Goal: Information Seeking & Learning: Compare options

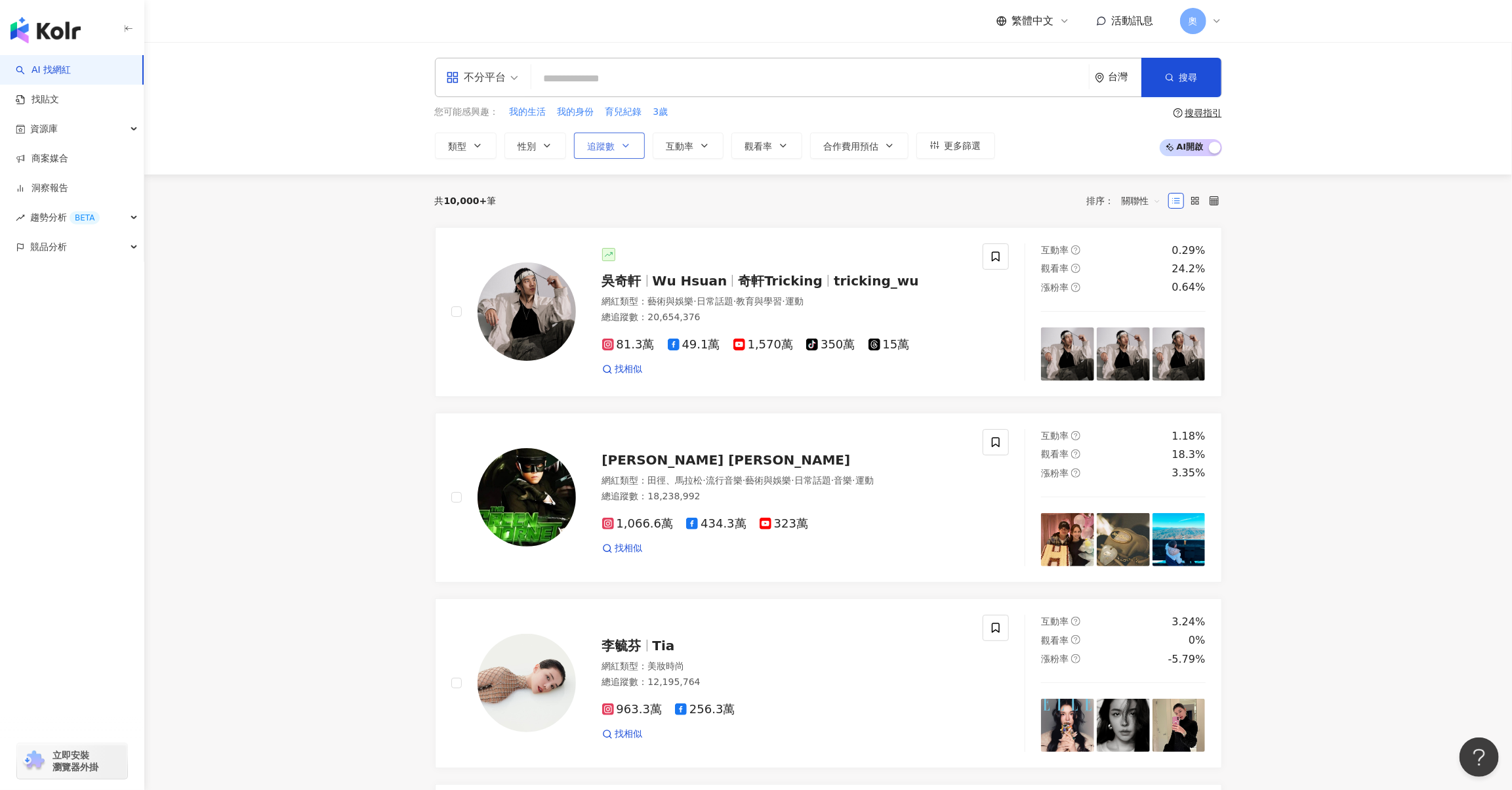
click at [621, 143] on icon "button" at bounding box center [626, 145] width 10 height 10
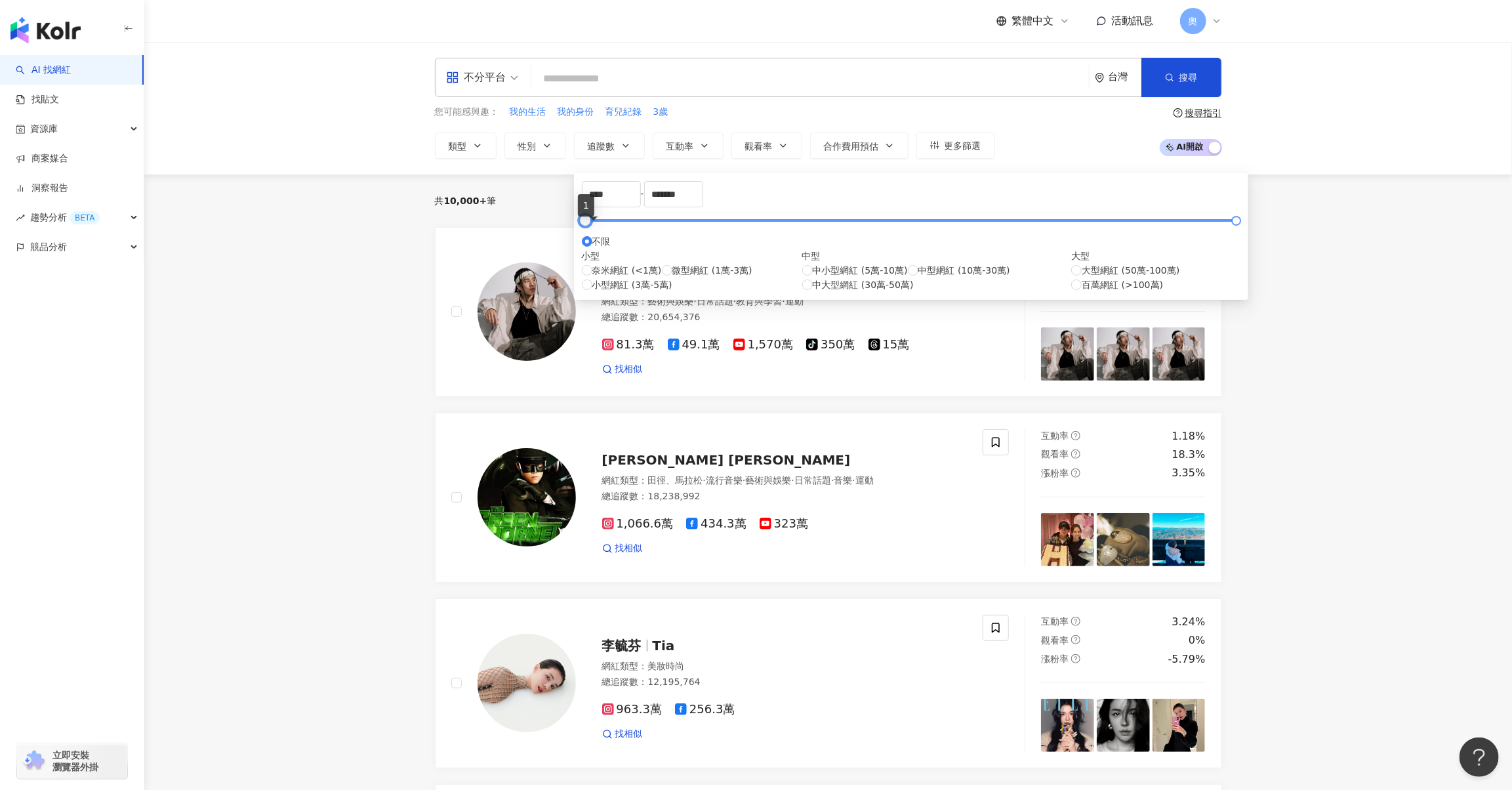
type input "*"
drag, startPoint x: 634, startPoint y: 229, endPoint x: 590, endPoint y: 226, distance: 44.1
click at [590, 225] on div at bounding box center [911, 220] width 651 height 8
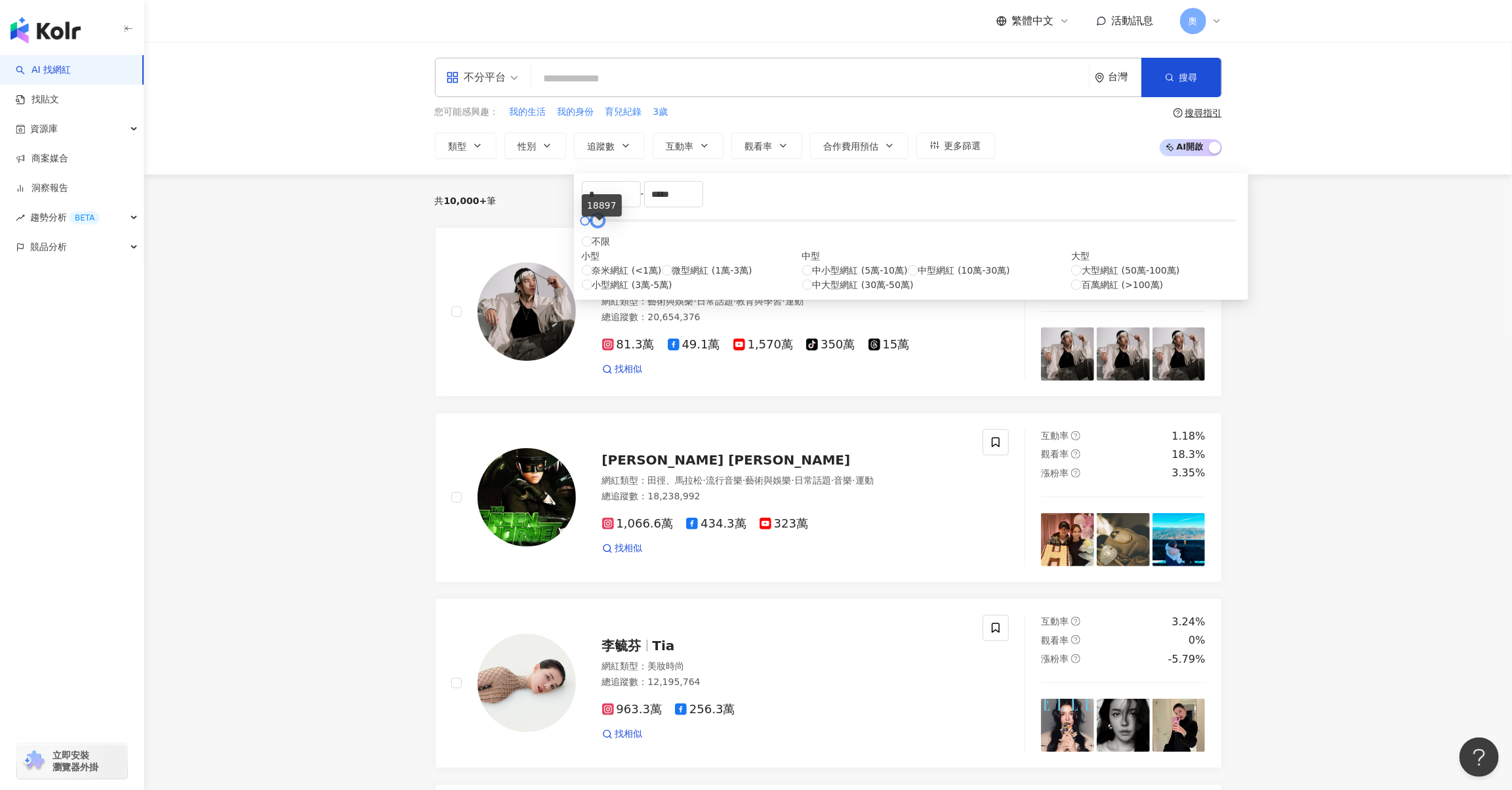
drag, startPoint x: 878, startPoint y: 235, endPoint x: 597, endPoint y: 231, distance: 281.0
click at [597, 225] on div at bounding box center [597, 220] width 7 height 7
drag, startPoint x: 815, startPoint y: 198, endPoint x: 735, endPoint y: 198, distance: 80.0
click at [735, 198] on div "* - ***** 不限 小型 奈米網紅 (<1萬) 微型網紅 (1萬-3萬) 小型網紅 (3萬-5萬) 中型 中小型網紅 (5萬-10萬) 中型網紅 (10…" at bounding box center [911, 236] width 659 height 111
type input "****"
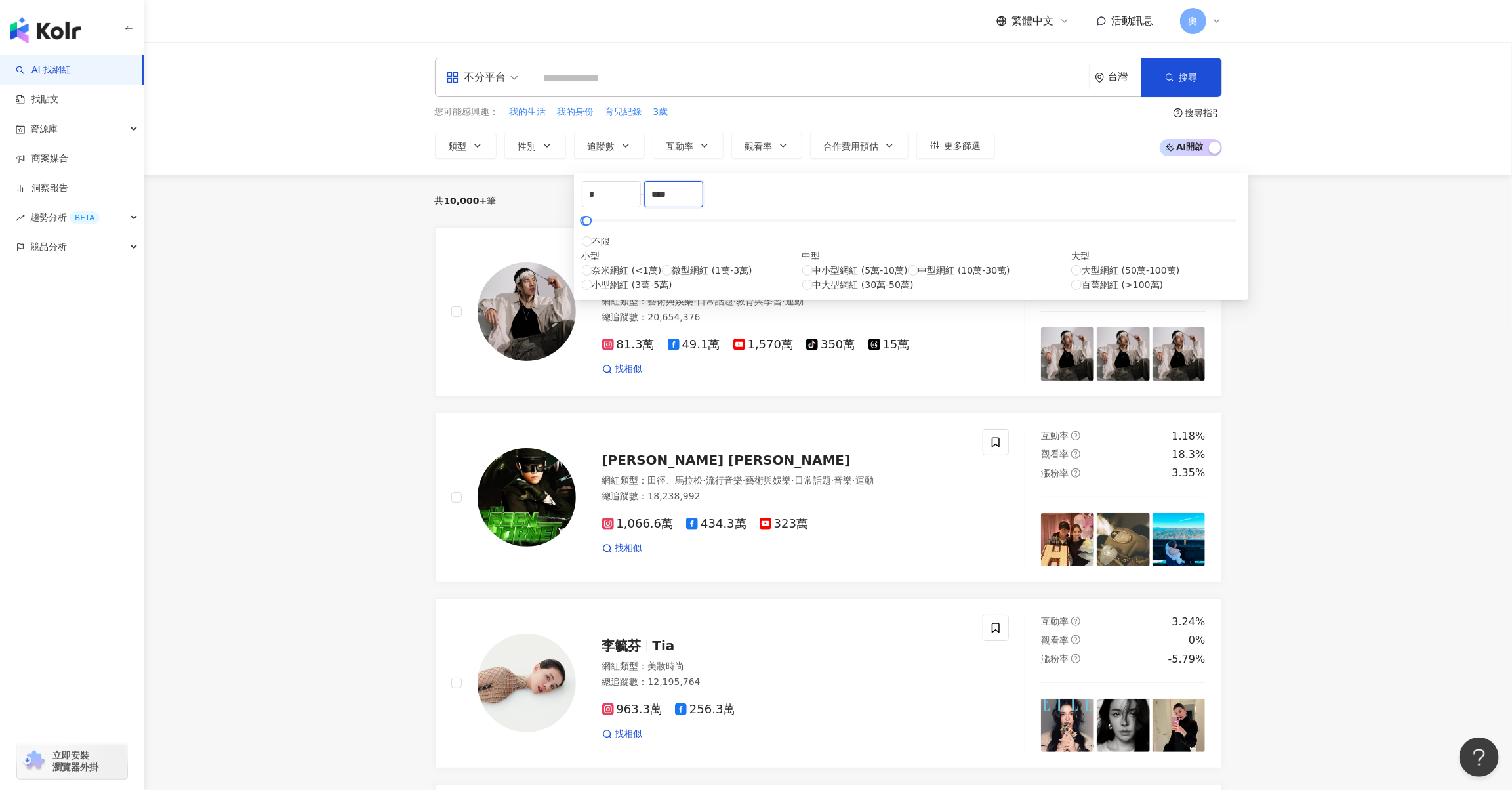
click at [465, 76] on div "不分平台" at bounding box center [476, 78] width 60 height 21
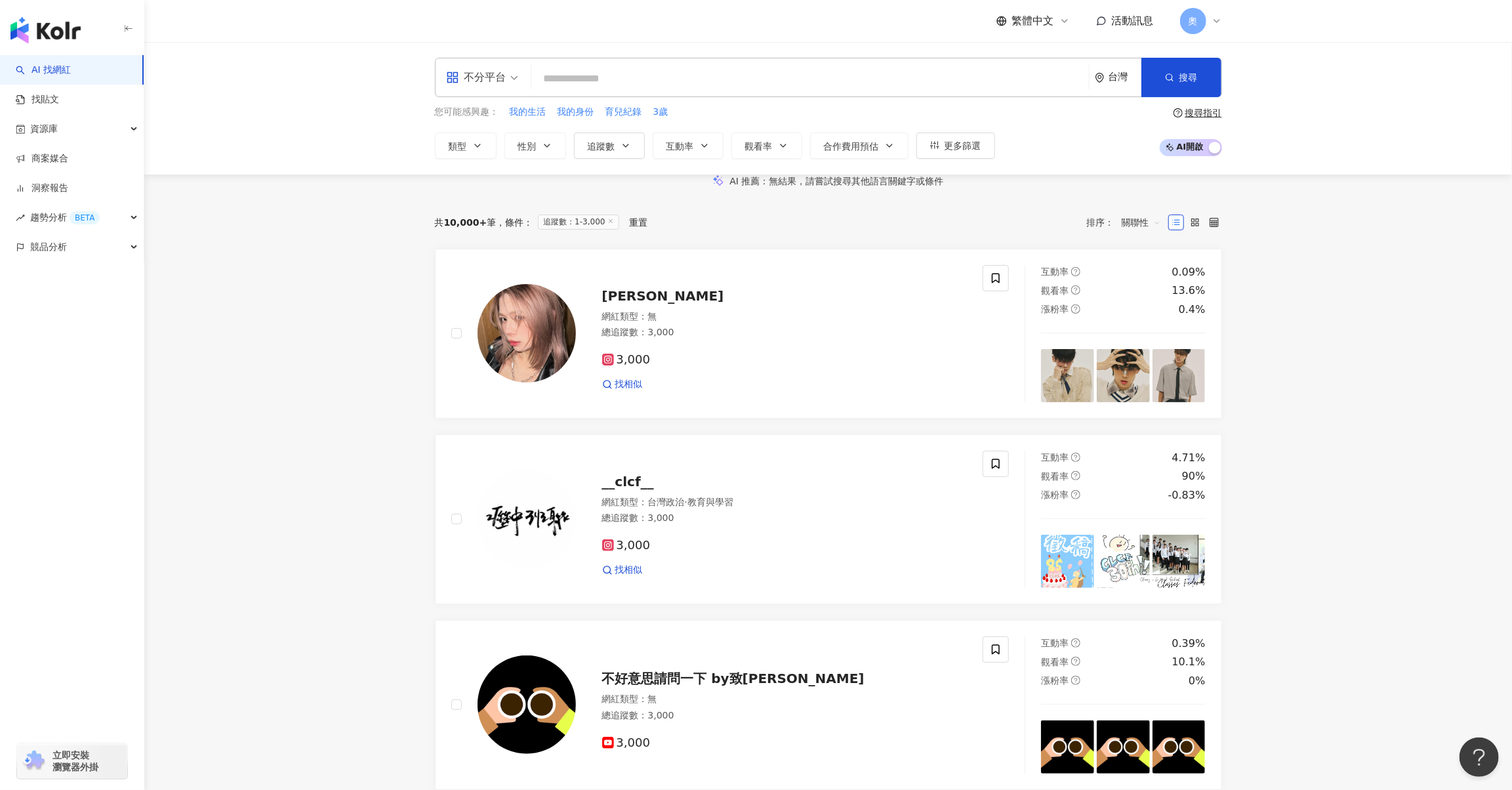
click at [378, 176] on div "AI 推薦 ： 無結果，請嘗試搜尋其他語言關鍵字或條件" at bounding box center [829, 181] width 1368 height 14
click at [545, 153] on button "性別" at bounding box center [535, 145] width 62 height 26
click at [489, 156] on button "類型" at bounding box center [466, 145] width 62 height 26
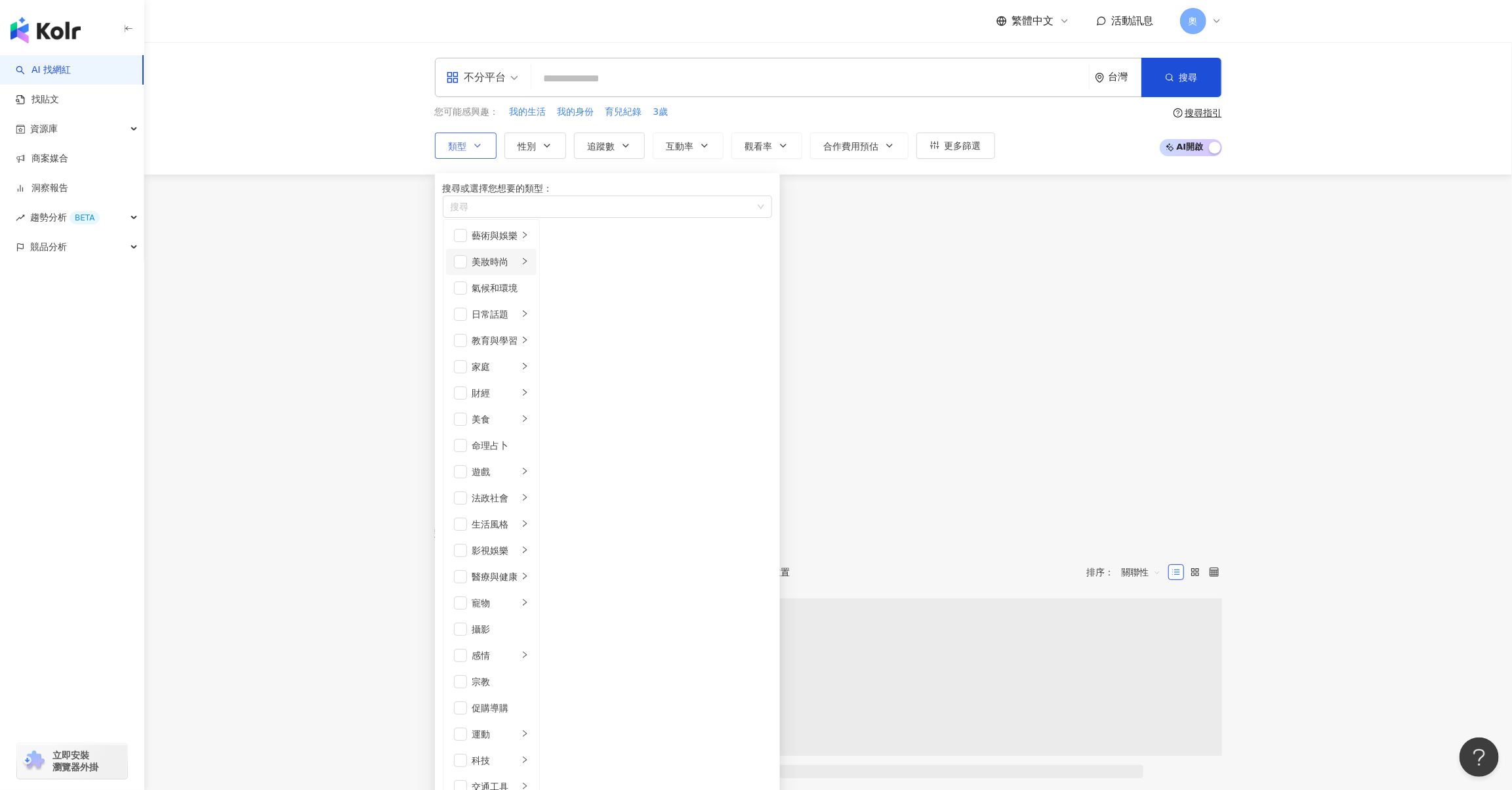
click at [513, 269] on div "美妝時尚" at bounding box center [495, 261] width 46 height 15
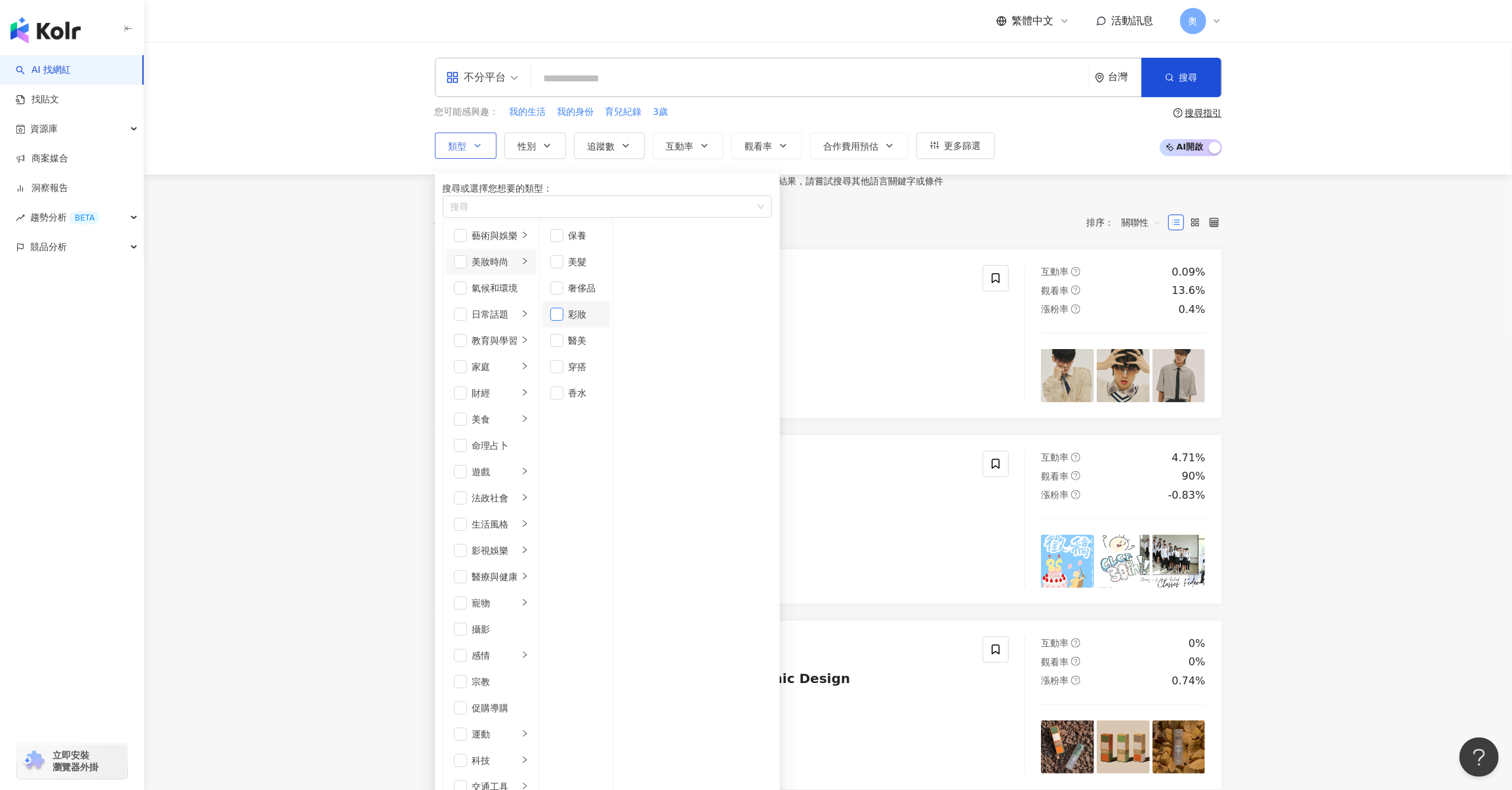
click at [563, 321] on span "button" at bounding box center [556, 314] width 13 height 13
click at [1173, 86] on button "搜尋" at bounding box center [1181, 77] width 80 height 39
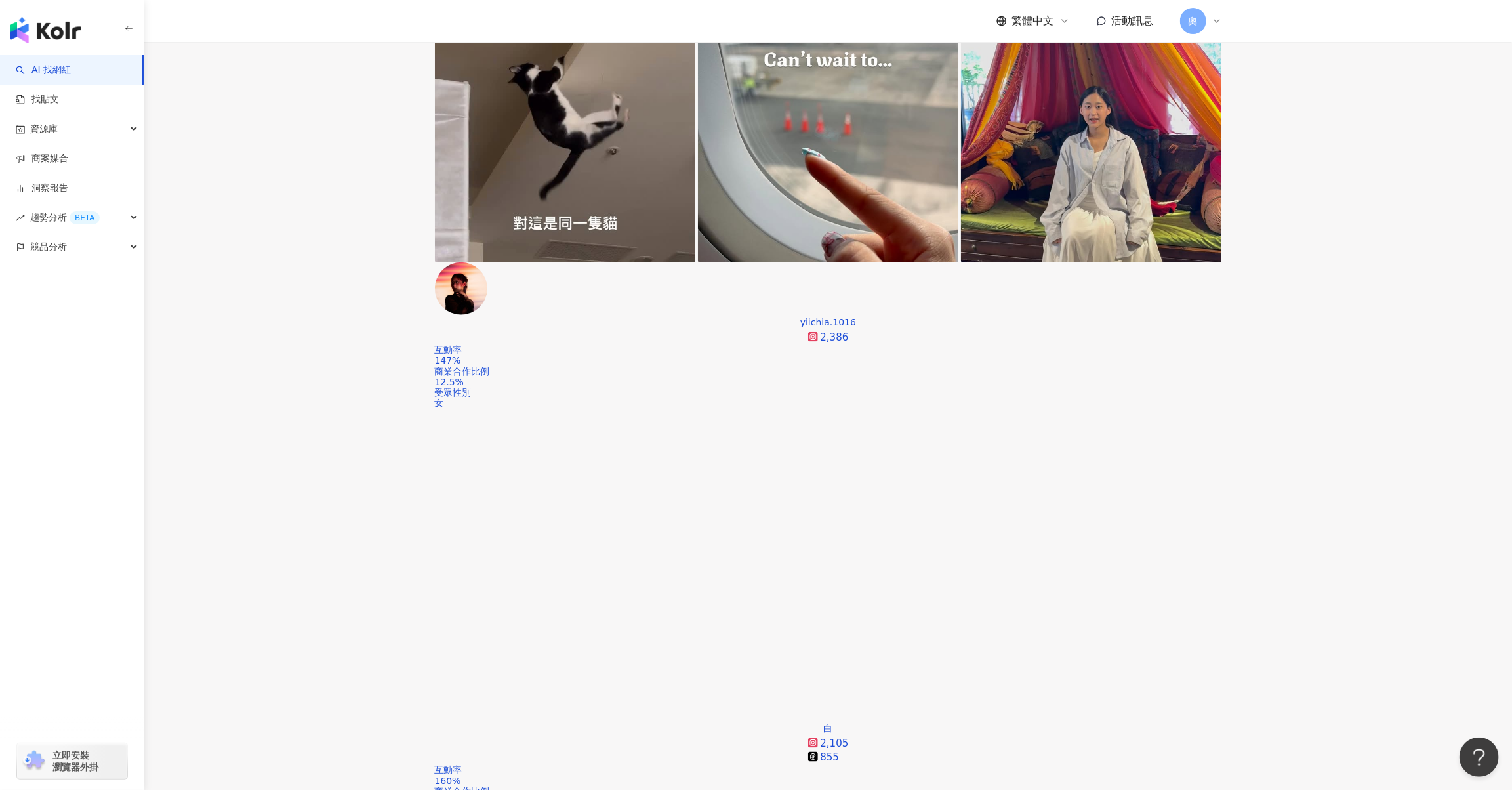
scroll to position [1050, 0]
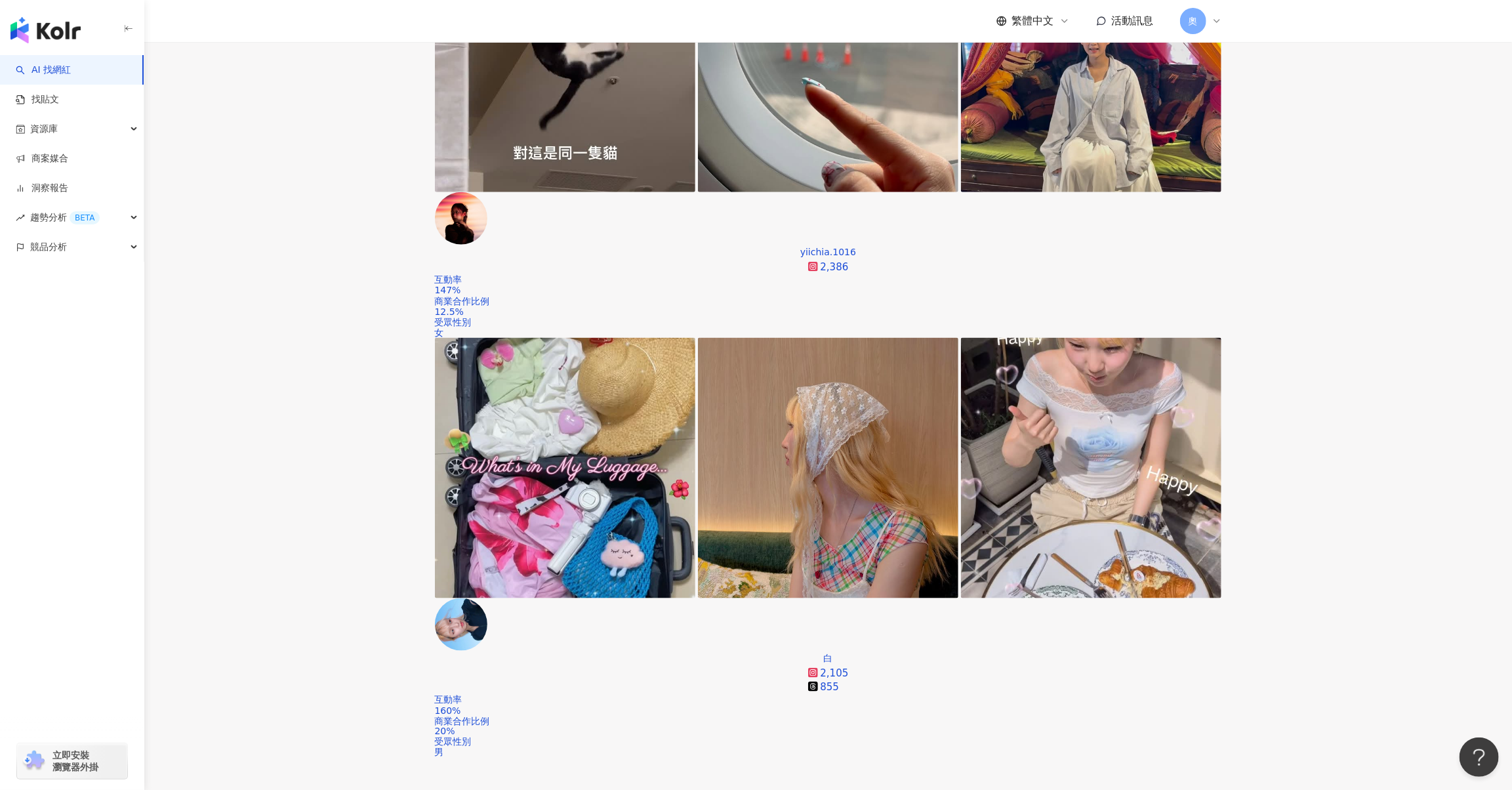
scroll to position [1181, 0]
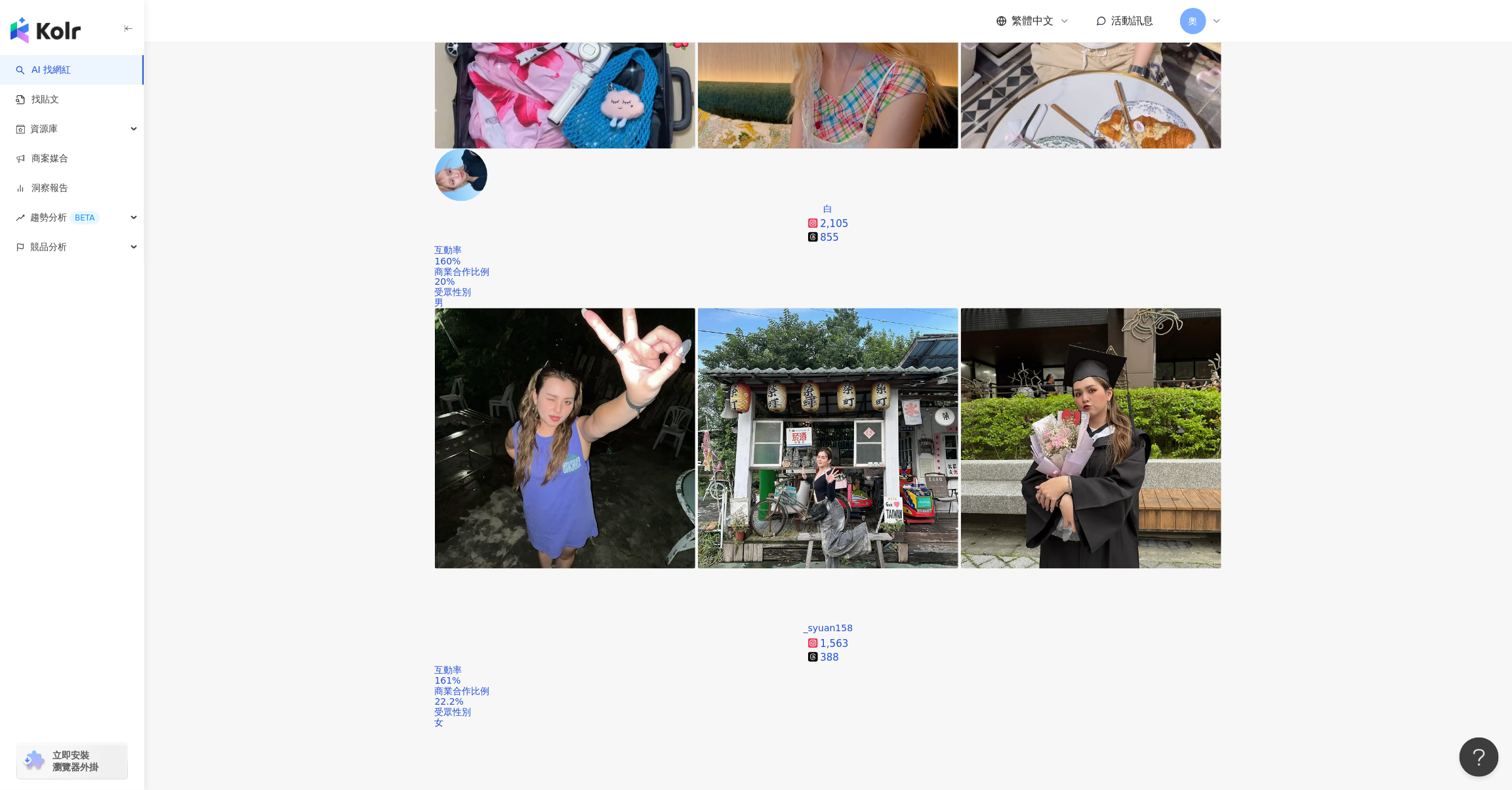
scroll to position [1576, 0]
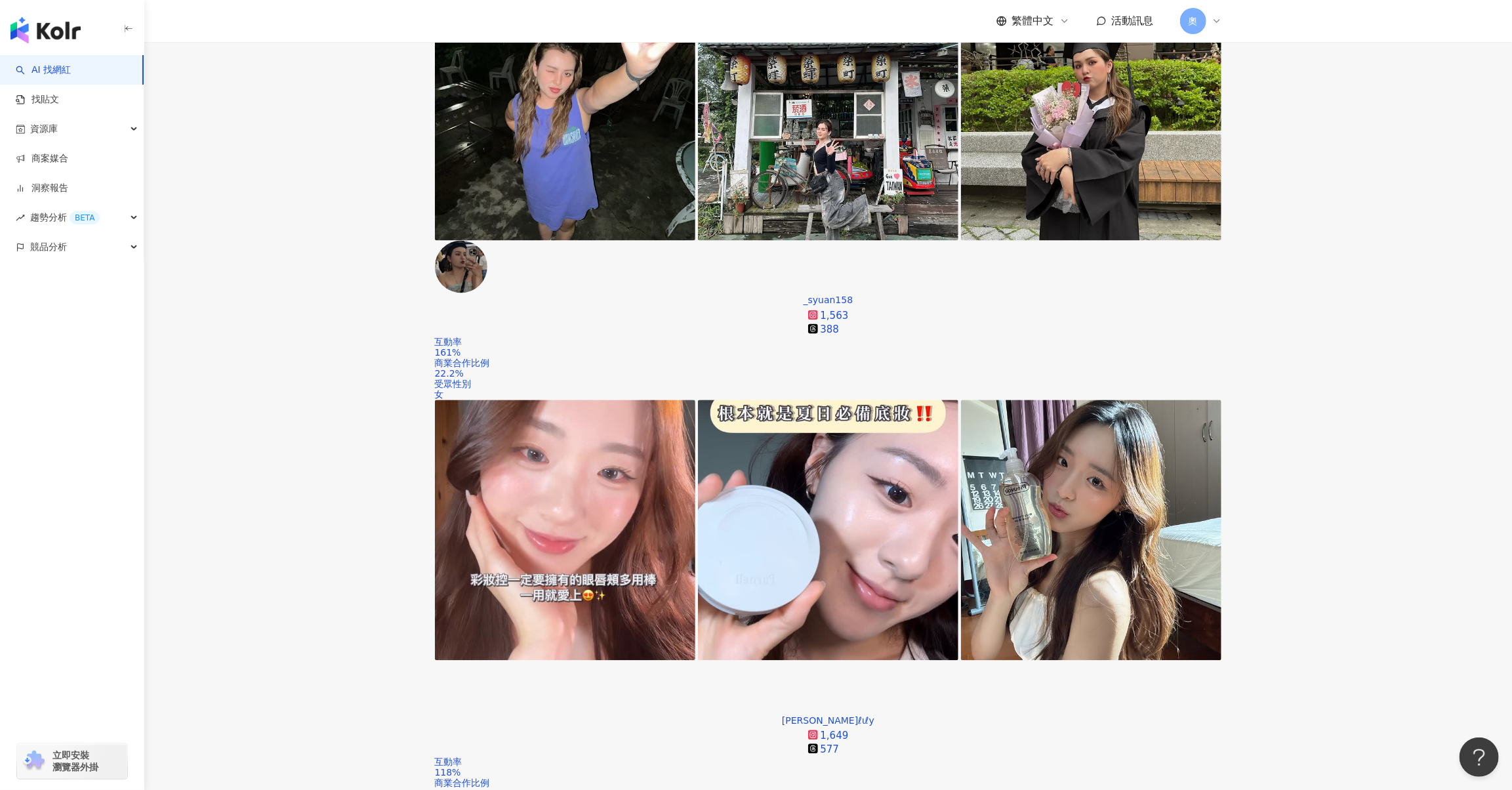
scroll to position [2101, 0]
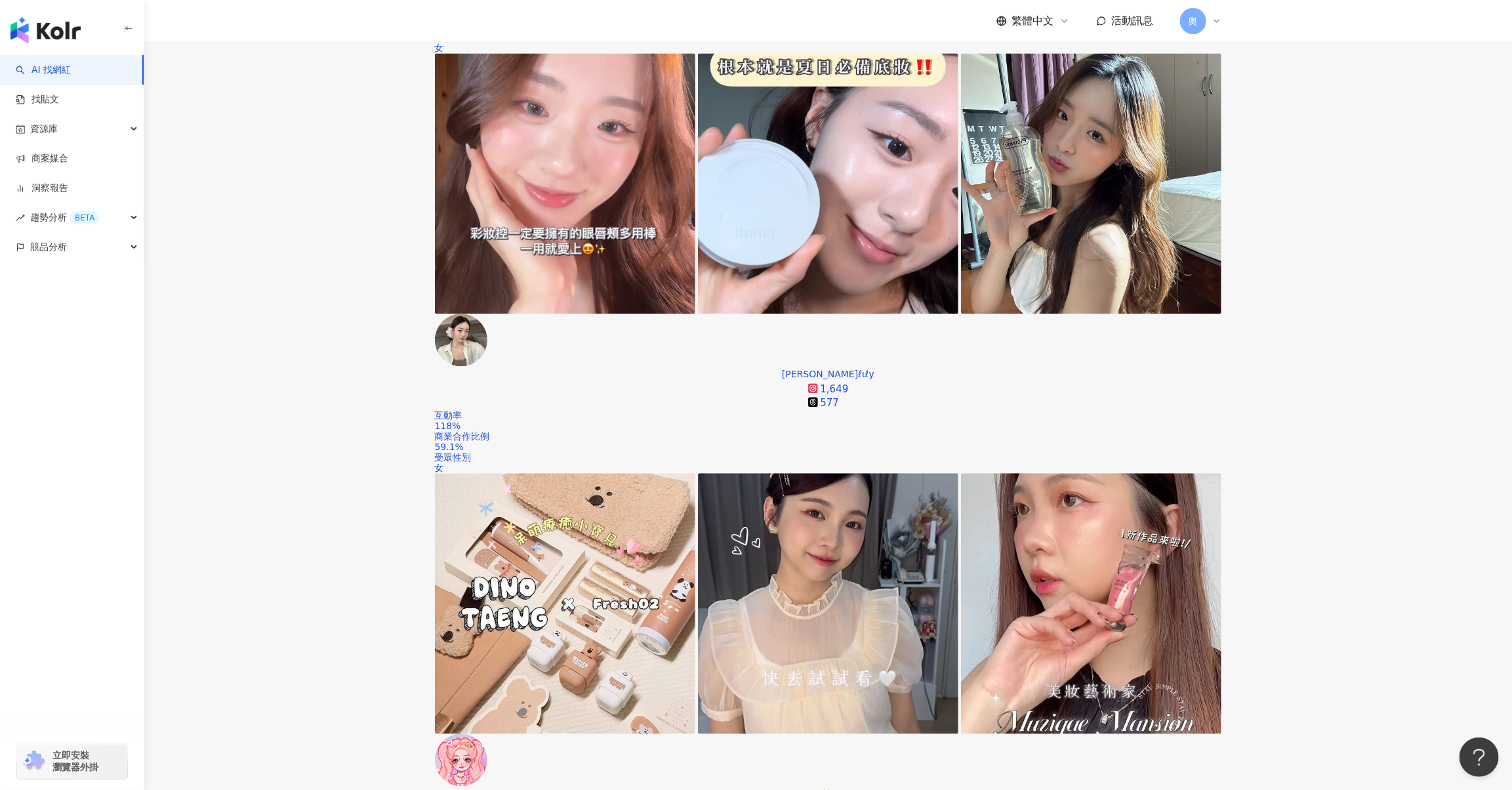
scroll to position [2232, 0]
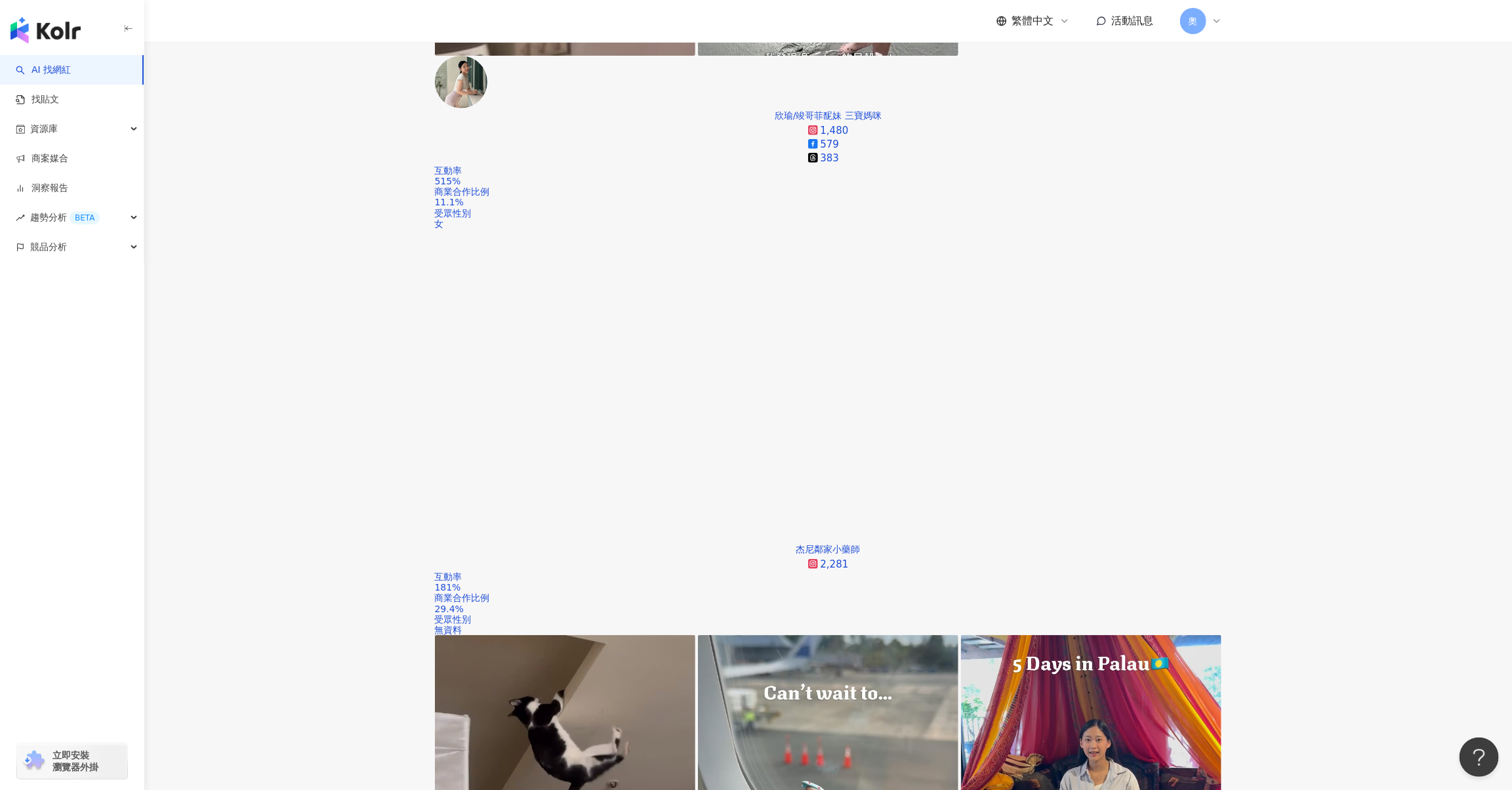
scroll to position [138, 0]
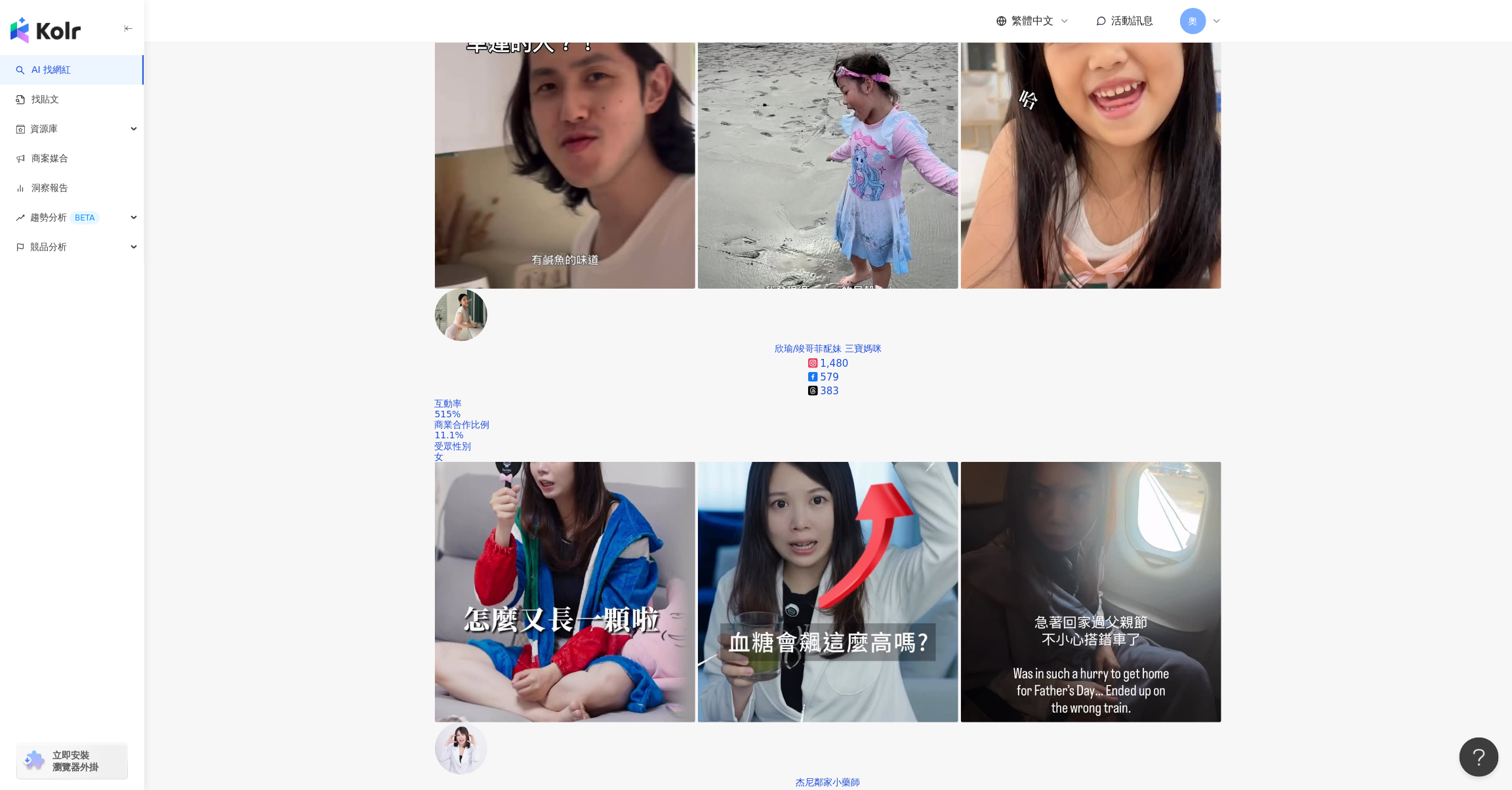
scroll to position [402, 0]
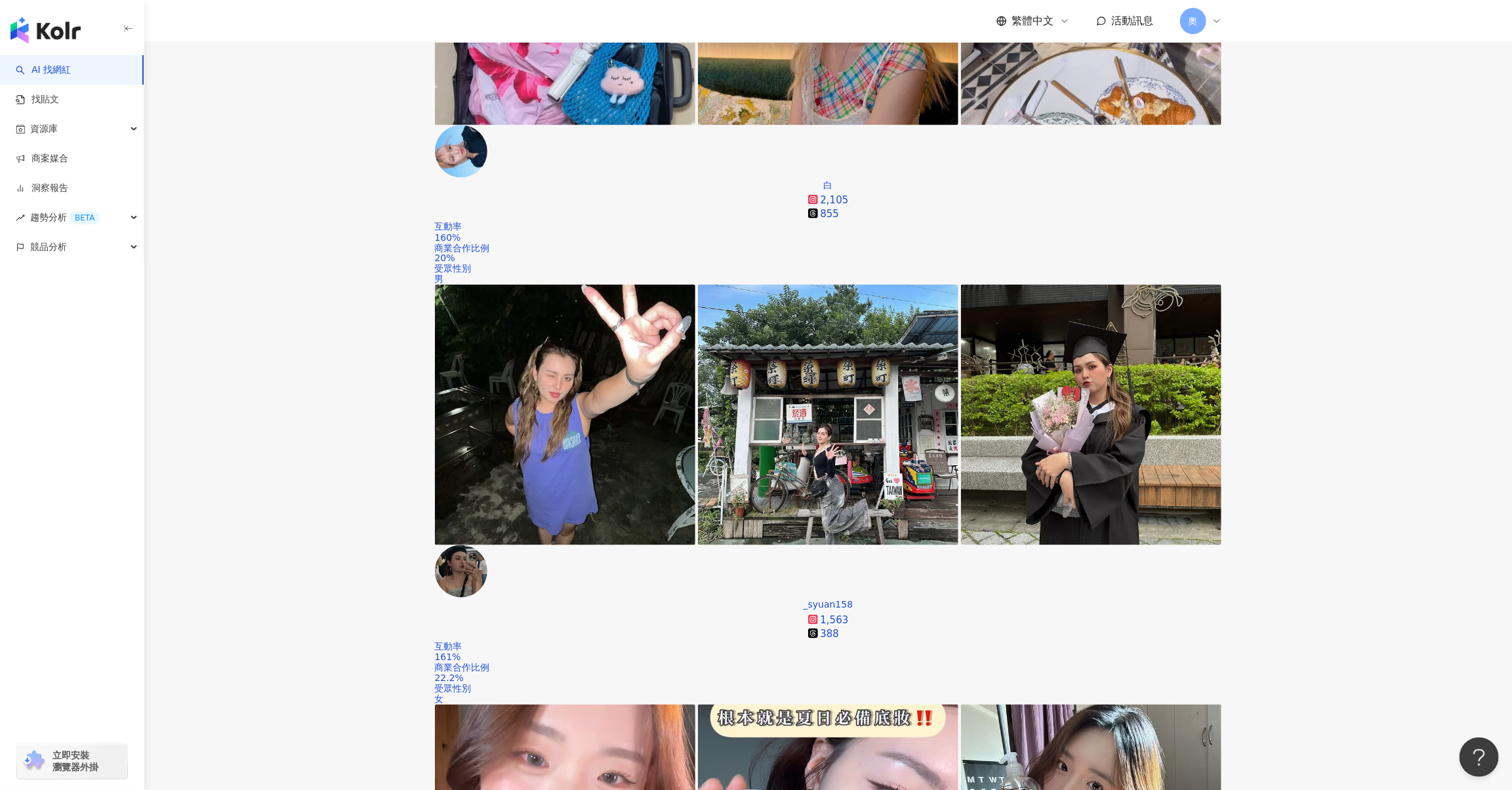
scroll to position [1583, 0]
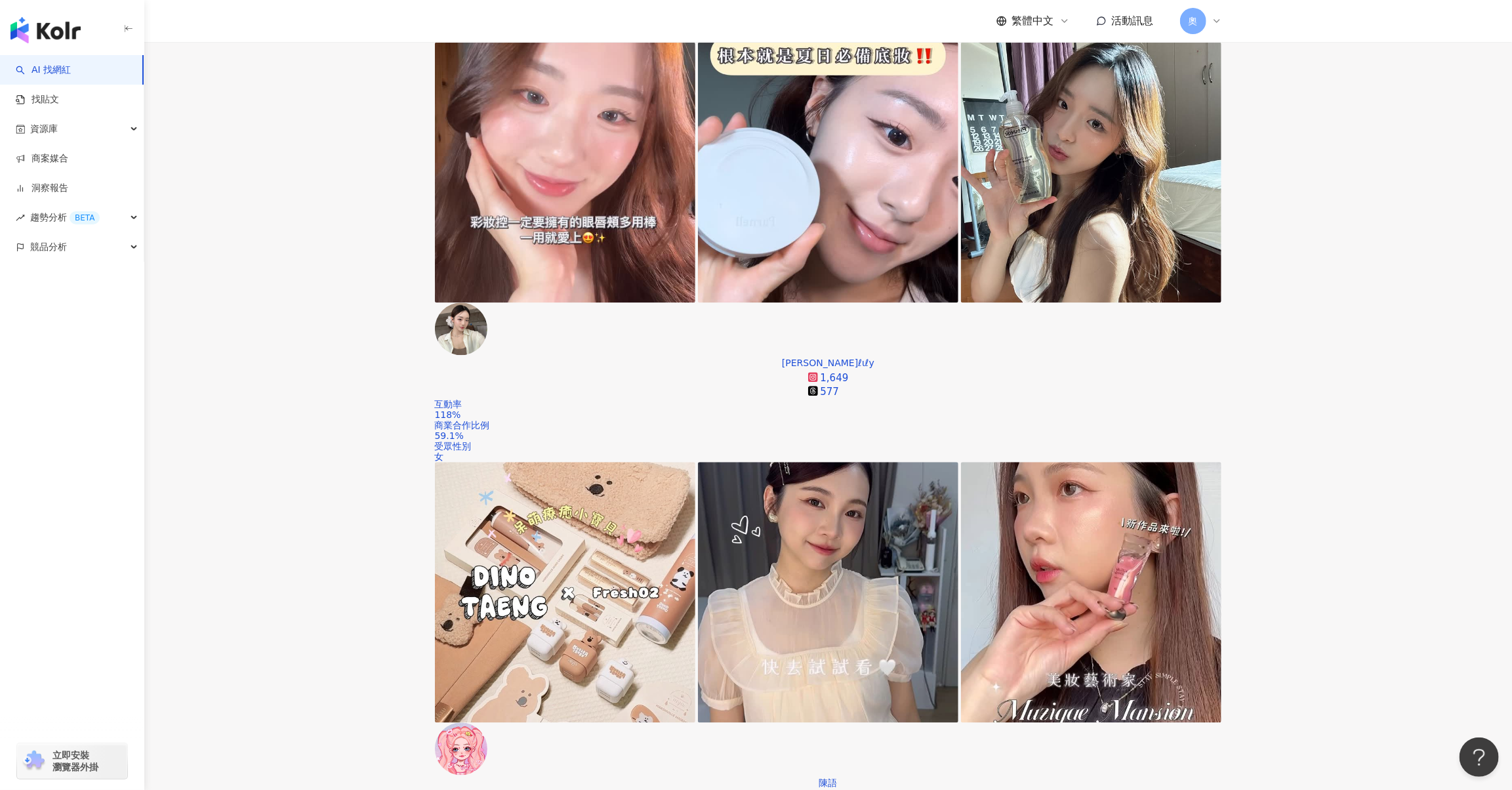
scroll to position [2277, 0]
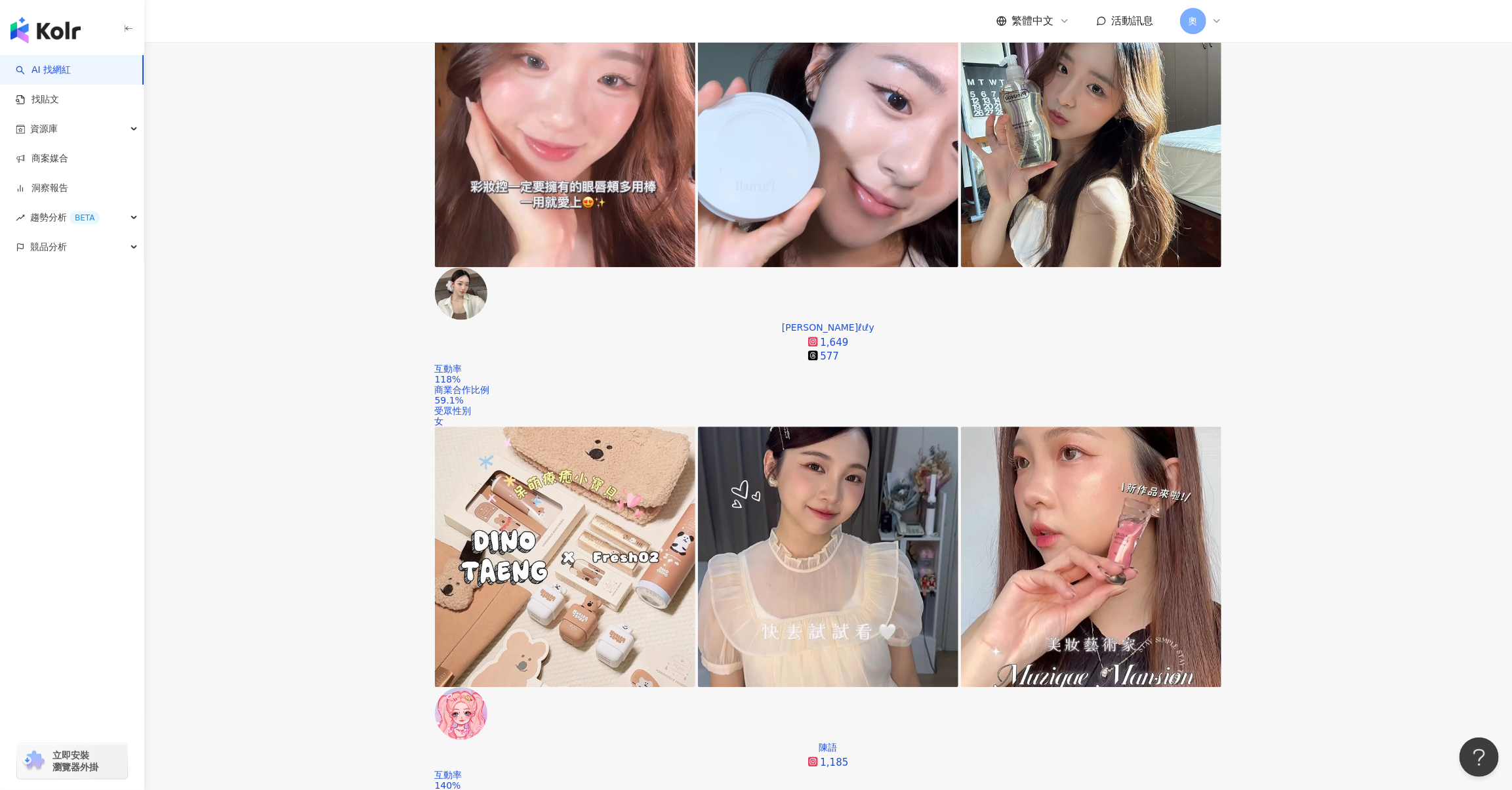
drag, startPoint x: 542, startPoint y: 377, endPoint x: 641, endPoint y: 428, distance: 111.4
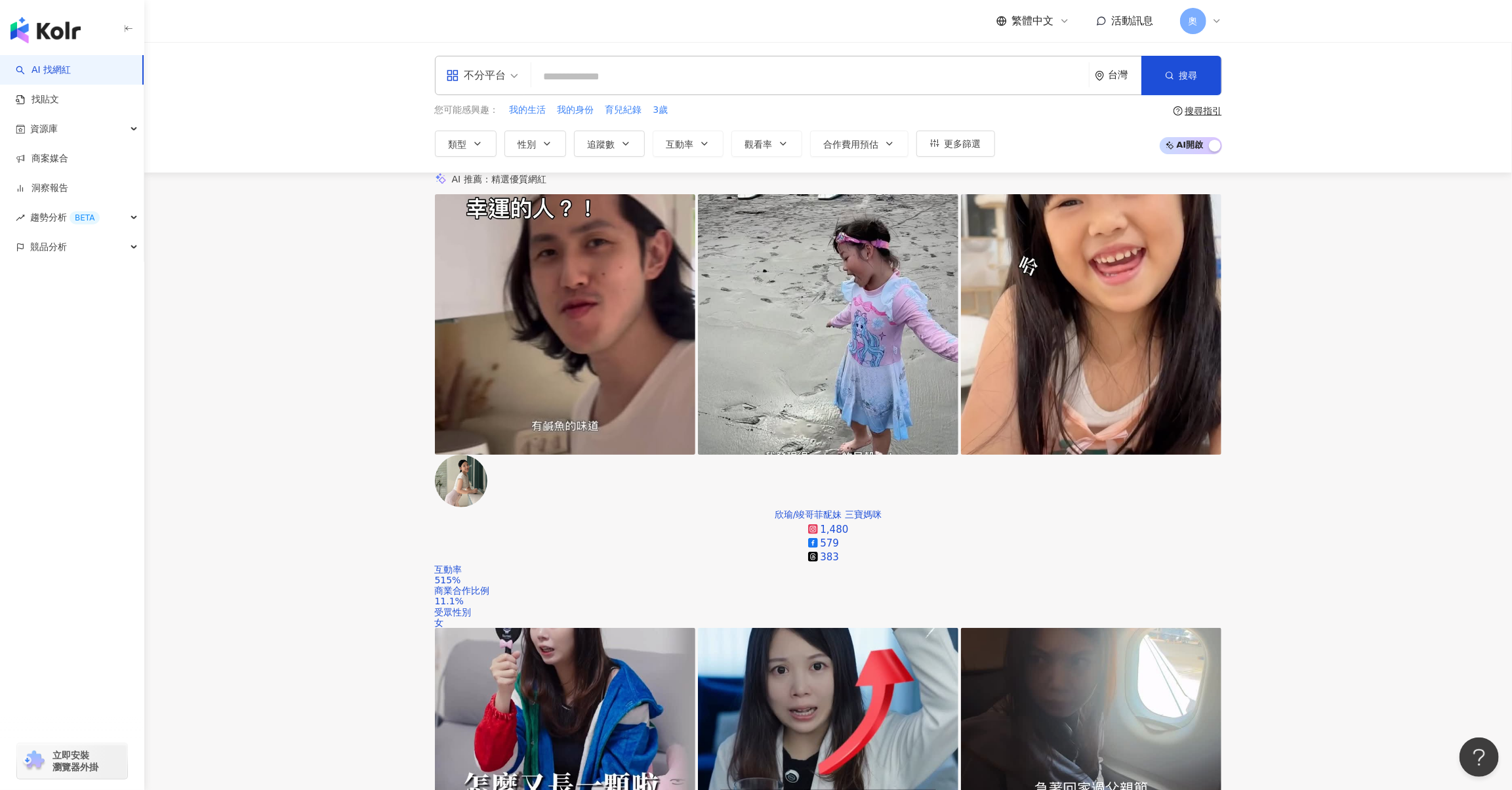
scroll to position [0, 0]
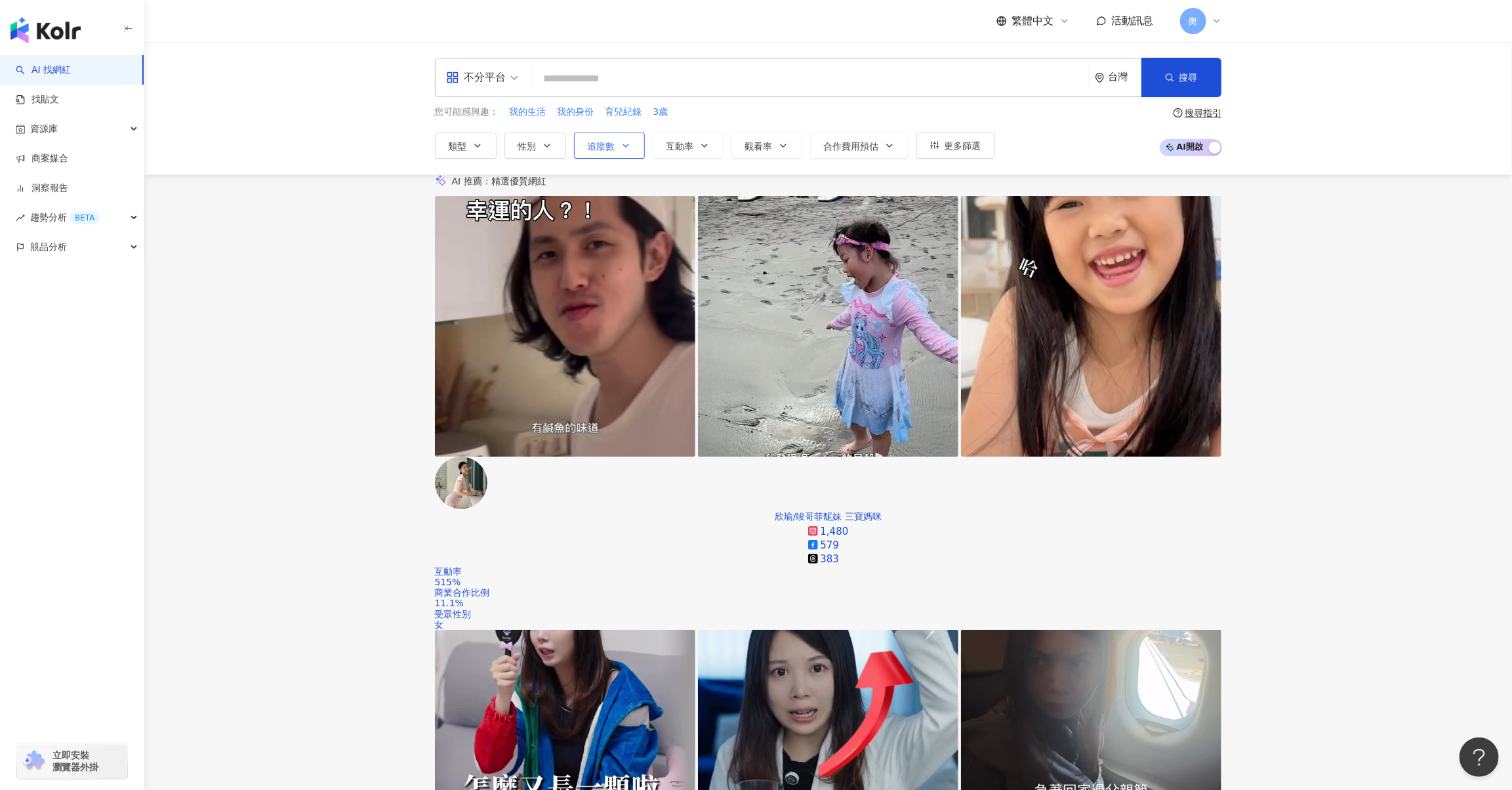
click at [611, 147] on span "追蹤數" at bounding box center [601, 146] width 28 height 10
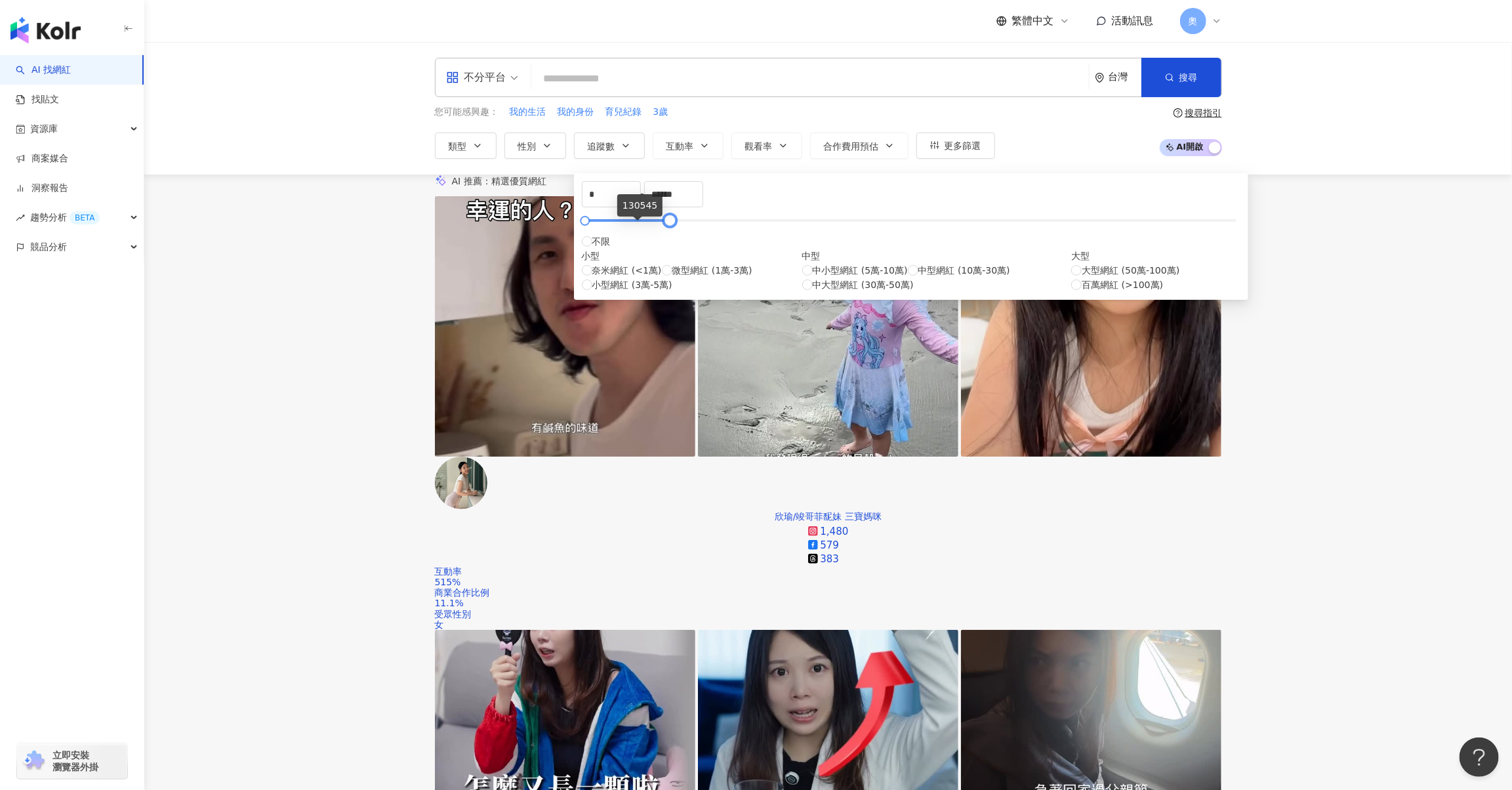
drag, startPoint x: 697, startPoint y: 232, endPoint x: 638, endPoint y: 231, distance: 59.0
click at [638, 225] on div at bounding box center [911, 220] width 651 height 8
click at [1080, 151] on div "您可能感興趣： 我的生活 我的身份 育兒紀錄 3歲 類型 性別 追蹤數 互動率 觀看率 合作費用預估 更多篩選 * - ****** 不限 小型 奈米網紅 (…" at bounding box center [829, 132] width 787 height 54
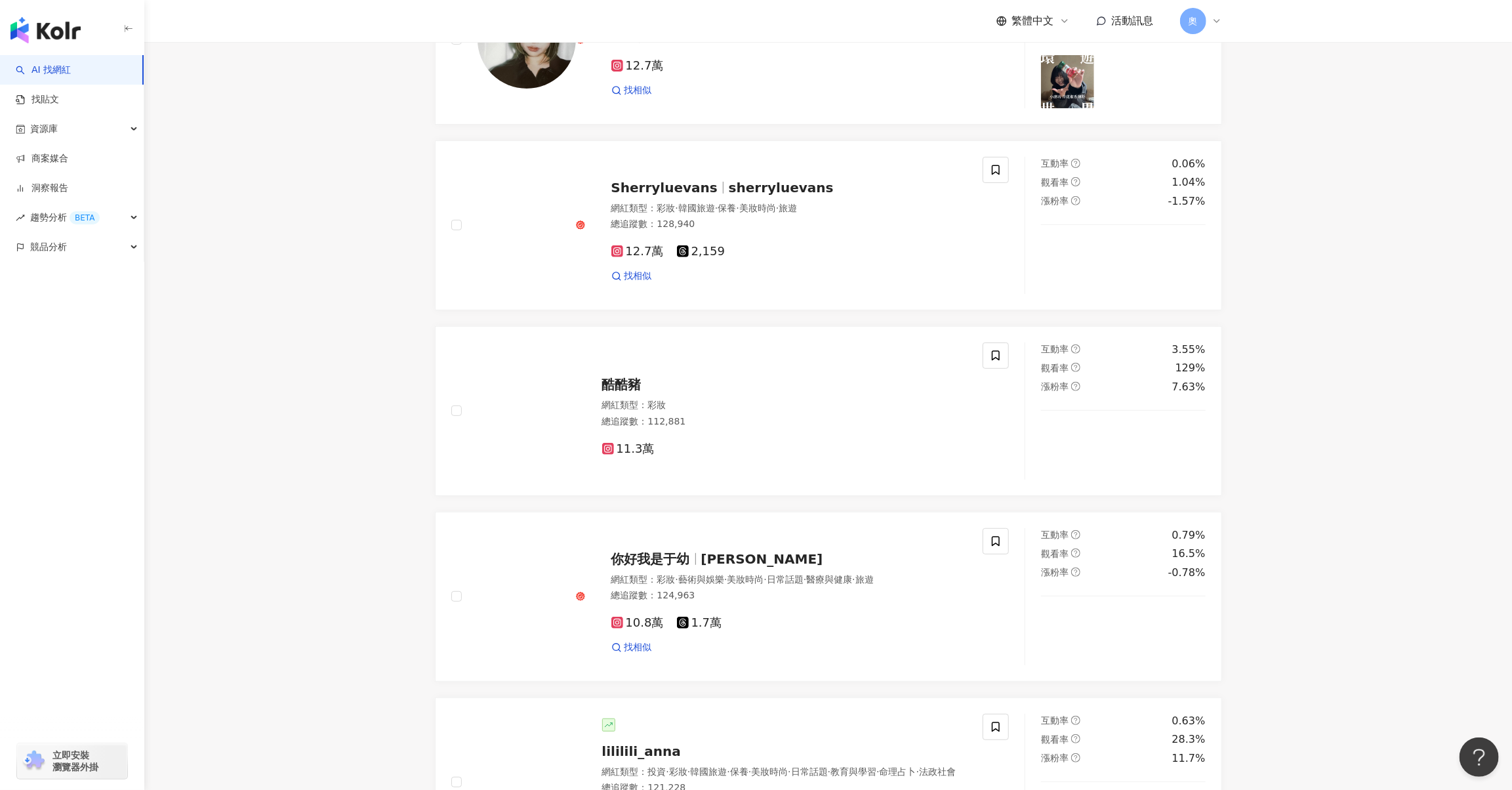
scroll to position [262, 0]
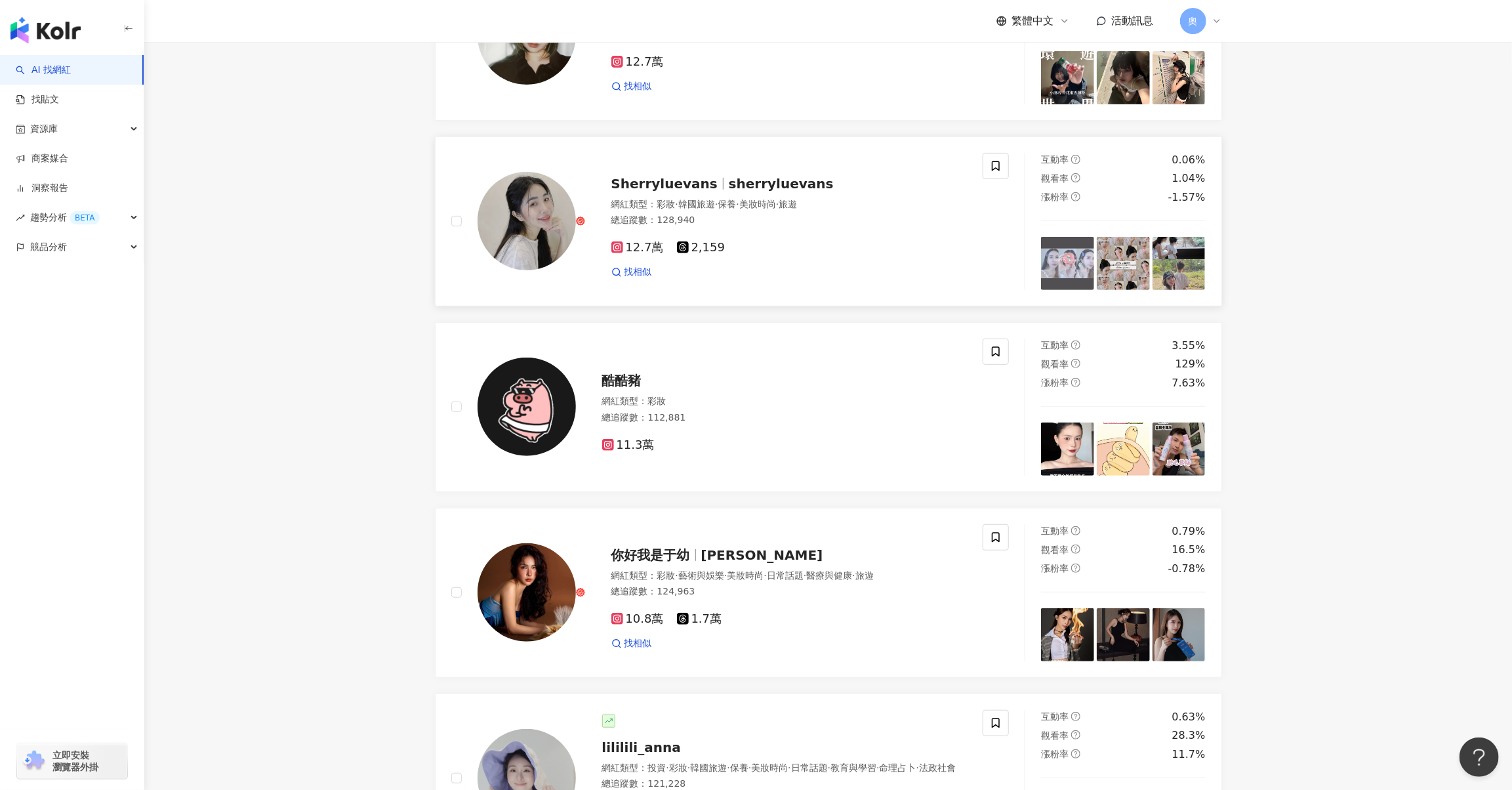
click at [729, 192] on span "sherryluevans" at bounding box center [781, 184] width 105 height 16
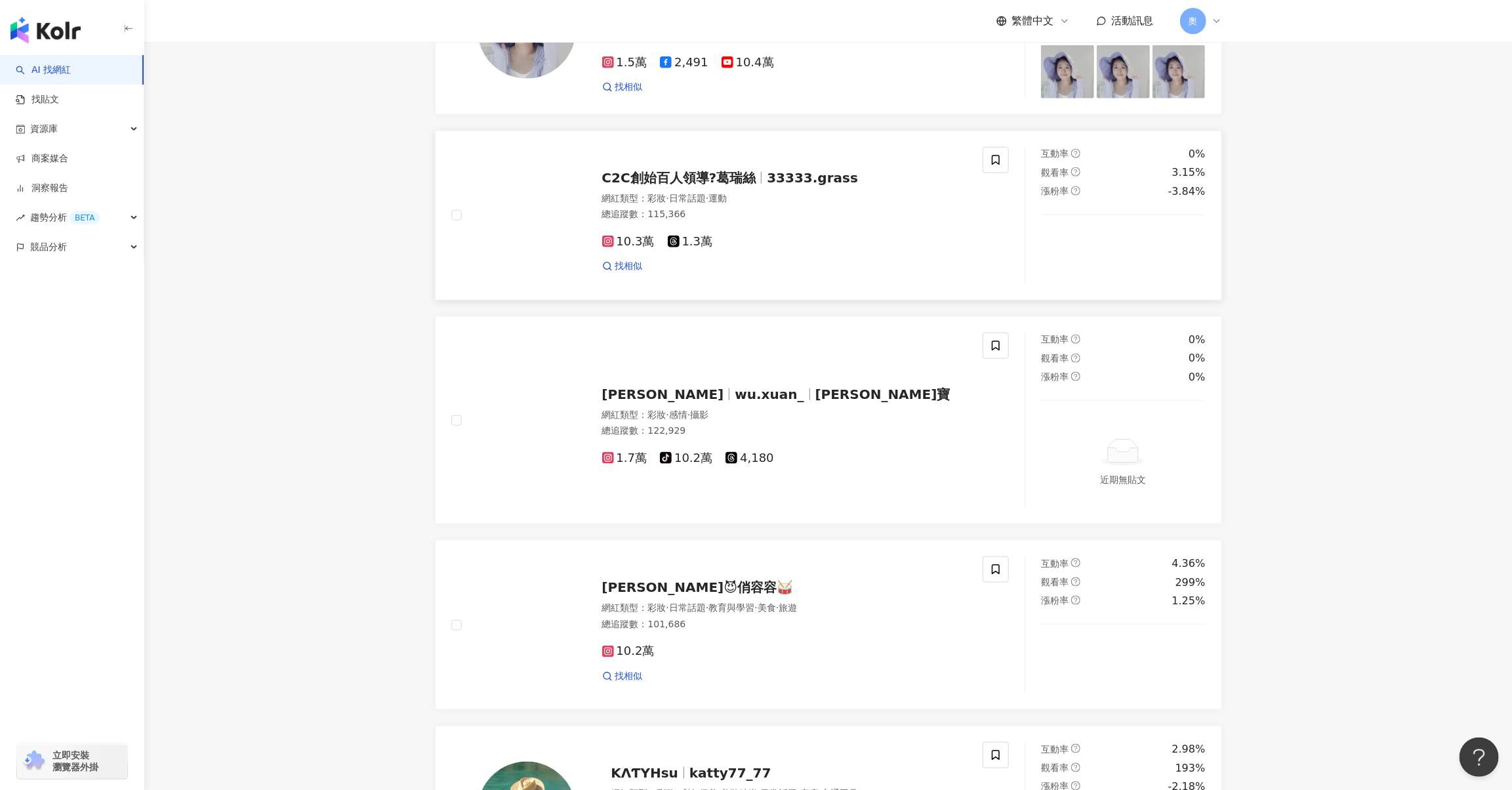
scroll to position [1181, 0]
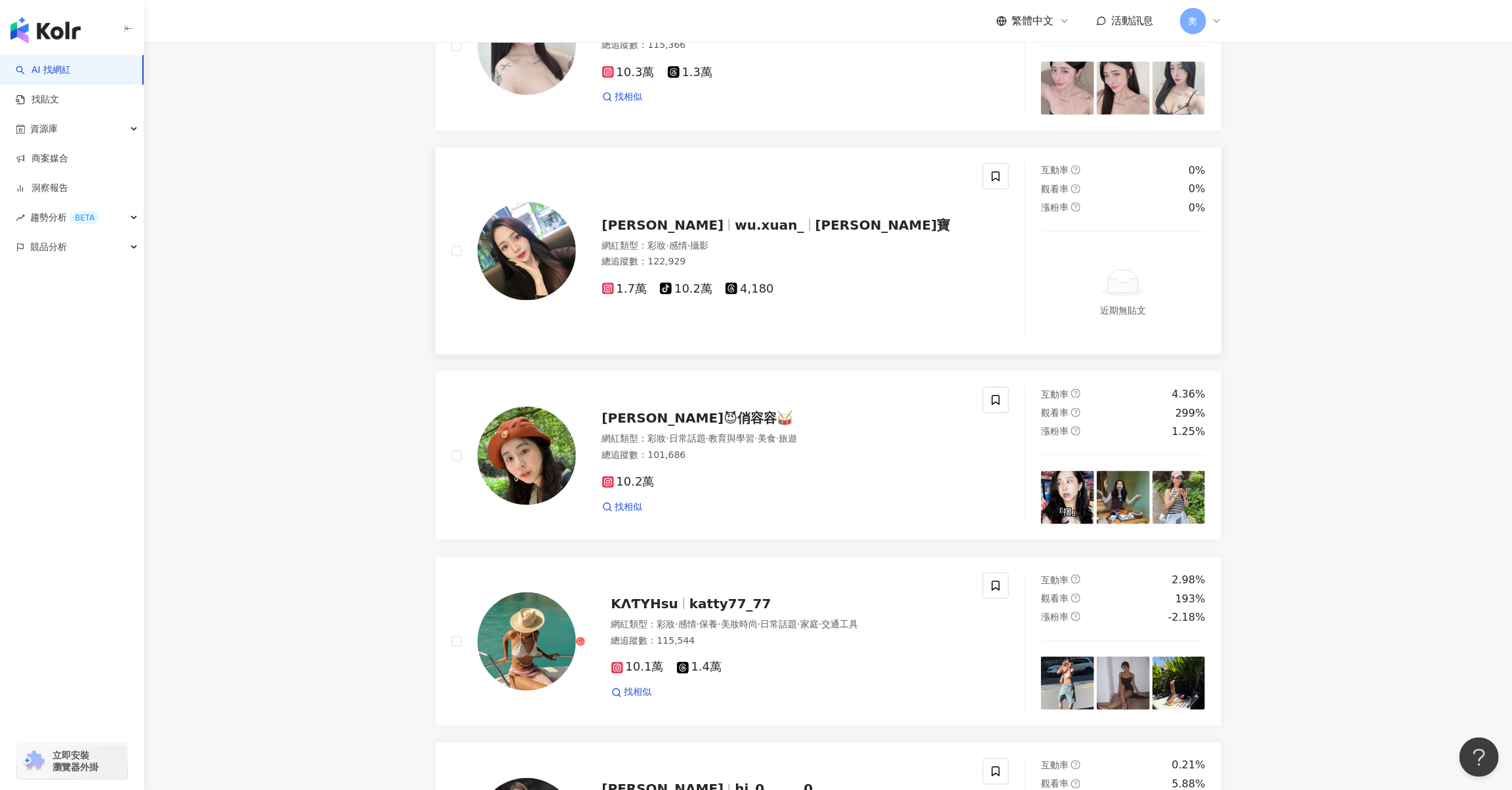
click at [816, 233] on span "小瑄寶" at bounding box center [883, 225] width 135 height 16
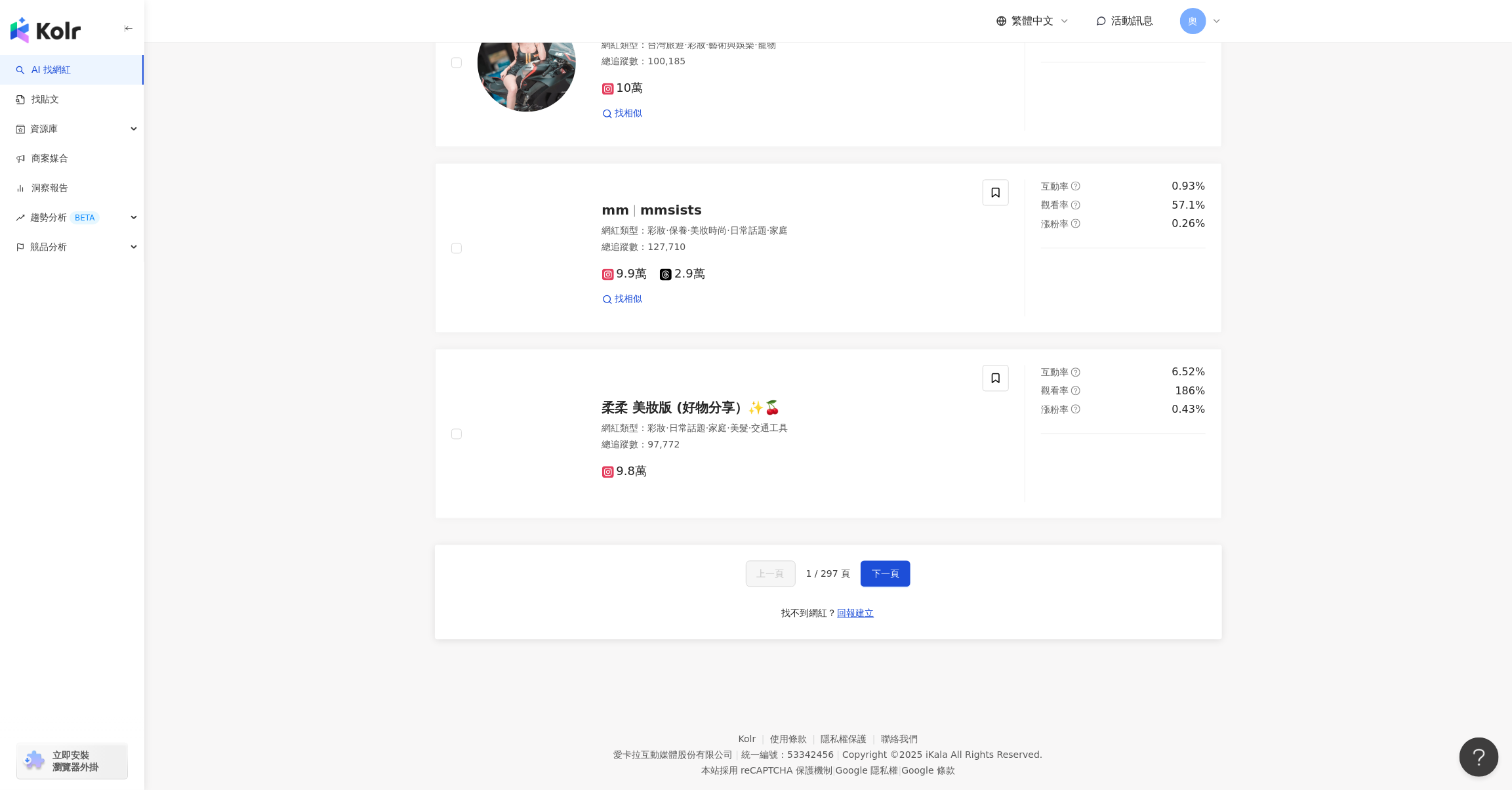
scroll to position [1968, 0]
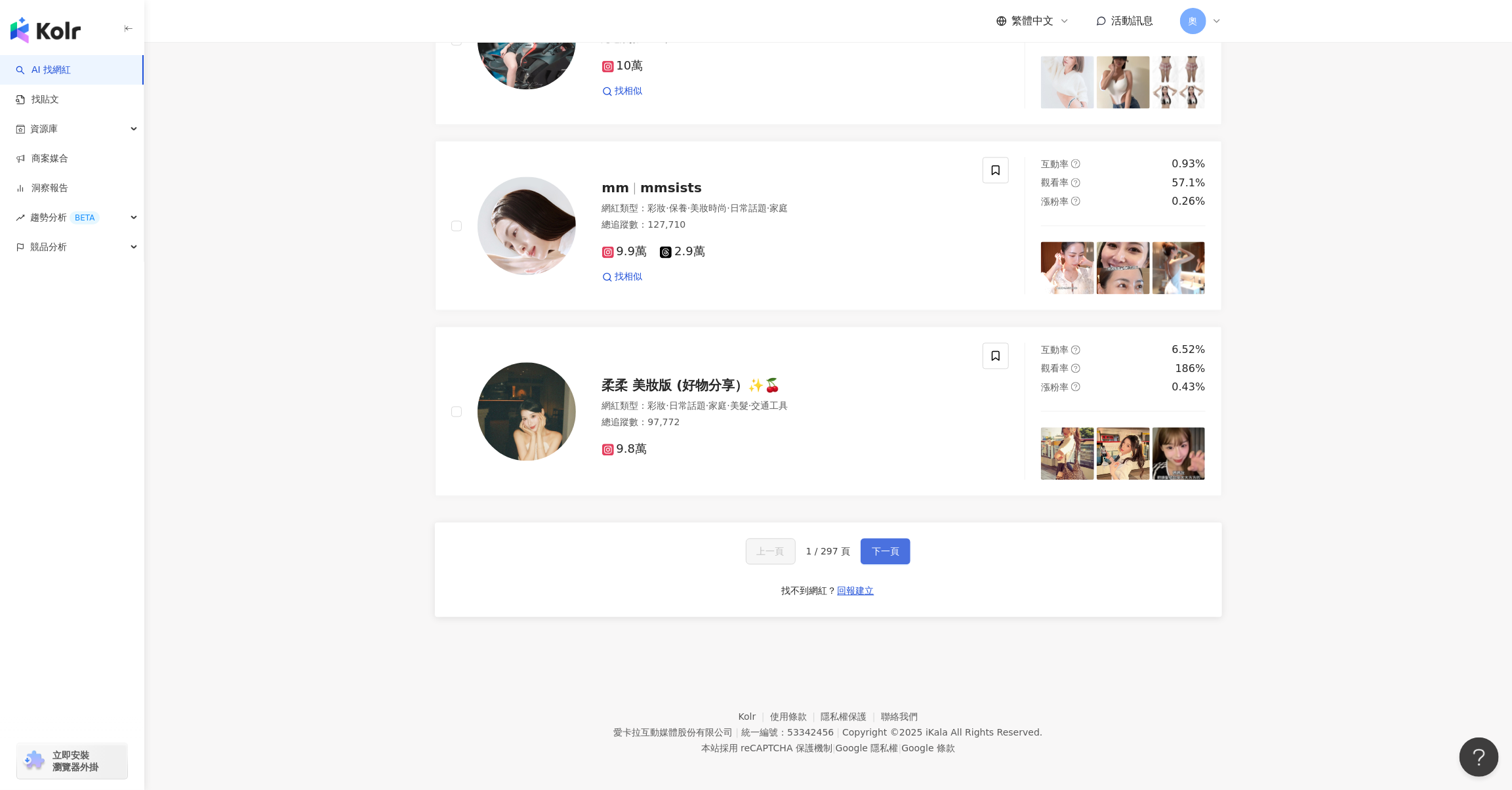
click at [881, 557] on span "下一頁" at bounding box center [886, 551] width 28 height 10
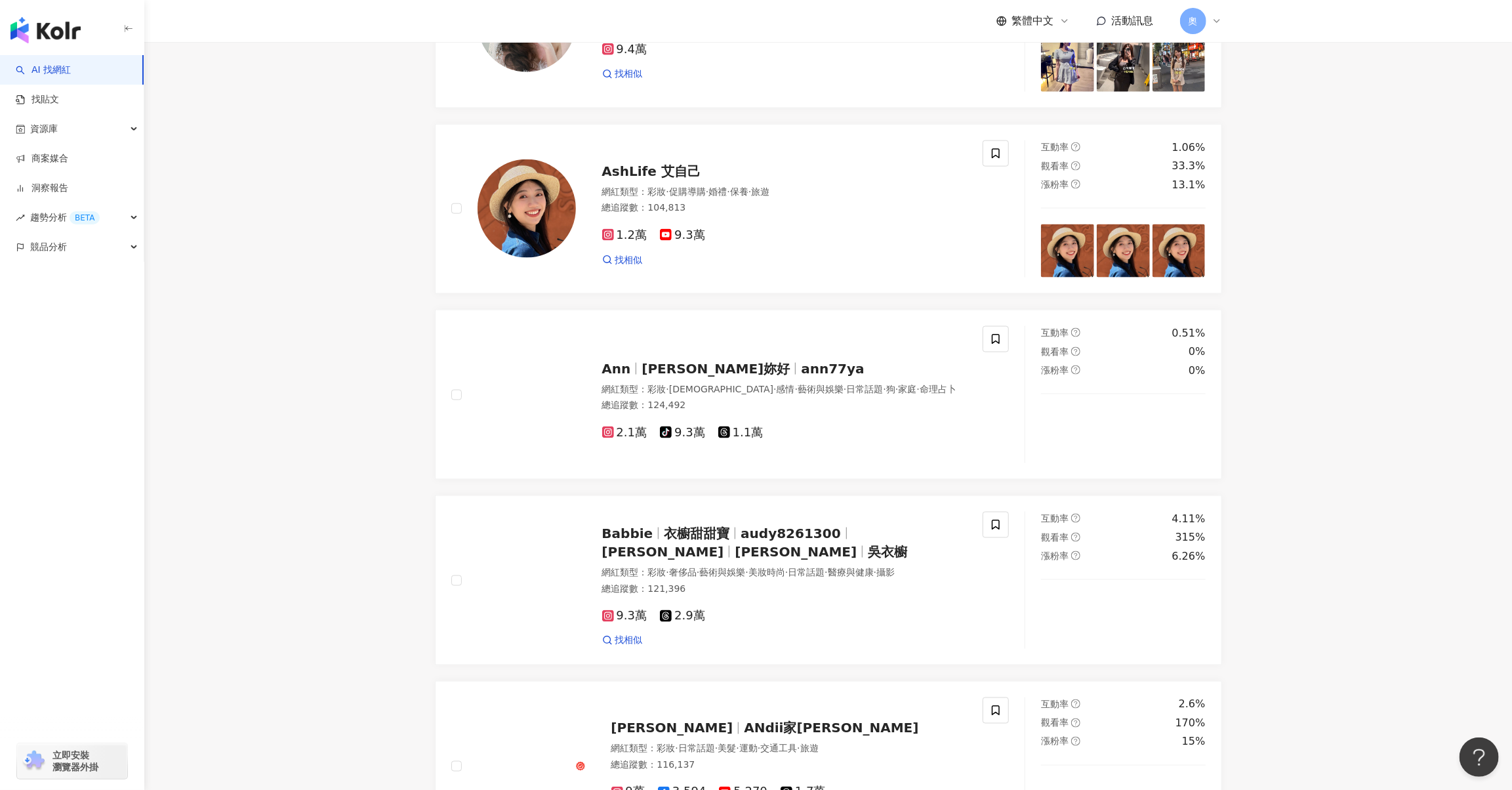
scroll to position [1148, 0]
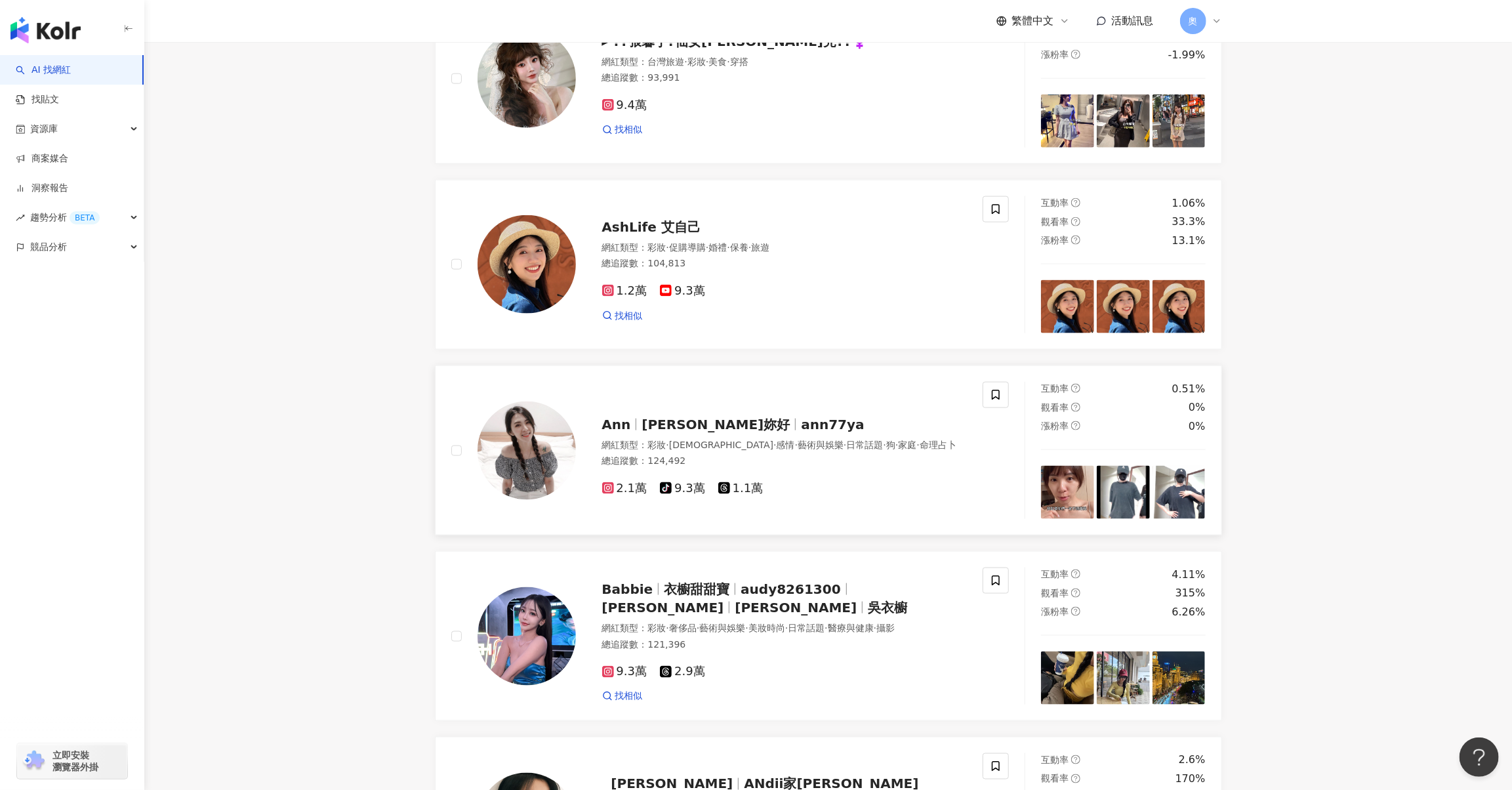
click at [801, 433] on span "ann77ya" at bounding box center [832, 425] width 63 height 16
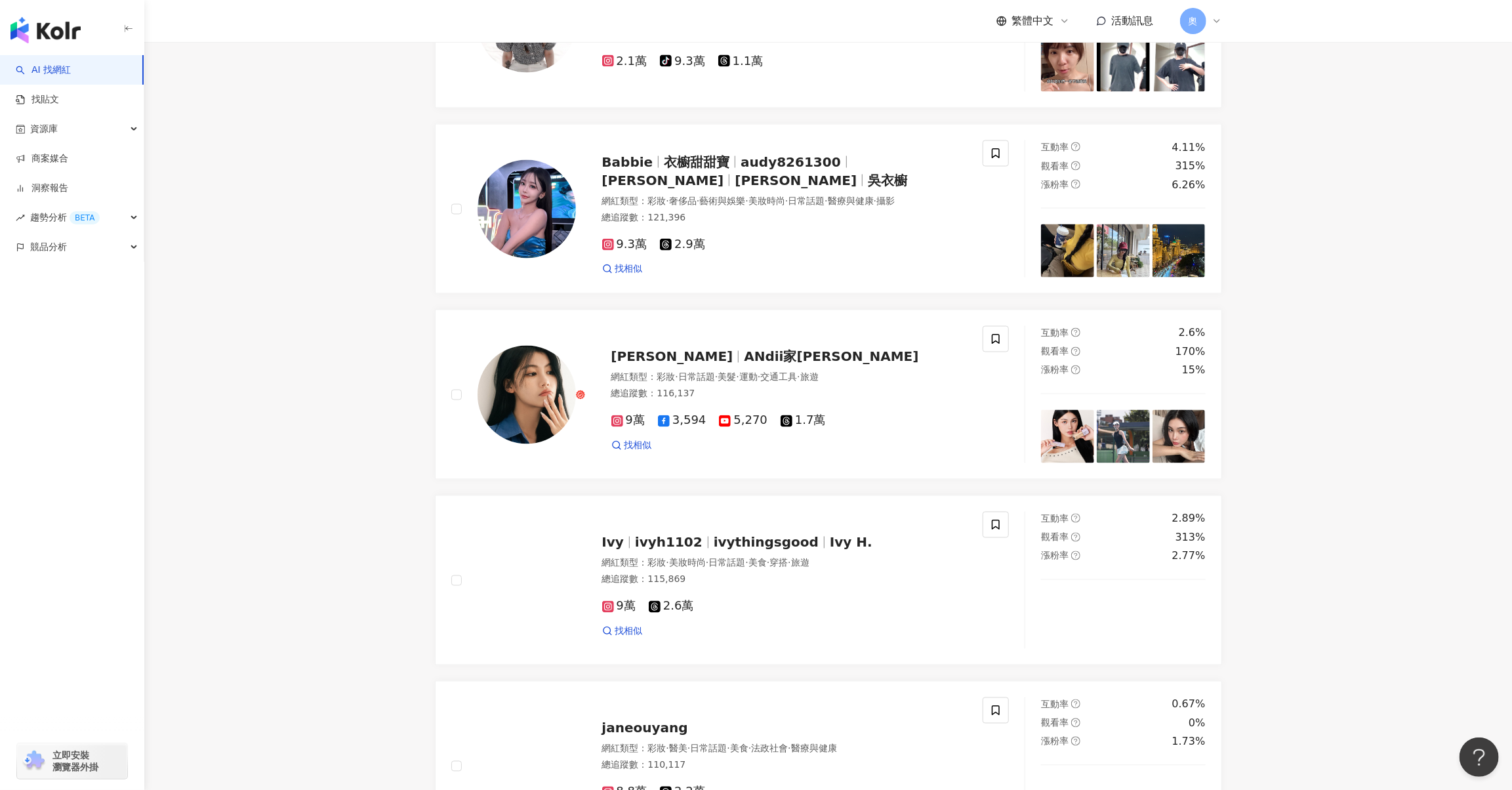
scroll to position [2019, 0]
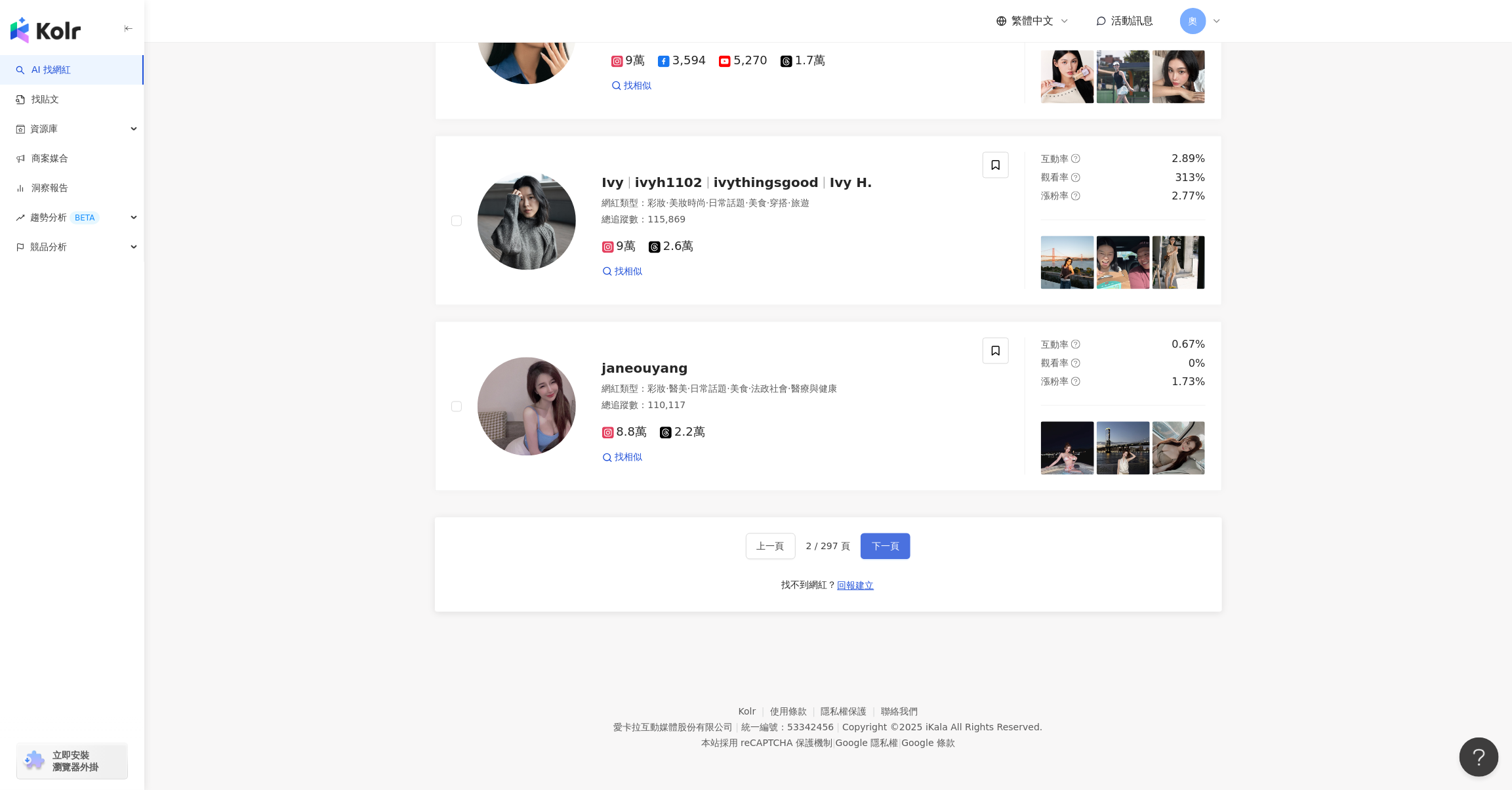
click at [864, 548] on button "下一頁" at bounding box center [885, 546] width 50 height 26
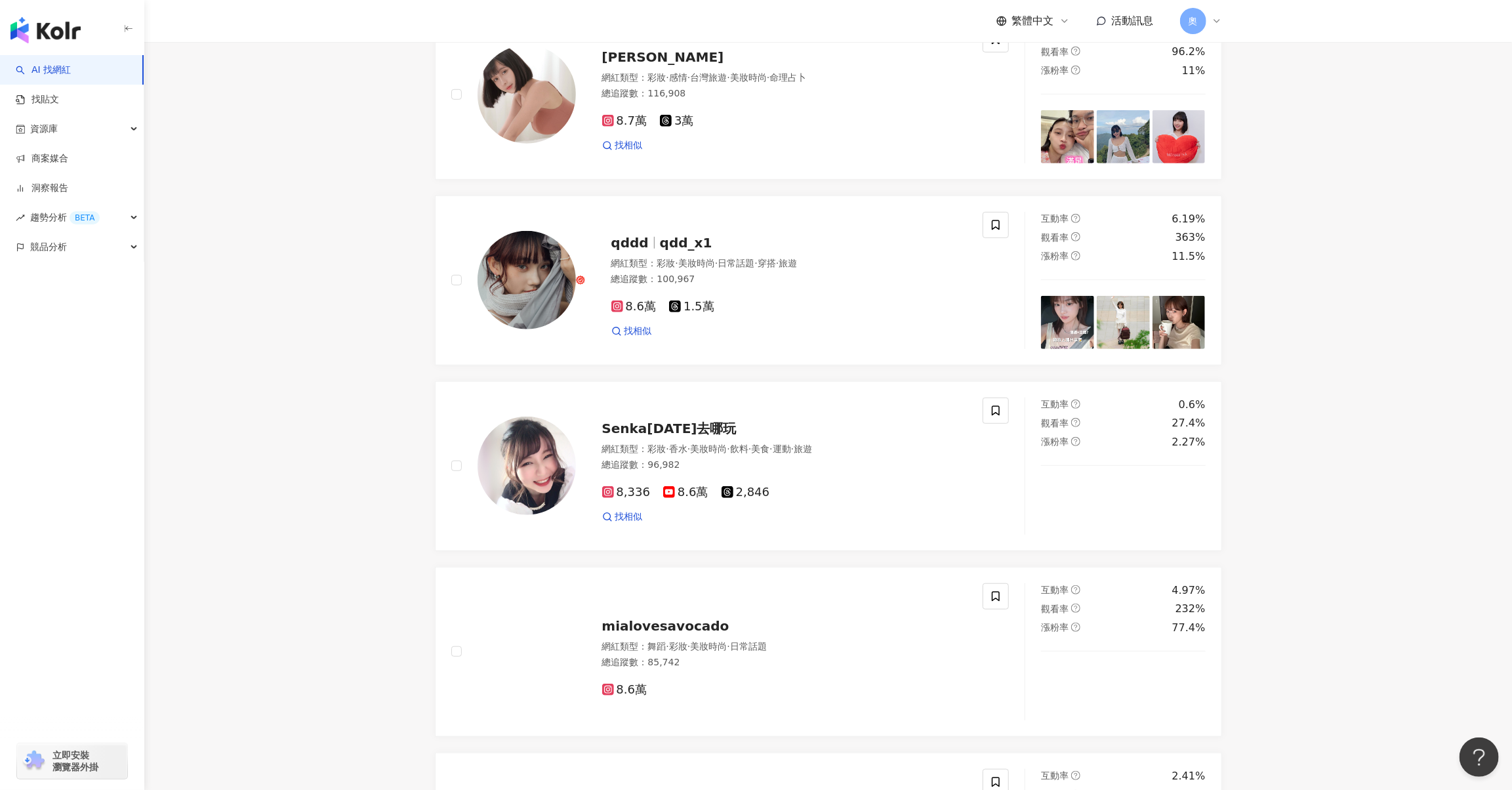
scroll to position [2011, 0]
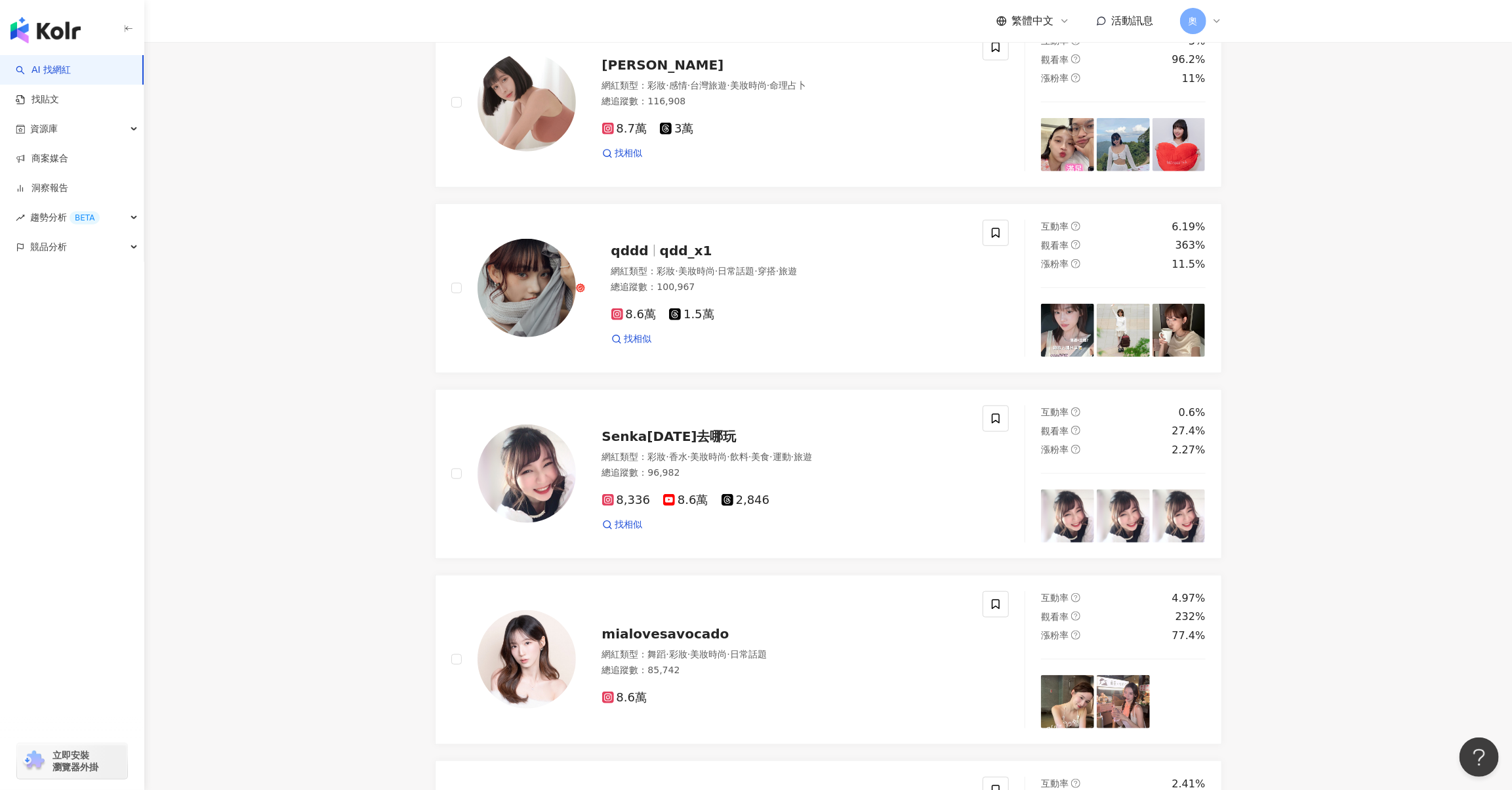
scroll to position [0, 0]
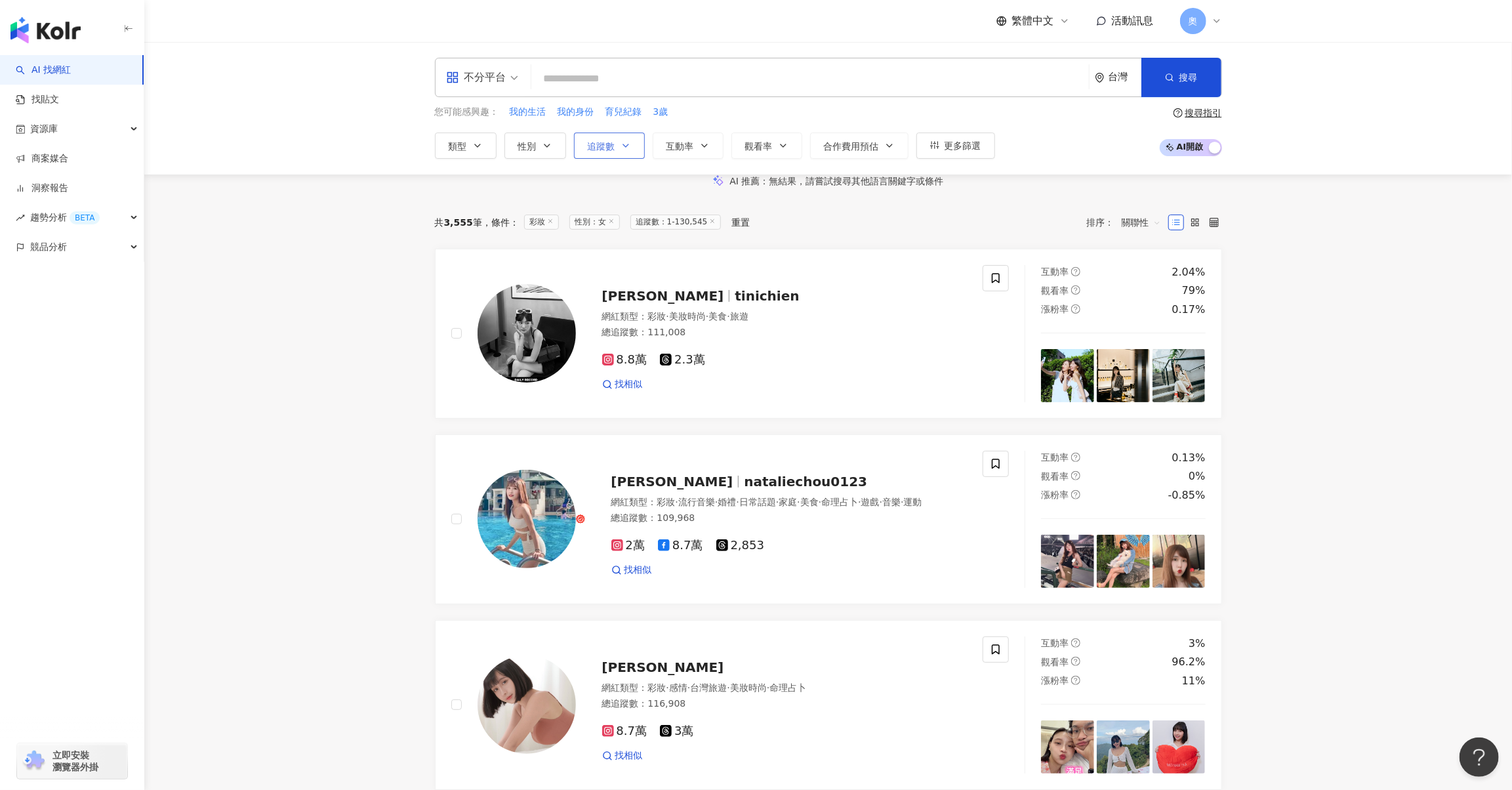
click at [606, 145] on span "追蹤數" at bounding box center [601, 146] width 28 height 10
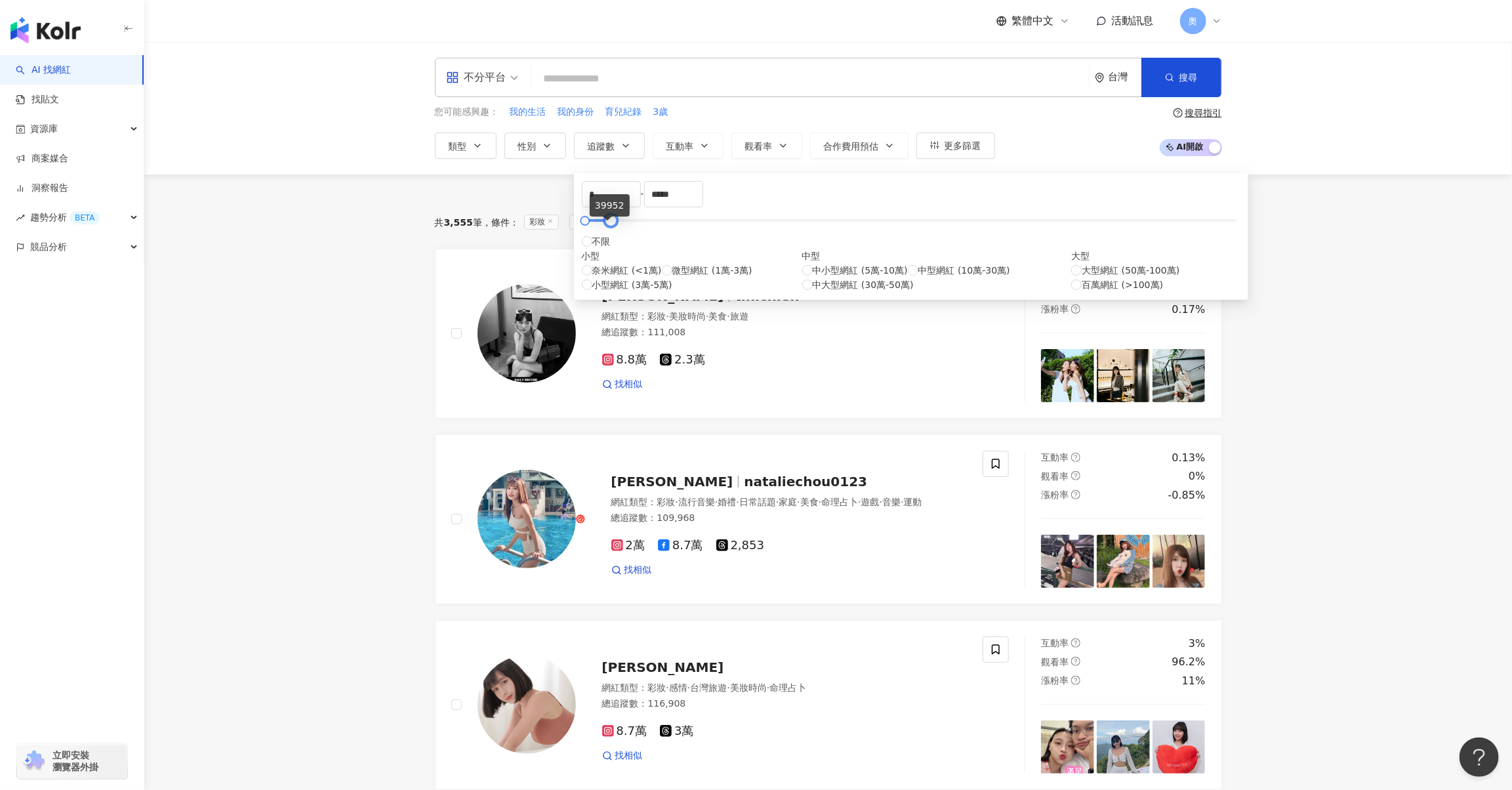
type input "*****"
drag, startPoint x: 628, startPoint y: 227, endPoint x: 607, endPoint y: 231, distance: 21.4
click at [607, 225] on div at bounding box center [911, 220] width 651 height 8
click at [419, 188] on div "AI 推薦 ： 無結果，請嘗試搜尋其他語言關鍵字或條件" at bounding box center [829, 181] width 840 height 14
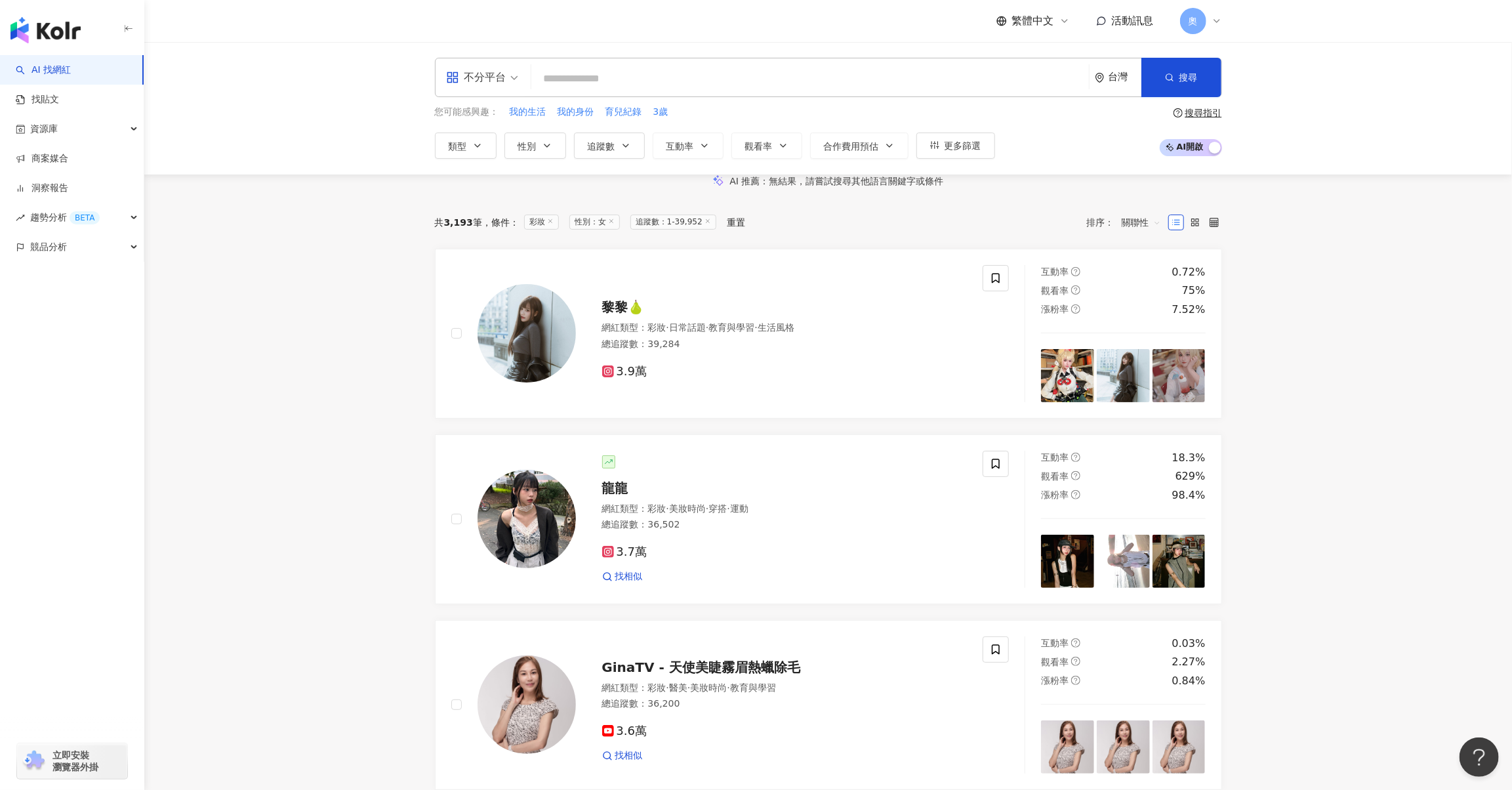
scroll to position [787, 0]
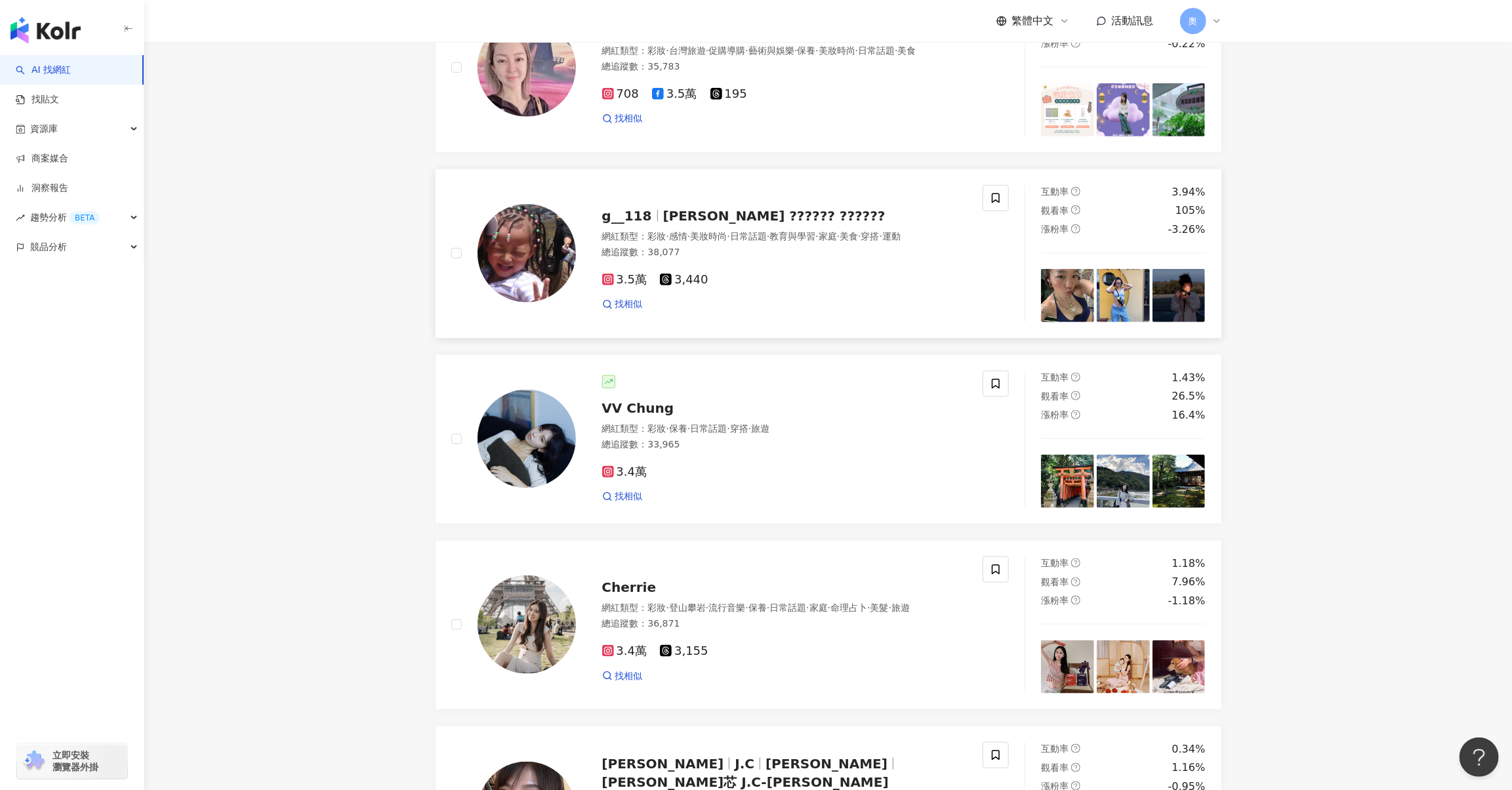
click at [636, 224] on span "g__118" at bounding box center [627, 216] width 50 height 16
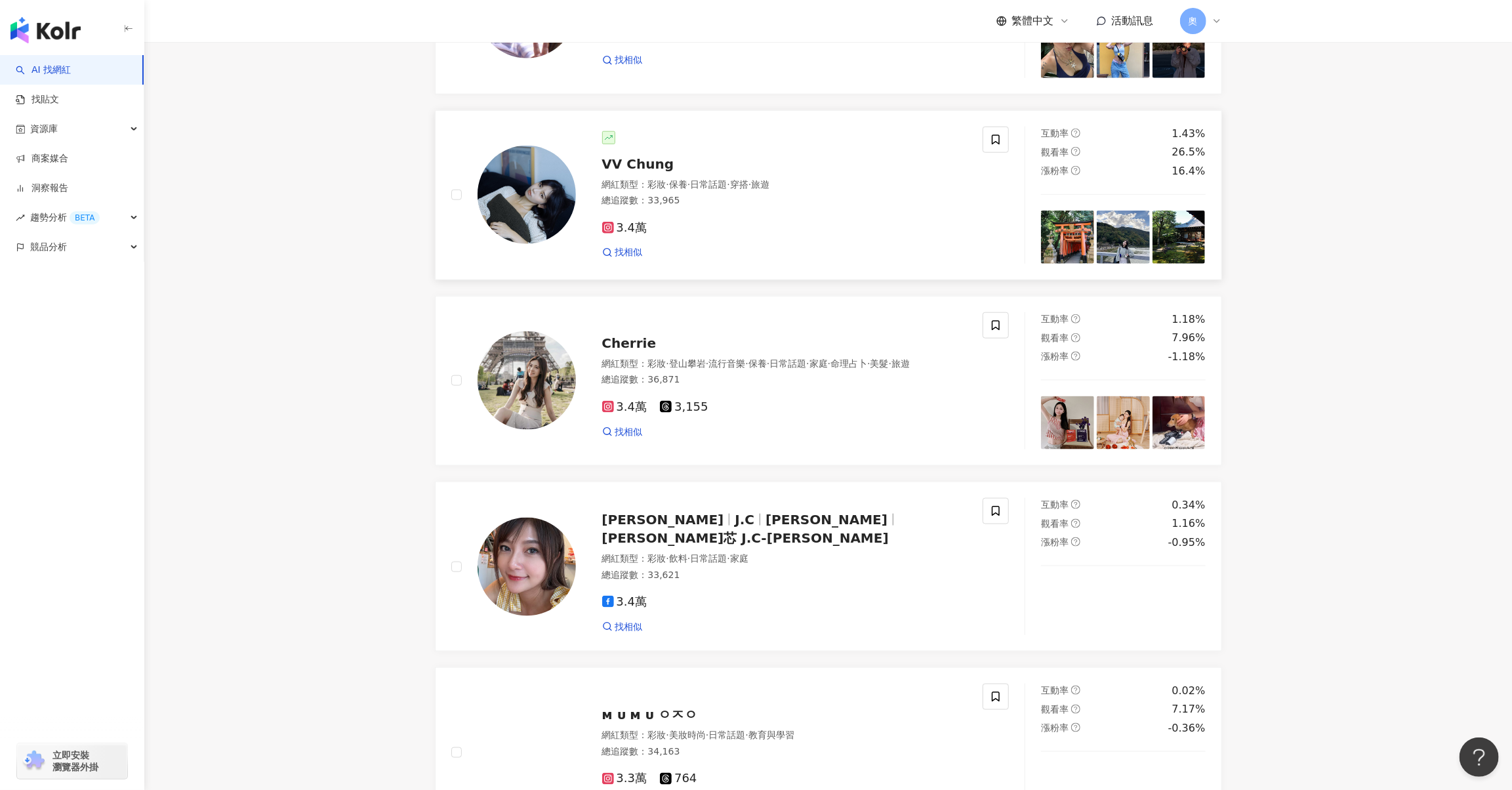
scroll to position [1050, 0]
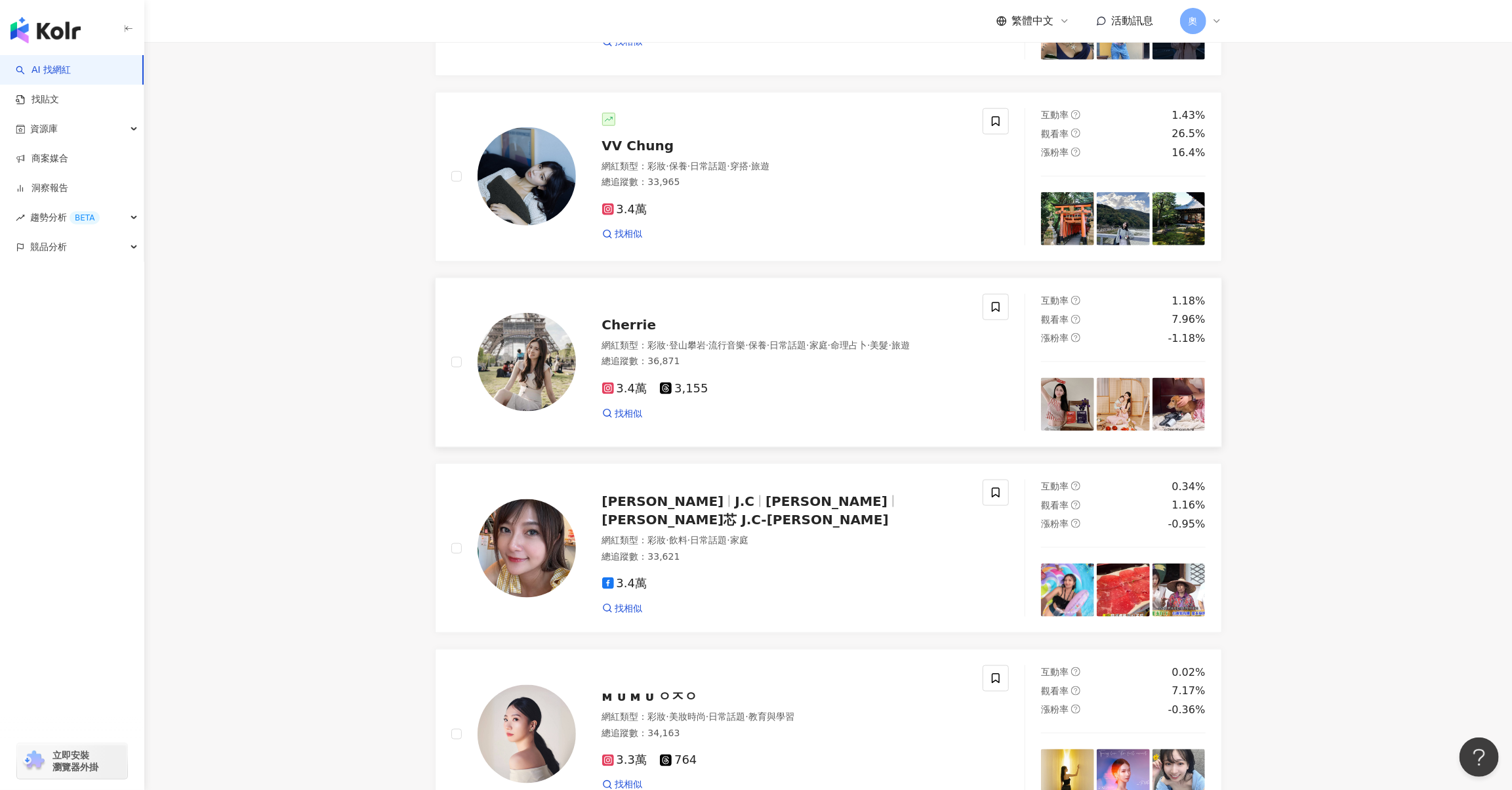
click at [617, 333] on span "Cherrie" at bounding box center [629, 325] width 55 height 16
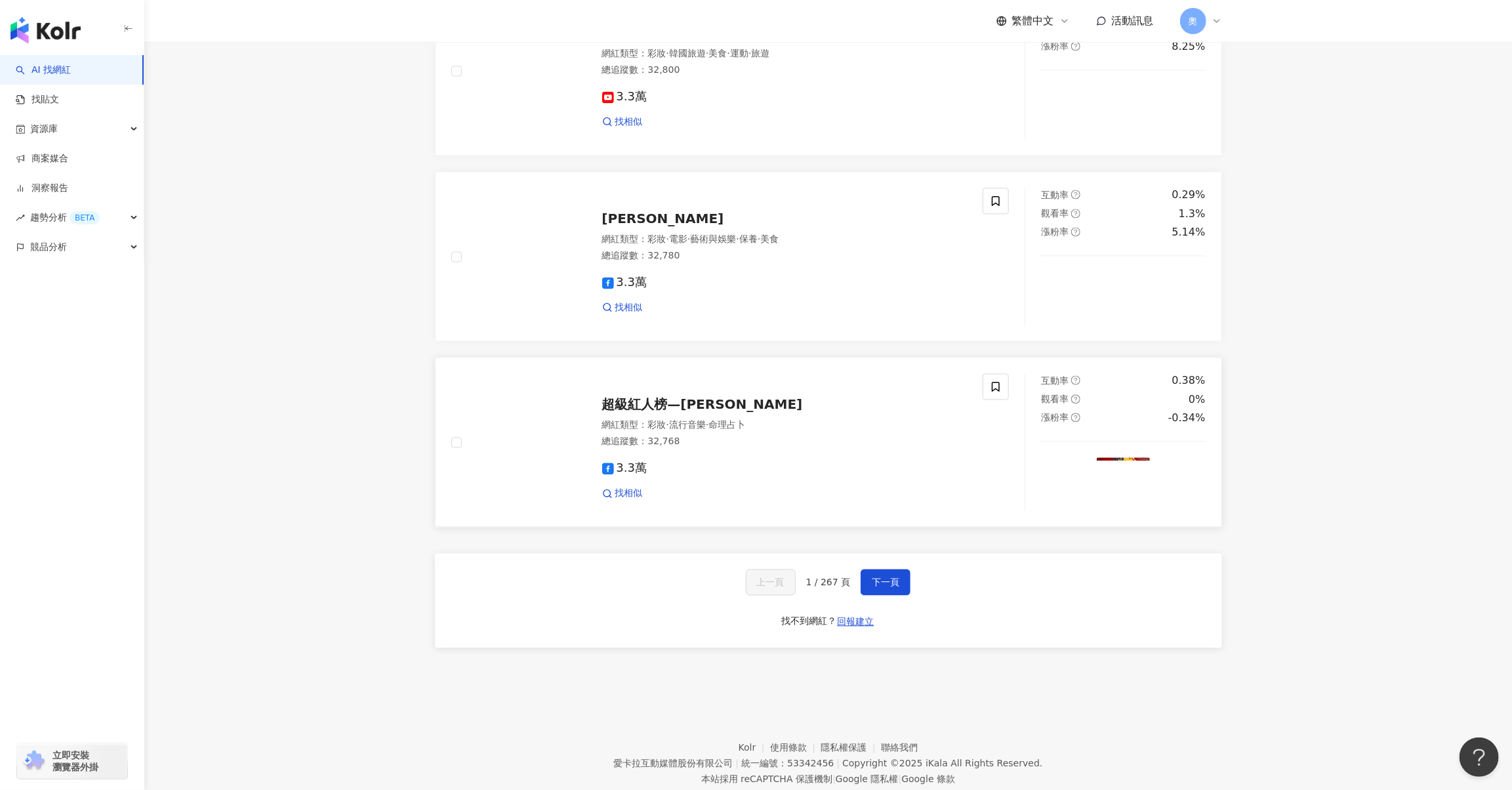
scroll to position [1968, 0]
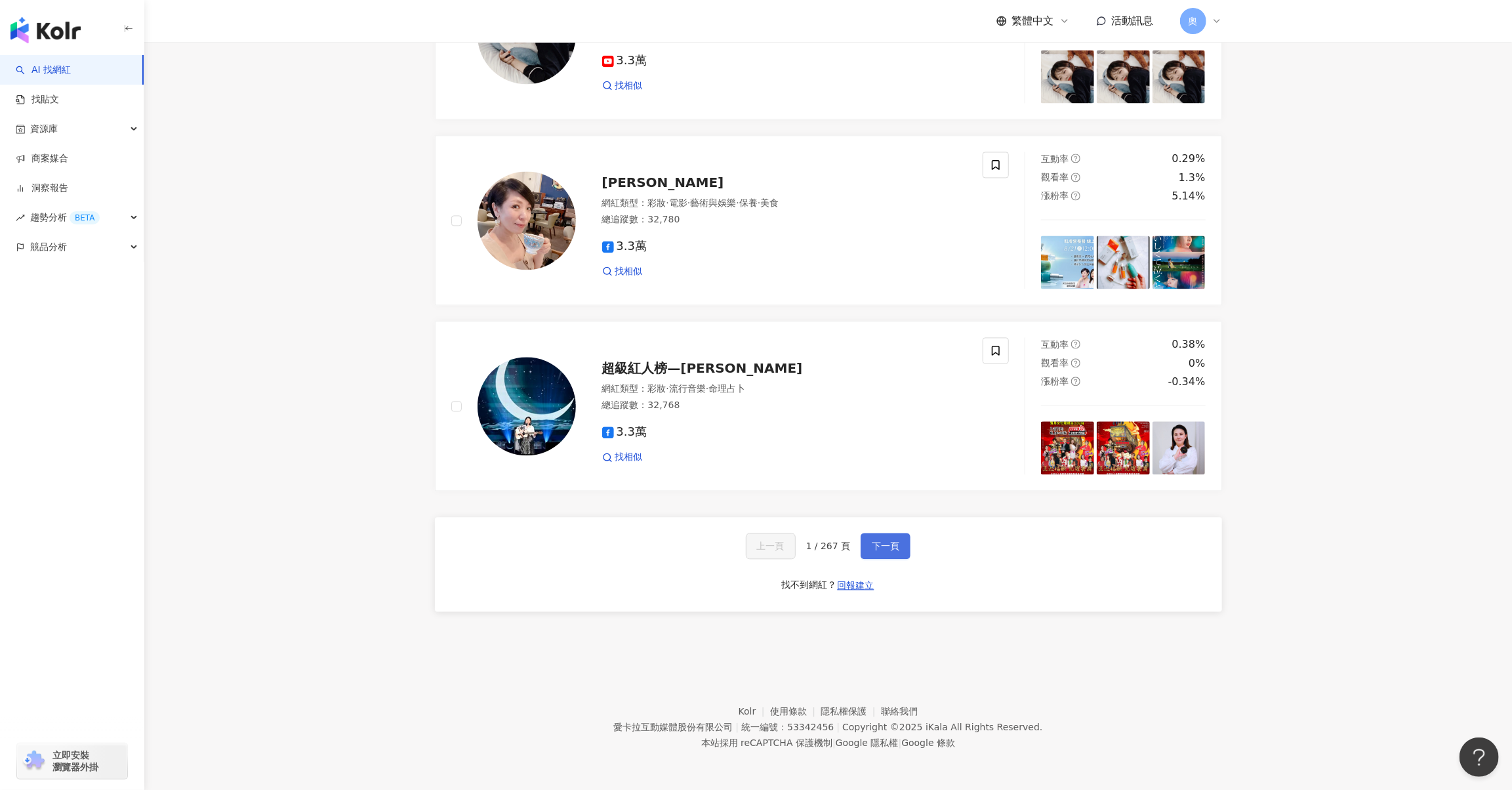
click at [897, 559] on button "下一頁" at bounding box center [885, 546] width 50 height 26
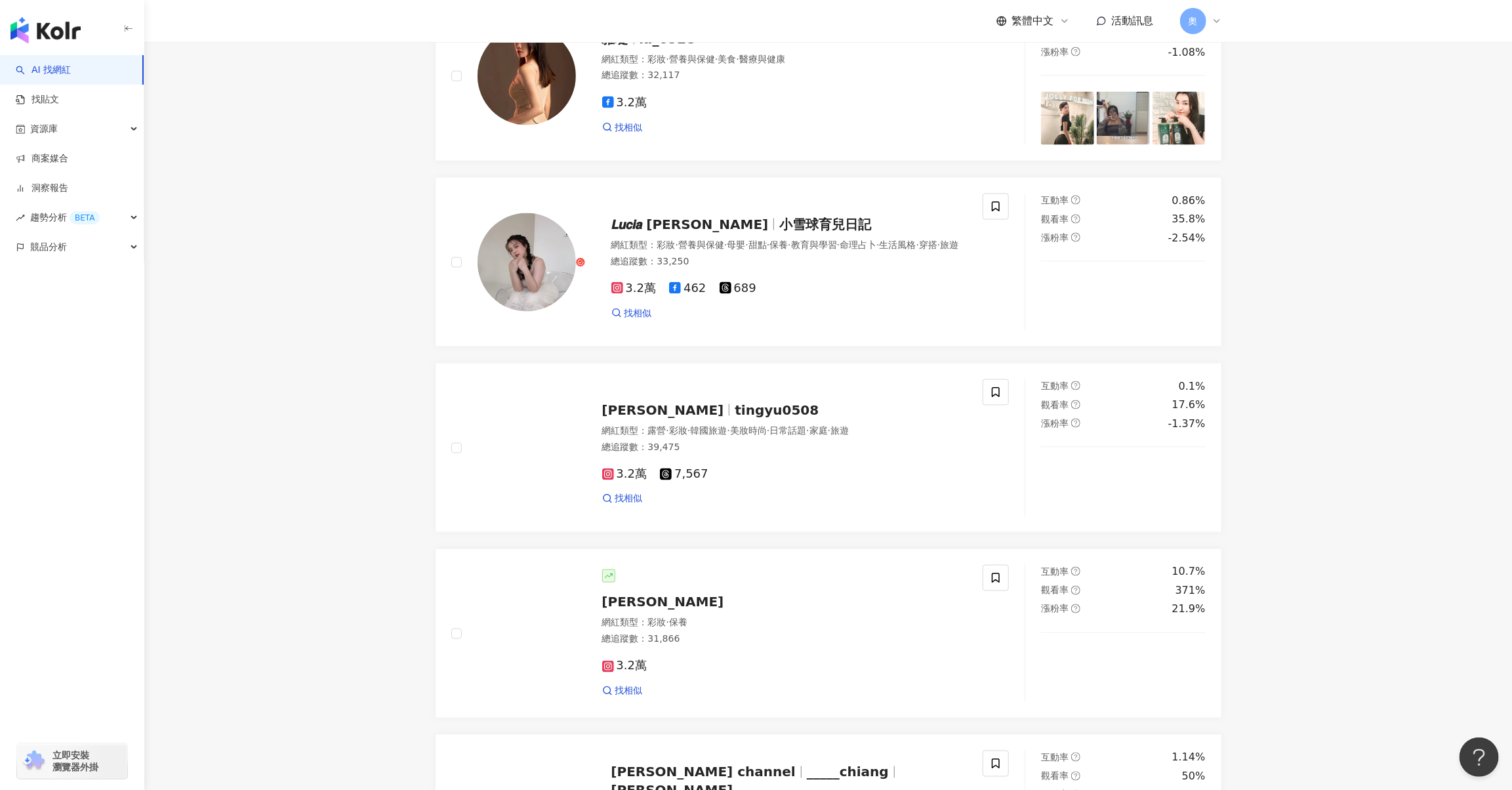
scroll to position [1181, 0]
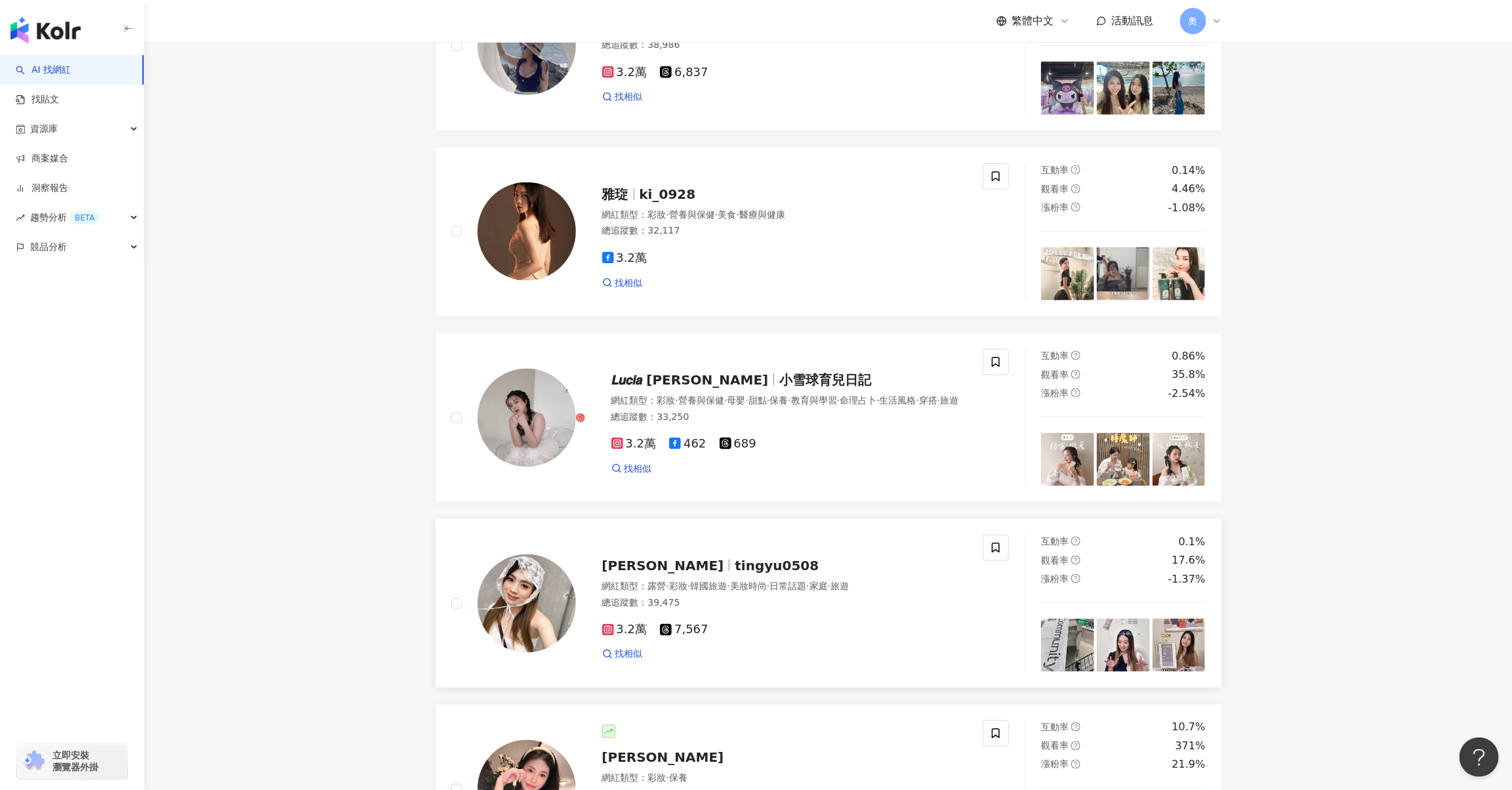
click at [658, 574] on span "Ting yu" at bounding box center [669, 566] width 133 height 16
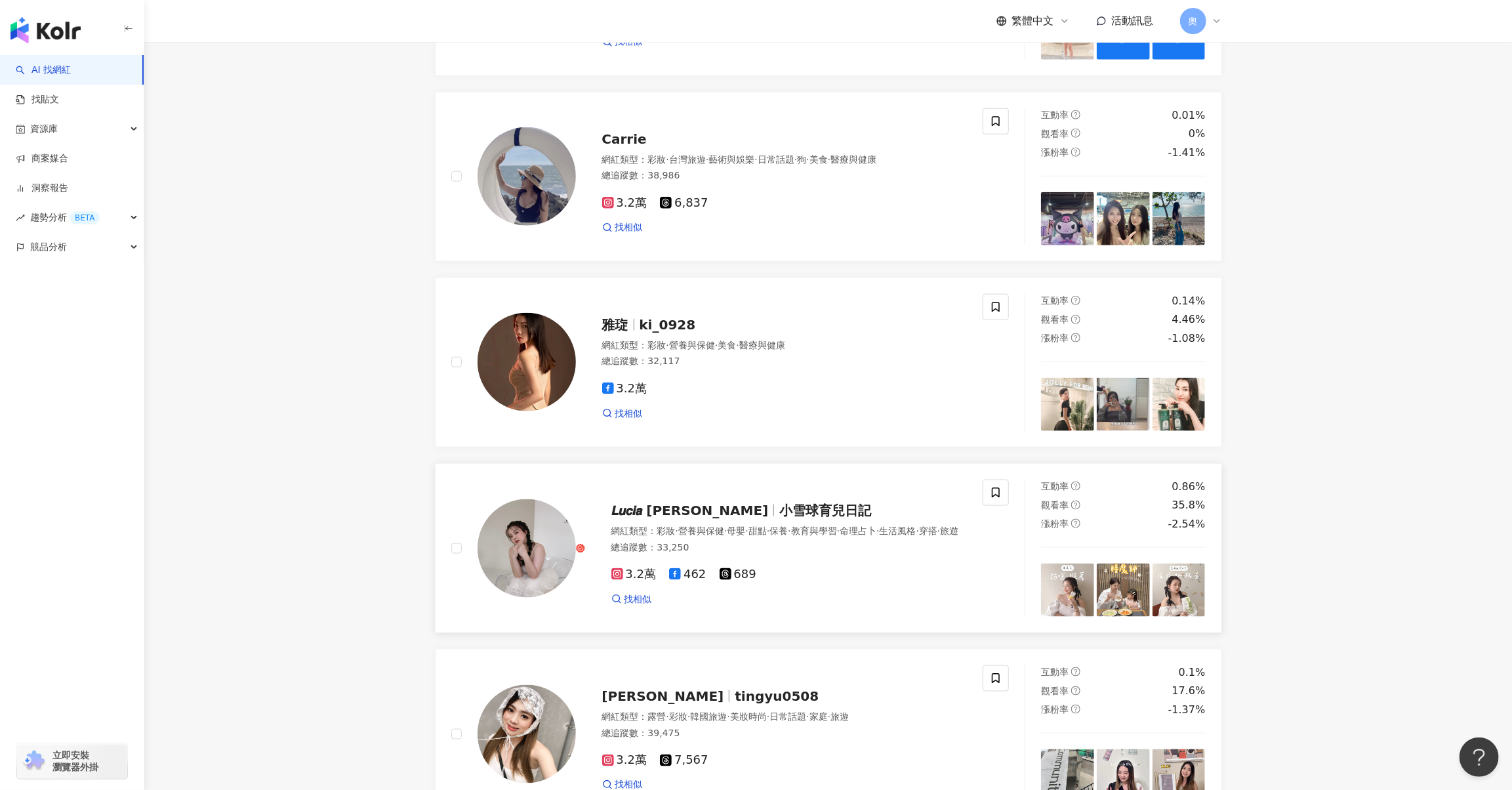
scroll to position [787, 0]
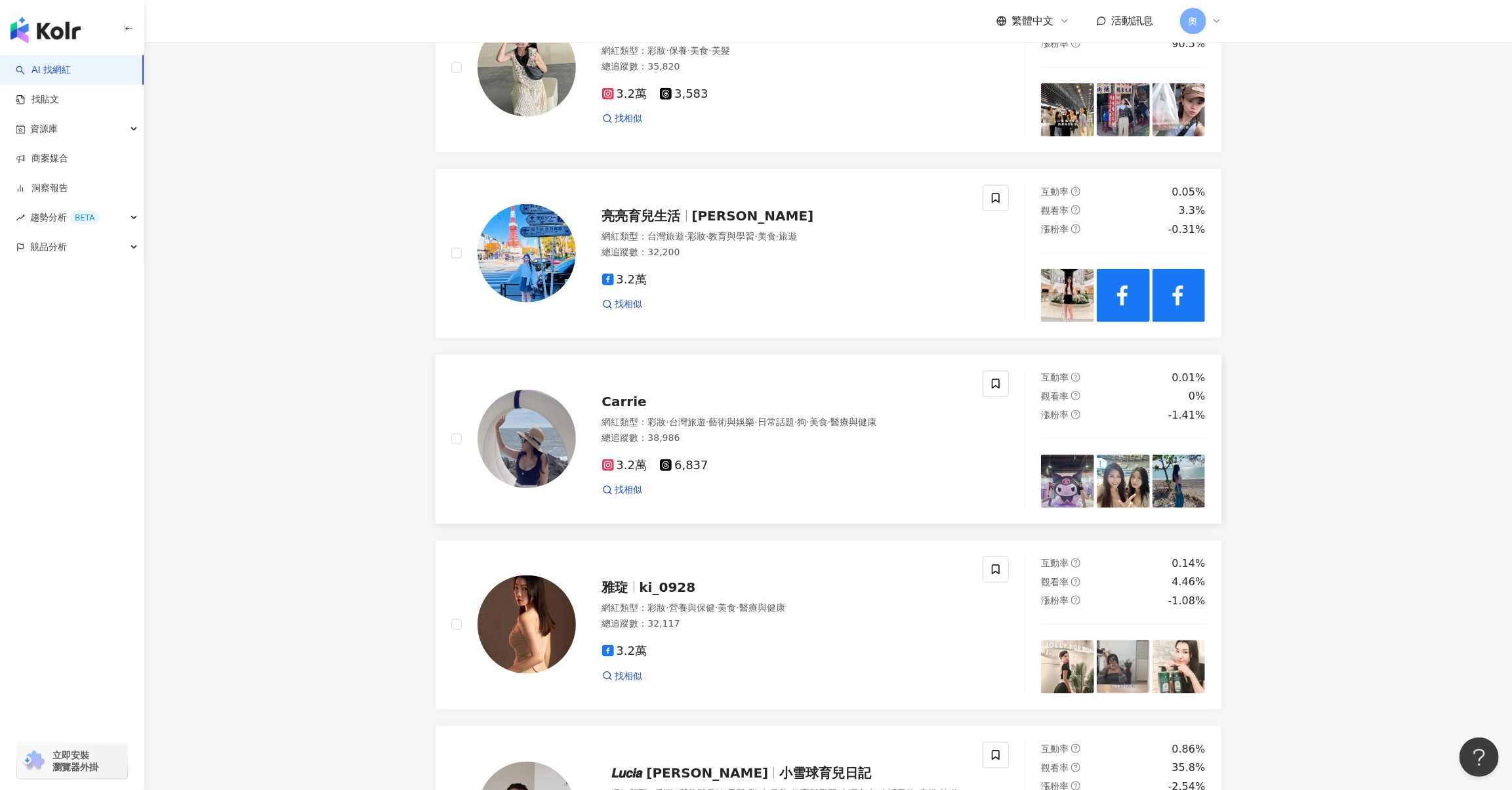
click at [634, 409] on span "Carrie" at bounding box center [624, 402] width 44 height 16
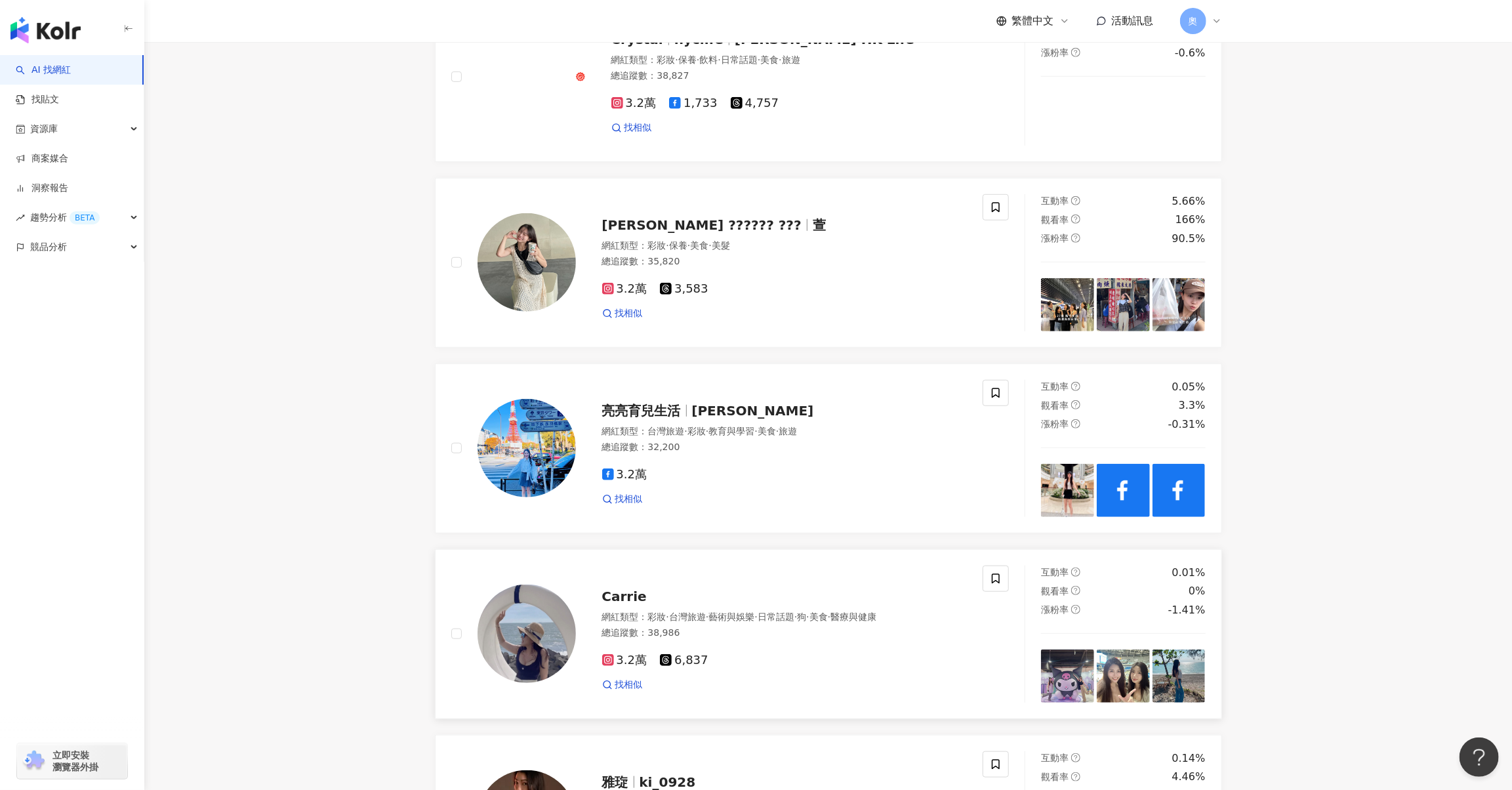
scroll to position [525, 0]
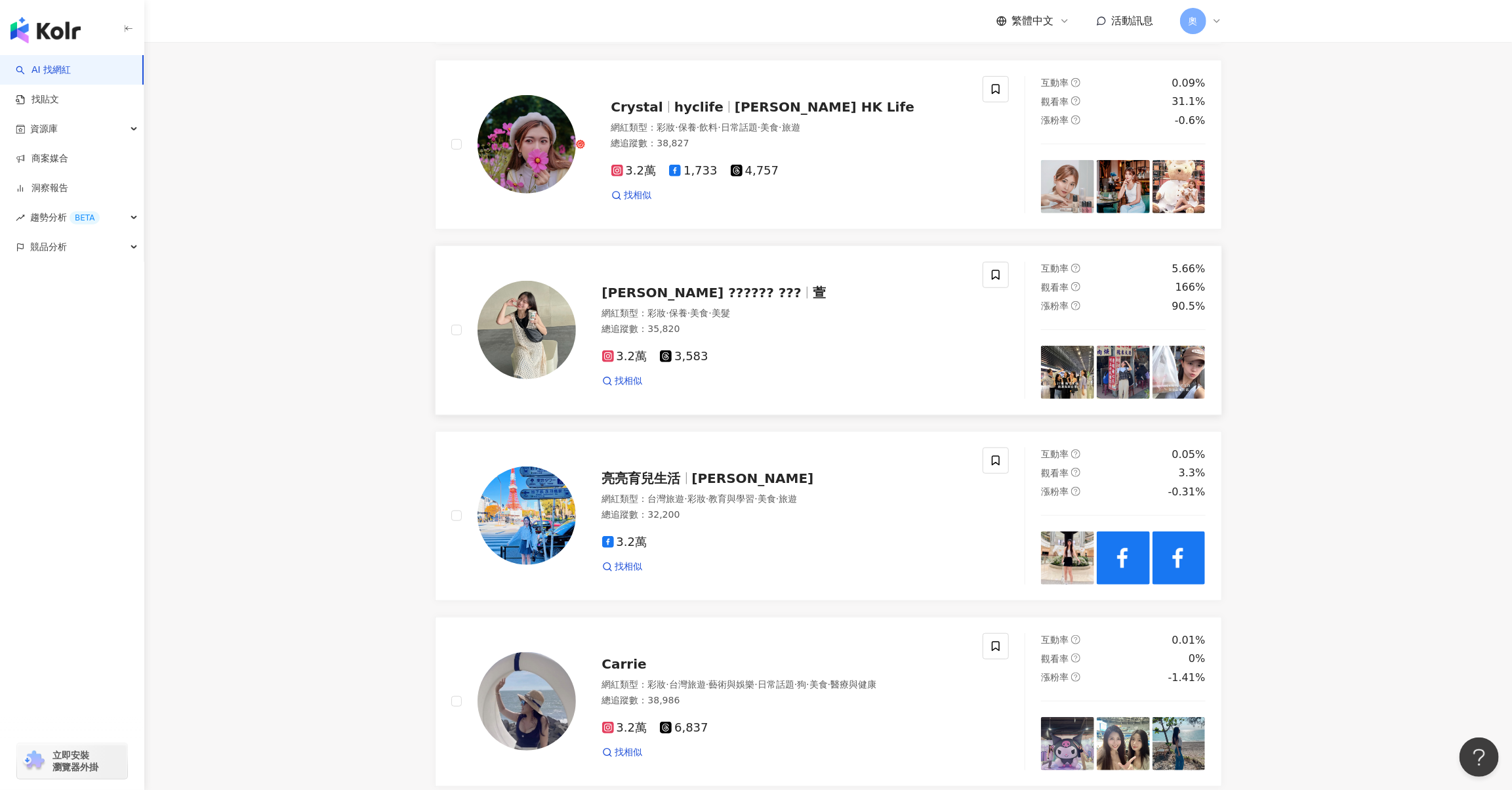
click at [671, 300] on span "萱 ?????? ???" at bounding box center [702, 293] width 199 height 16
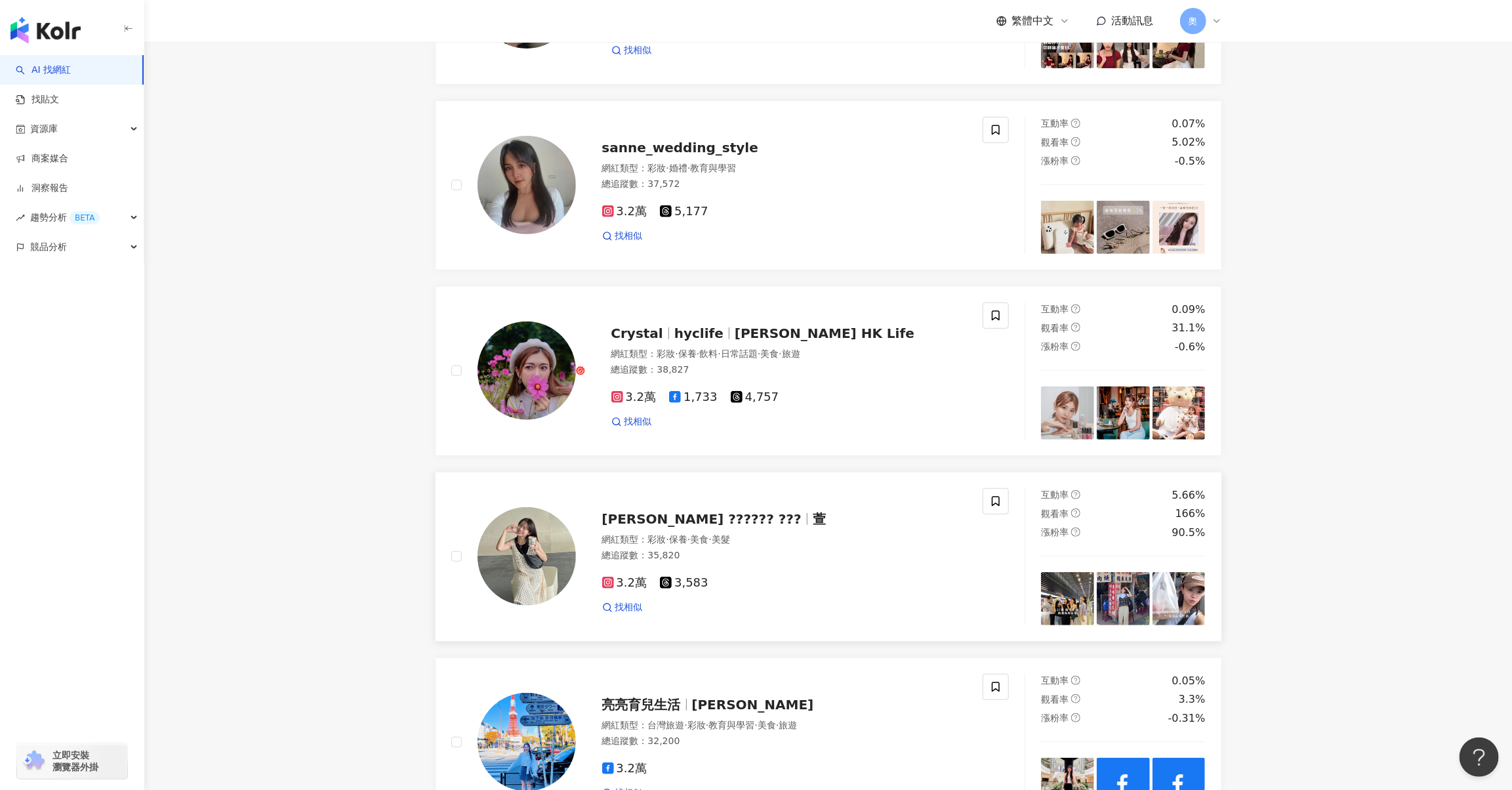
scroll to position [262, 0]
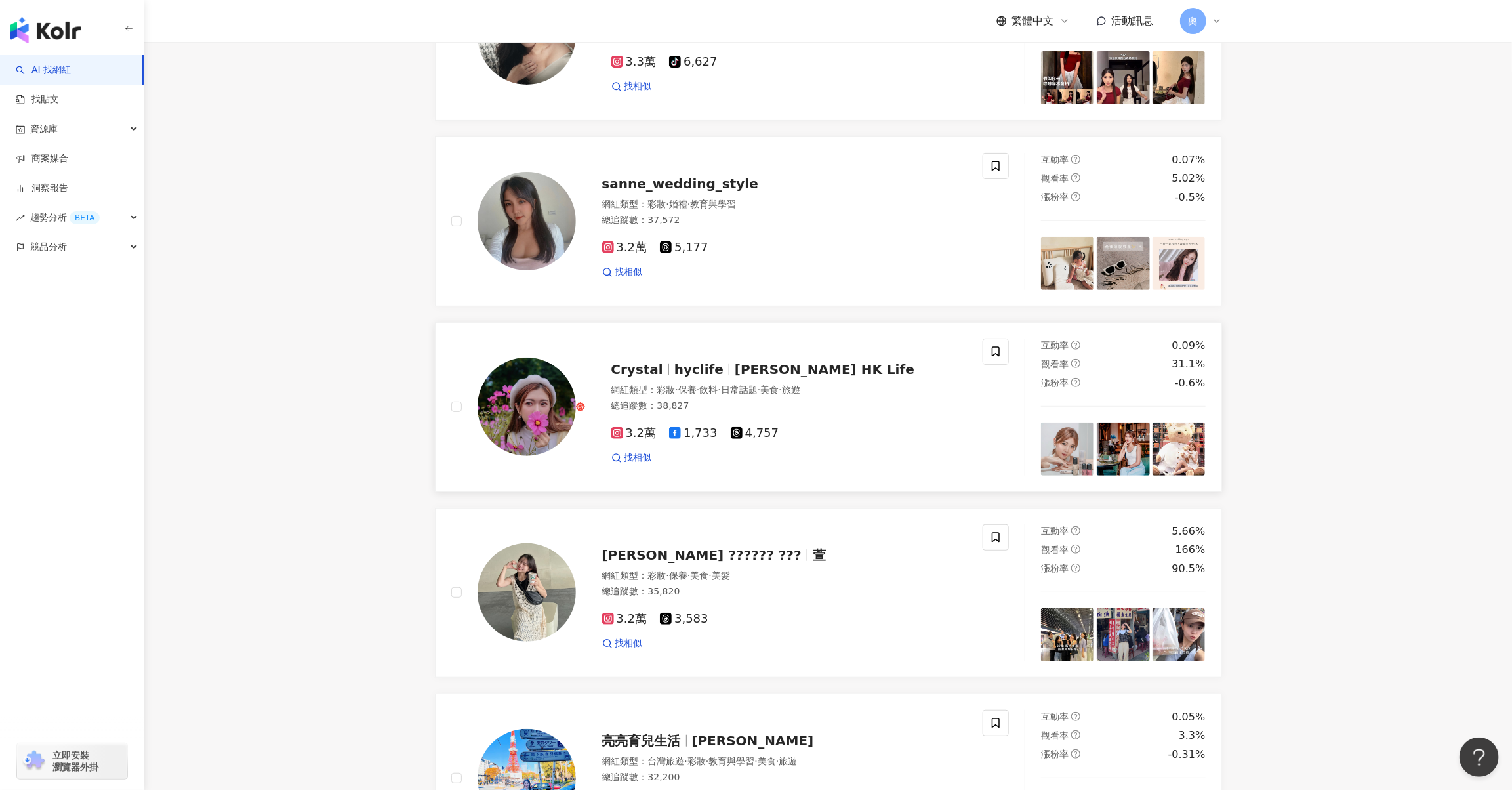
click at [708, 377] on span "hyclife" at bounding box center [704, 369] width 60 height 16
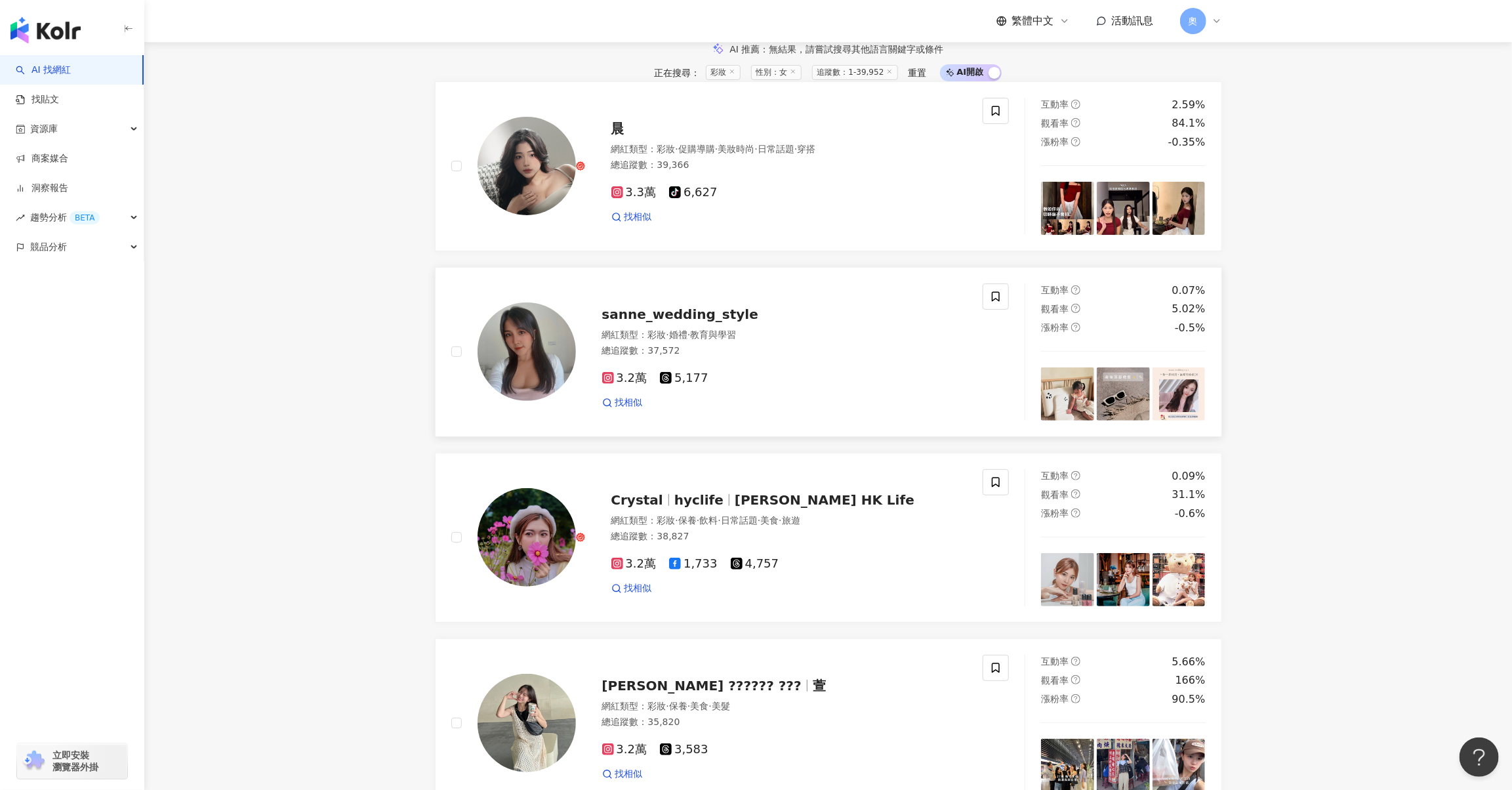
scroll to position [131, 0]
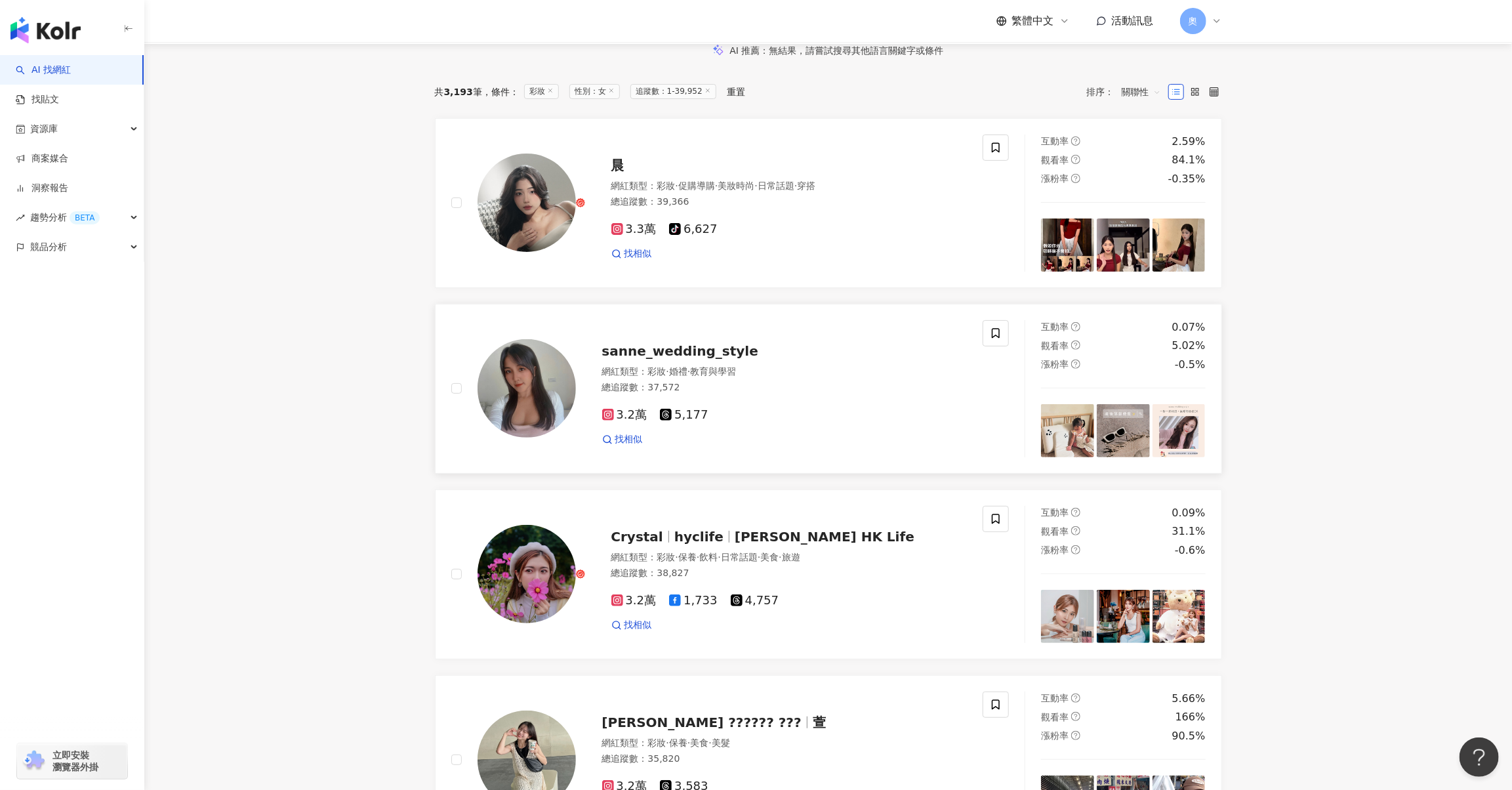
click at [710, 359] on span "sanne_wedding_style" at bounding box center [680, 351] width 156 height 16
click at [611, 173] on span "晨" at bounding box center [617, 165] width 13 height 16
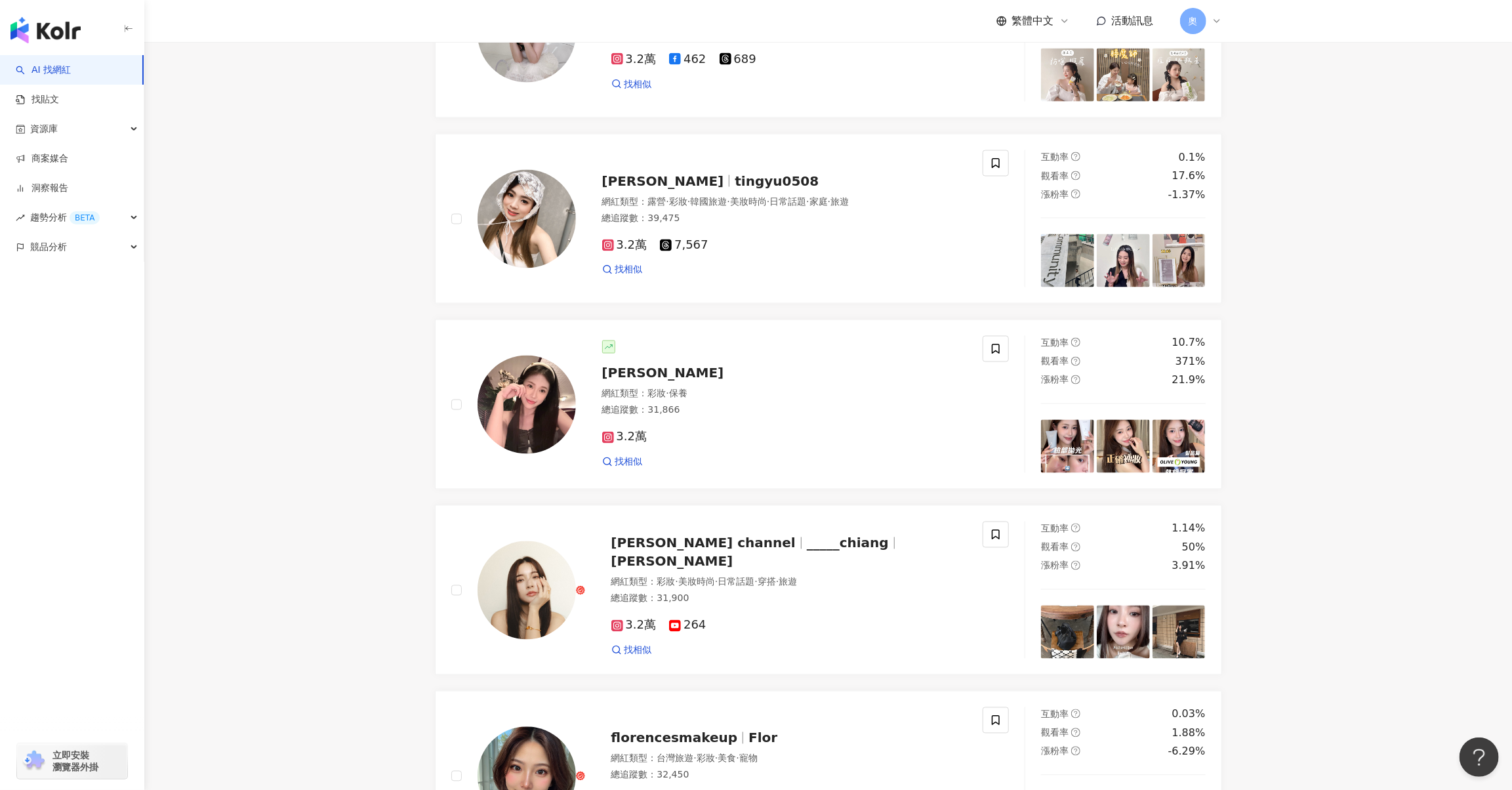
scroll to position [1968, 0]
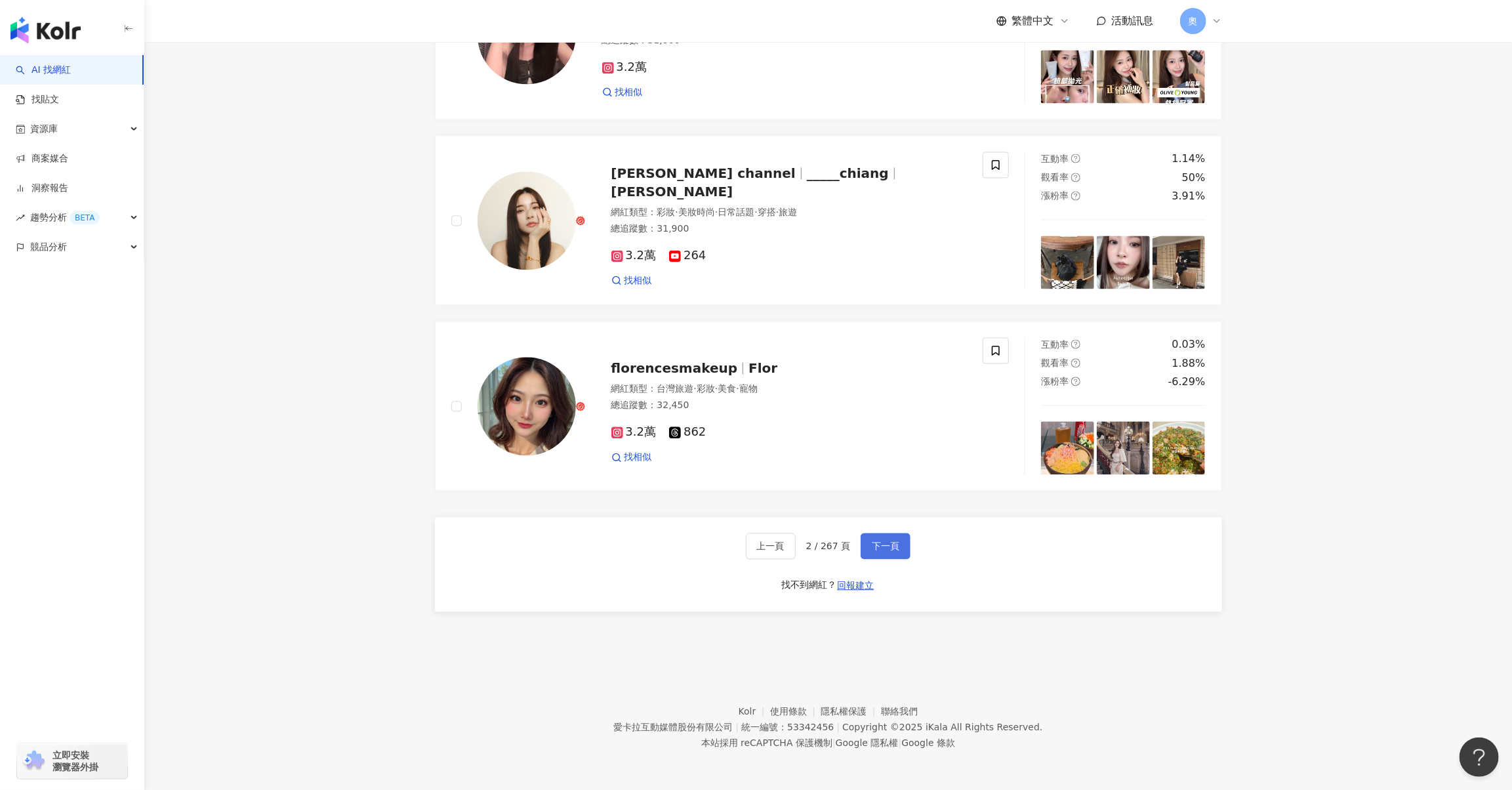
click at [890, 551] on span "下一頁" at bounding box center [886, 546] width 28 height 10
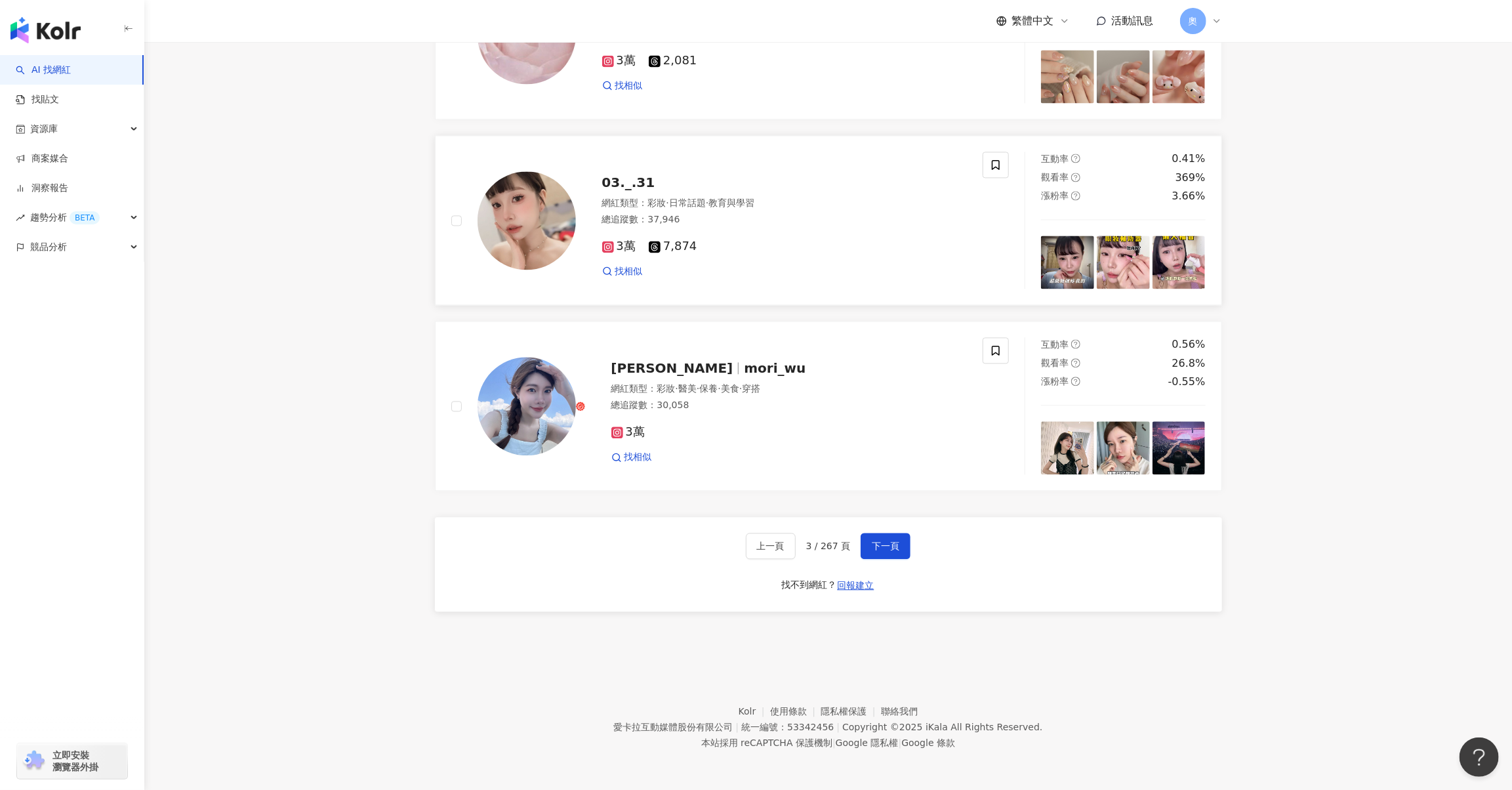
click at [626, 191] on span "03._.31" at bounding box center [628, 182] width 53 height 16
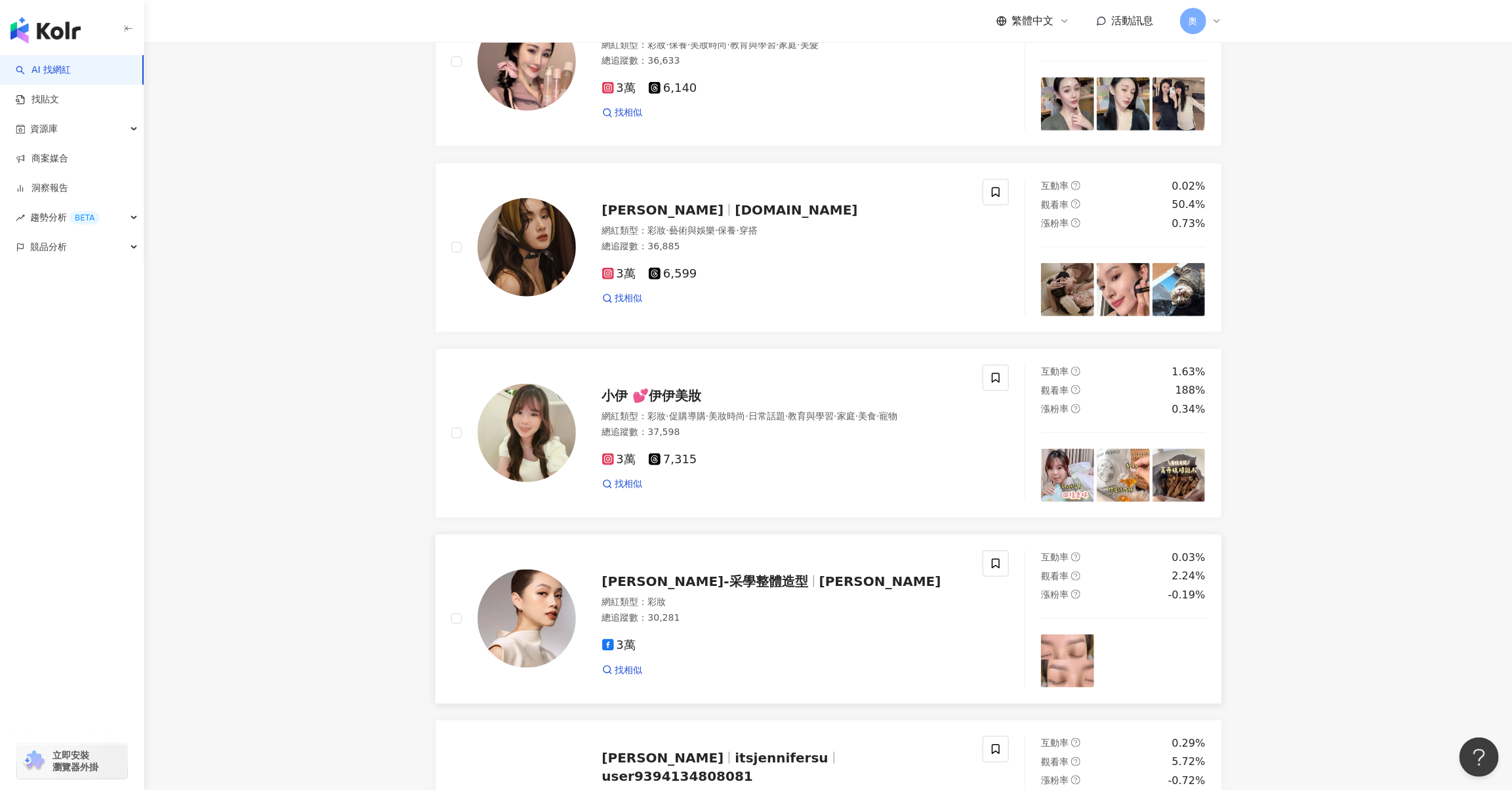
scroll to position [787, 0]
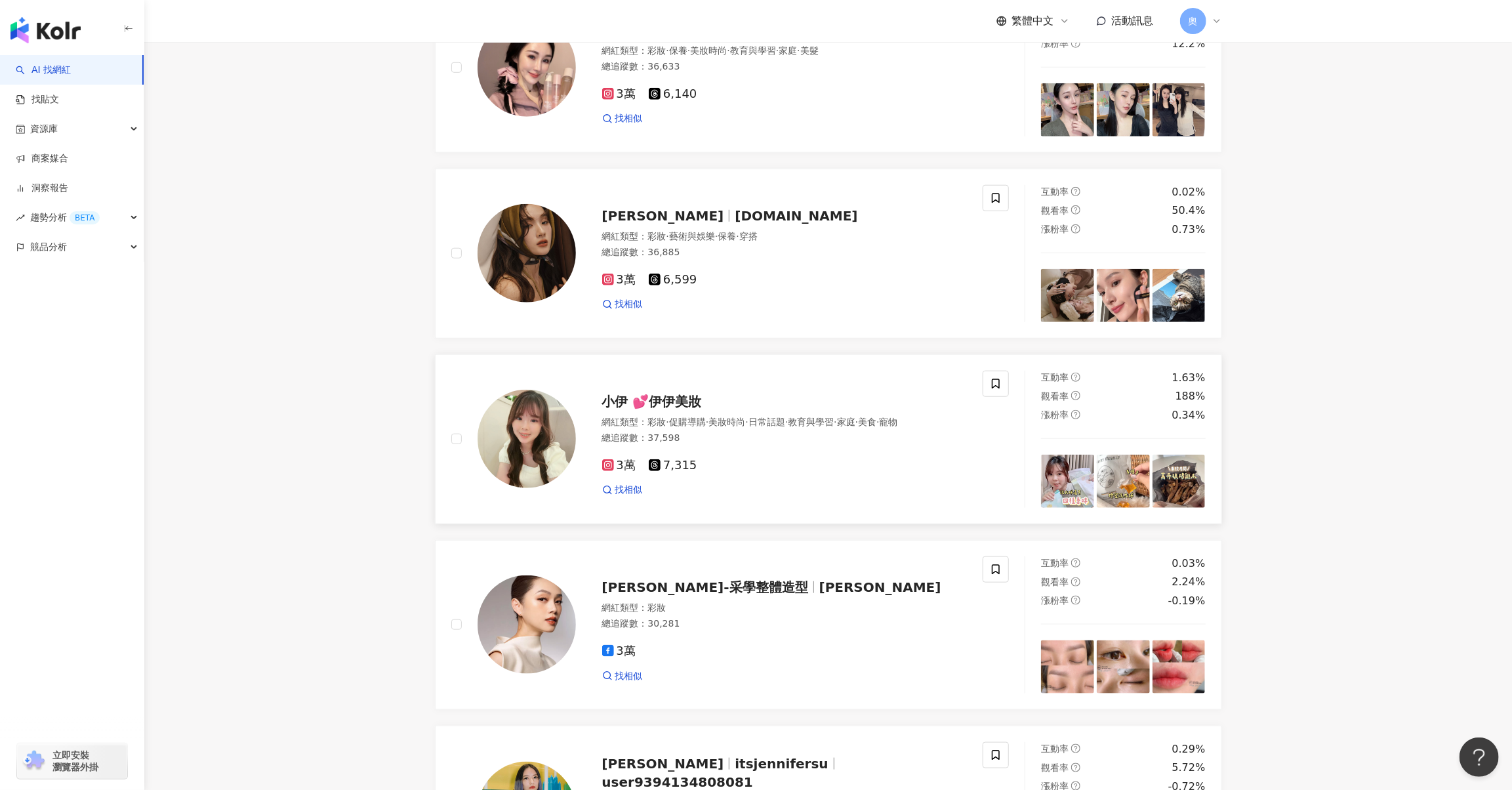
drag, startPoint x: 695, startPoint y: 469, endPoint x: 709, endPoint y: 487, distance: 22.8
click at [695, 409] on span "小伊 💕伊伊美妝" at bounding box center [652, 402] width 100 height 16
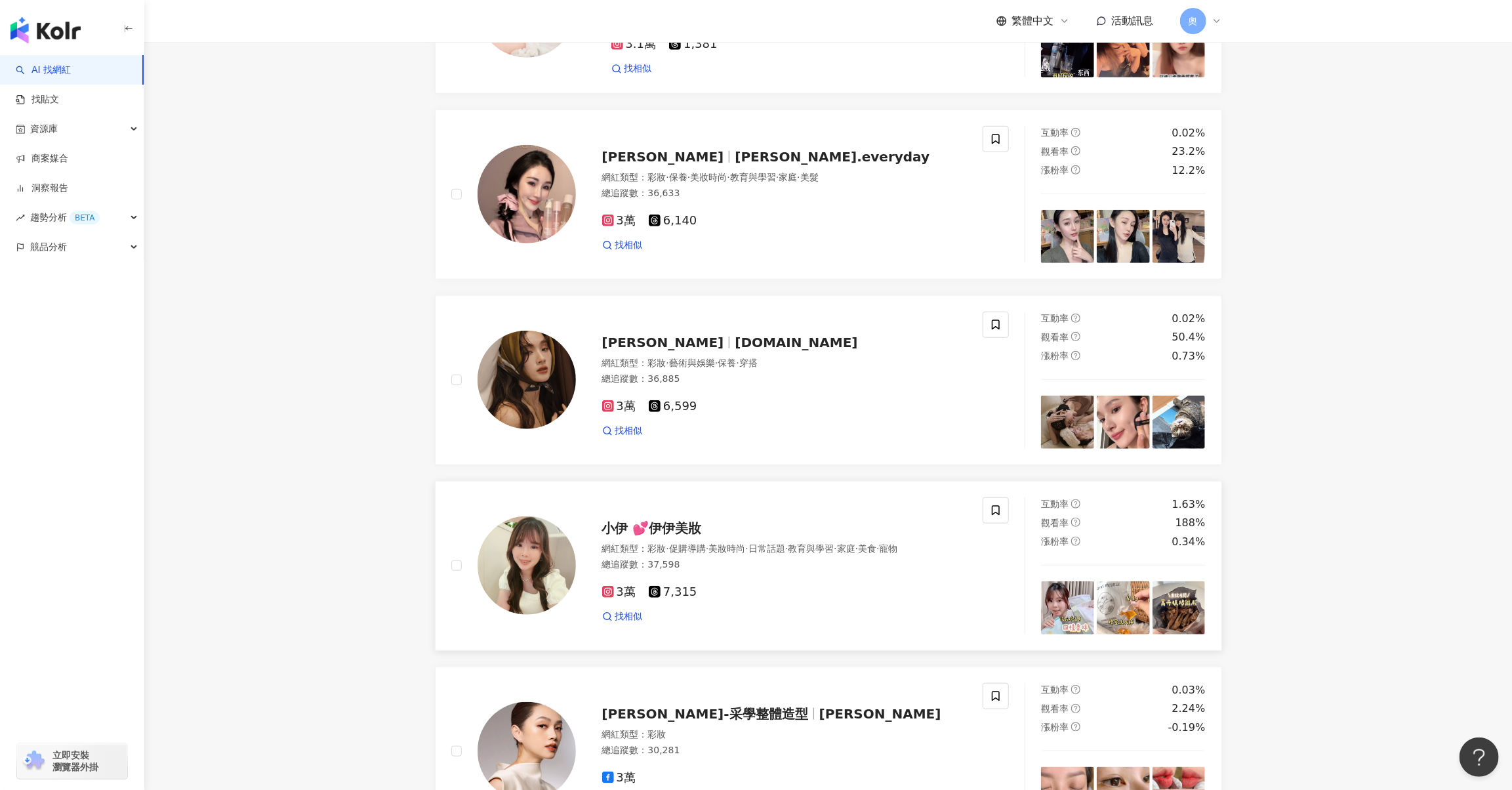
scroll to position [656, 0]
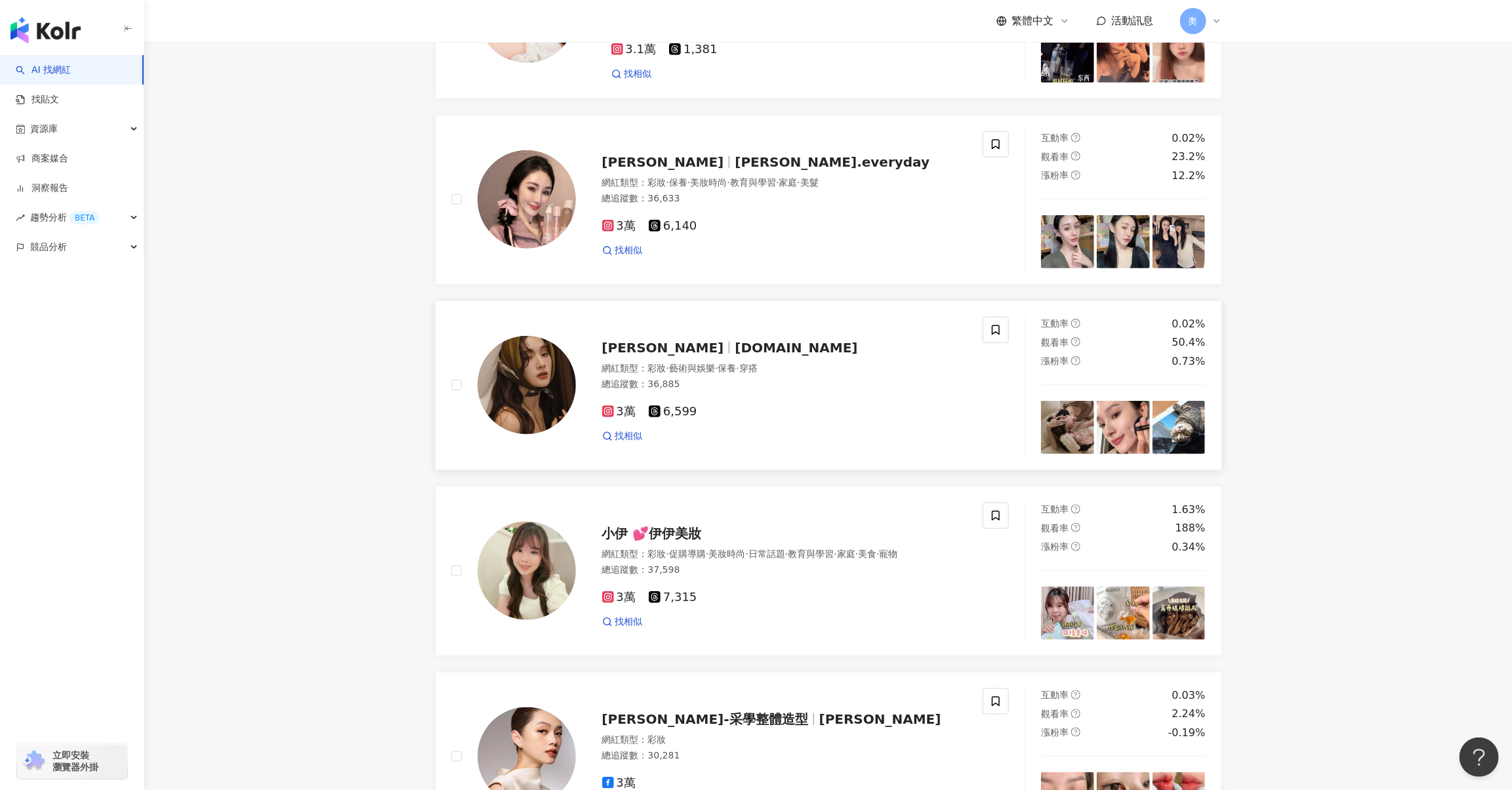
click at [735, 356] on span "iris.cc" at bounding box center [796, 348] width 123 height 16
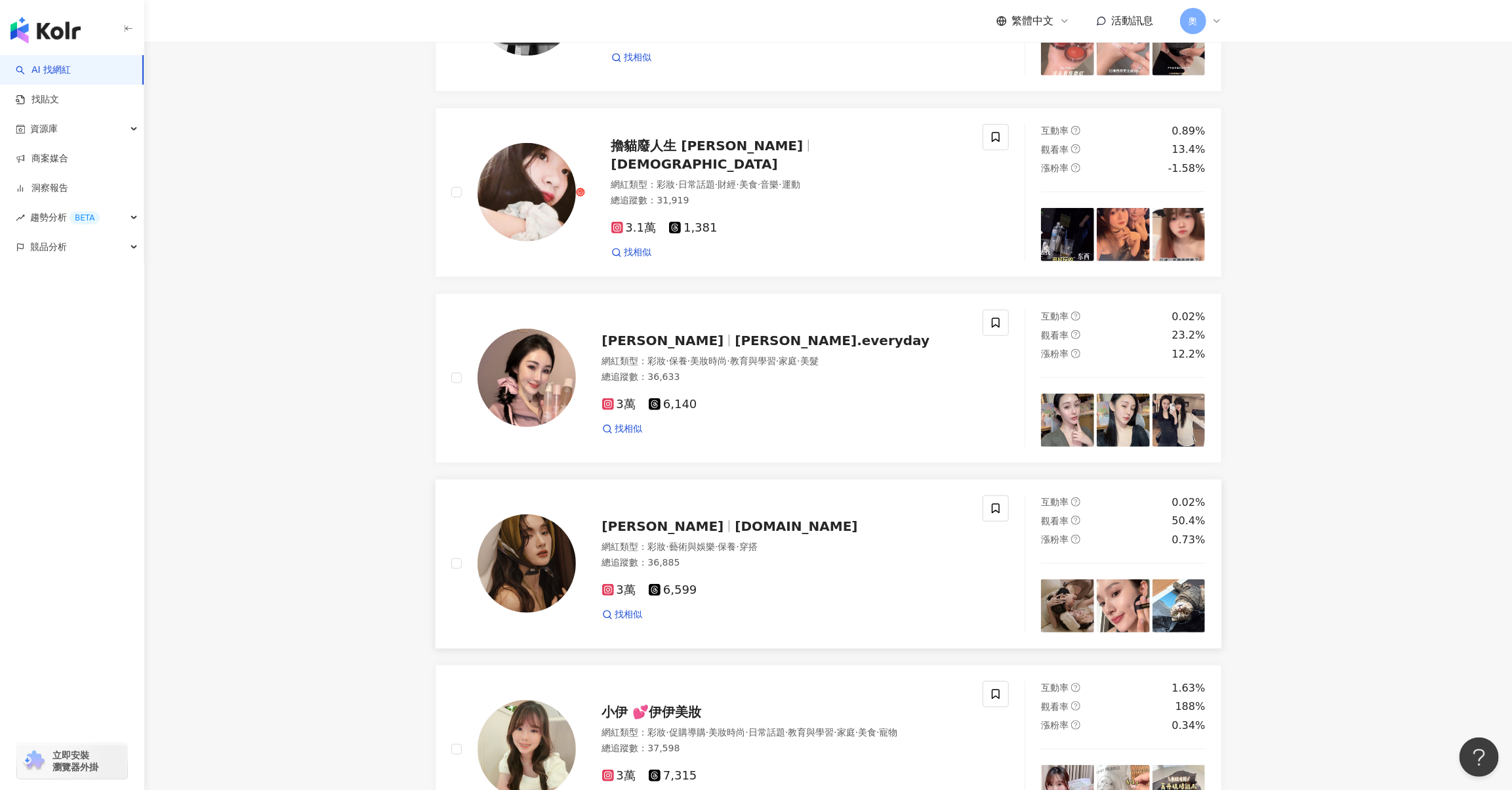
scroll to position [393, 0]
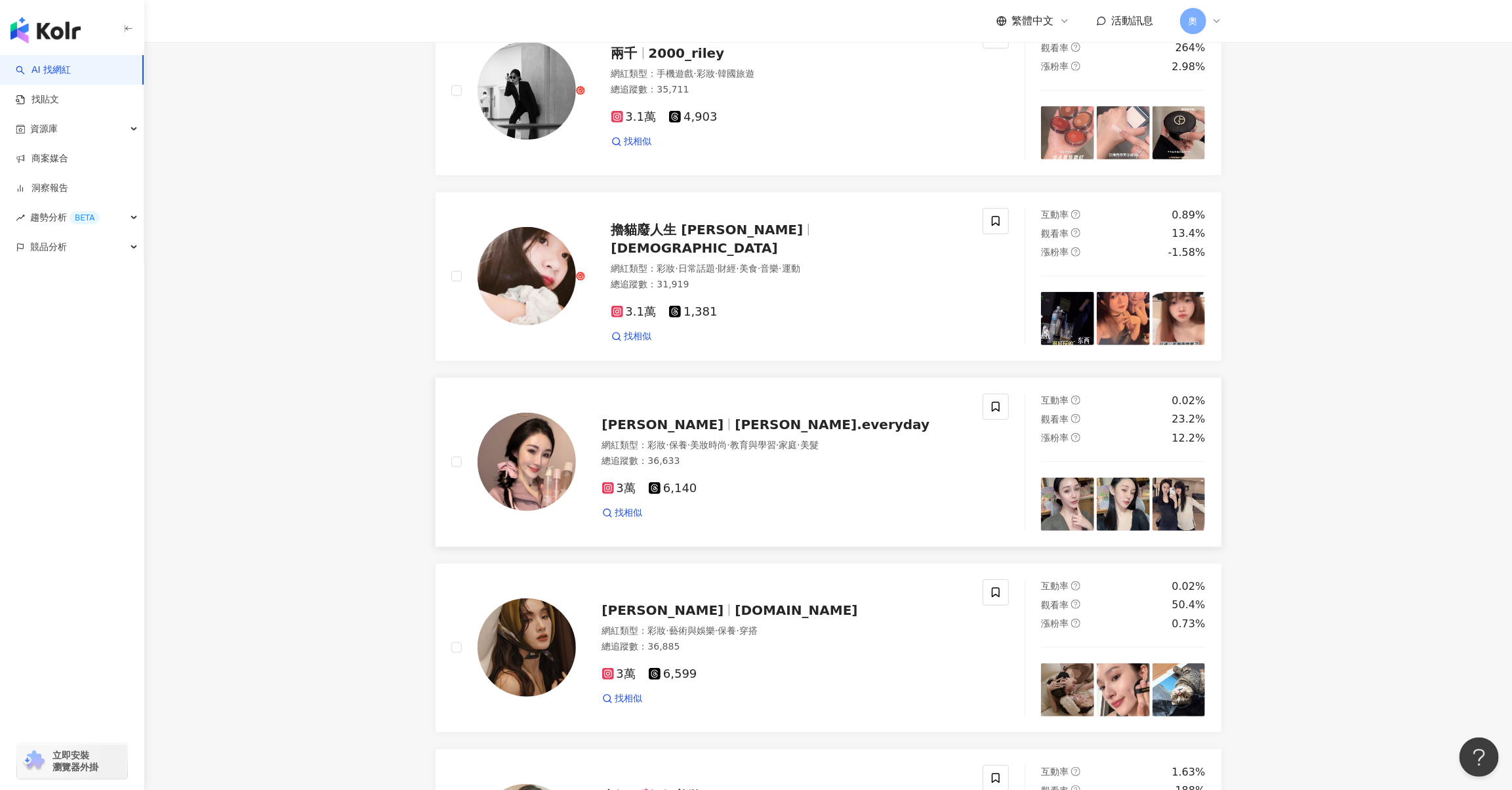
click at [735, 433] on span "anna.everyday" at bounding box center [832, 425] width 195 height 16
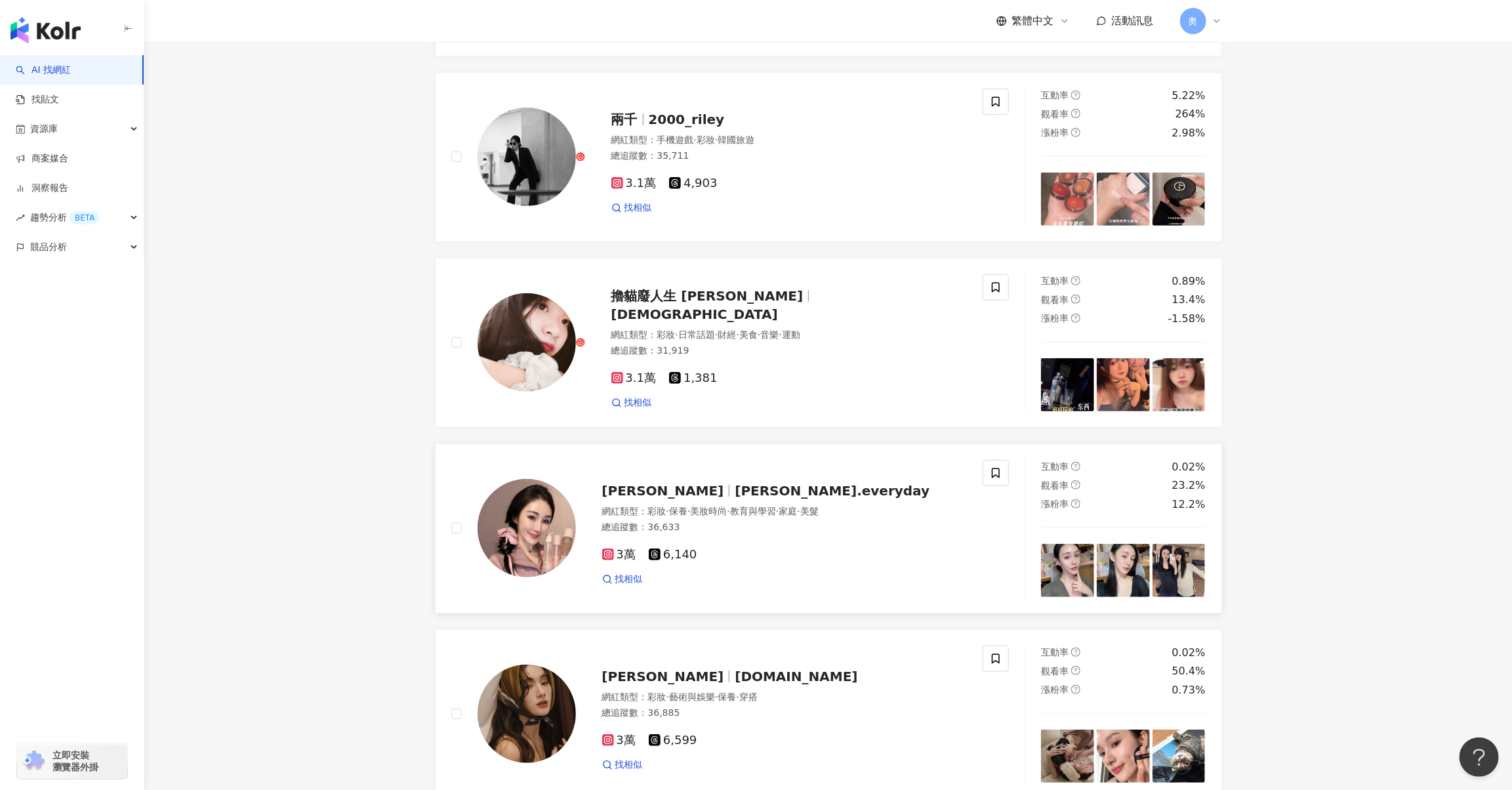
scroll to position [262, 0]
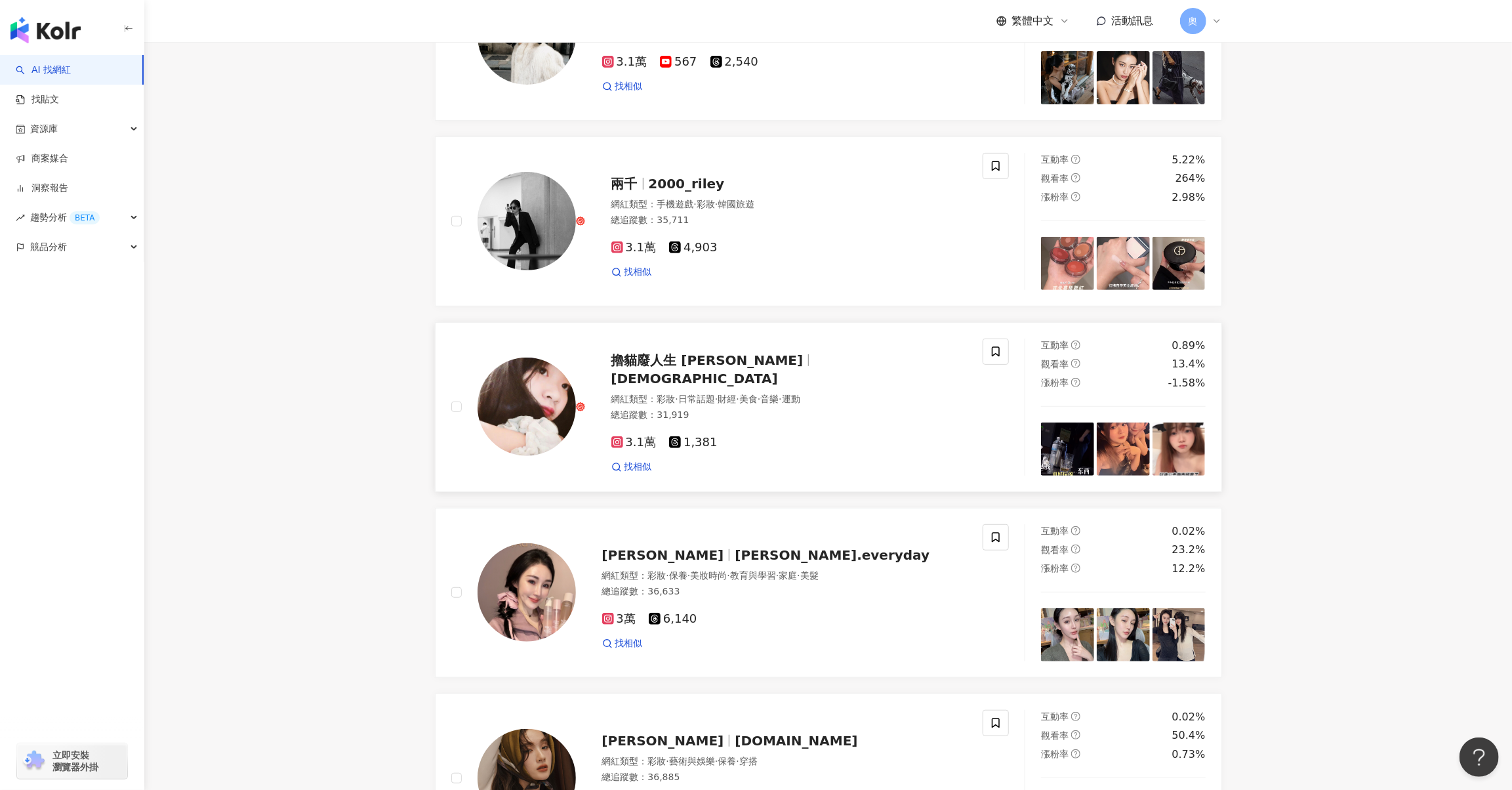
click at [749, 387] on span "shiuan_0412_" at bounding box center [694, 379] width 166 height 16
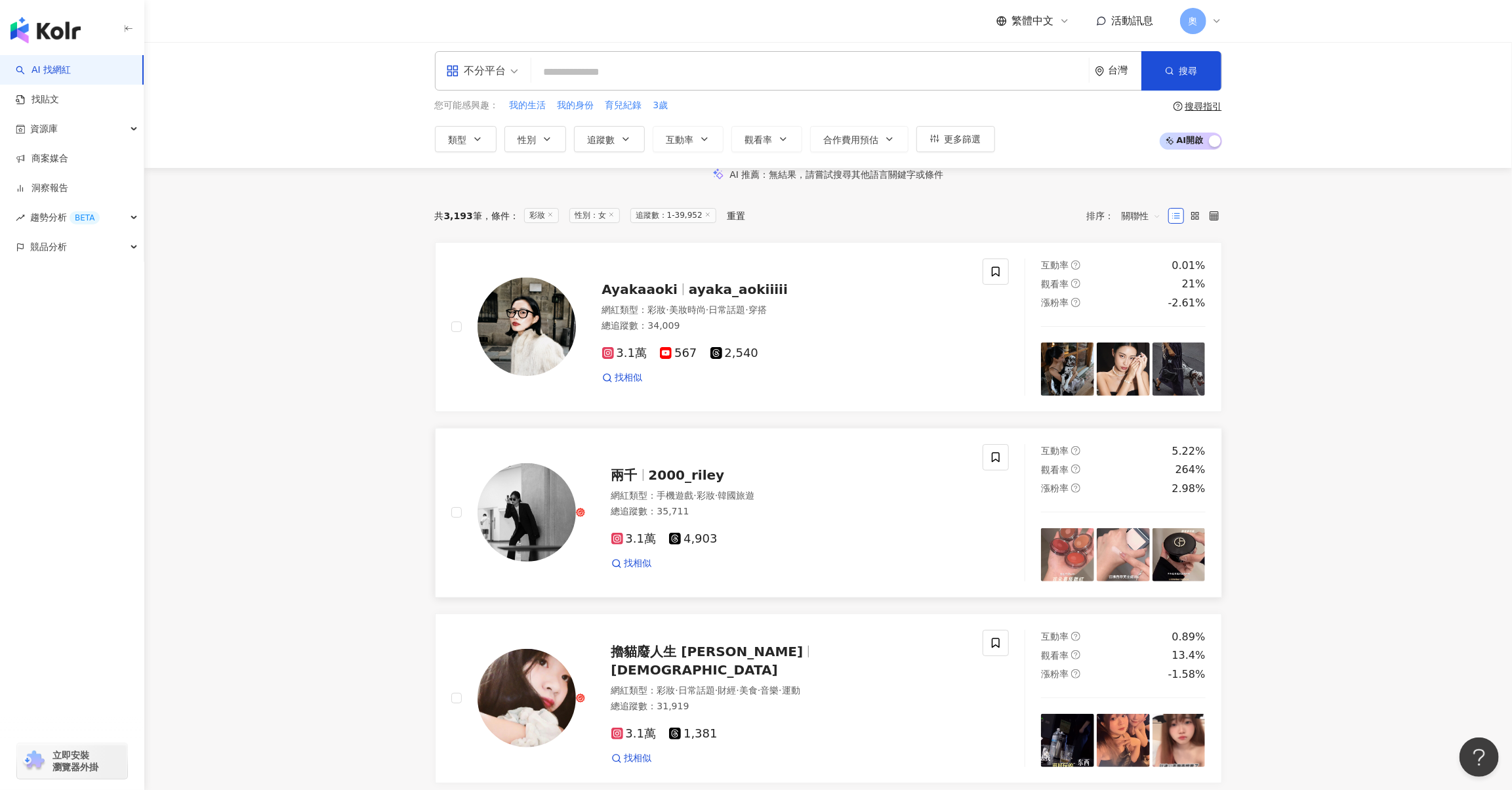
scroll to position [0, 0]
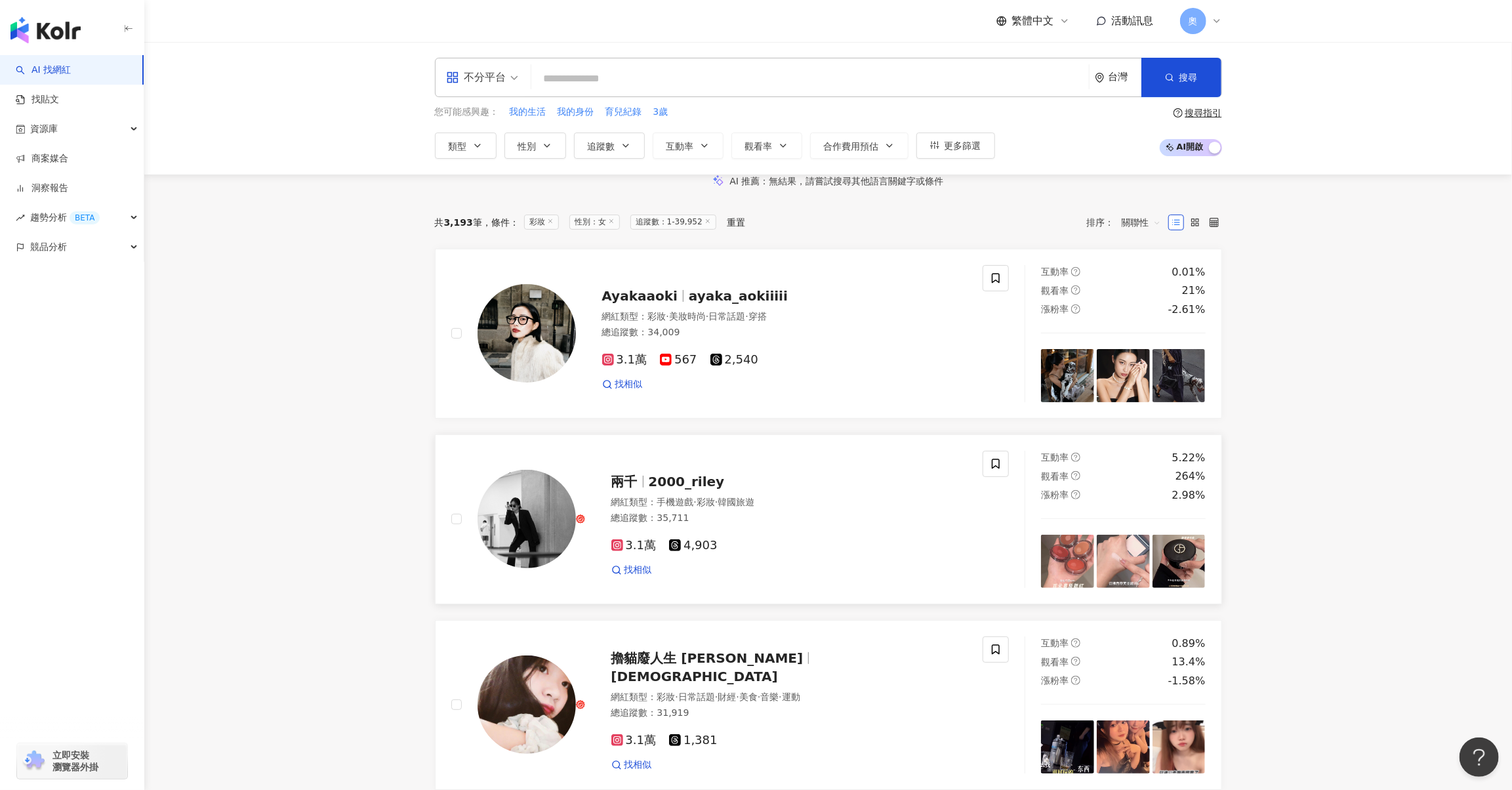
click at [660, 490] on span "2000_riley" at bounding box center [686, 482] width 76 height 16
click at [734, 304] on span "ayaka_aokiiiii" at bounding box center [738, 296] width 99 height 16
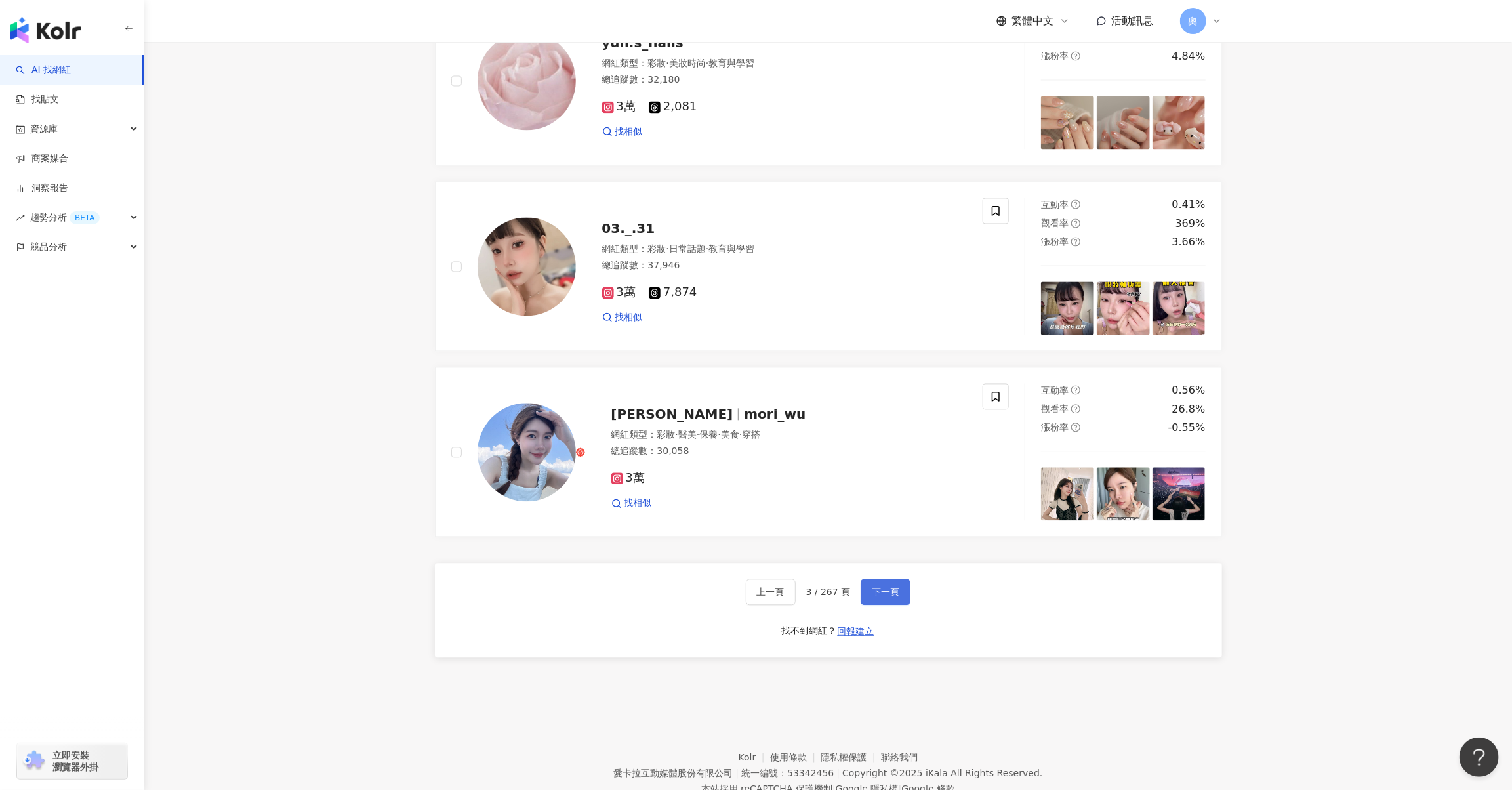
scroll to position [2011, 0]
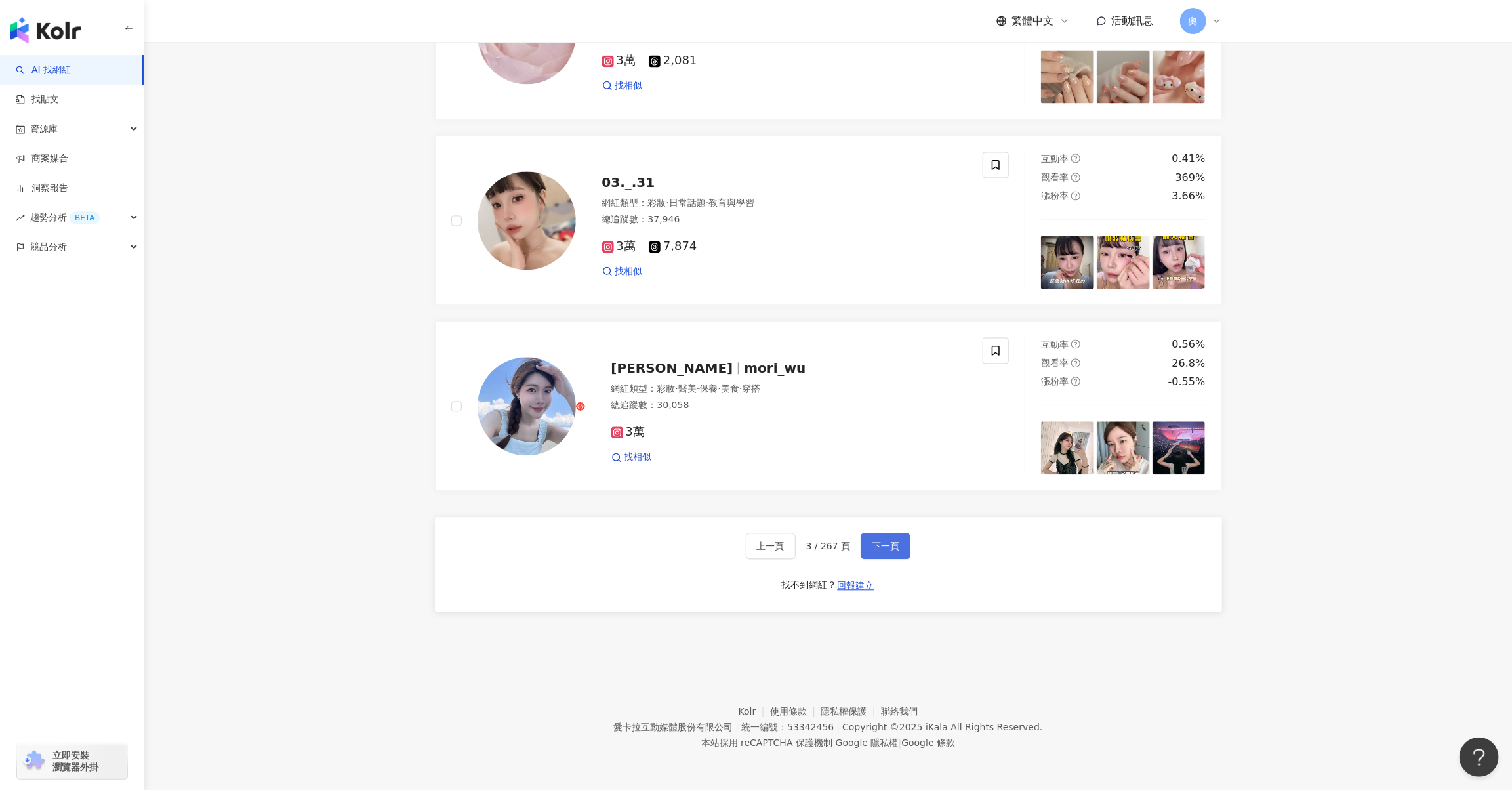
click at [869, 542] on button "下一頁" at bounding box center [885, 546] width 50 height 26
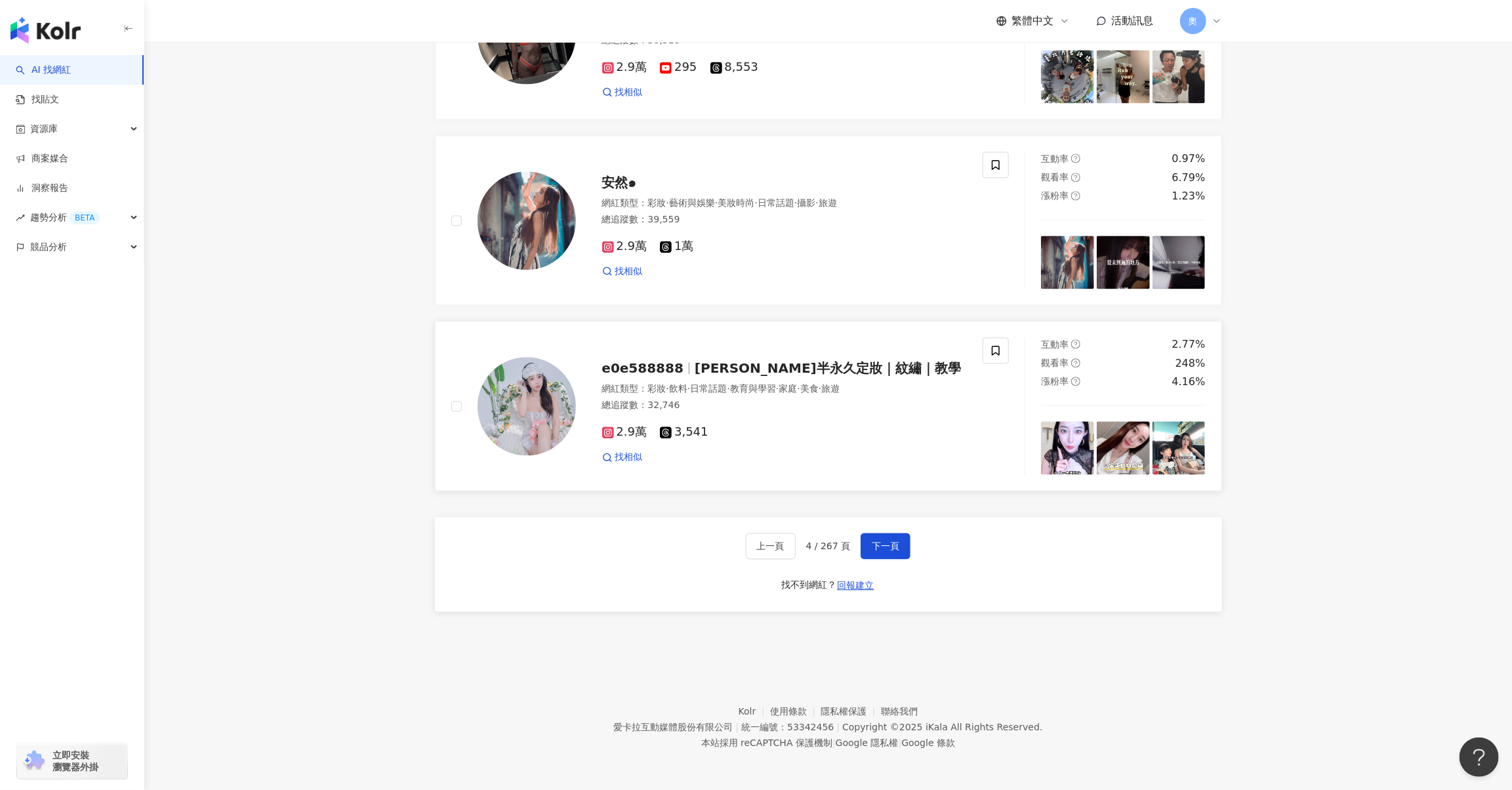
click at [763, 361] on span "凡喬·高雄半永久定妝｜紋繡｜教學" at bounding box center [828, 368] width 266 height 16
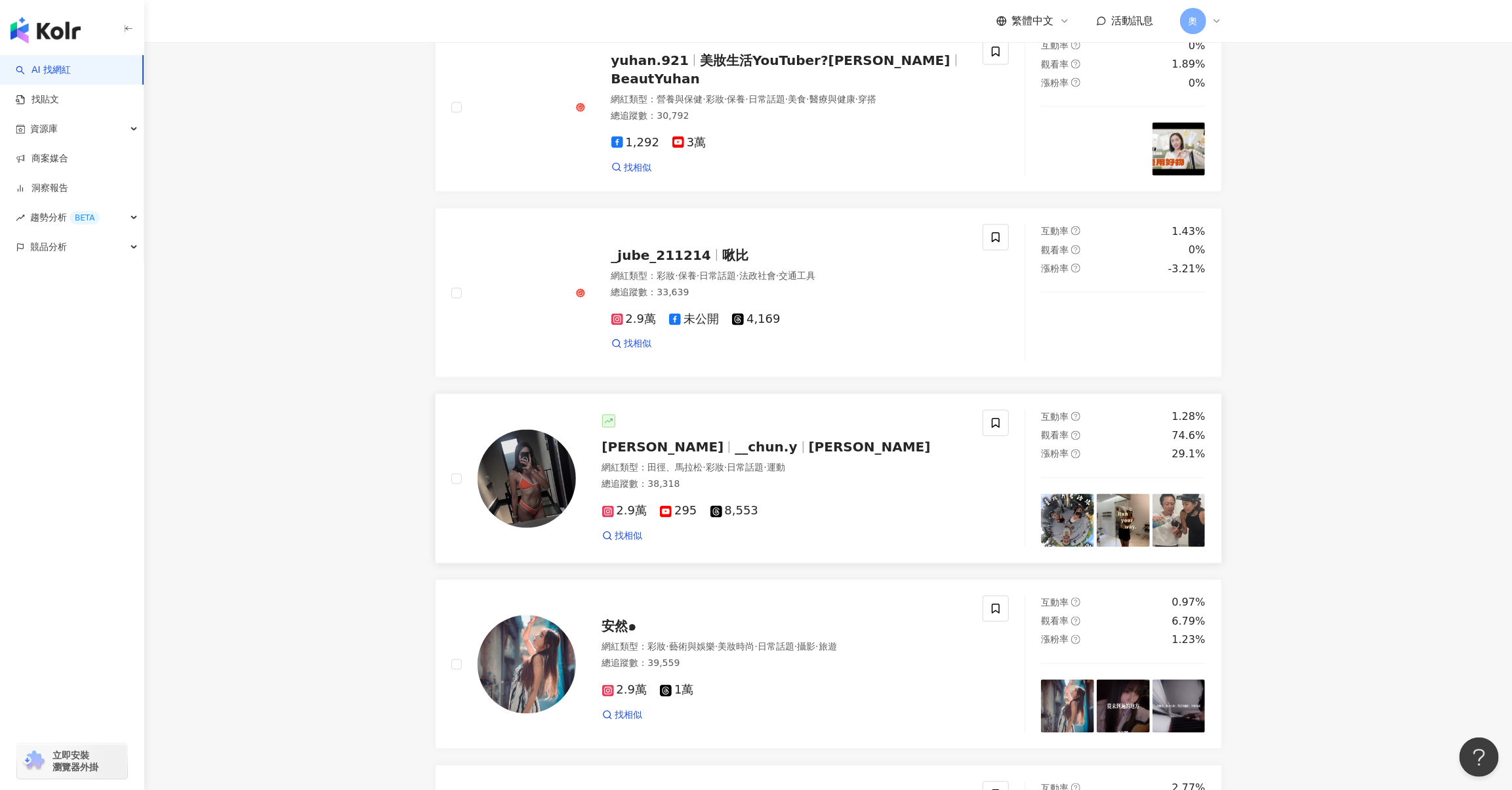
scroll to position [1486, 0]
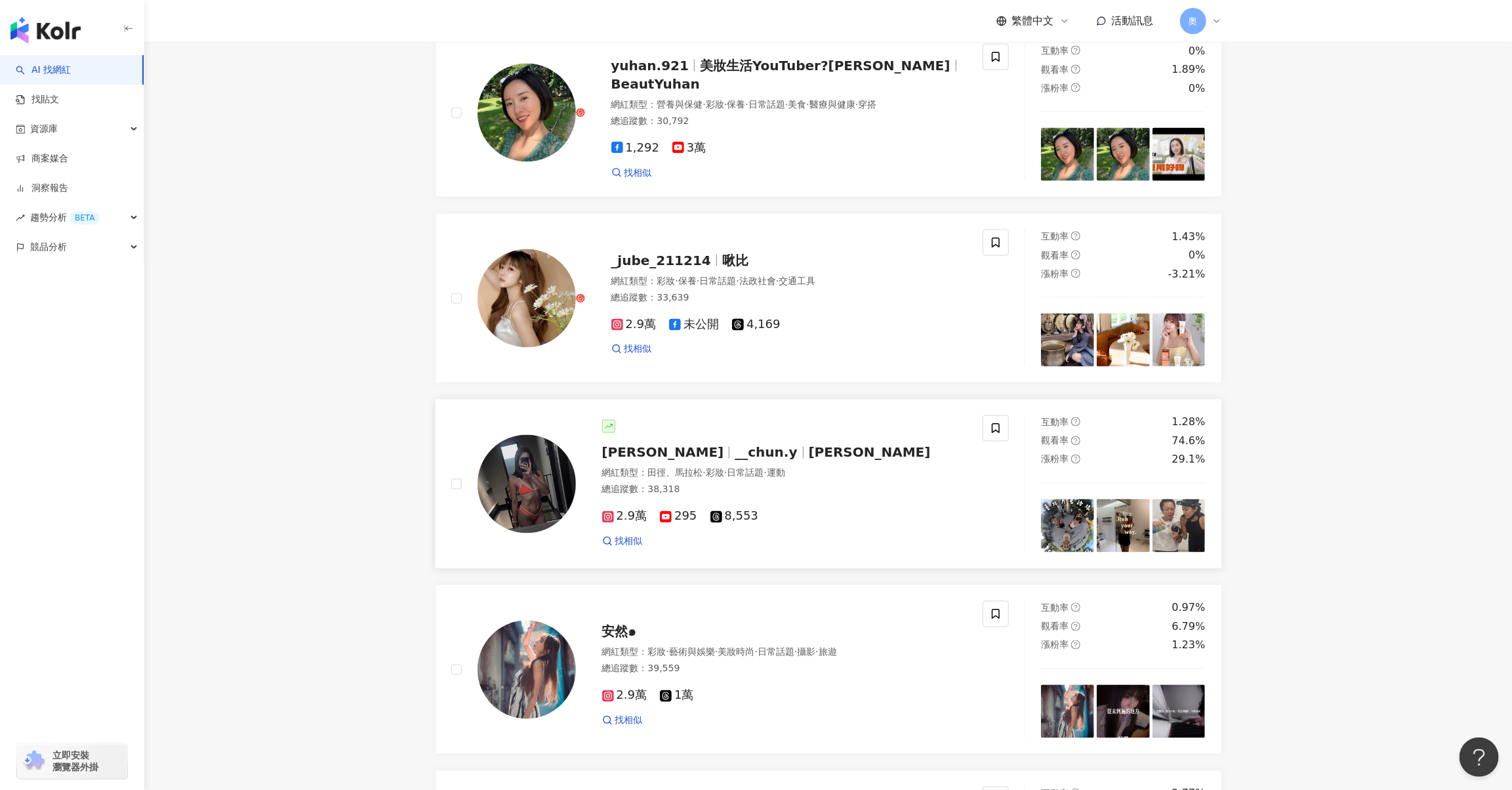
click at [735, 461] on span "__chun.y" at bounding box center [766, 453] width 63 height 16
click at [722, 268] on span "啾比" at bounding box center [736, 260] width 26 height 16
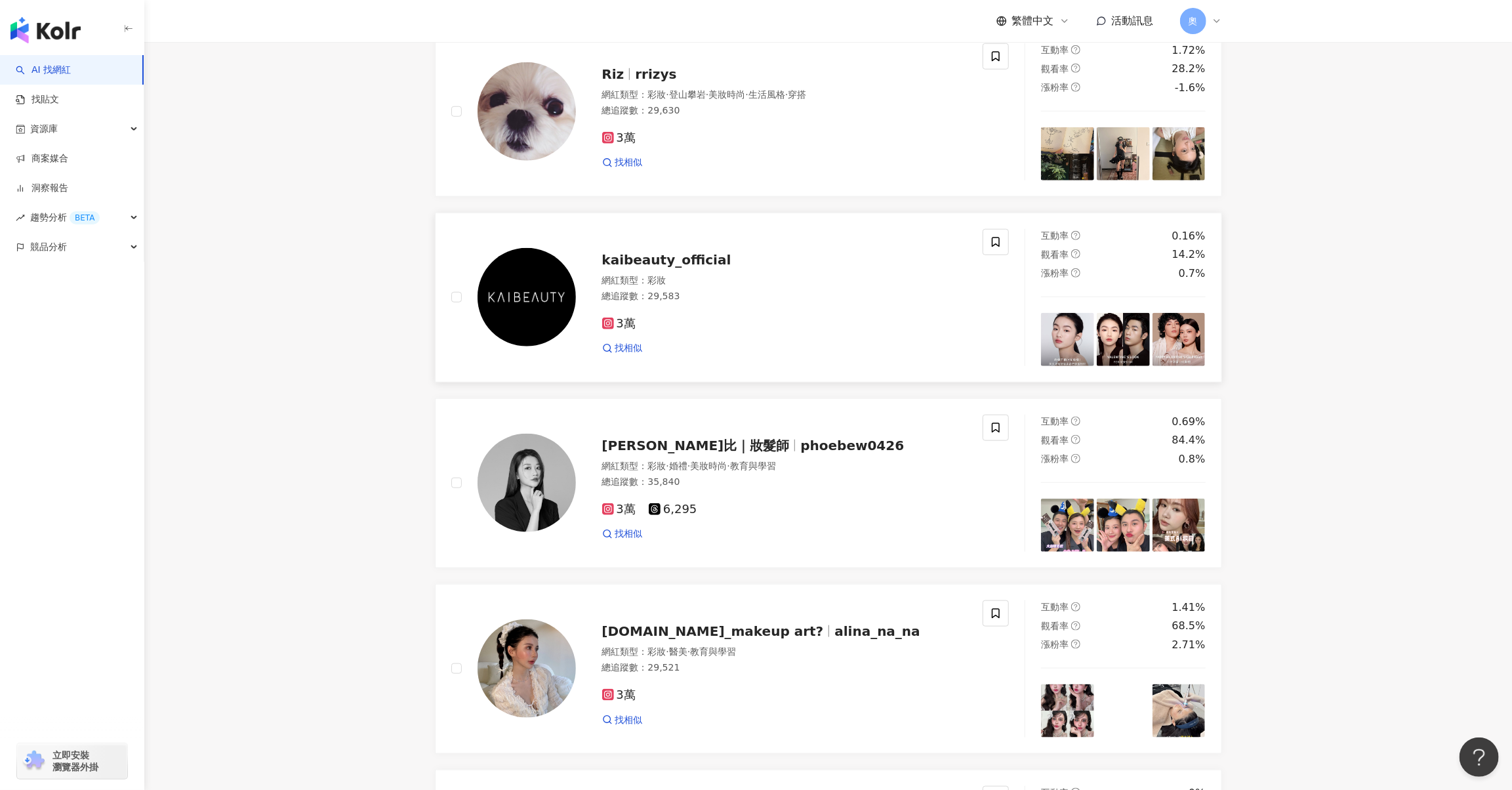
scroll to position [699, 0]
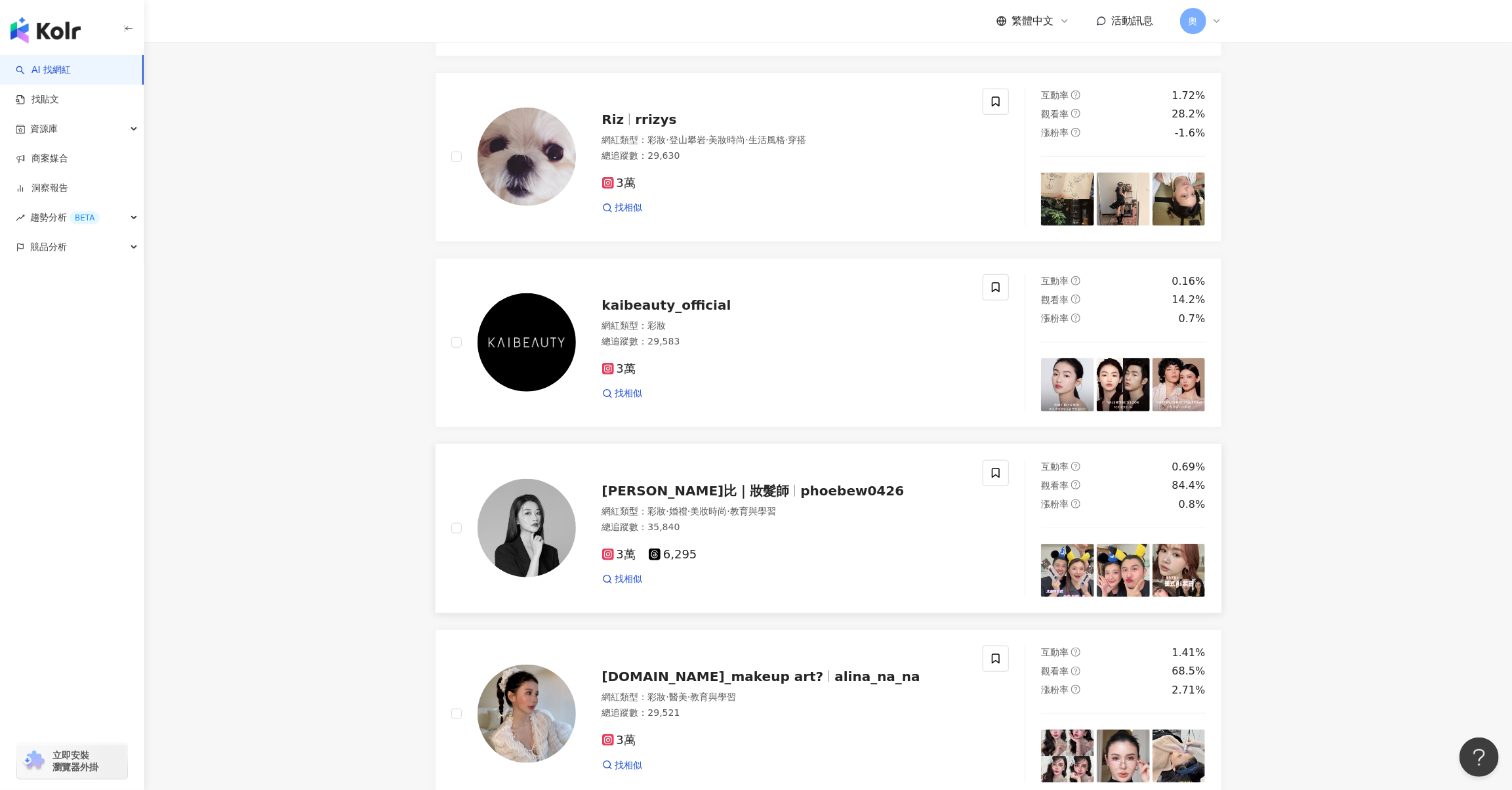
click at [724, 499] on span "Phoebe Wang菲比｜妝髮師" at bounding box center [696, 491] width 188 height 16
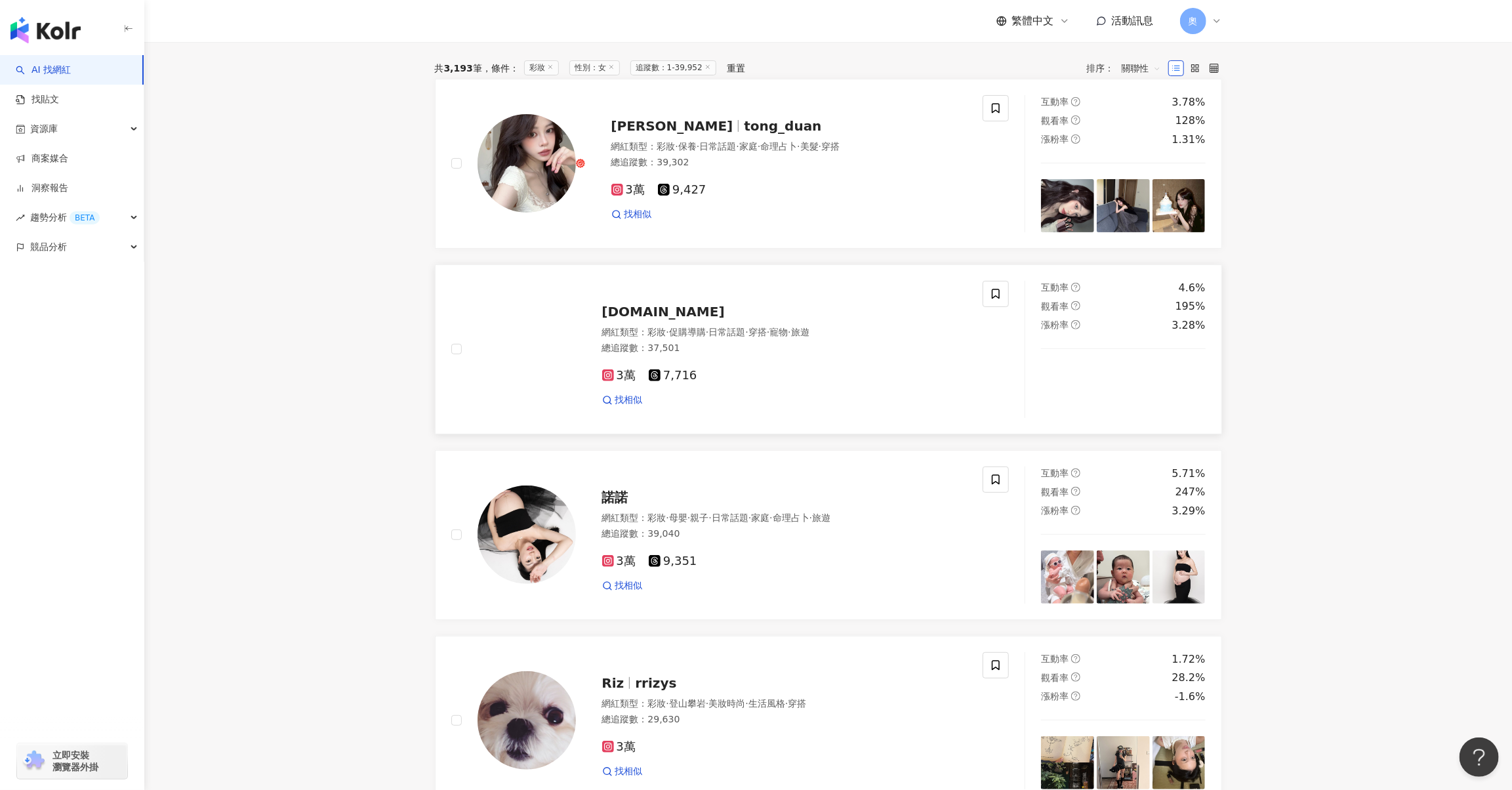
scroll to position [42, 0]
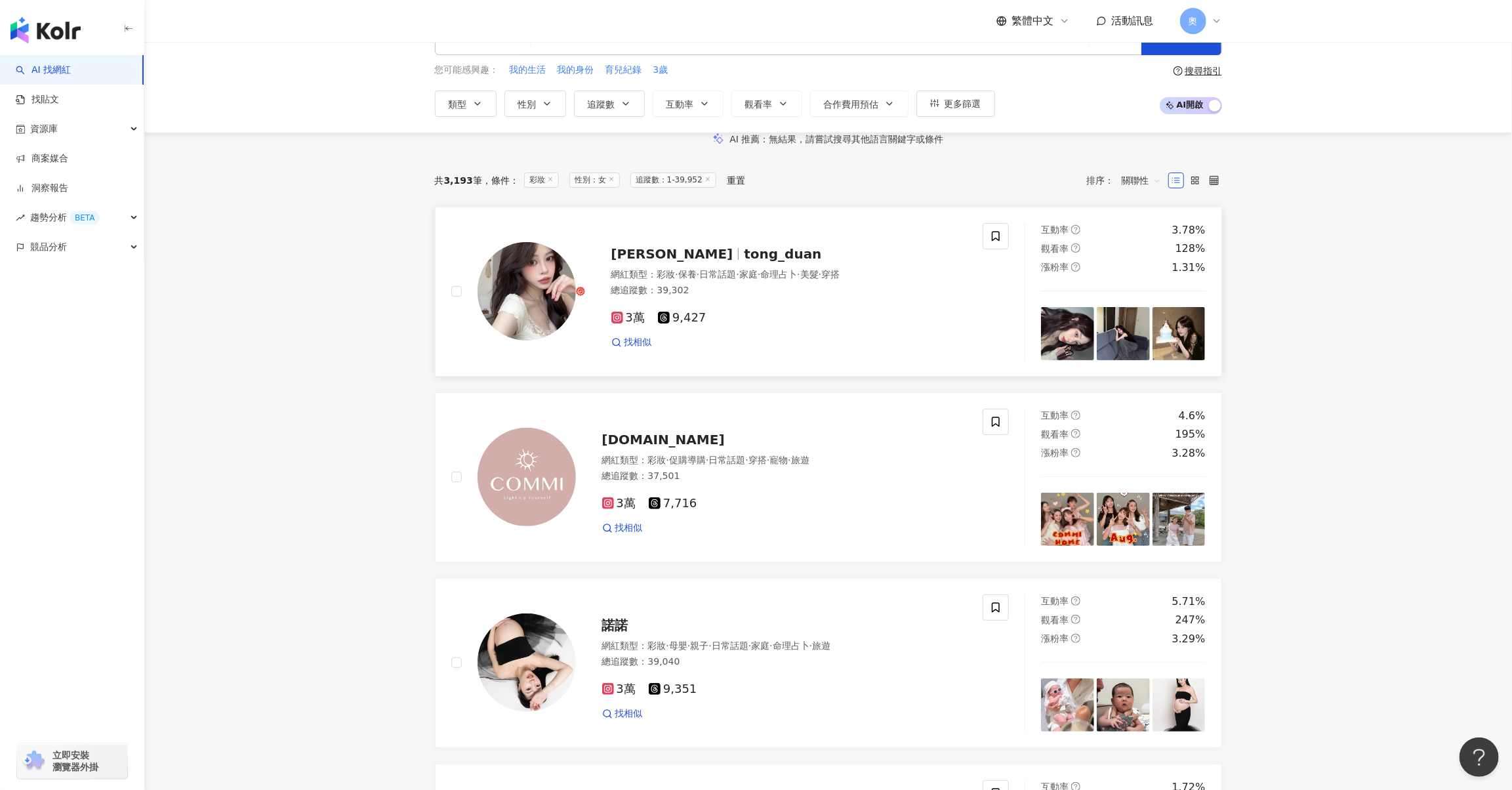
click at [744, 262] on span "tong_duan" at bounding box center [783, 254] width 77 height 16
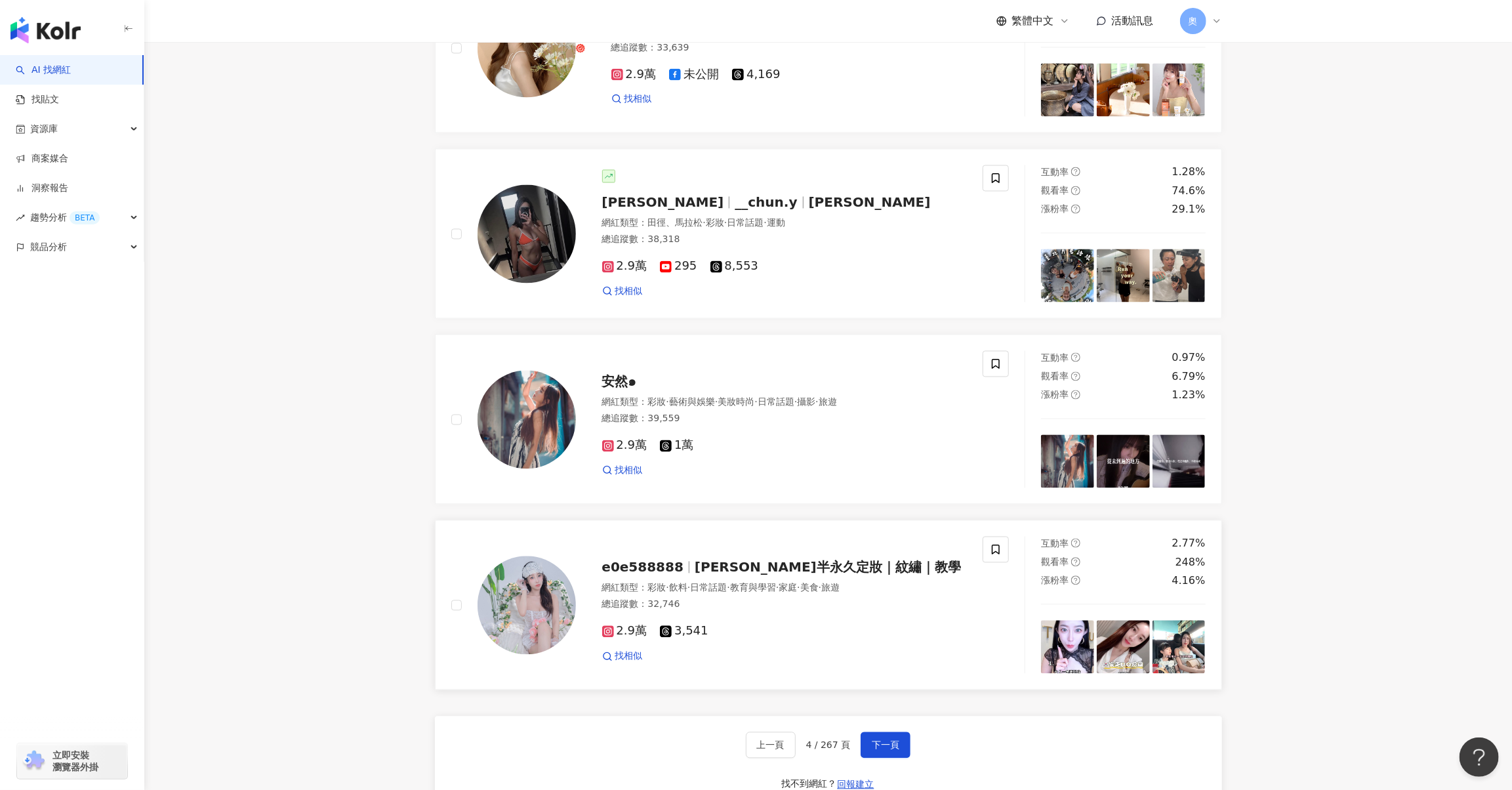
scroll to position [1880, 0]
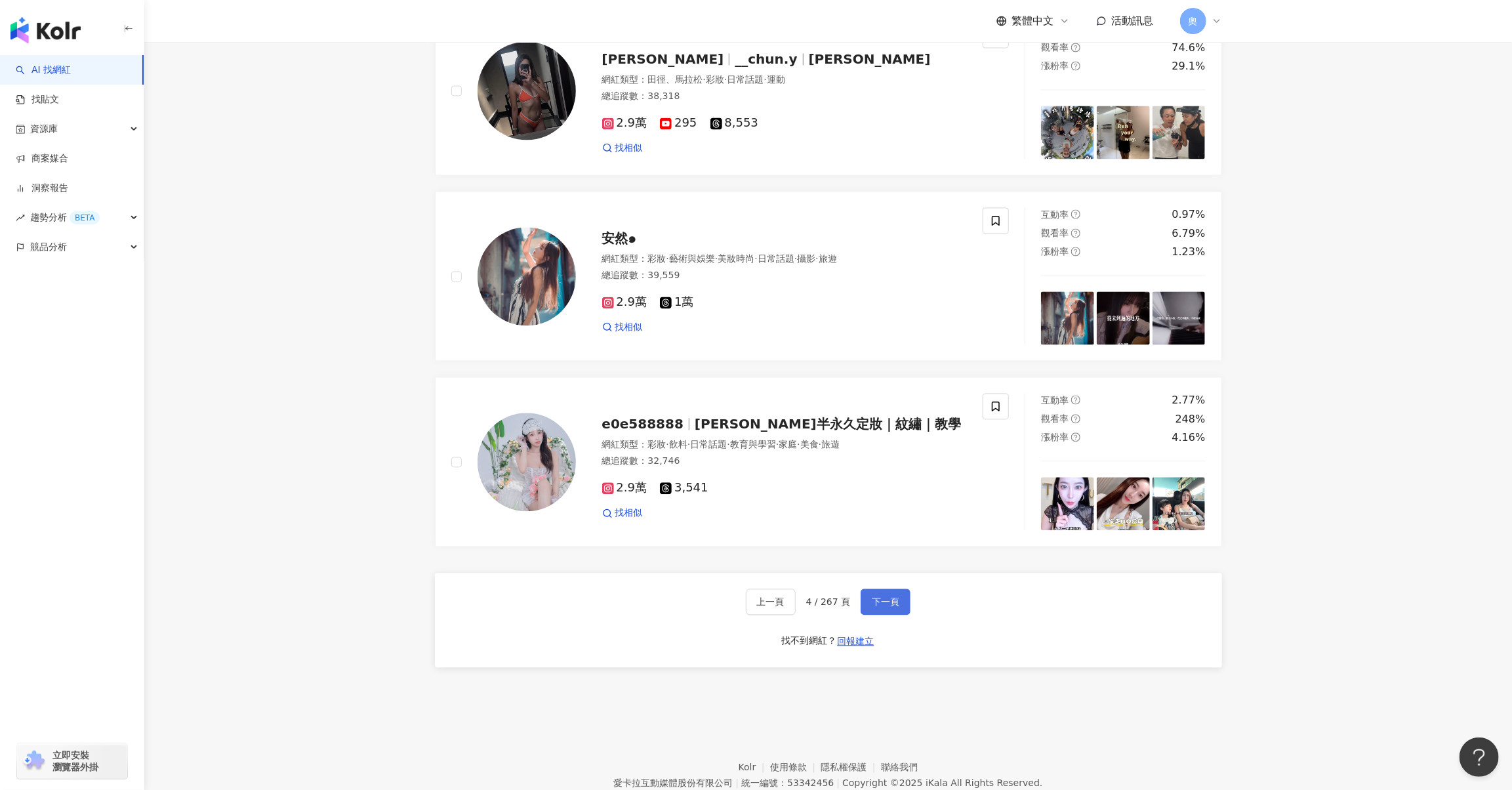
click at [884, 615] on button "下一頁" at bounding box center [885, 602] width 50 height 26
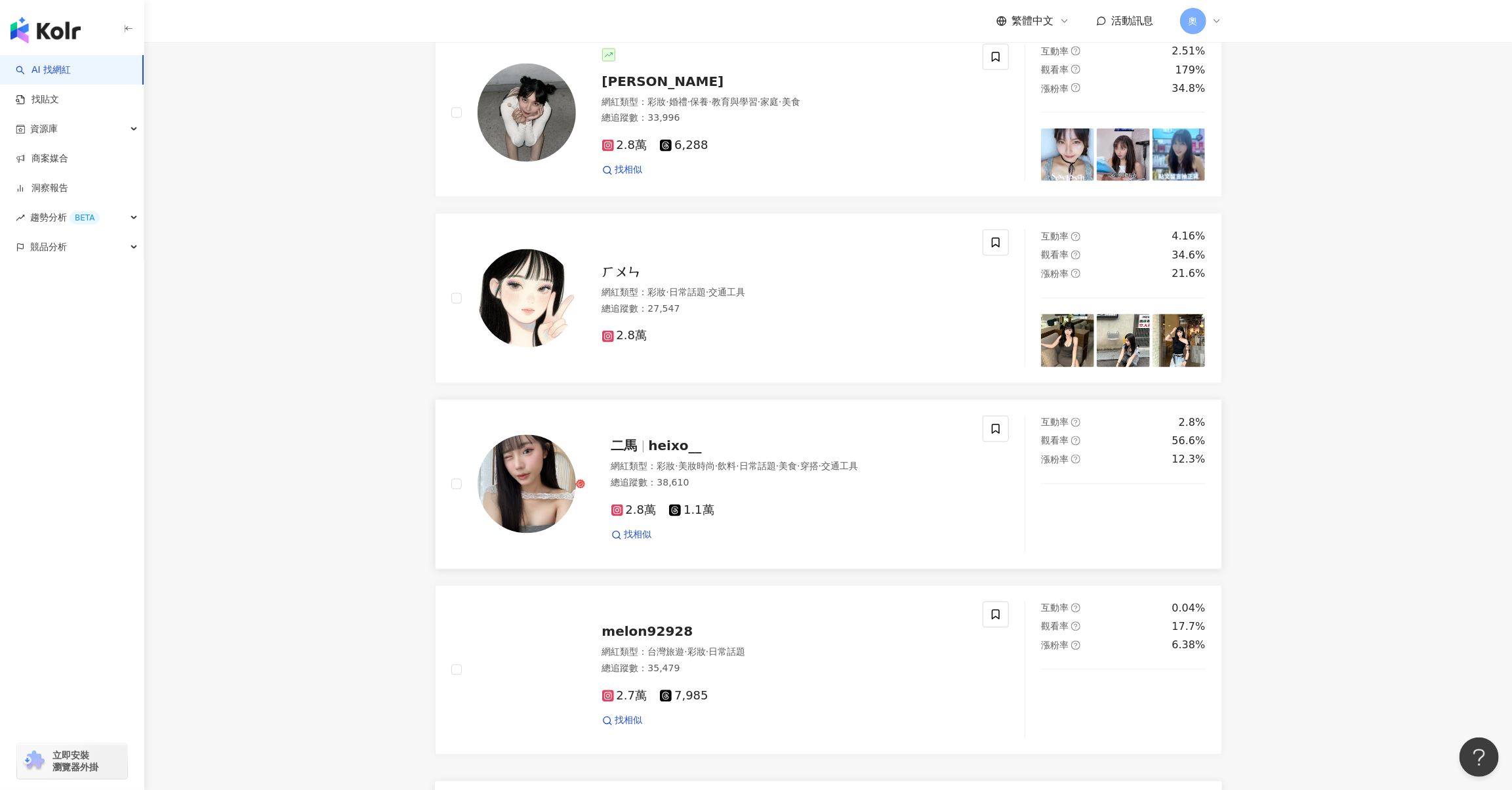
scroll to position [1394, 0]
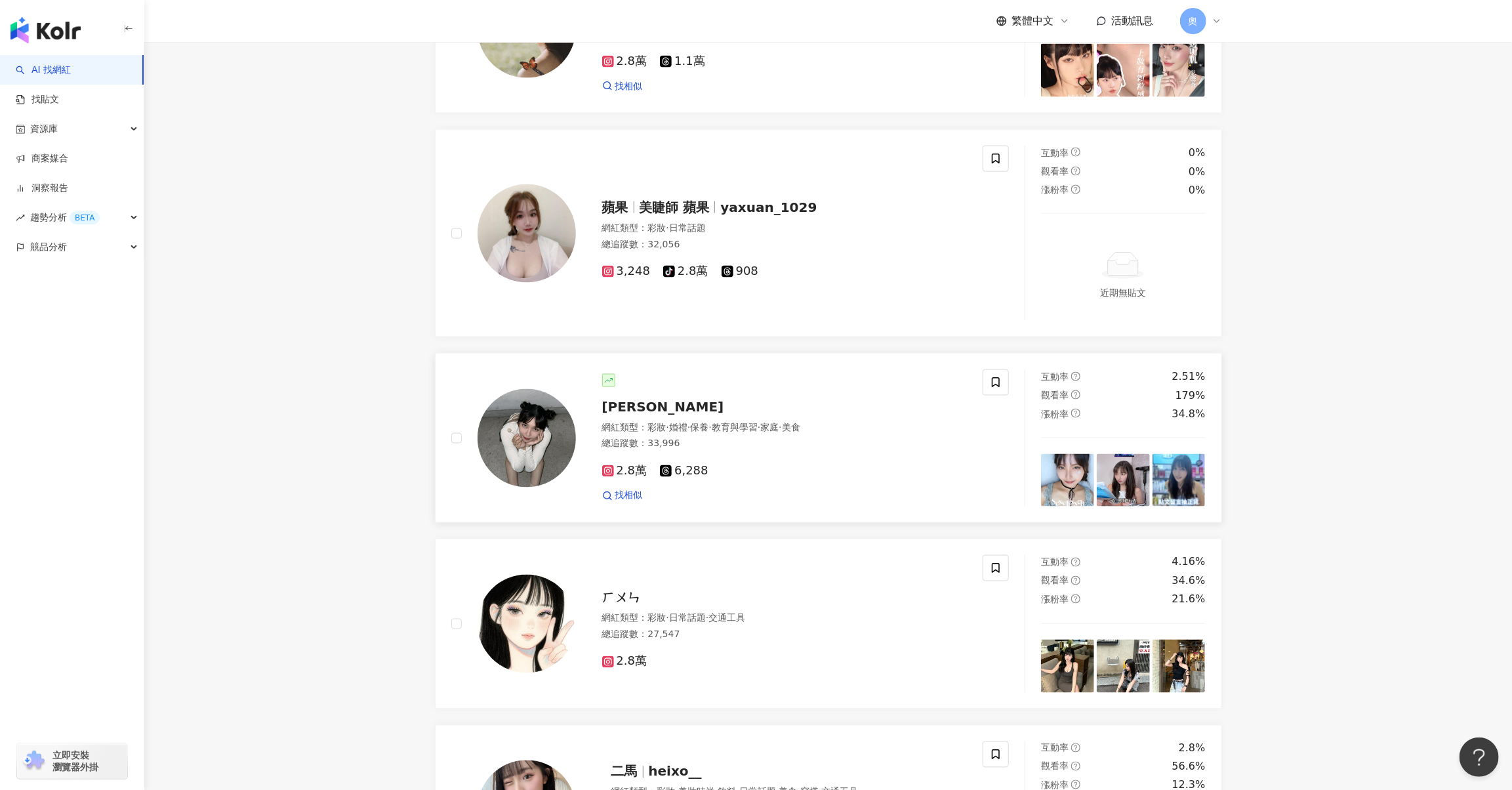
click at [660, 416] on div "邱欣雅" at bounding box center [785, 407] width 366 height 18
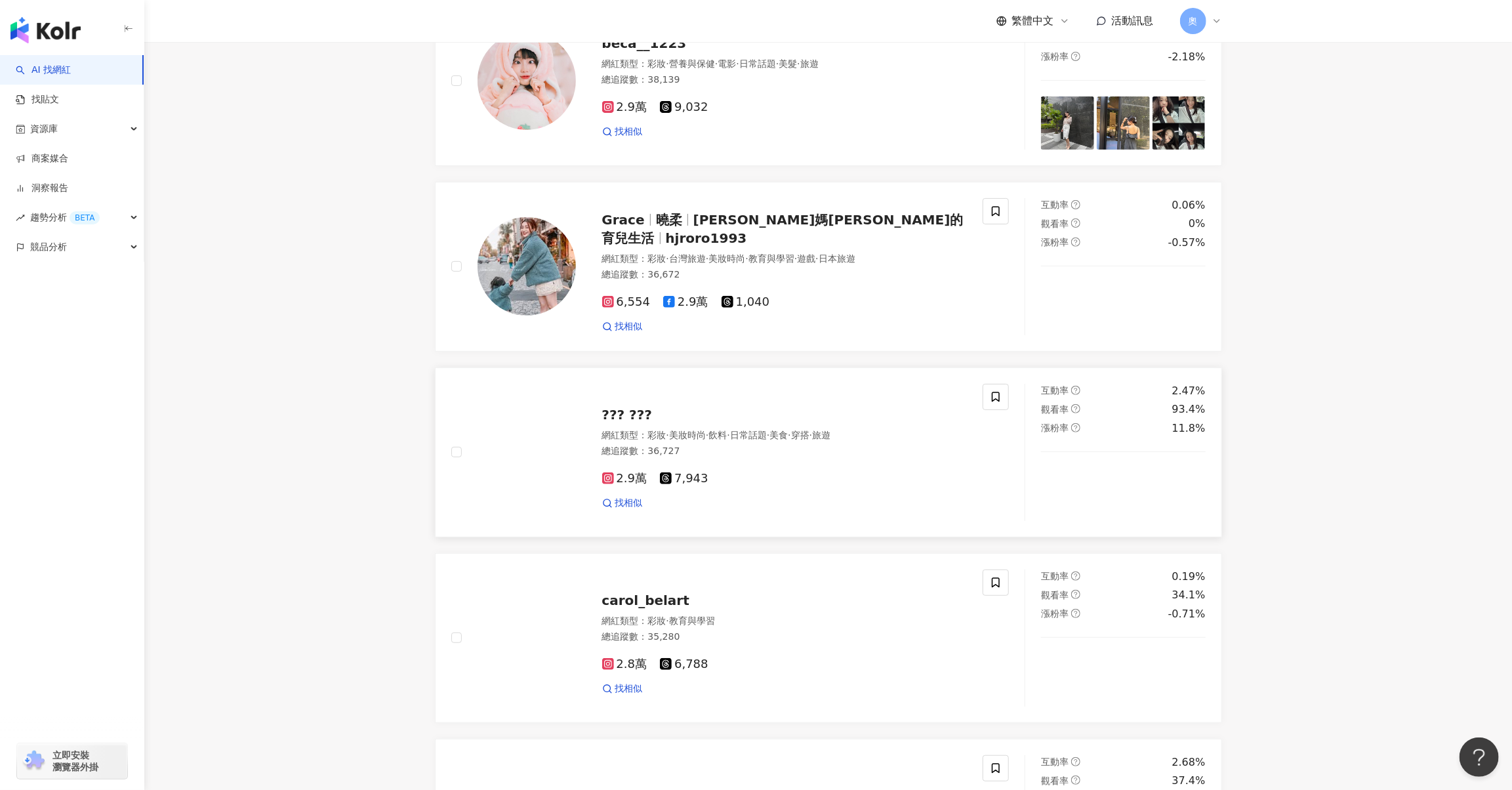
scroll to position [81, 0]
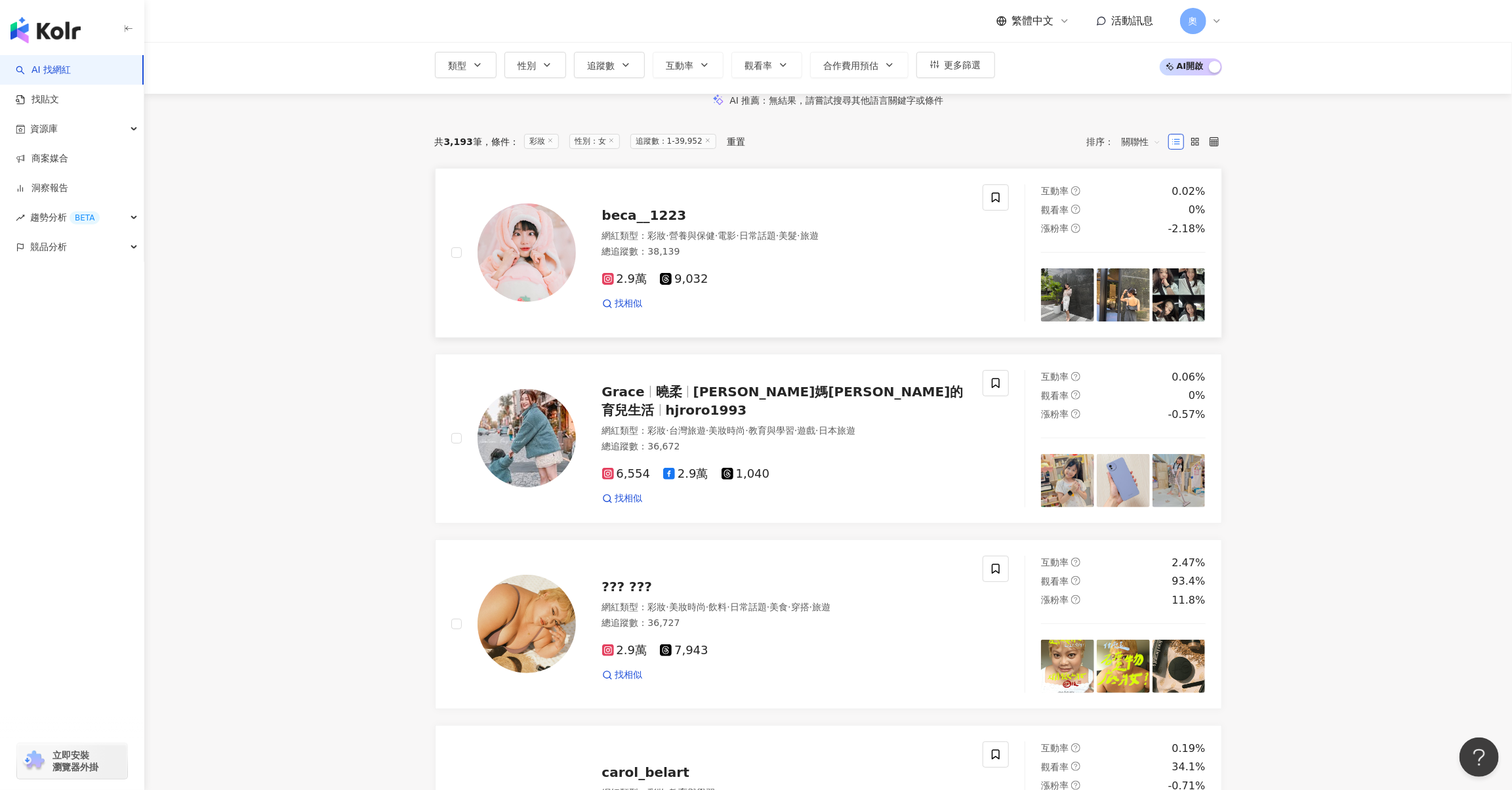
click at [646, 223] on span "beca__1223" at bounding box center [644, 215] width 84 height 16
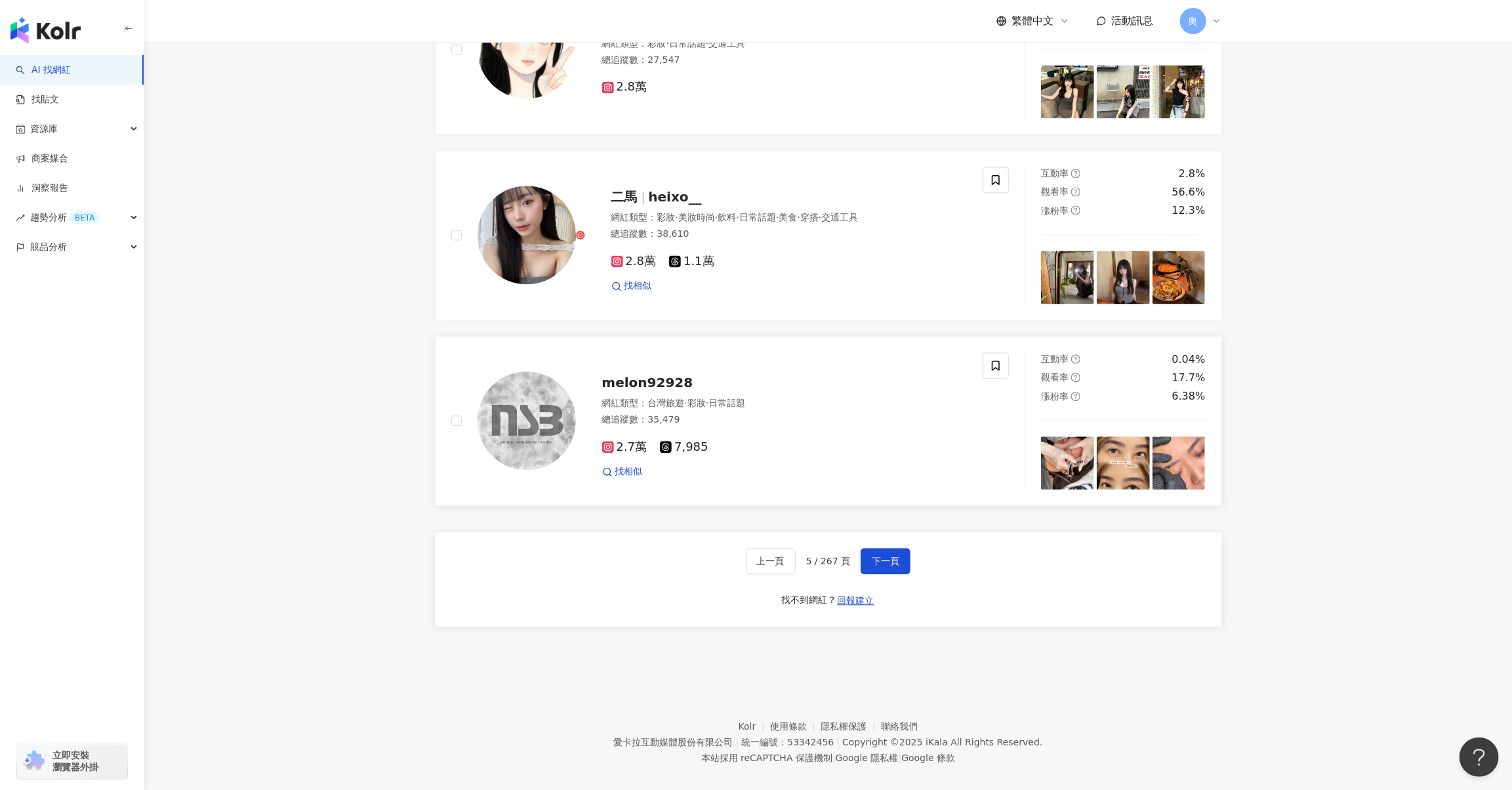
scroll to position [2049, 0]
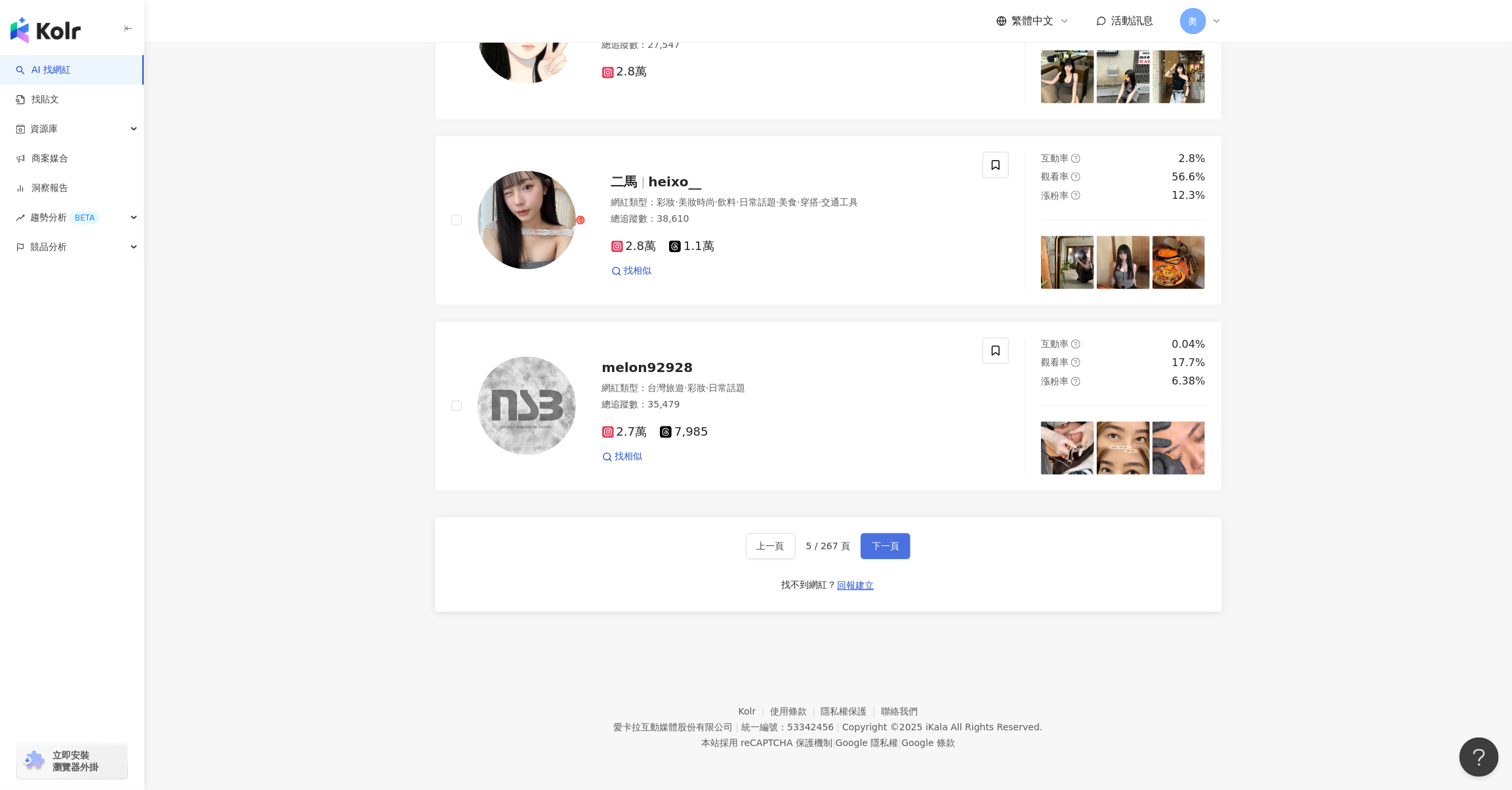
click at [886, 543] on span "下一頁" at bounding box center [886, 546] width 28 height 10
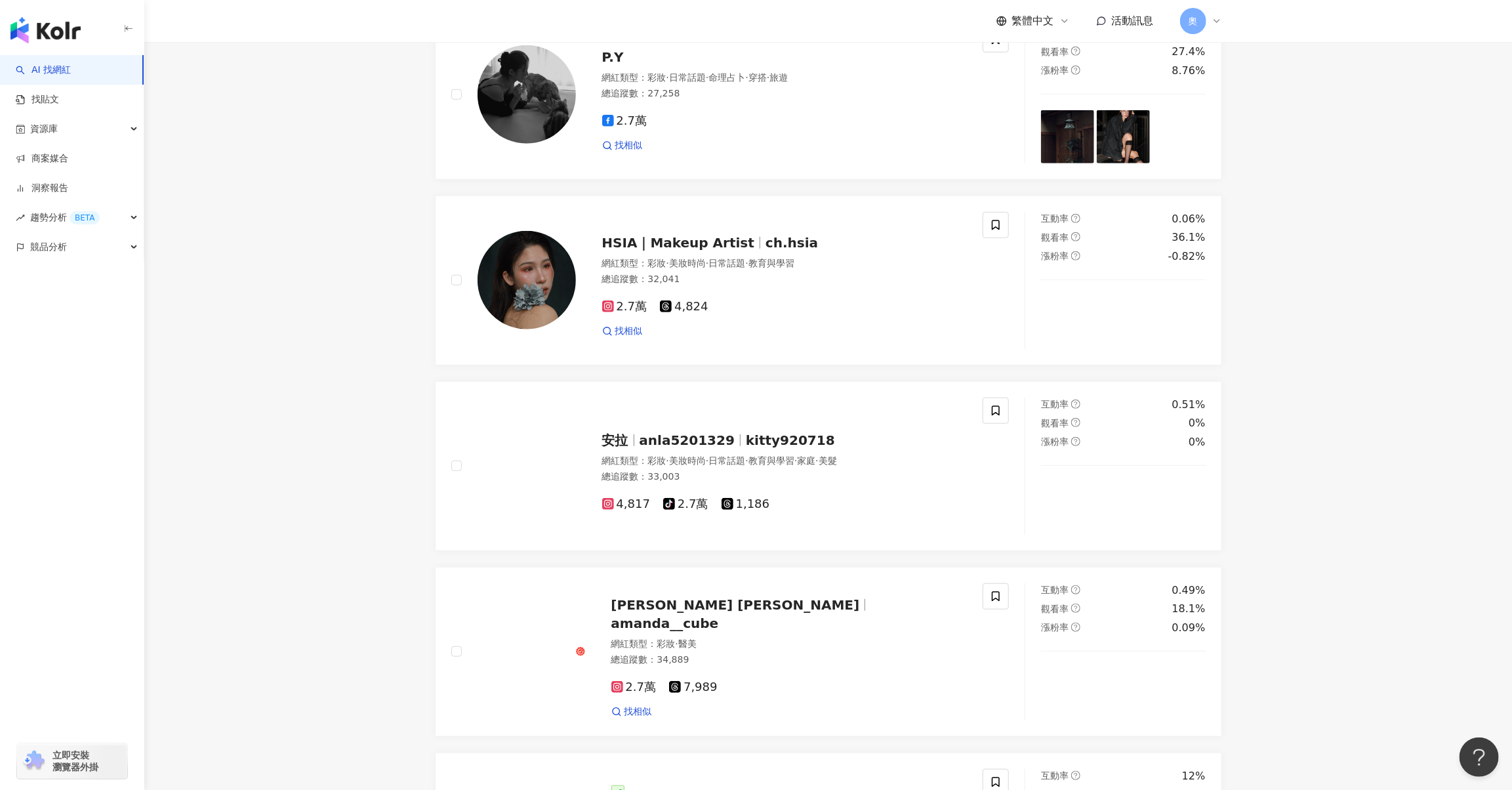
scroll to position [2124, 0]
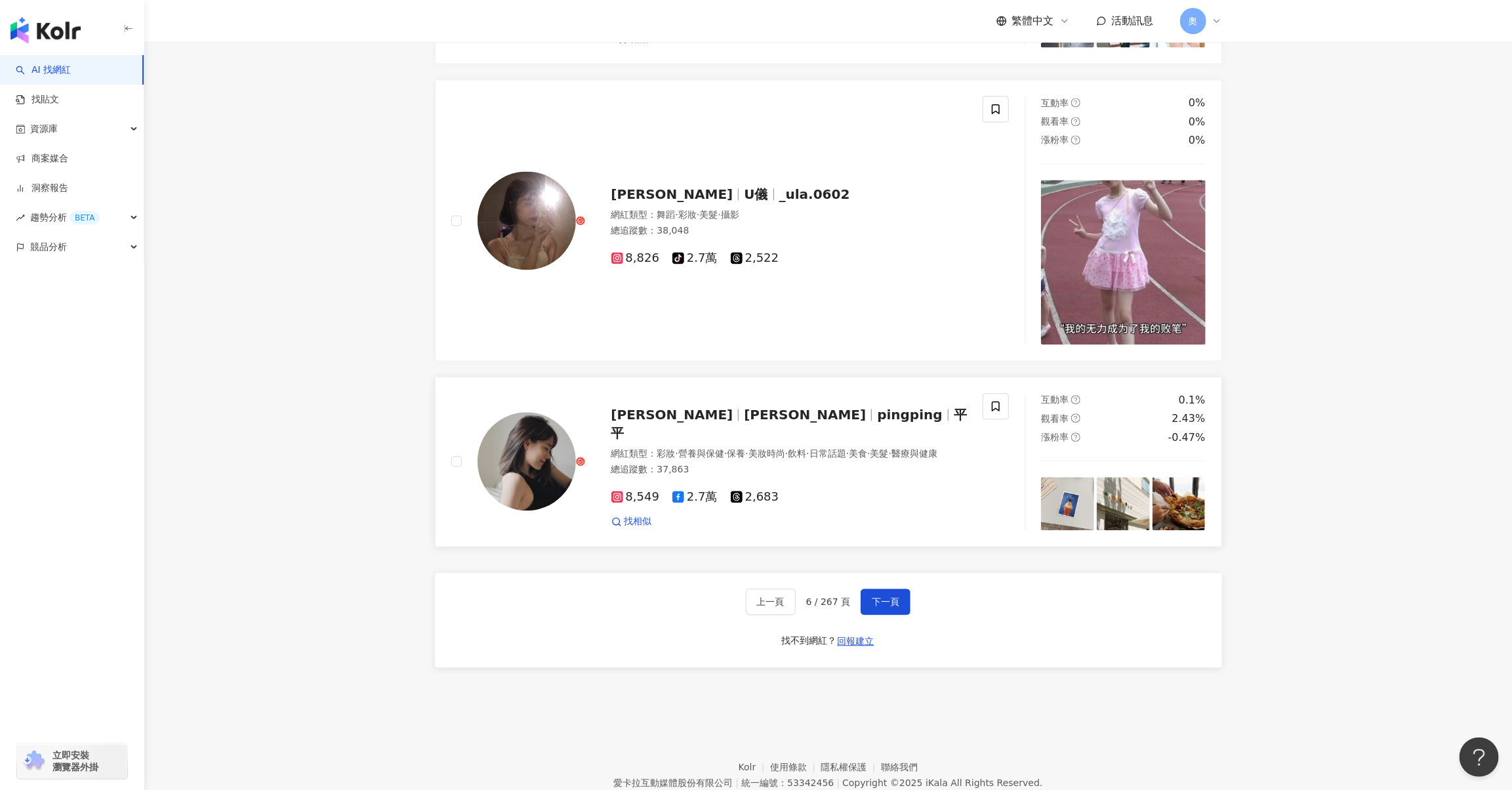
click at [746, 422] on span "顏怡平" at bounding box center [805, 415] width 122 height 16
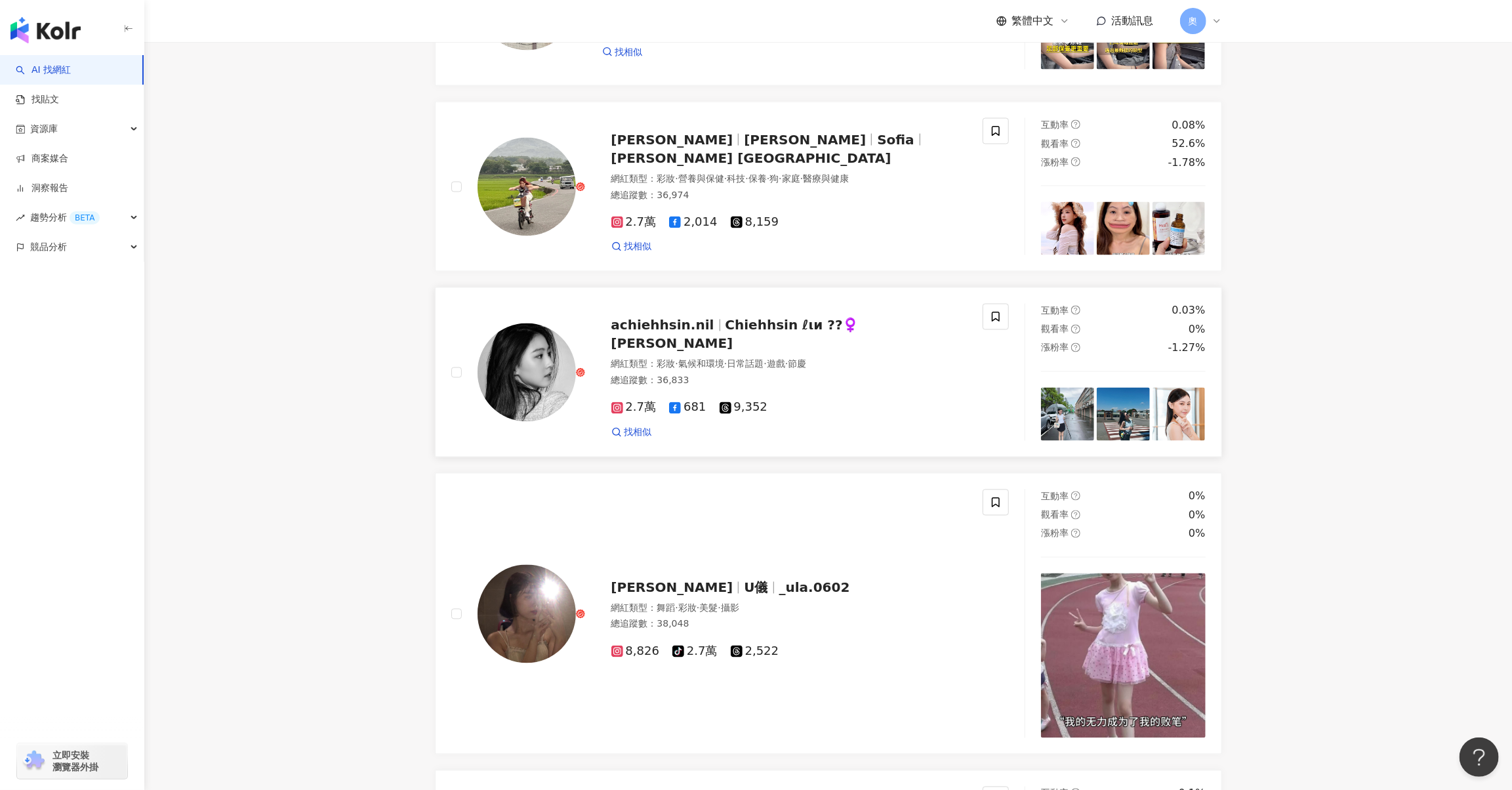
click at [734, 352] on span "Chiehhsin ℓιи ??‍♀️ 林睫欣" at bounding box center [735, 334] width 248 height 34
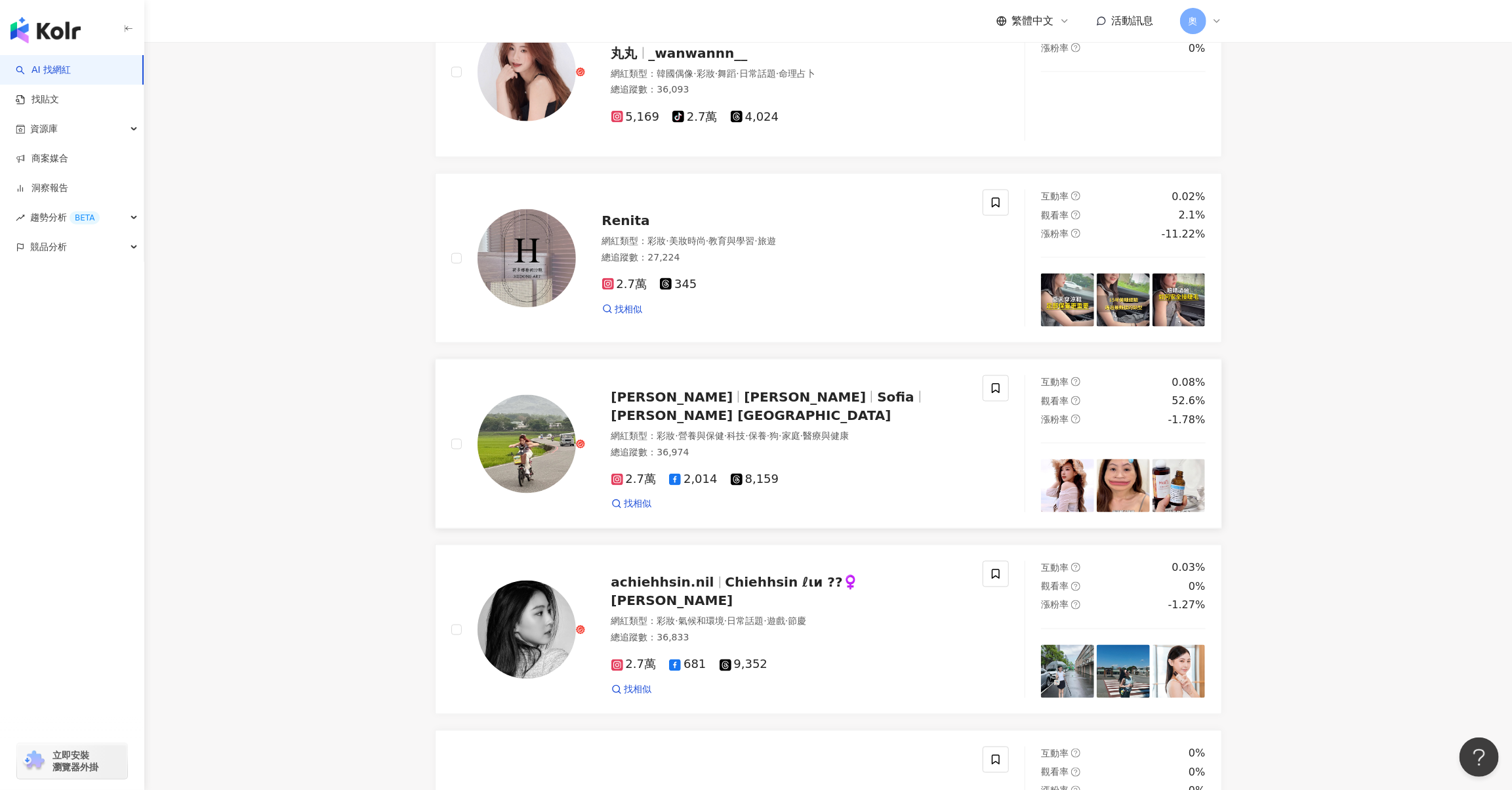
scroll to position [1335, 0]
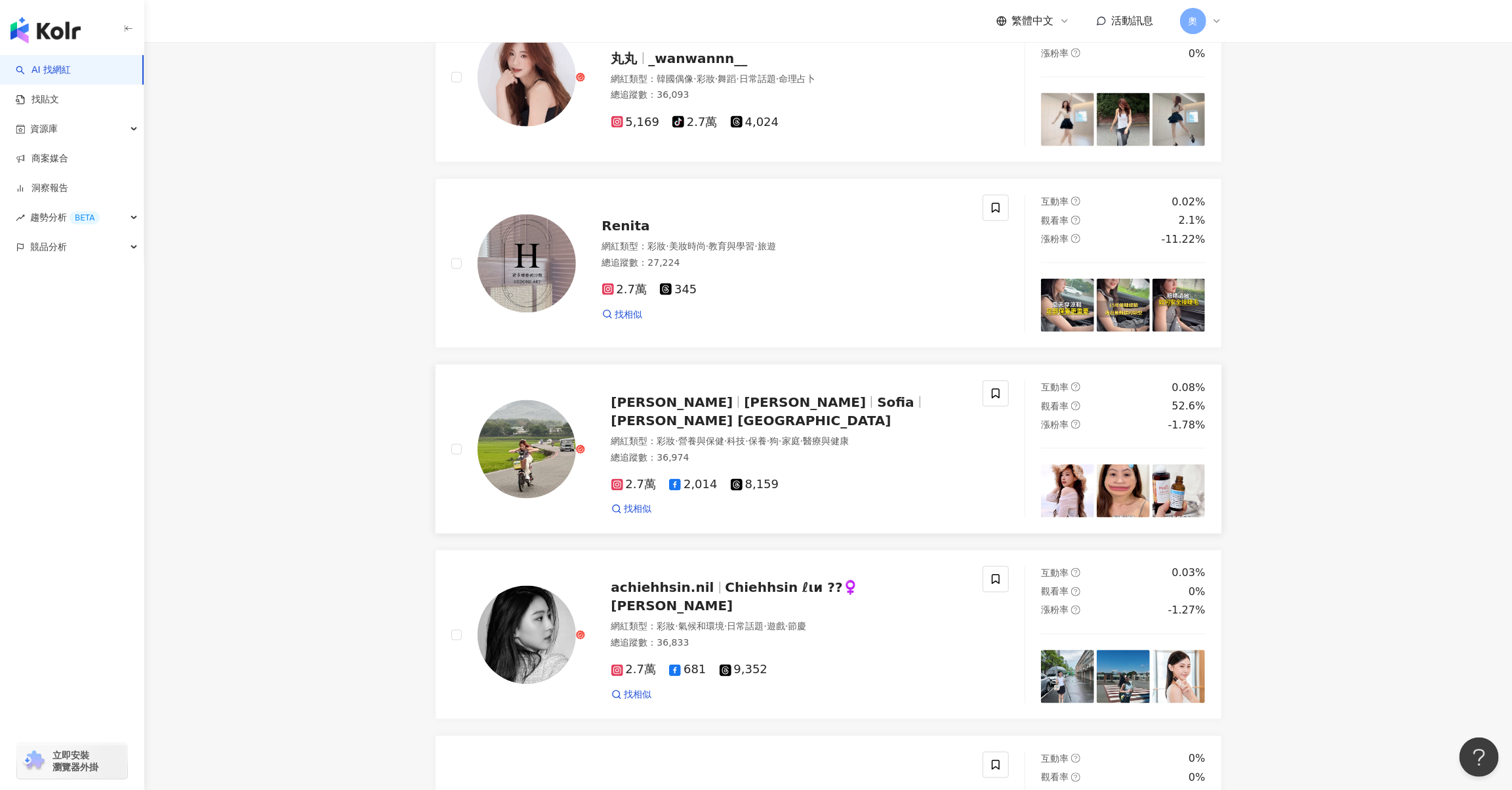
click at [722, 429] on span "蘇涵 Sofia" at bounding box center [751, 421] width 280 height 16
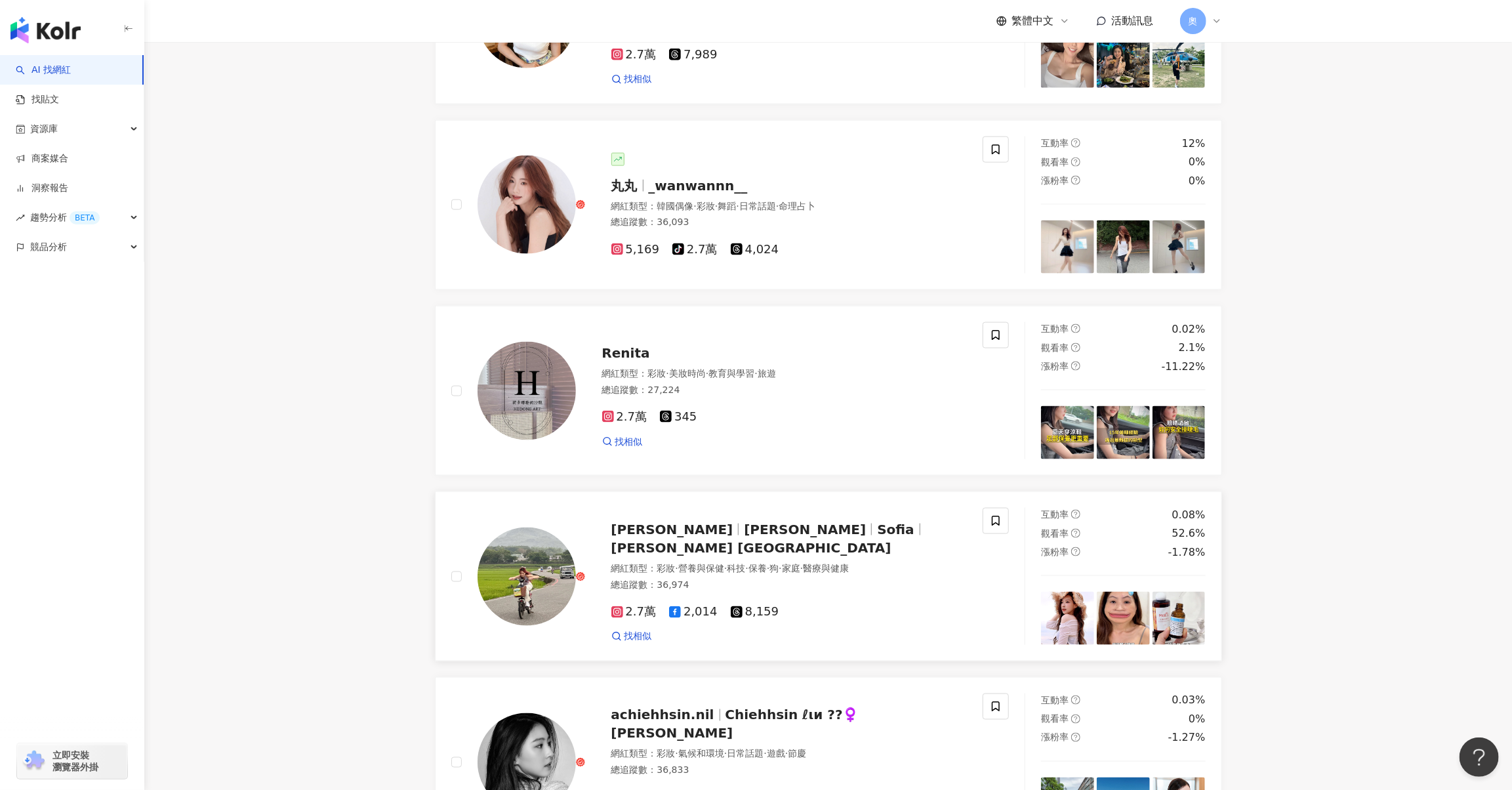
scroll to position [1073, 0]
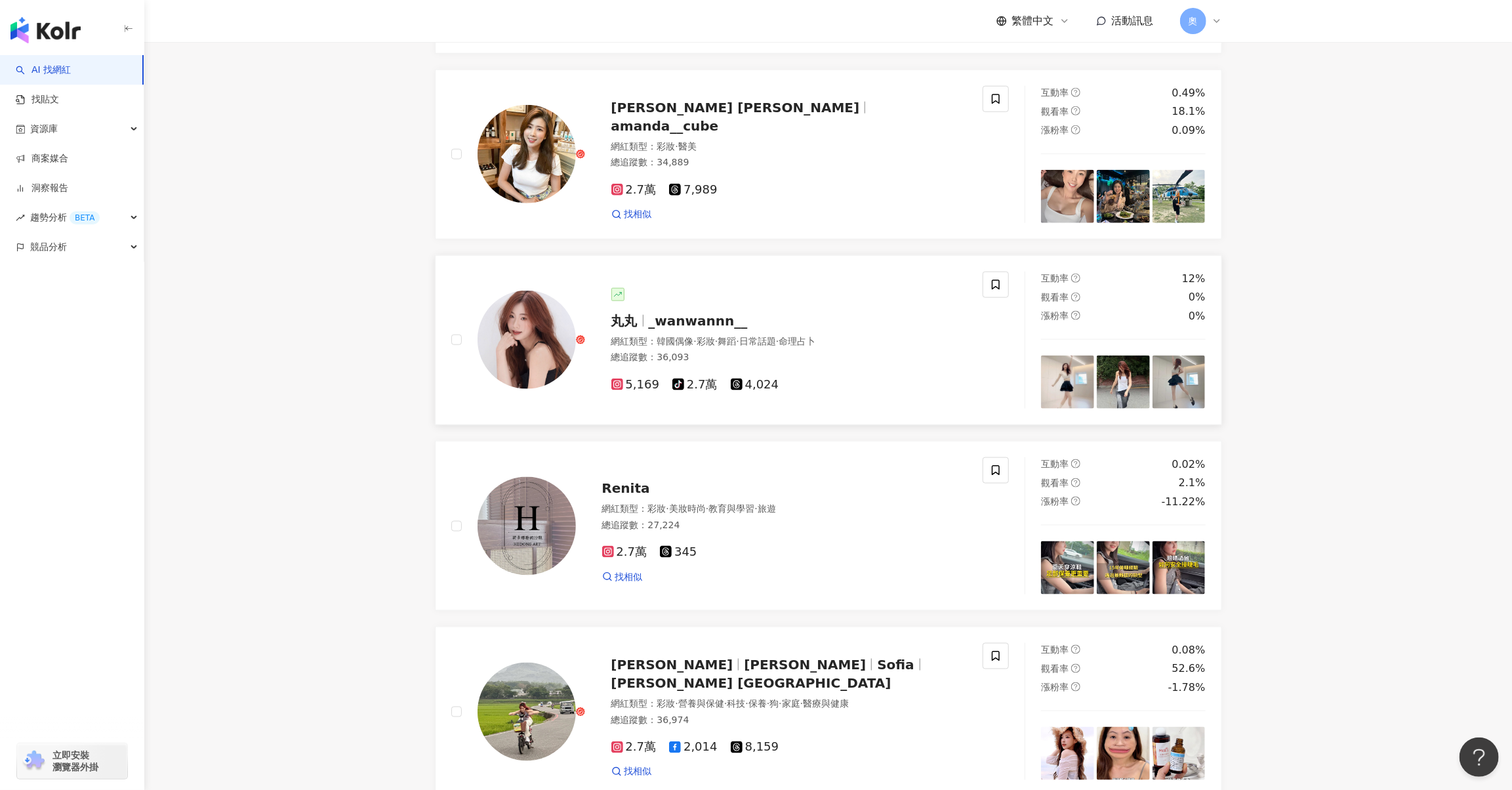
click at [718, 329] on span "_wanwannn__" at bounding box center [698, 321] width 99 height 16
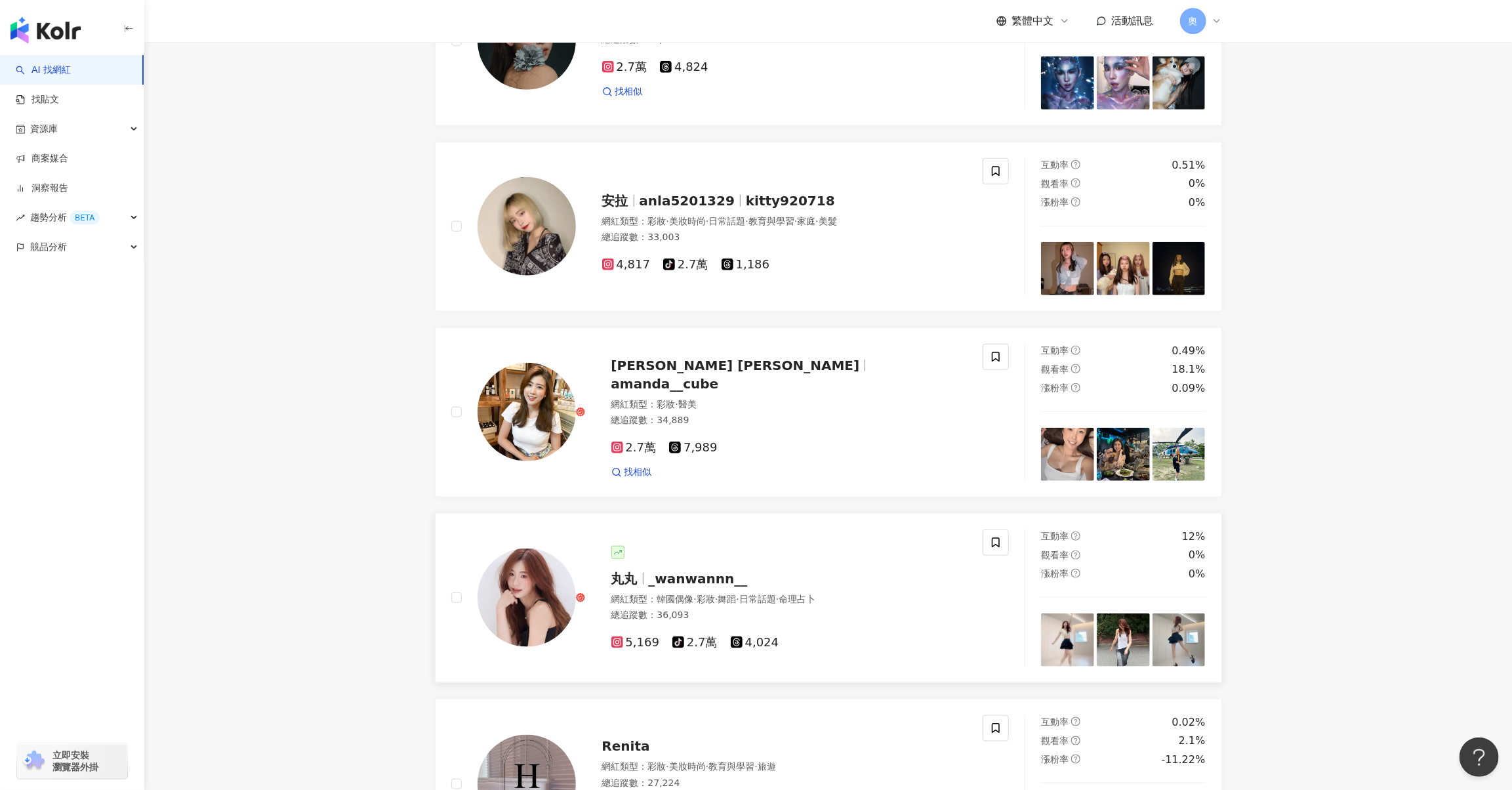
scroll to position [810, 0]
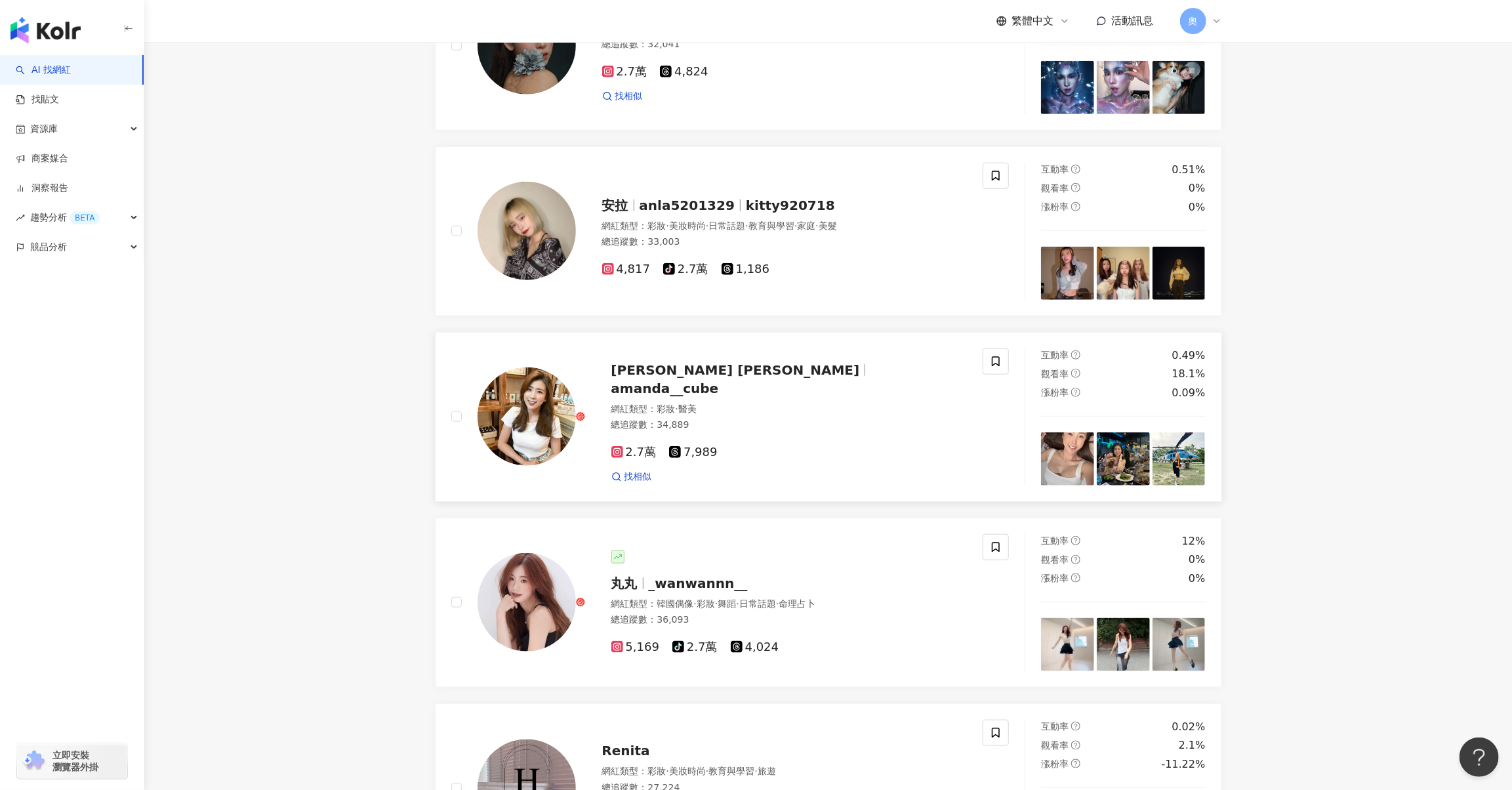
click at [719, 396] on span "amanda__cube" at bounding box center [665, 388] width 108 height 16
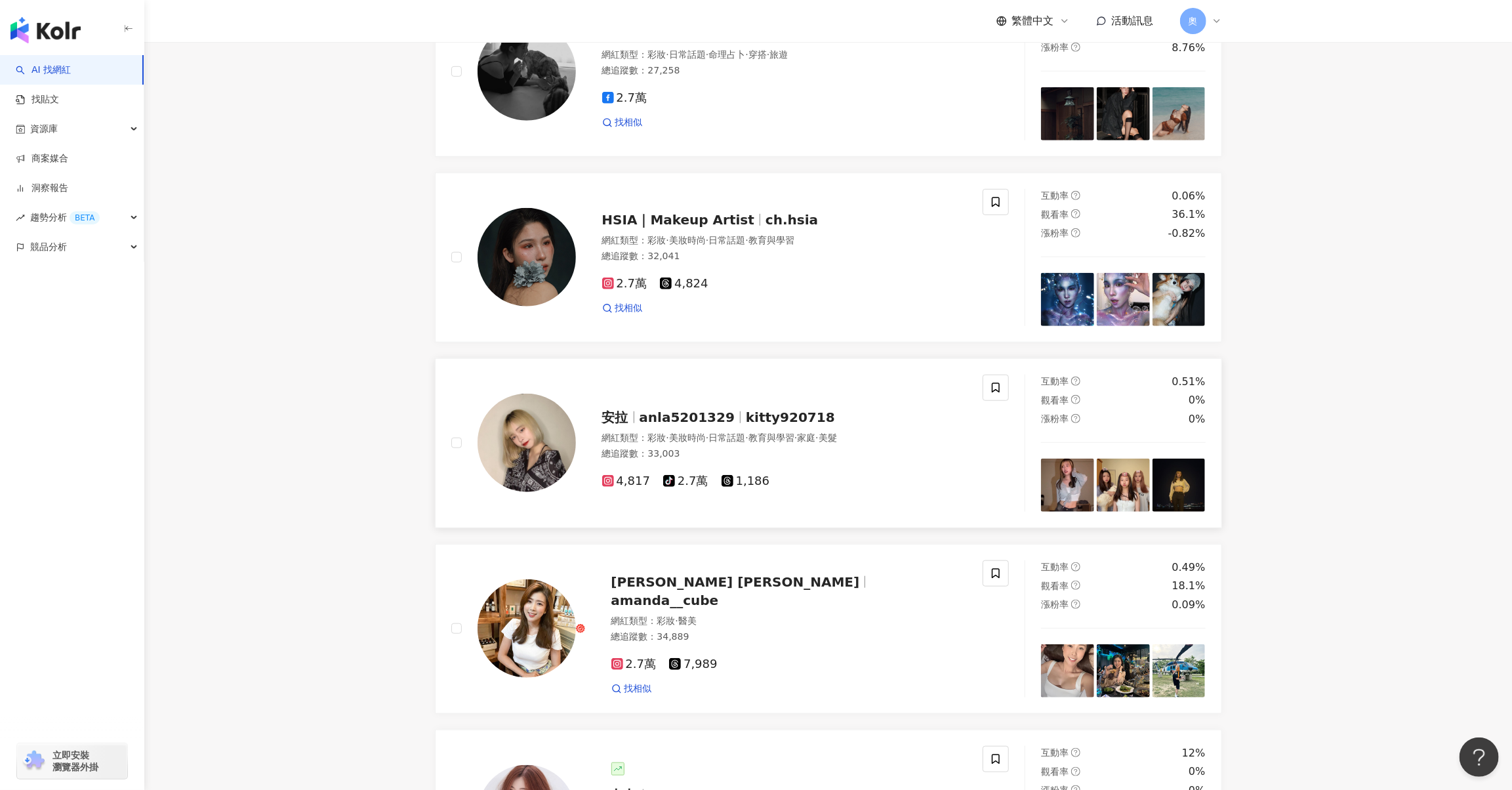
scroll to position [548, 0]
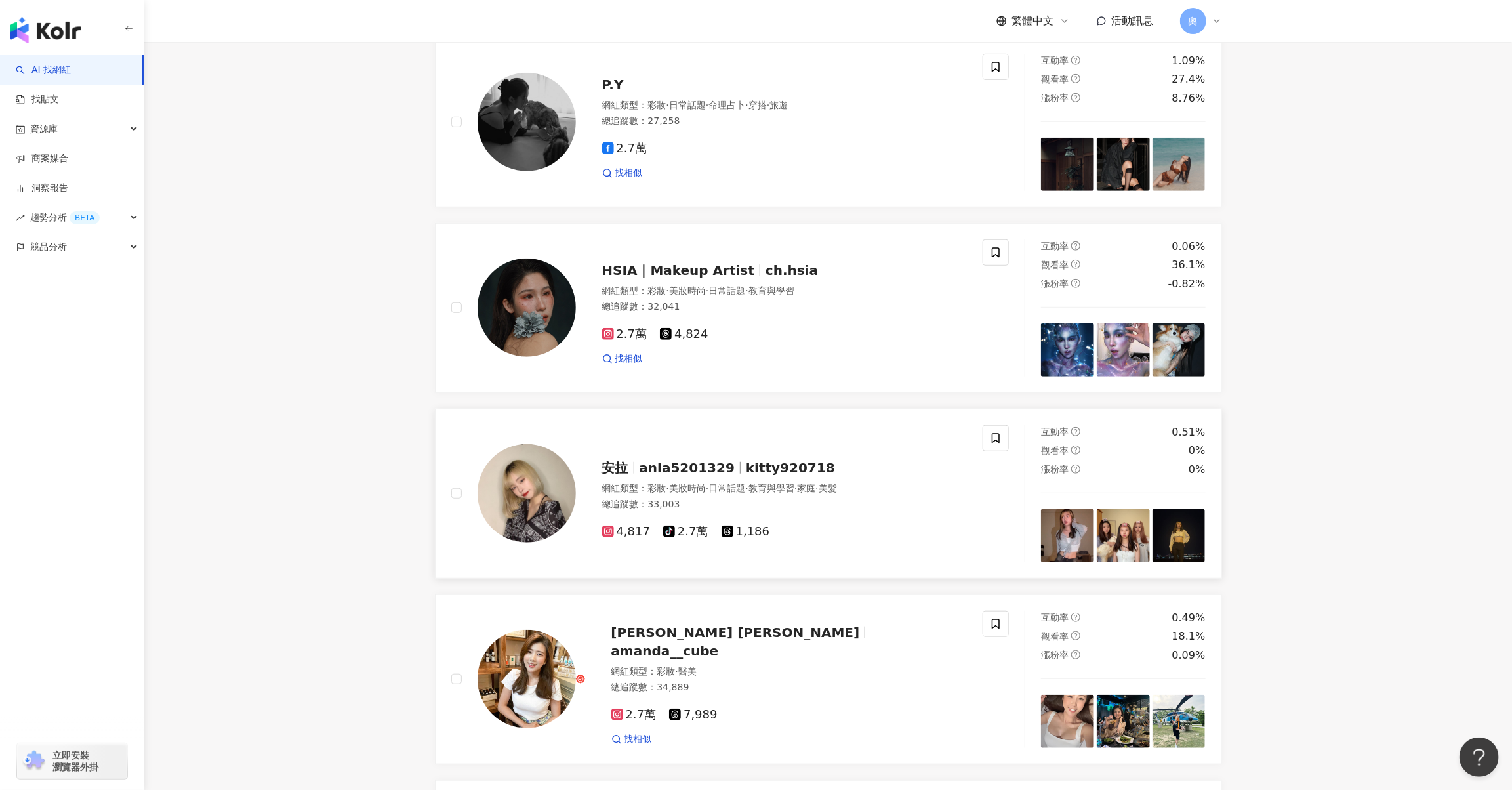
click at [750, 476] on span "kitty920718" at bounding box center [790, 468] width 90 height 16
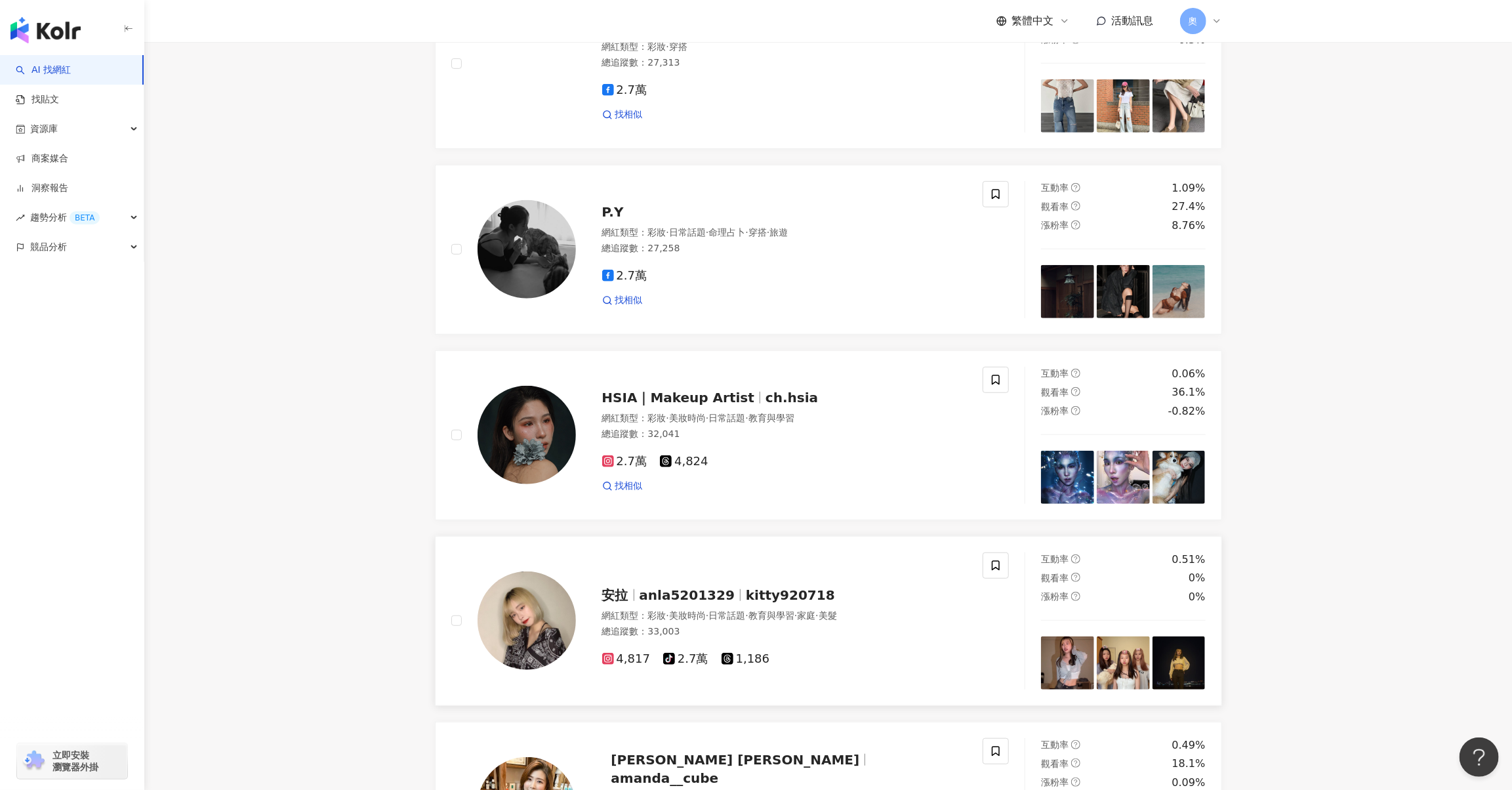
scroll to position [416, 0]
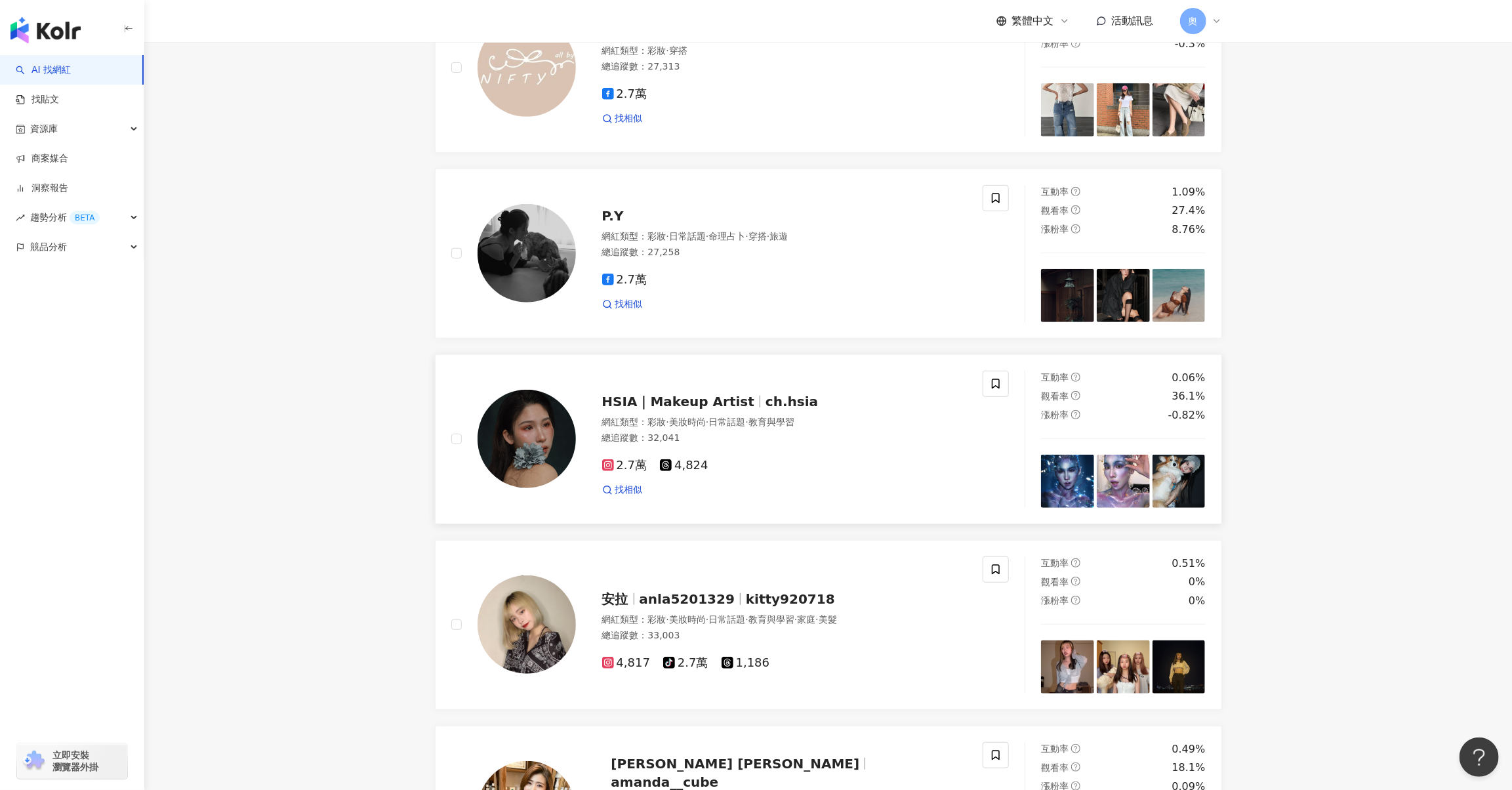
click at [766, 409] on span "ch.hsia" at bounding box center [792, 402] width 52 height 16
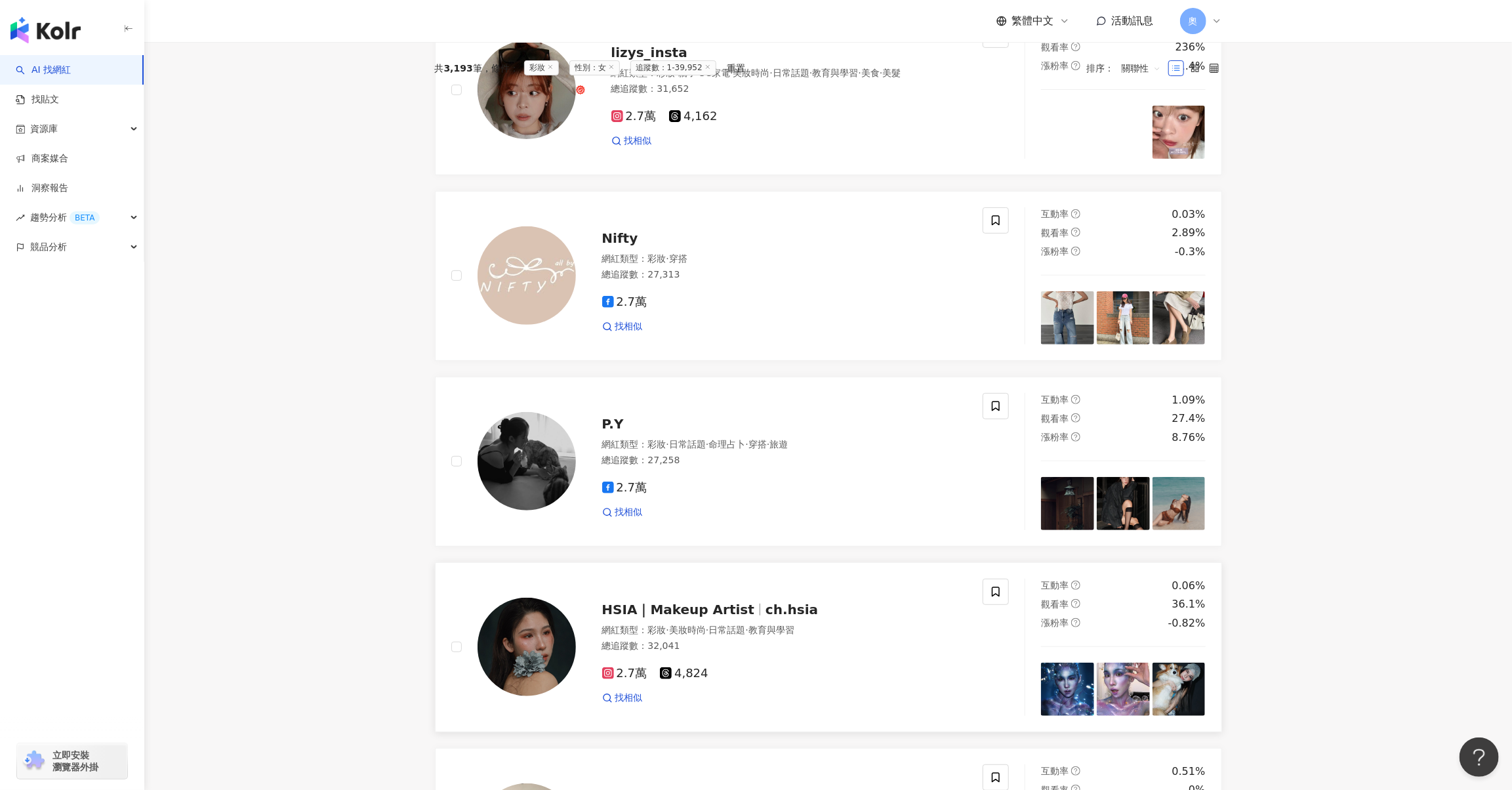
scroll to position [23, 0]
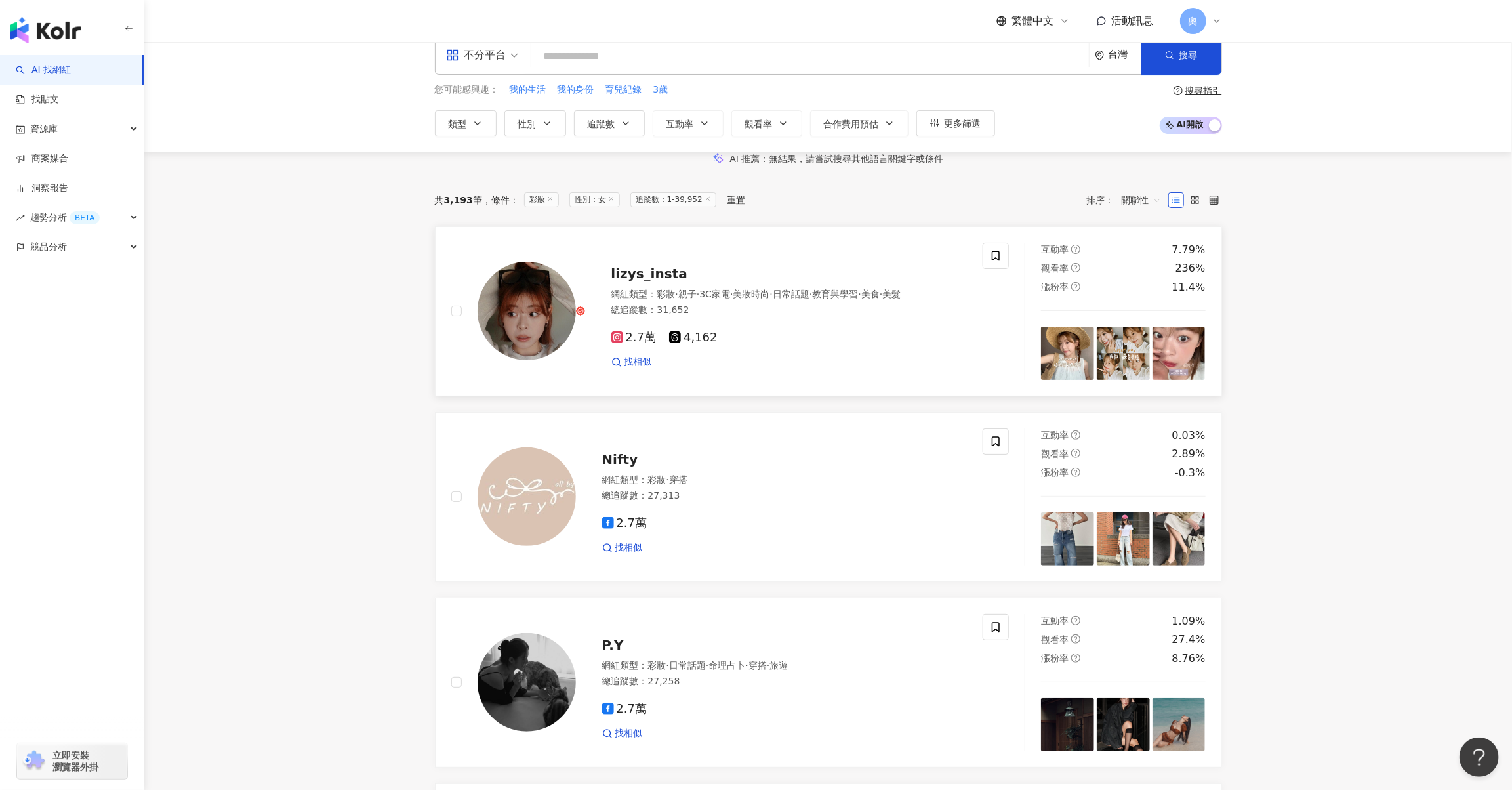
click at [661, 283] on div "lizys_insta" at bounding box center [789, 273] width 356 height 18
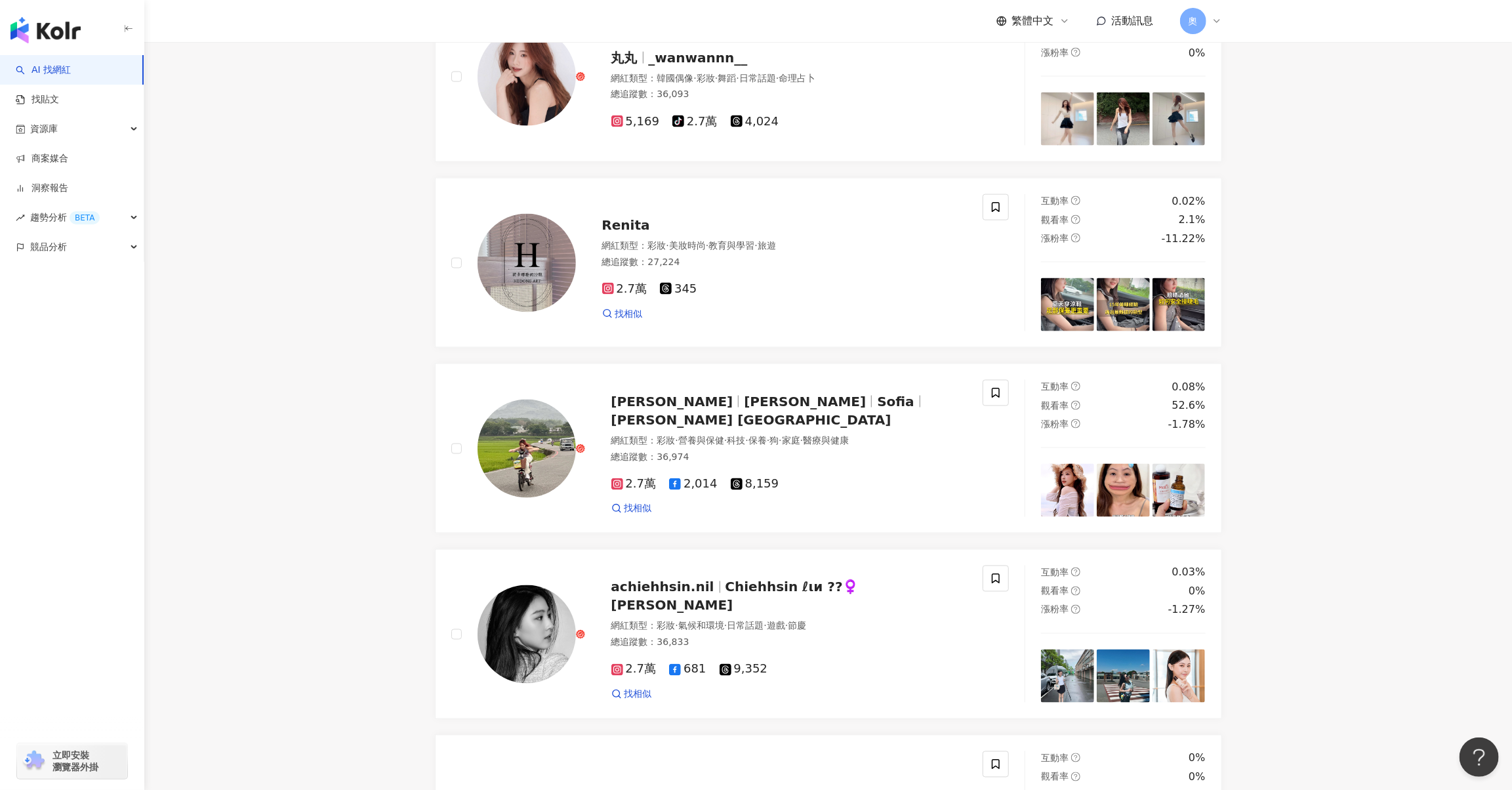
scroll to position [2124, 0]
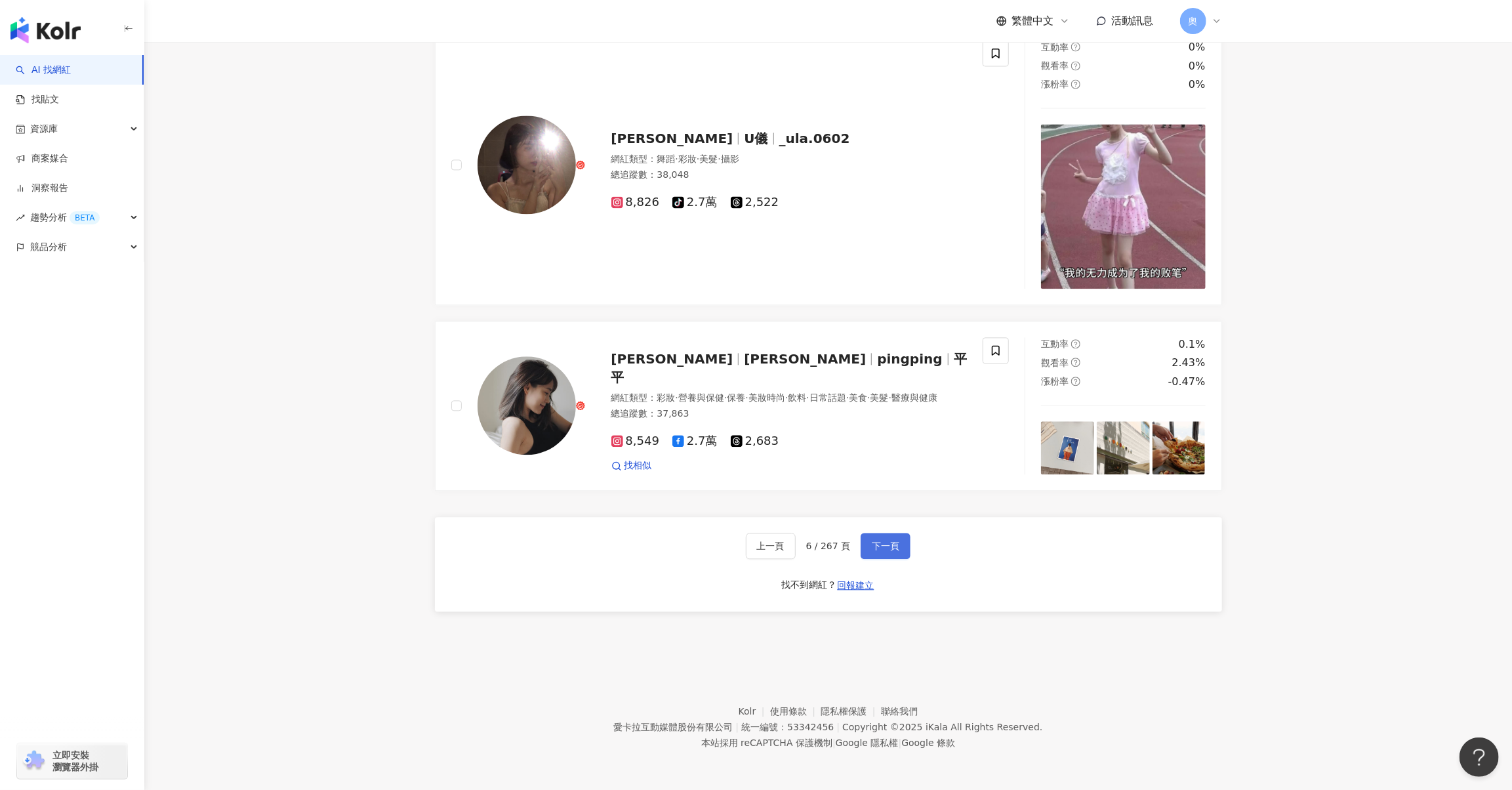
click at [878, 551] on span "下一頁" at bounding box center [886, 546] width 28 height 10
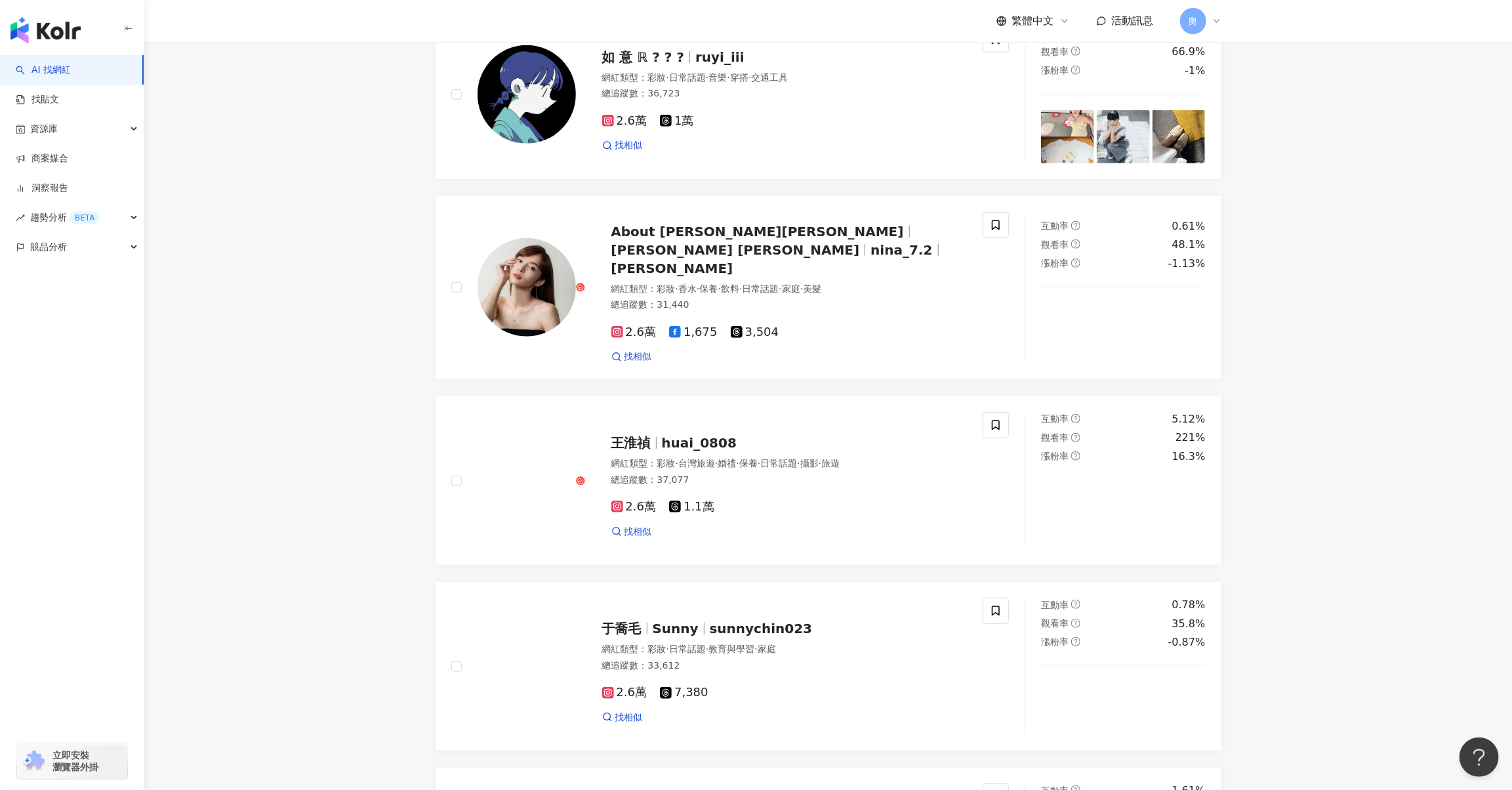
scroll to position [2026, 0]
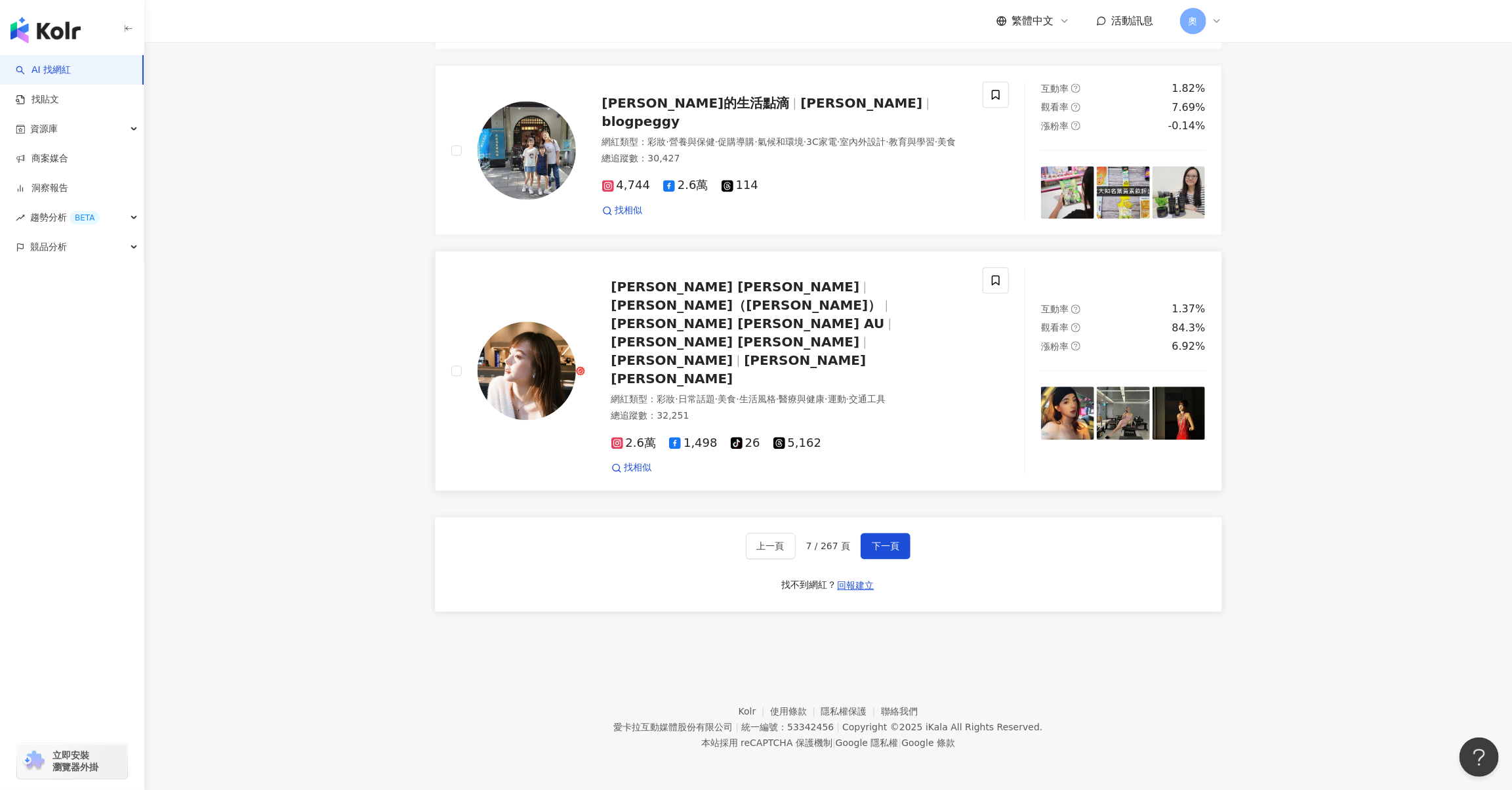
click at [734, 361] on span "catherine__vdv" at bounding box center [672, 361] width 122 height 16
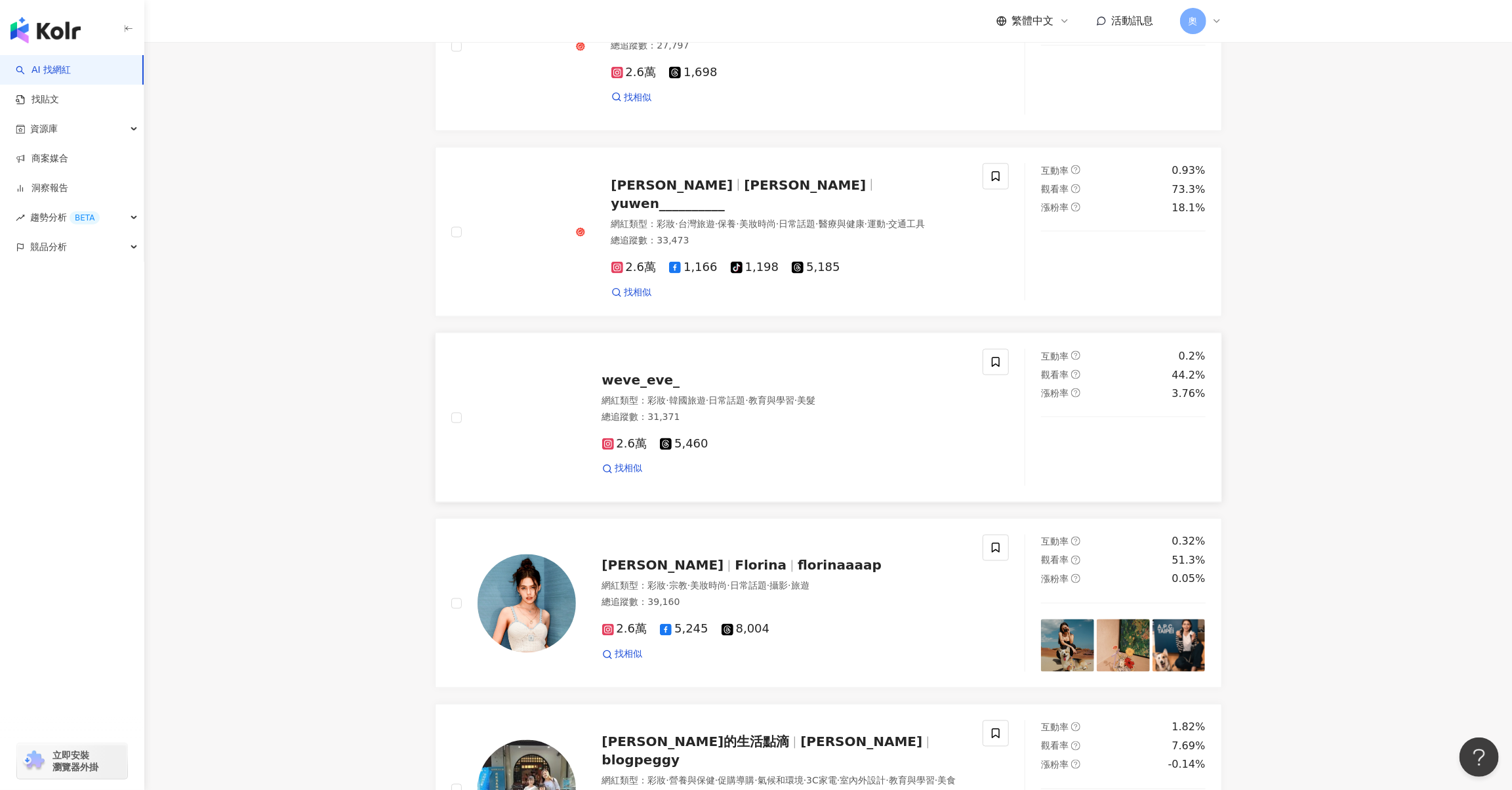
scroll to position [1369, 0]
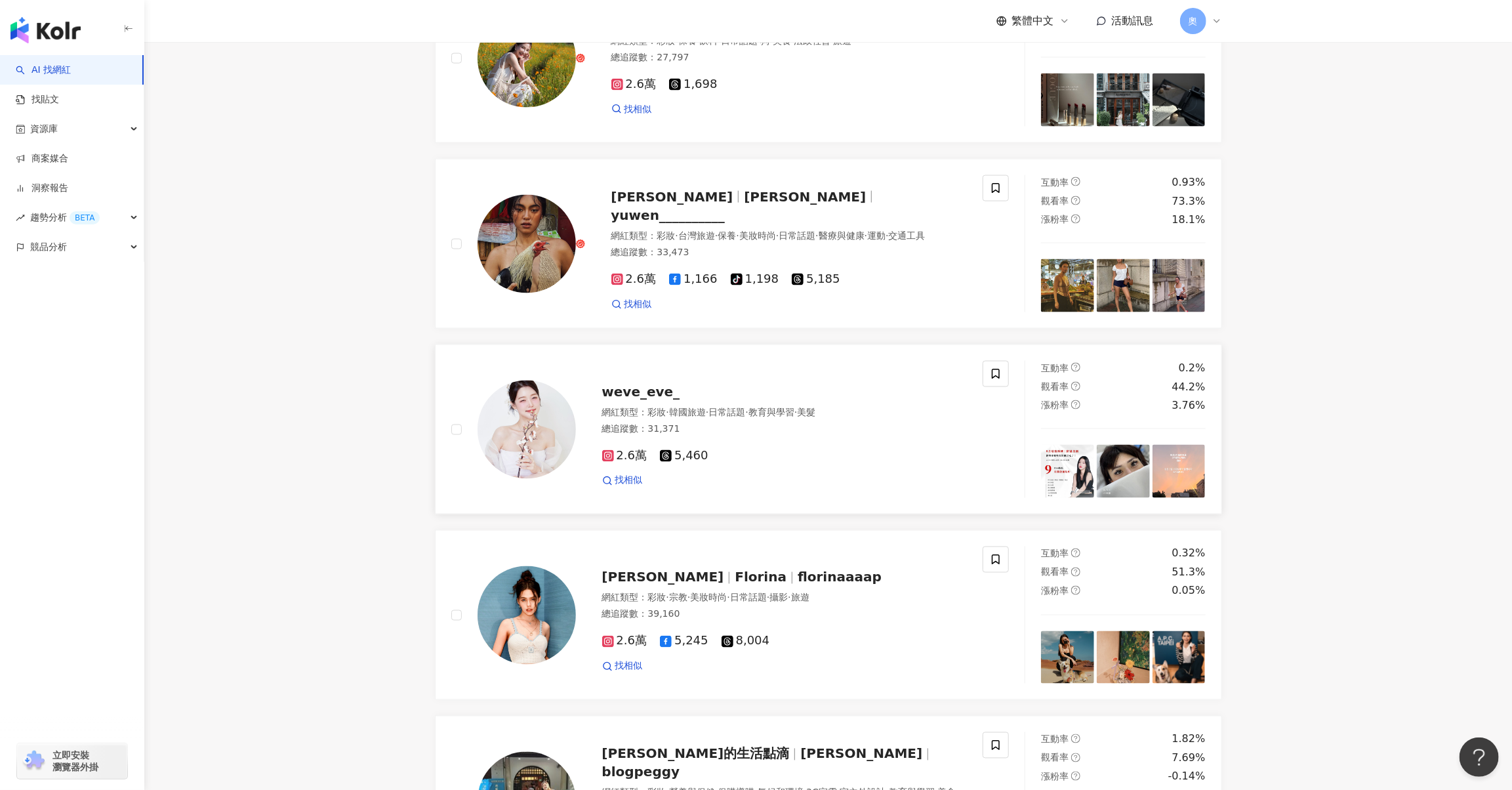
click at [608, 400] on span "weve_eve_" at bounding box center [642, 392] width 78 height 16
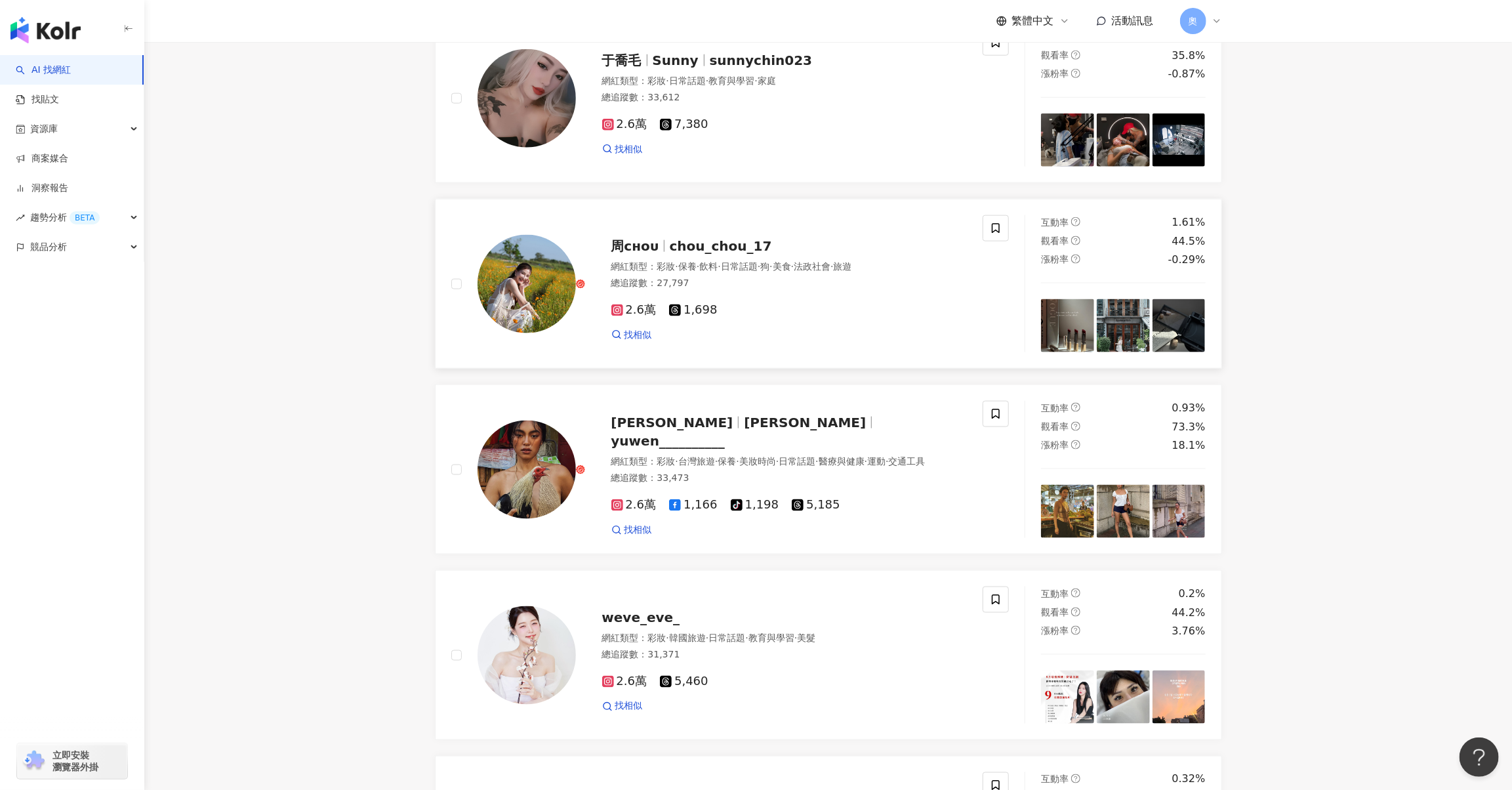
scroll to position [1107, 0]
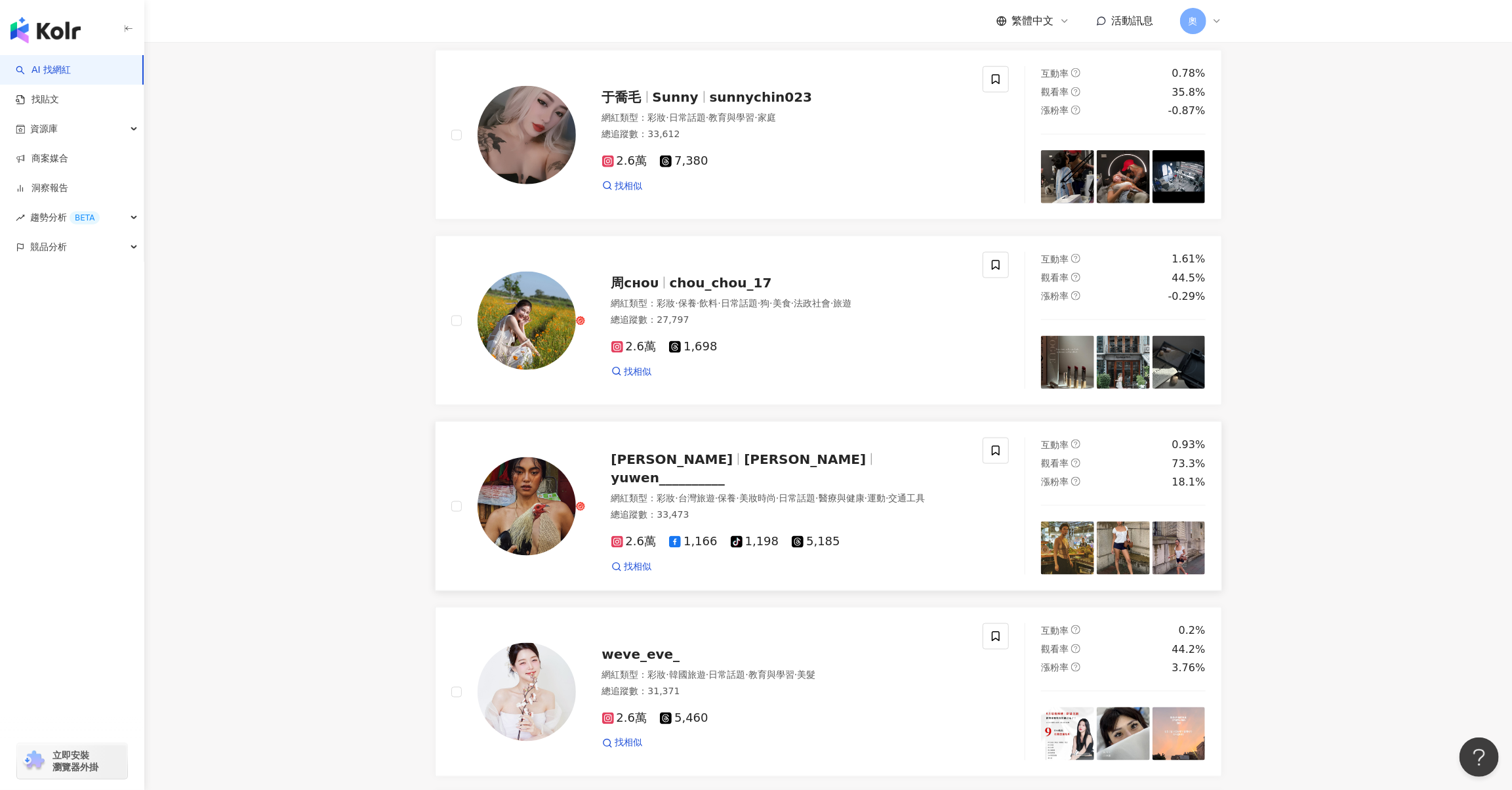
click at [726, 486] on span "yuwen__________" at bounding box center [668, 478] width 114 height 16
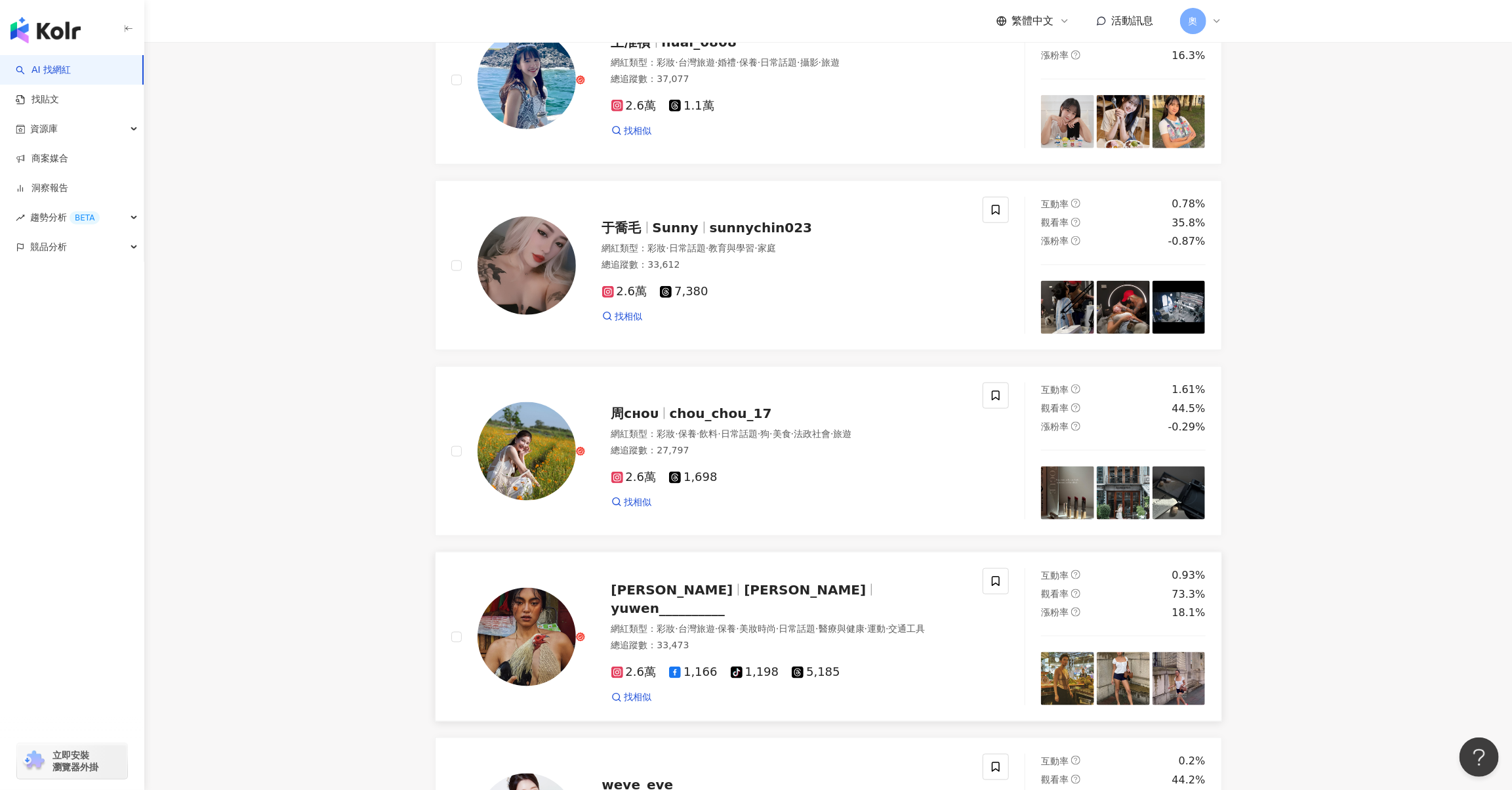
scroll to position [976, 0]
click at [721, 422] on span "chou_chou_17" at bounding box center [722, 415] width 103 height 16
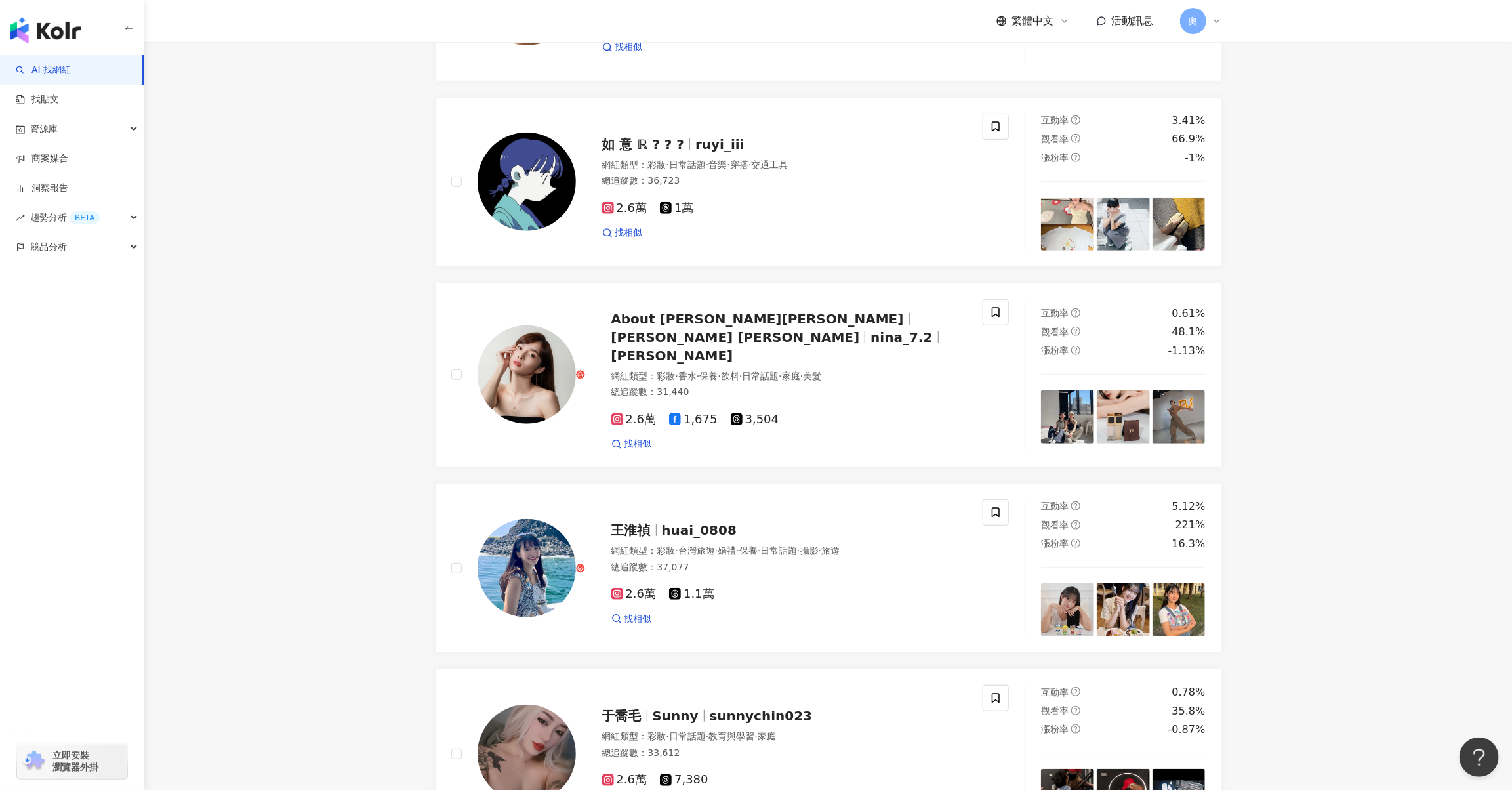
scroll to position [450, 0]
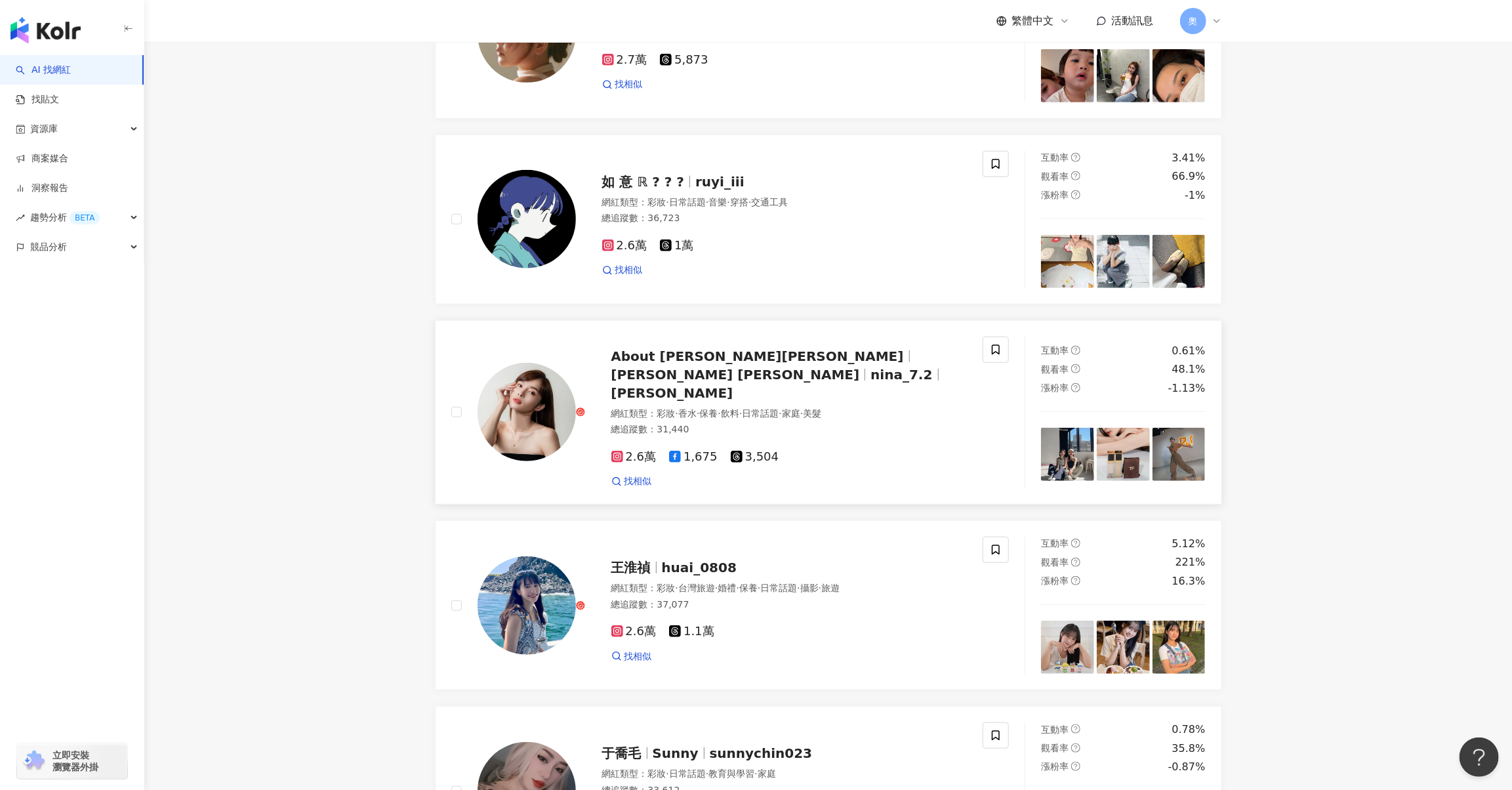
click at [764, 451] on div "About Nina妮娜 NINA LIN nina_7.2 妮娜NinaLin 網紅類型 ： 彩妝 · 香水 · 保養 · 飲料 · 日常話題 · 家庭 ·…" at bounding box center [781, 413] width 392 height 152
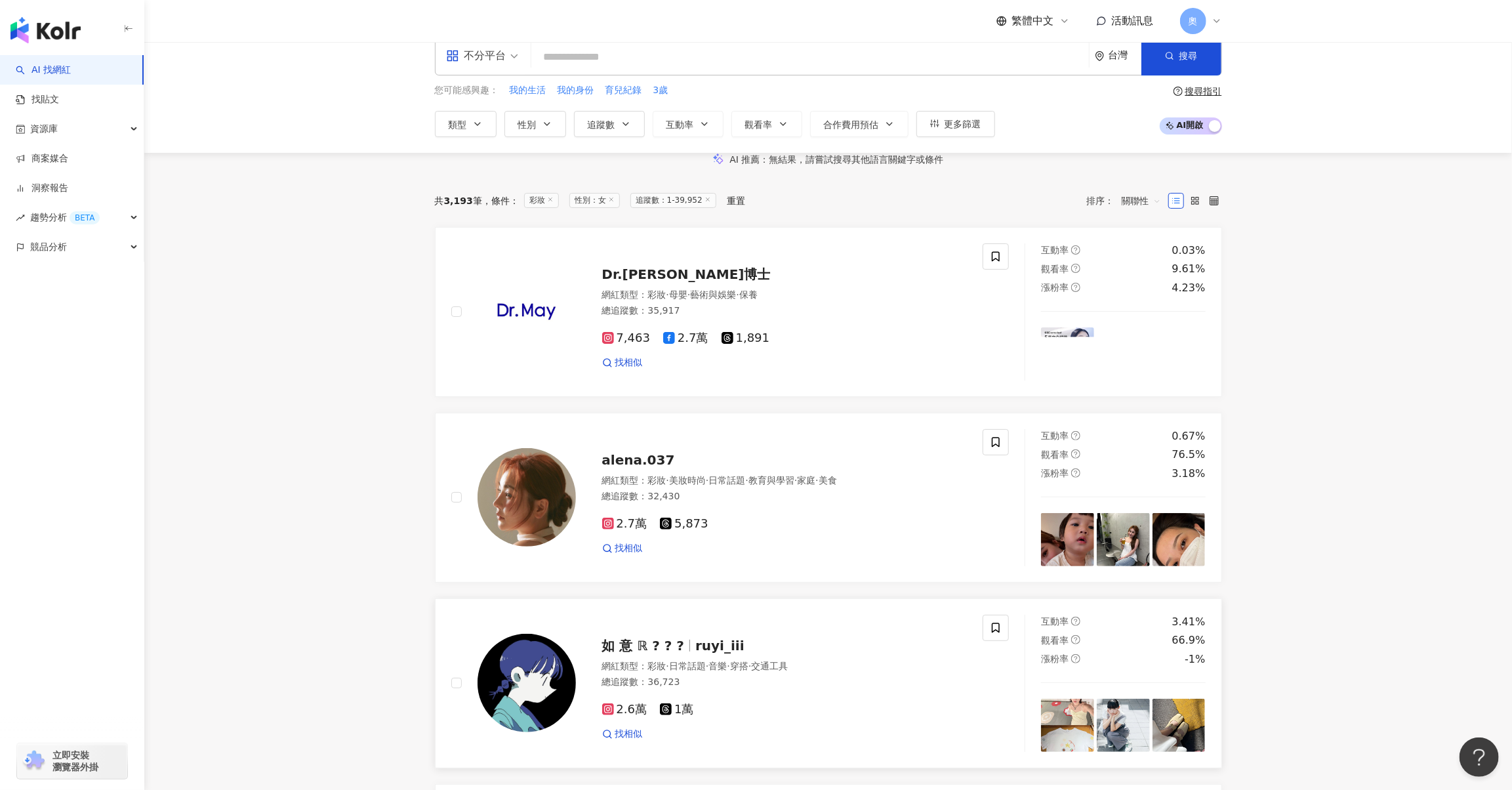
scroll to position [0, 0]
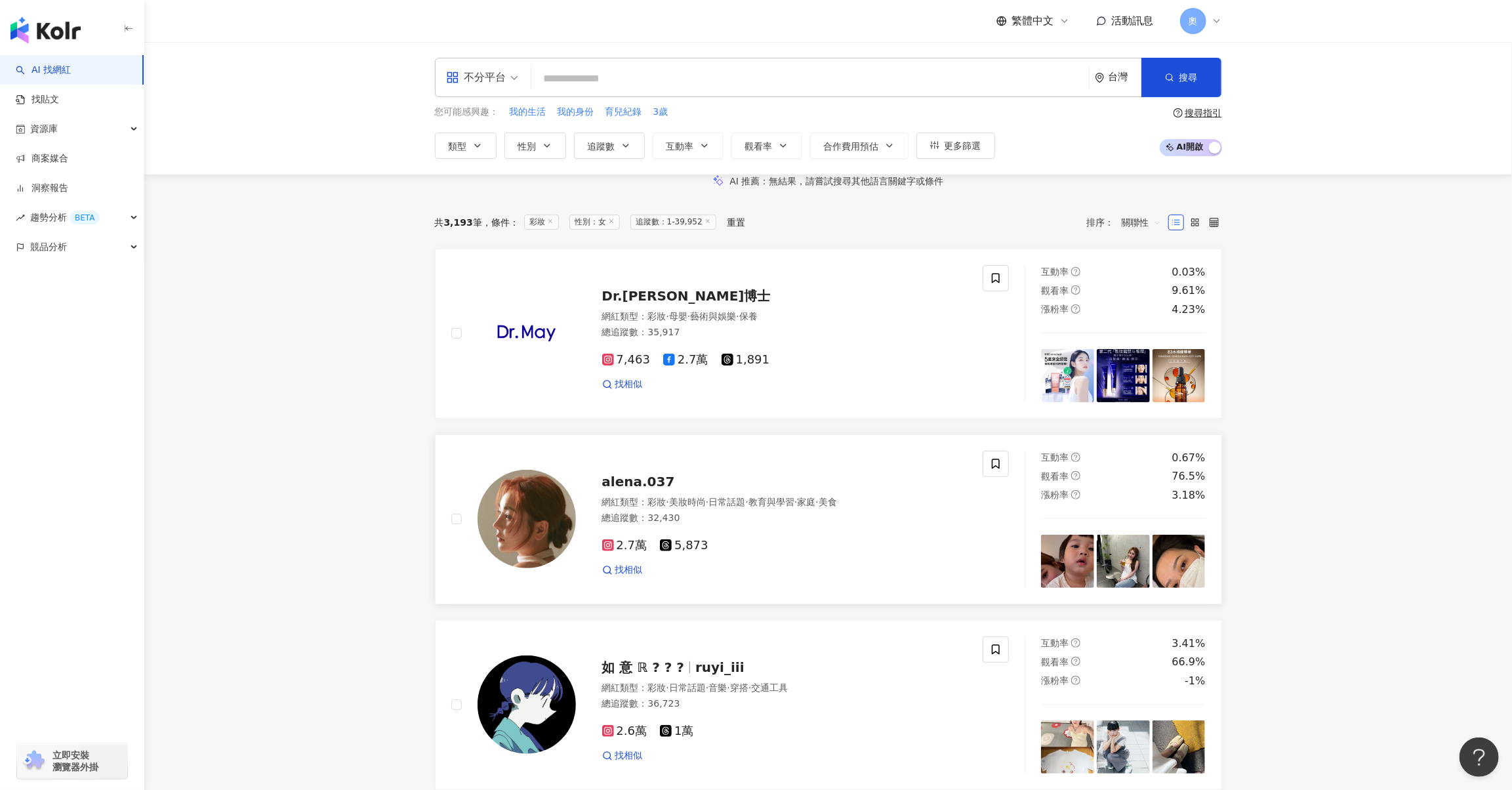
click at [654, 490] on span "alena.037" at bounding box center [639, 482] width 73 height 16
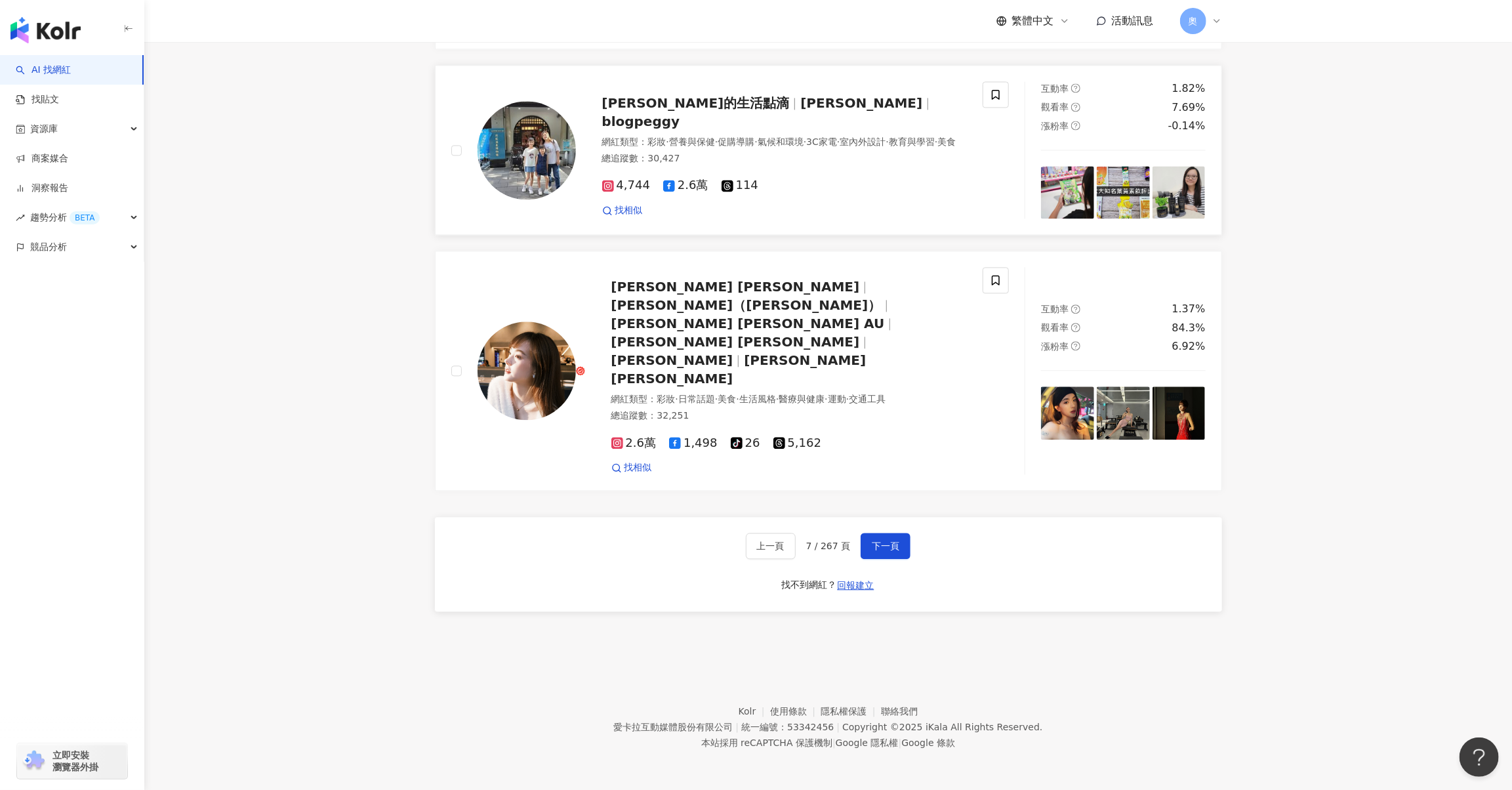
drag, startPoint x: 868, startPoint y: 547, endPoint x: 643, endPoint y: 236, distance: 383.9
click at [868, 548] on button "下一頁" at bounding box center [885, 546] width 50 height 26
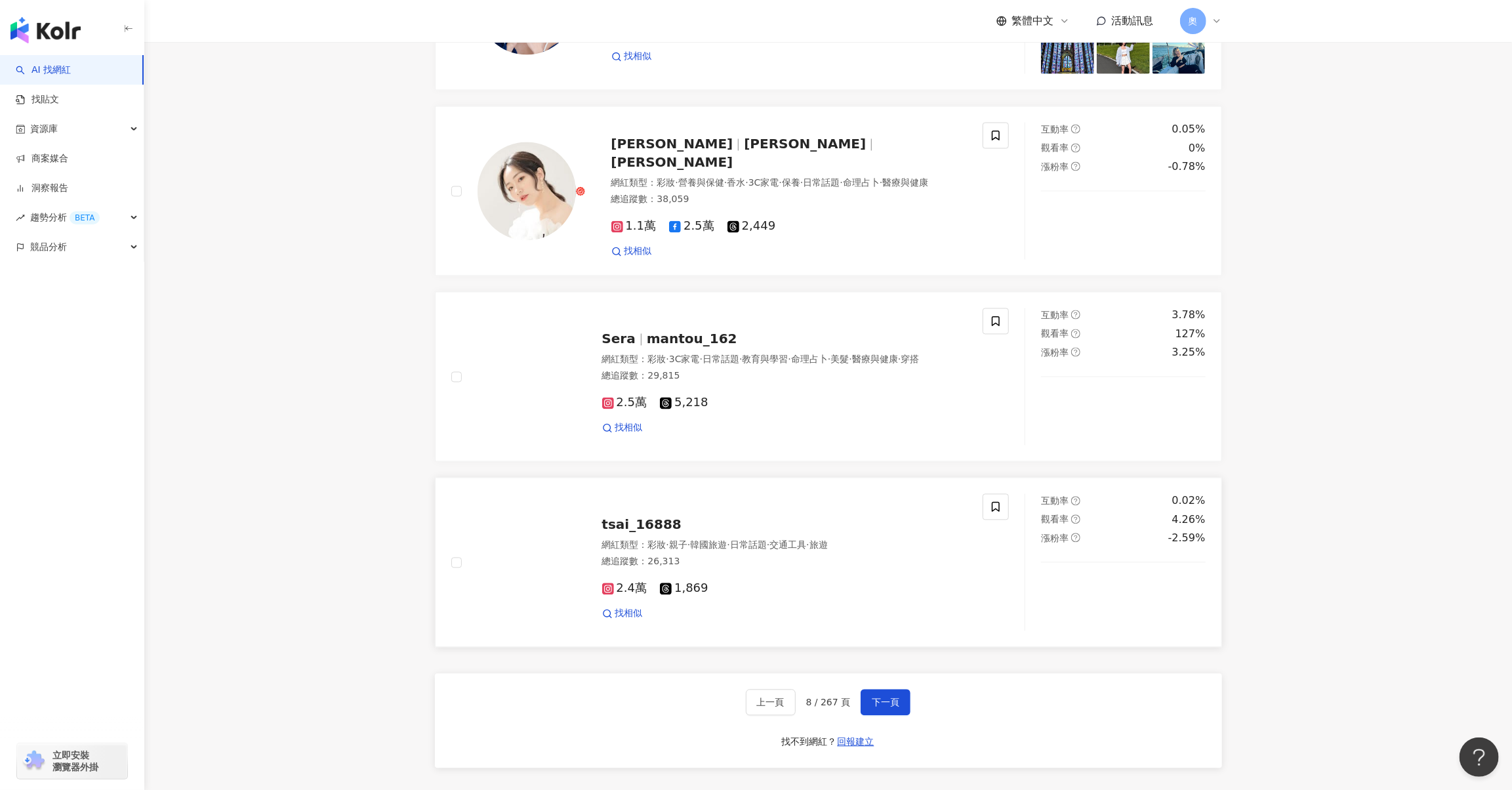
scroll to position [1732, 0]
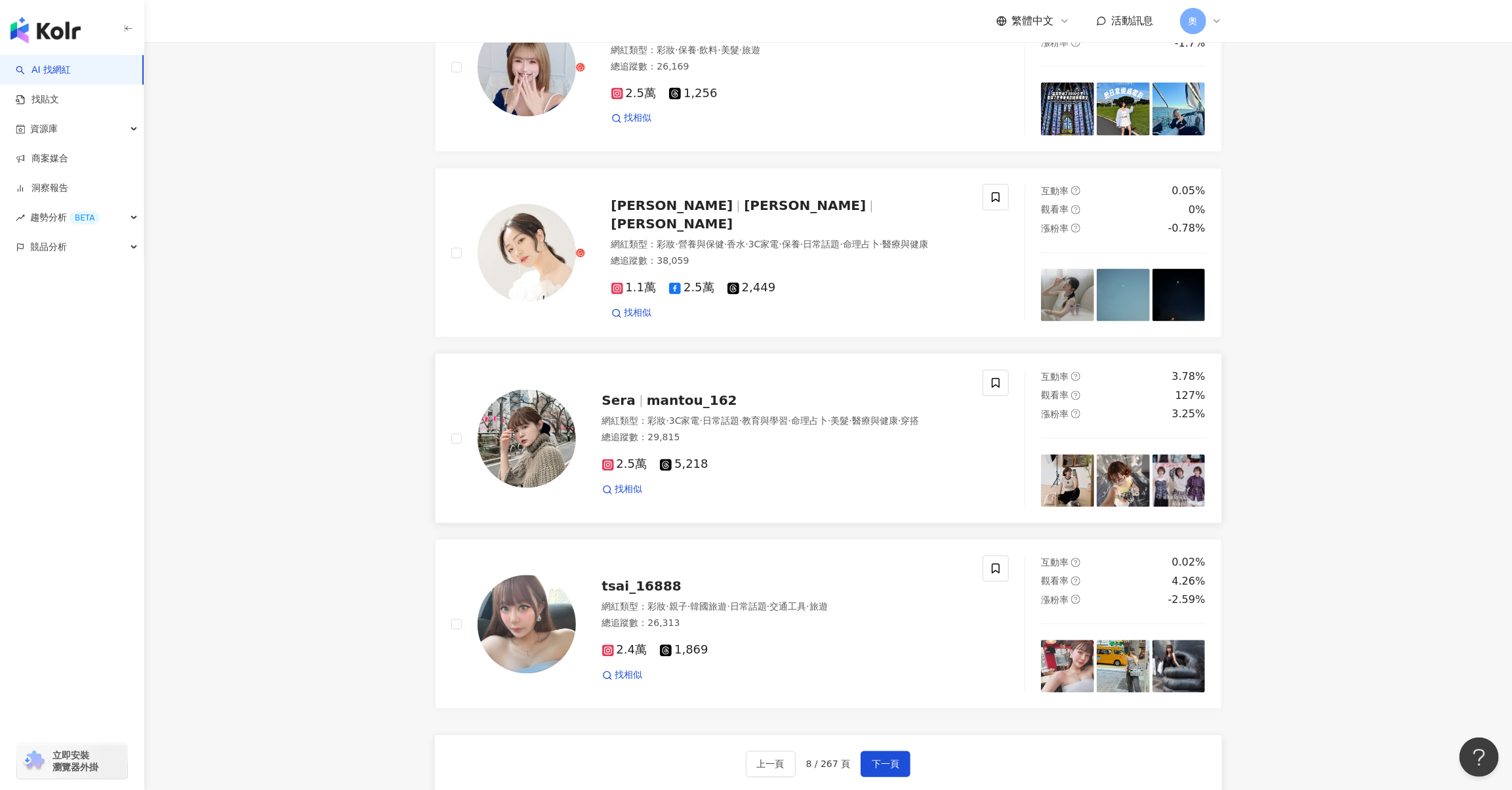
click at [708, 409] on span "mantou_162" at bounding box center [692, 401] width 91 height 16
click at [731, 233] on span "Sandra 鄭羽真" at bounding box center [672, 225] width 122 height 16
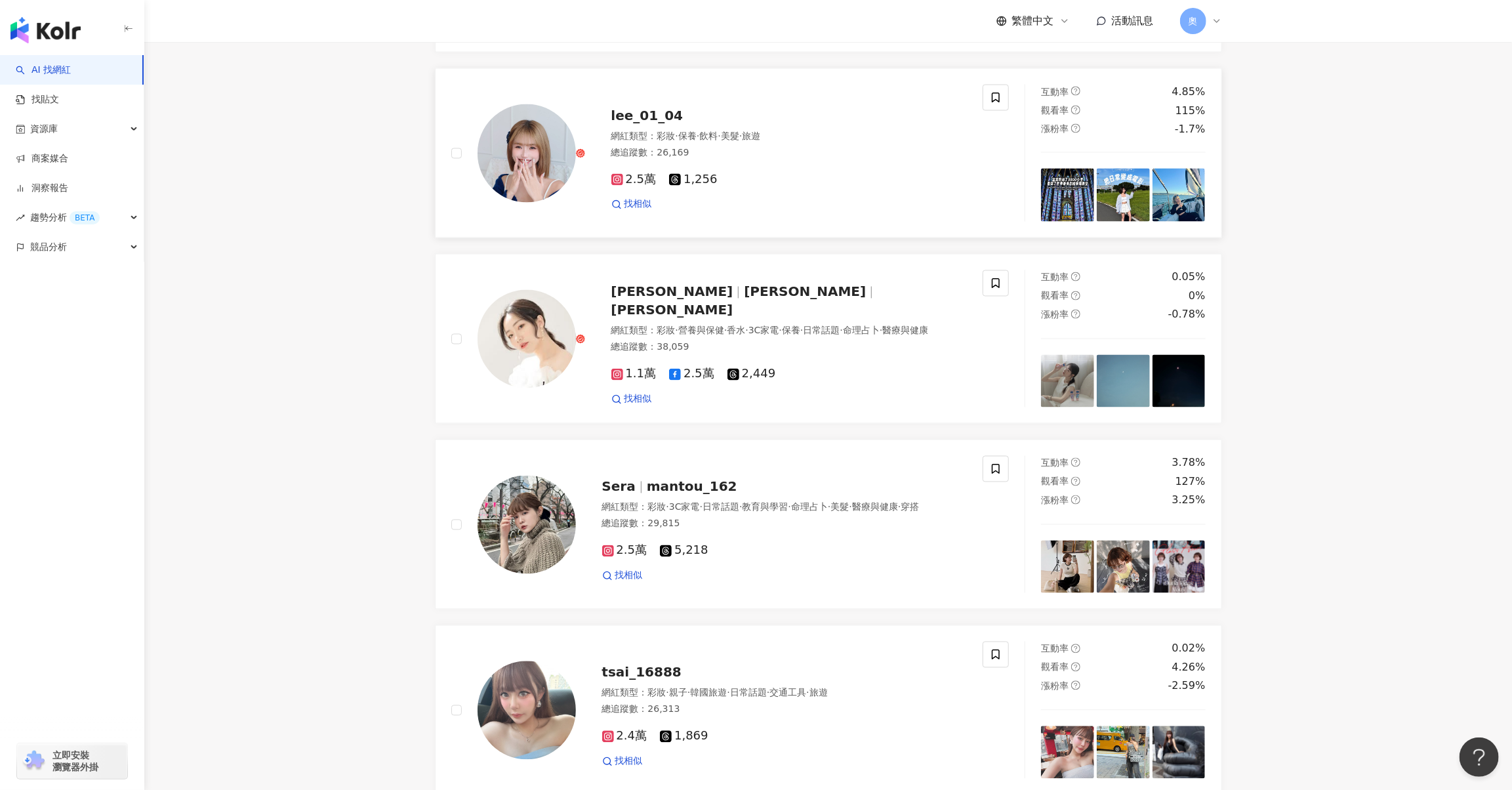
scroll to position [1469, 0]
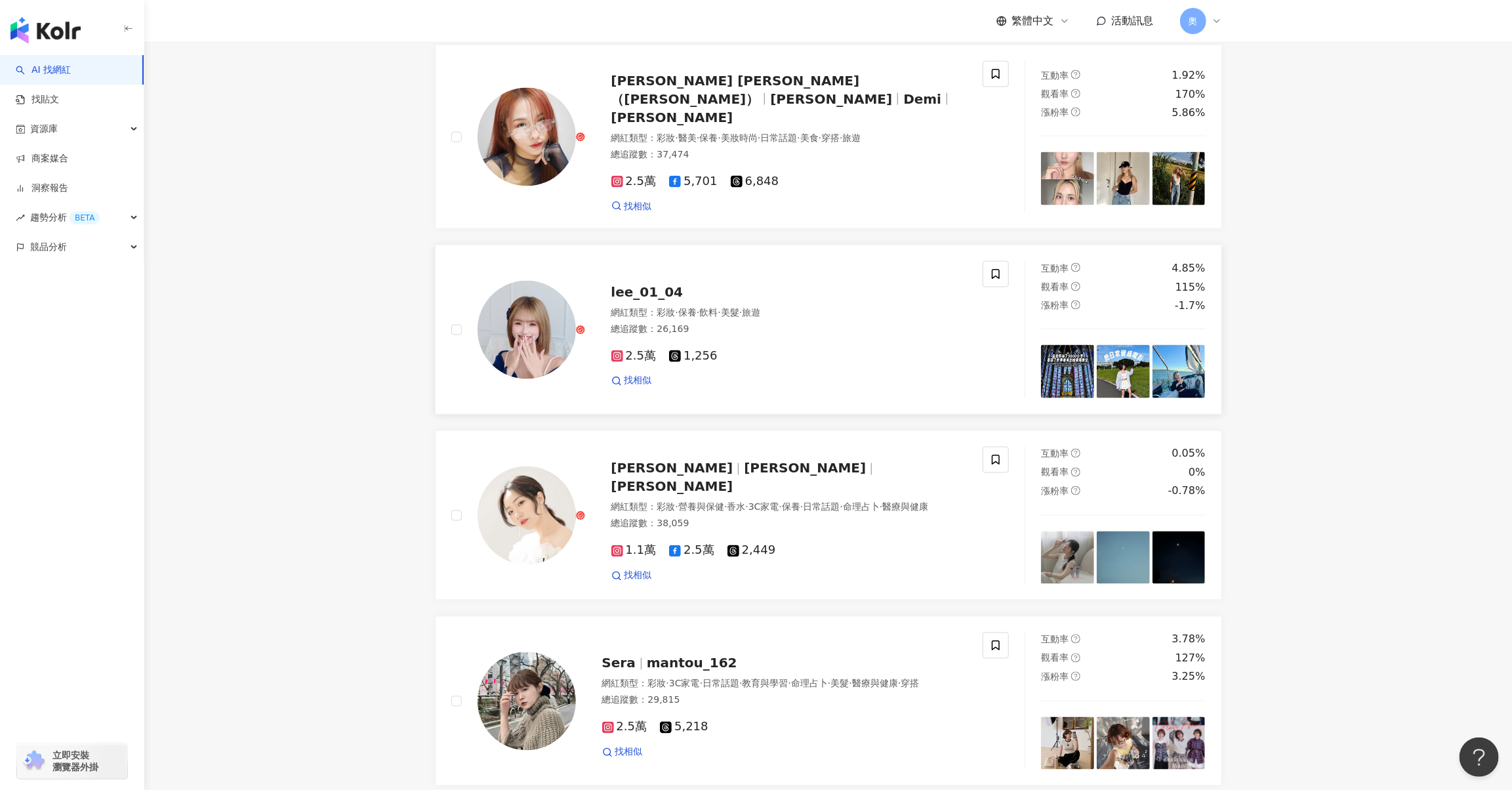
click at [645, 300] on span "lee_01_04" at bounding box center [647, 292] width 72 height 16
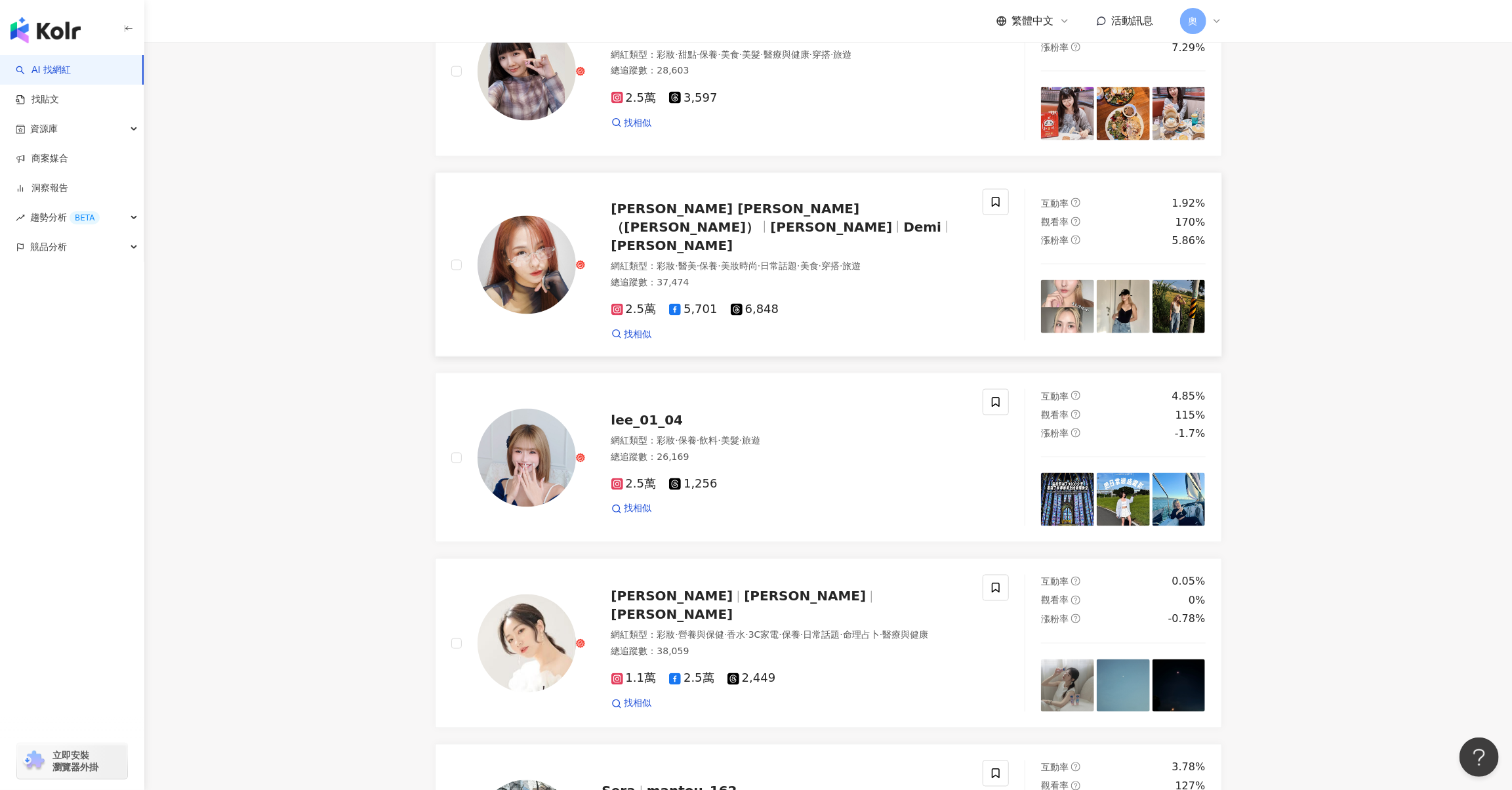
scroll to position [1338, 0]
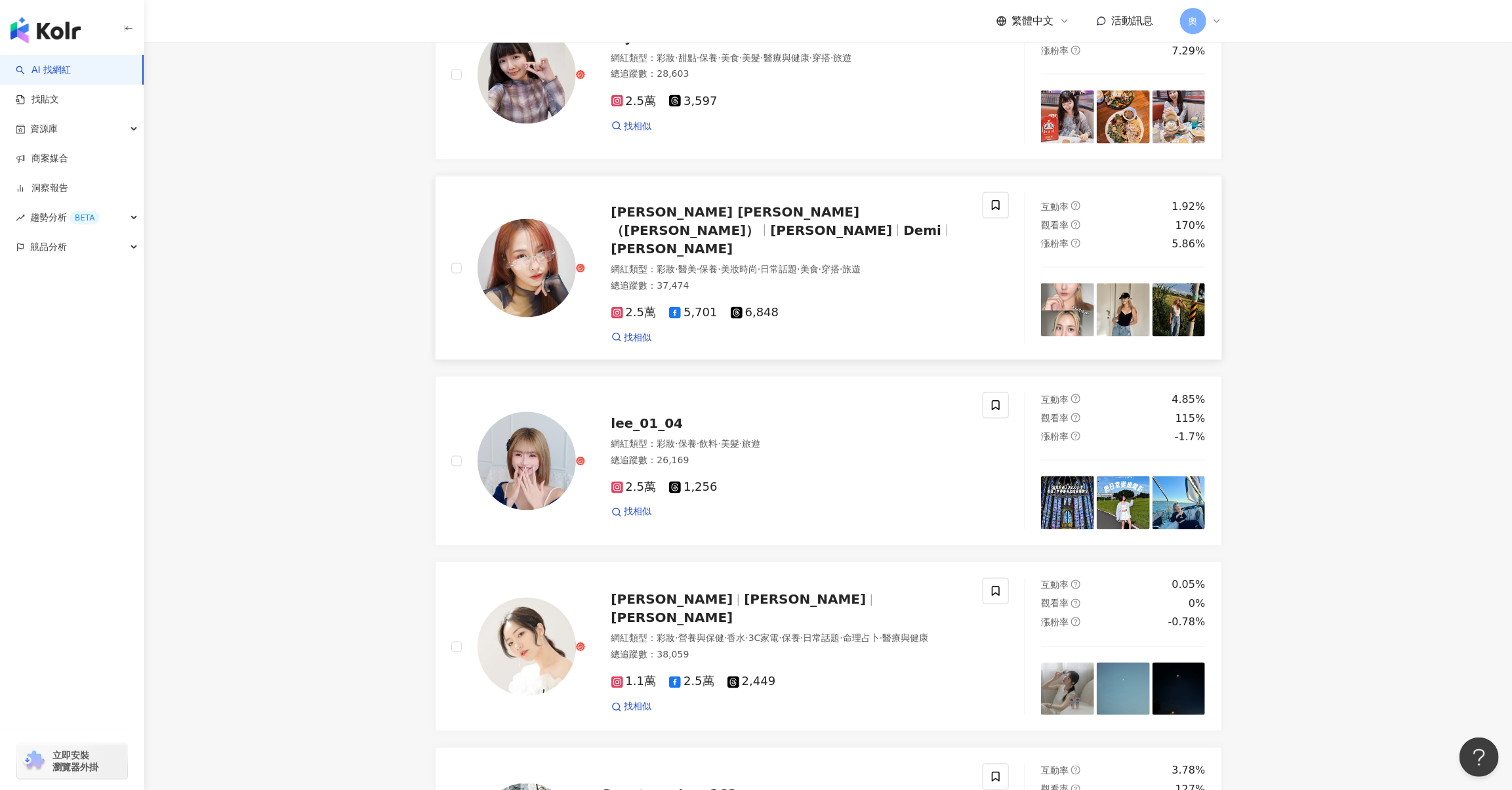
click at [673, 239] on span "DEMI C. 黛咪（Demi Qzi Chang）" at bounding box center [736, 220] width 249 height 34
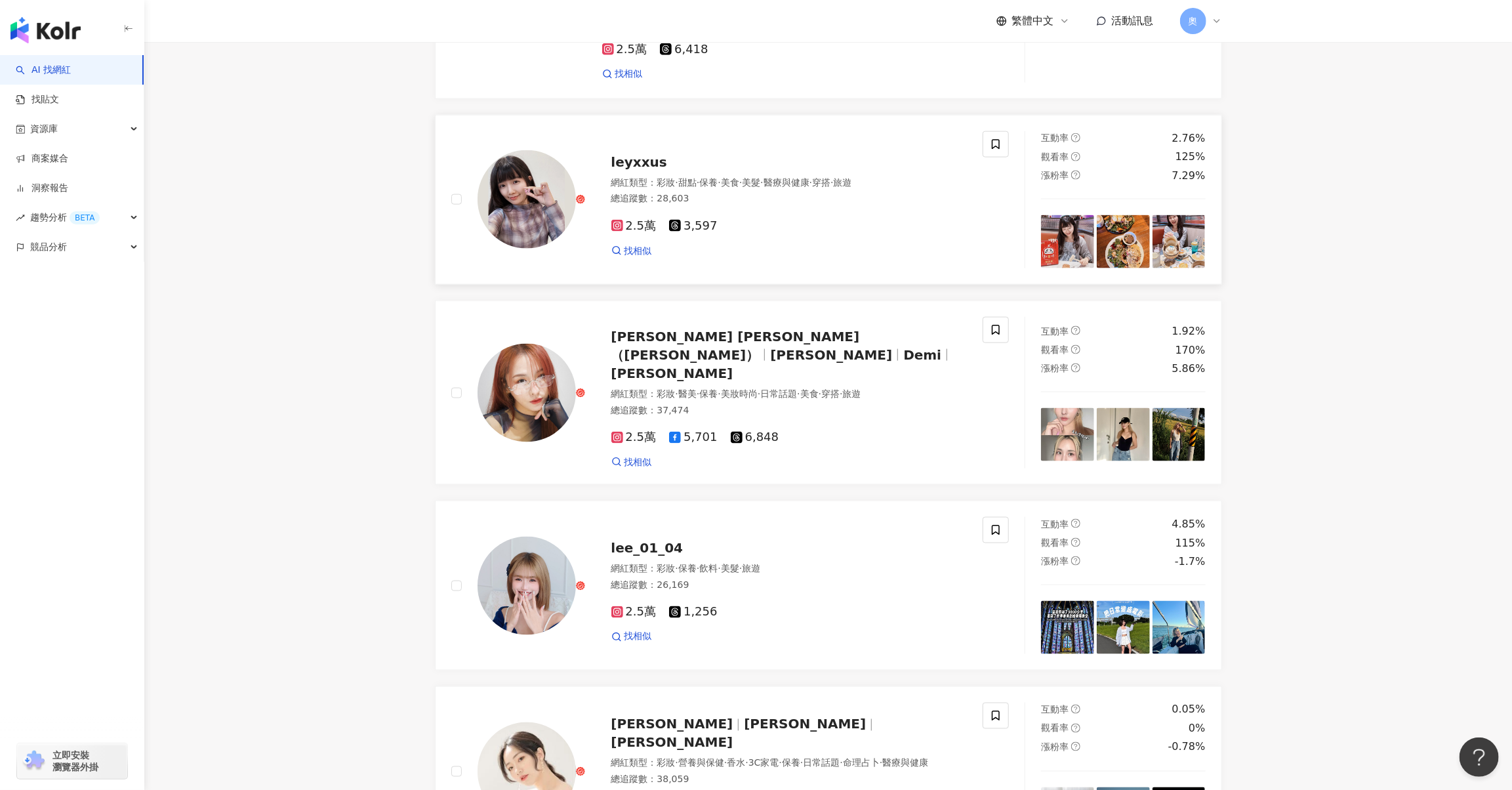
scroll to position [1206, 0]
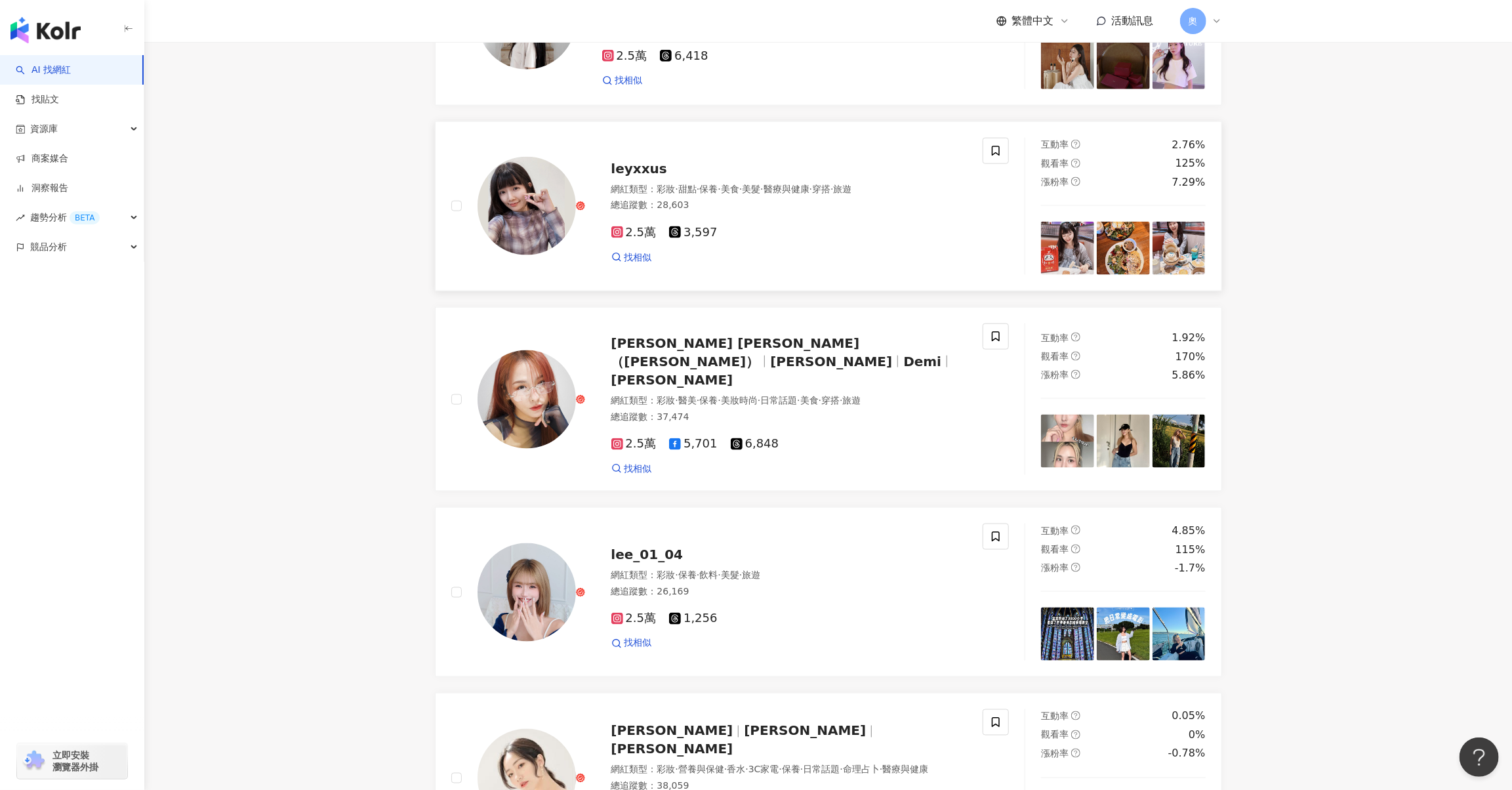
click at [642, 177] on span "leyxxus" at bounding box center [639, 169] width 56 height 16
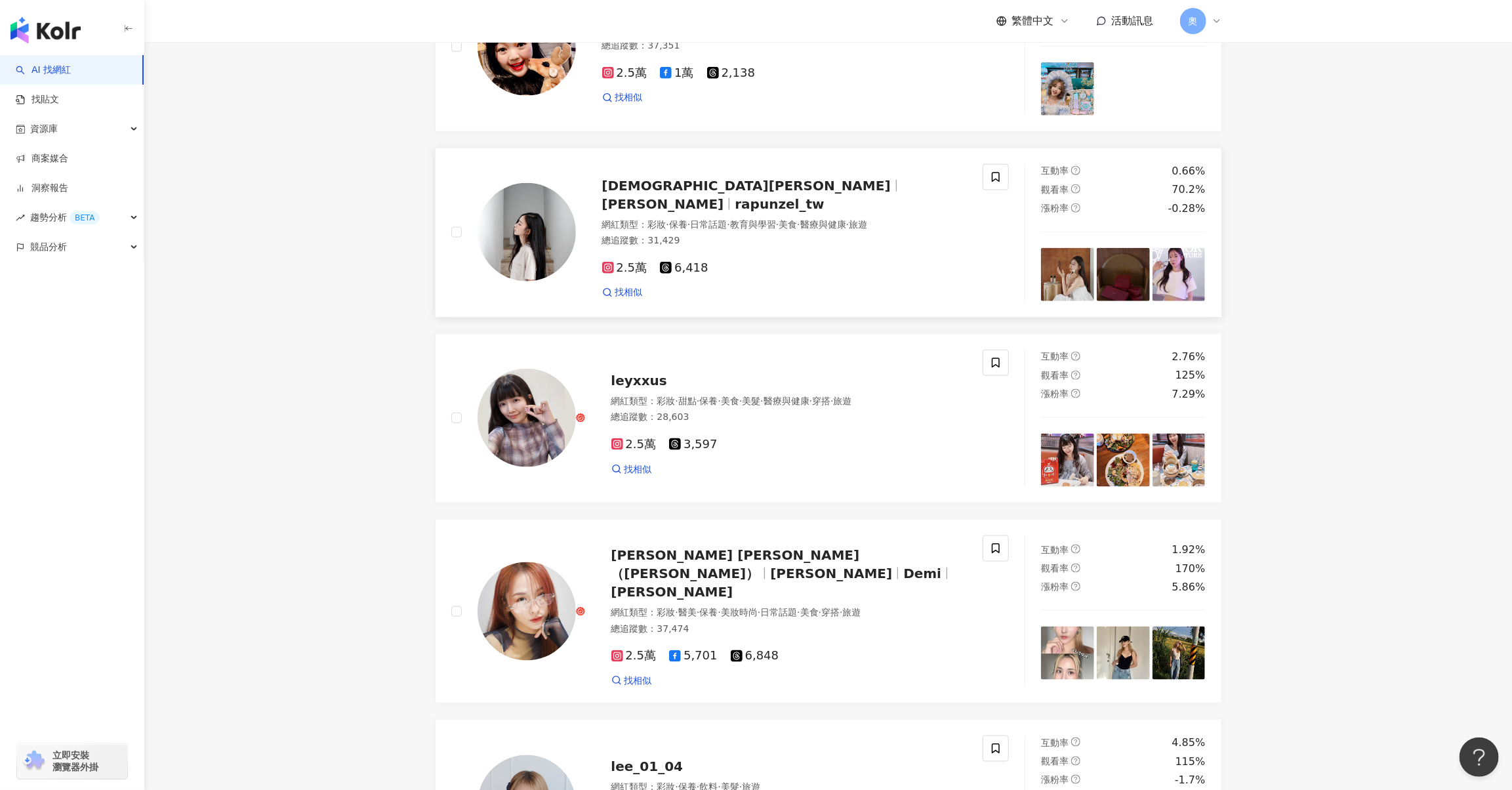
scroll to position [944, 0]
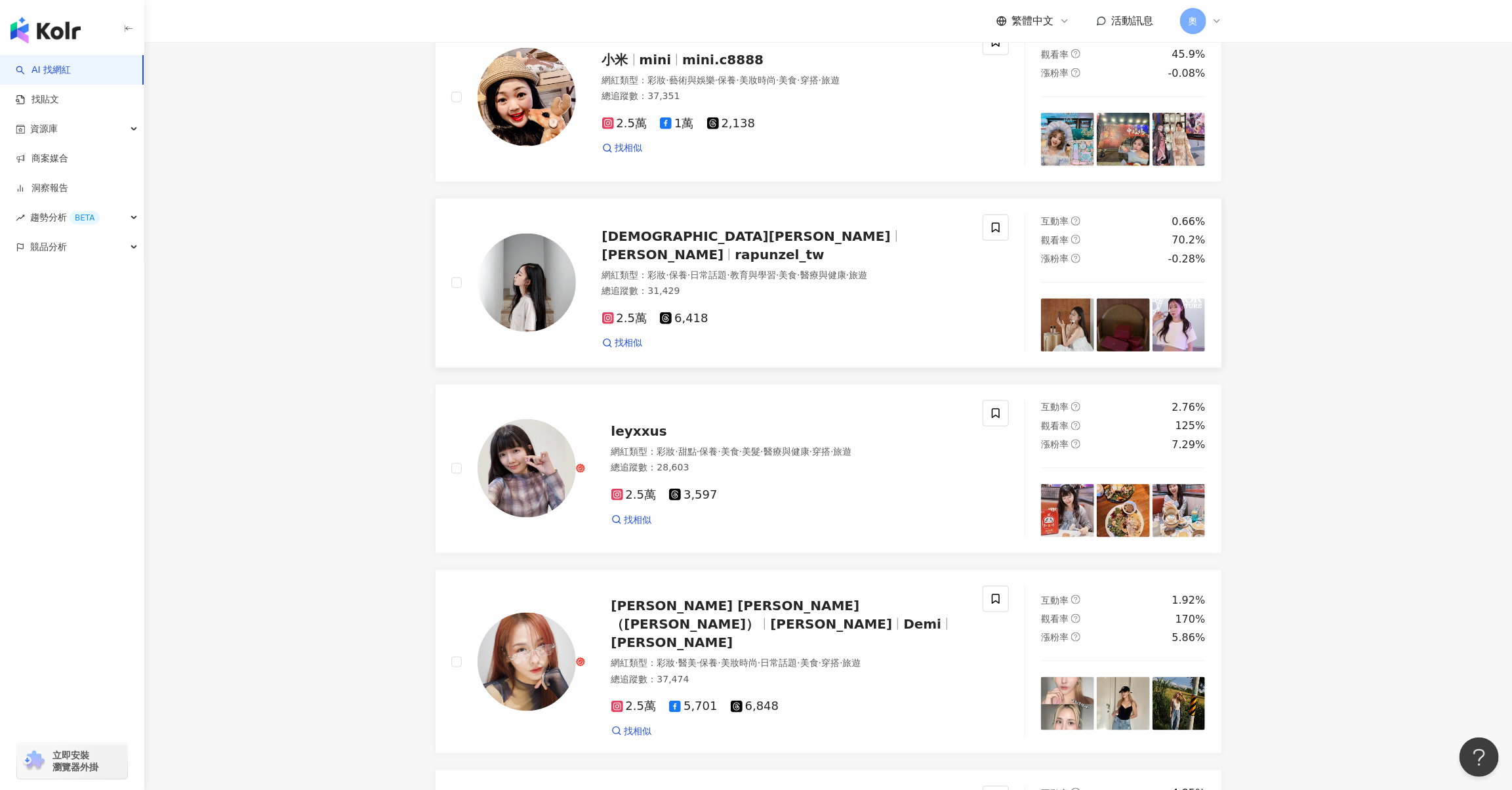
click at [897, 242] on div at bounding box center [897, 237] width 1 height 12
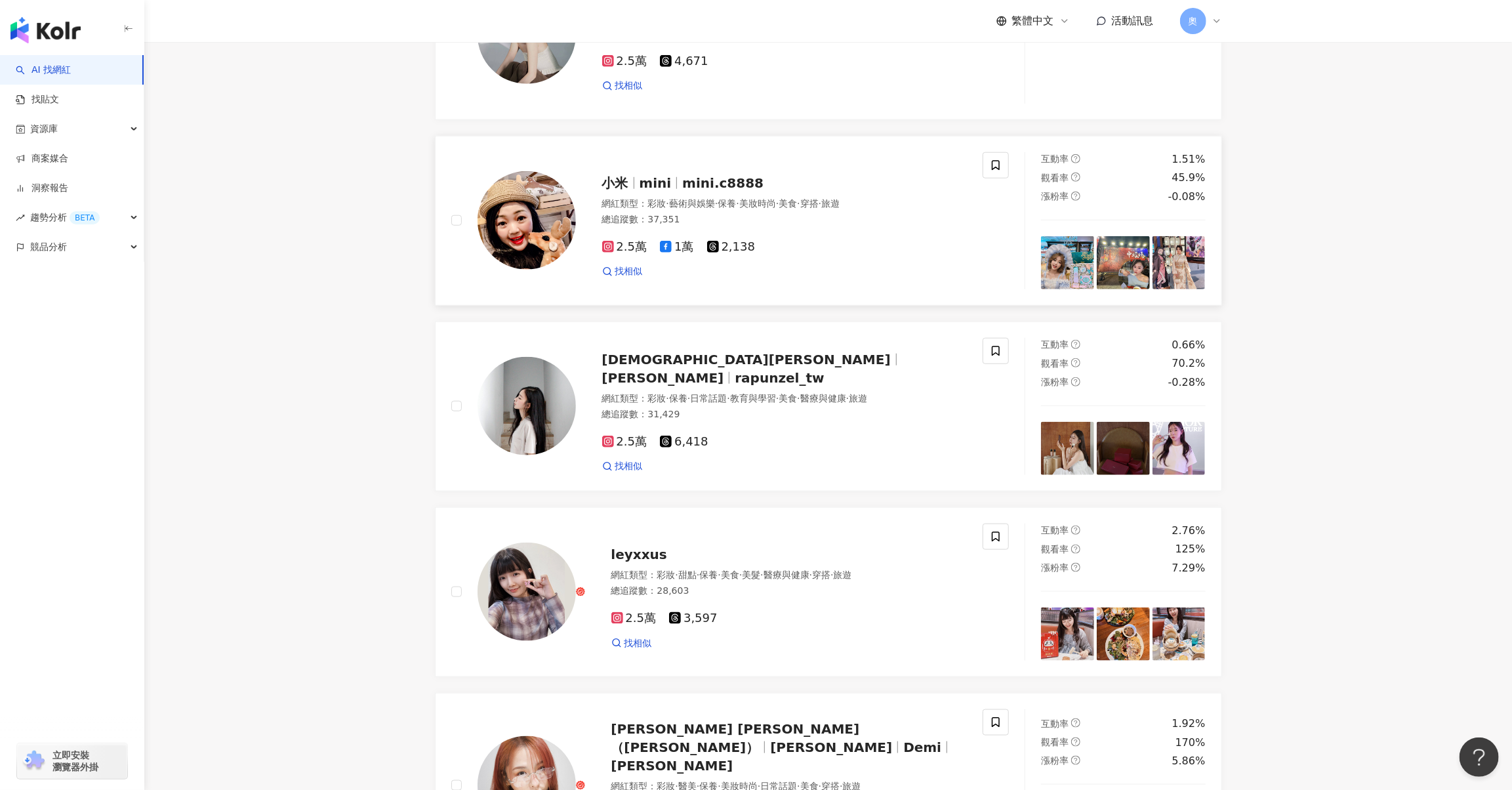
scroll to position [813, 0]
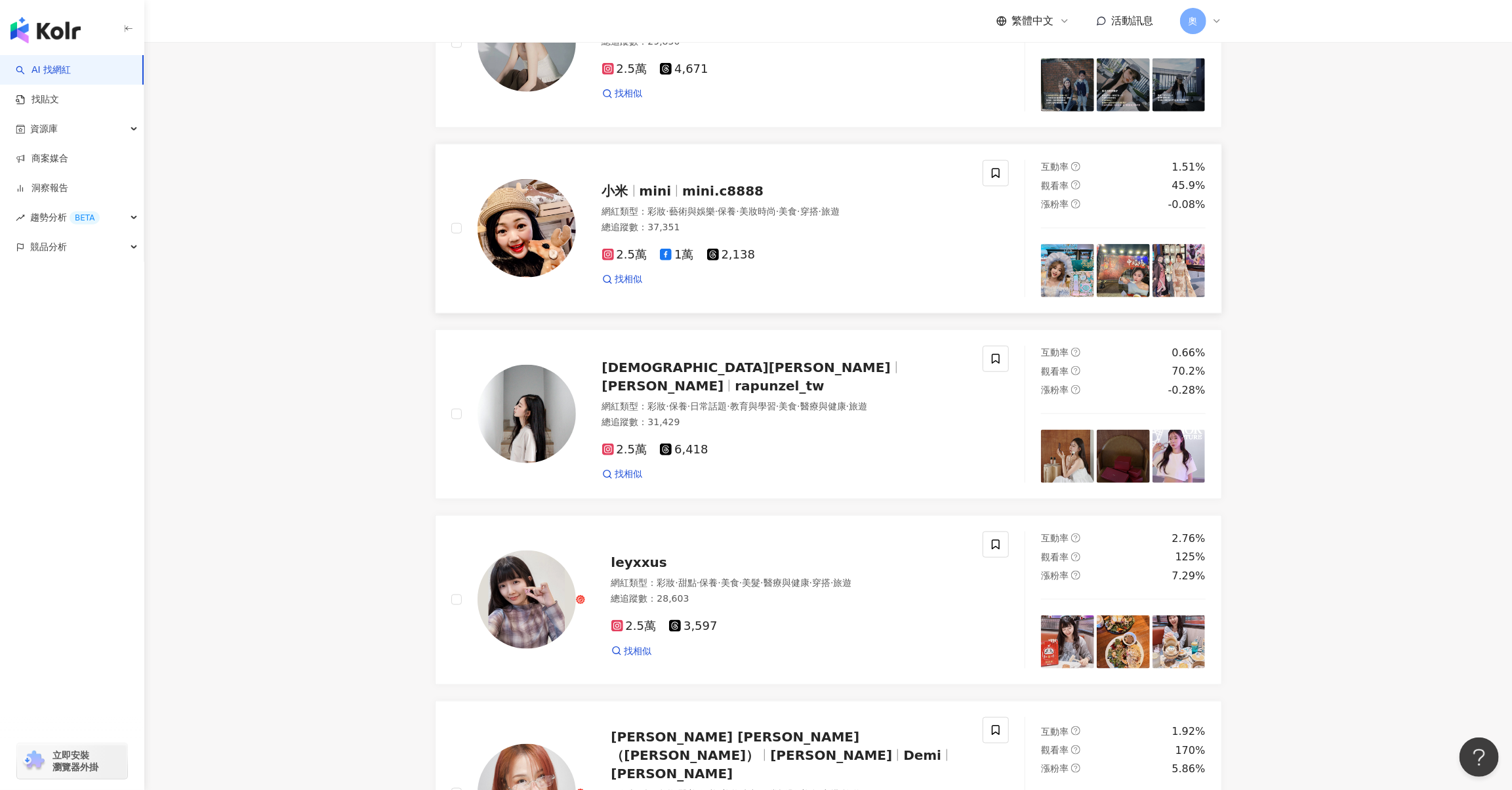
click at [737, 199] on span "mini.c8888" at bounding box center [722, 191] width 81 height 16
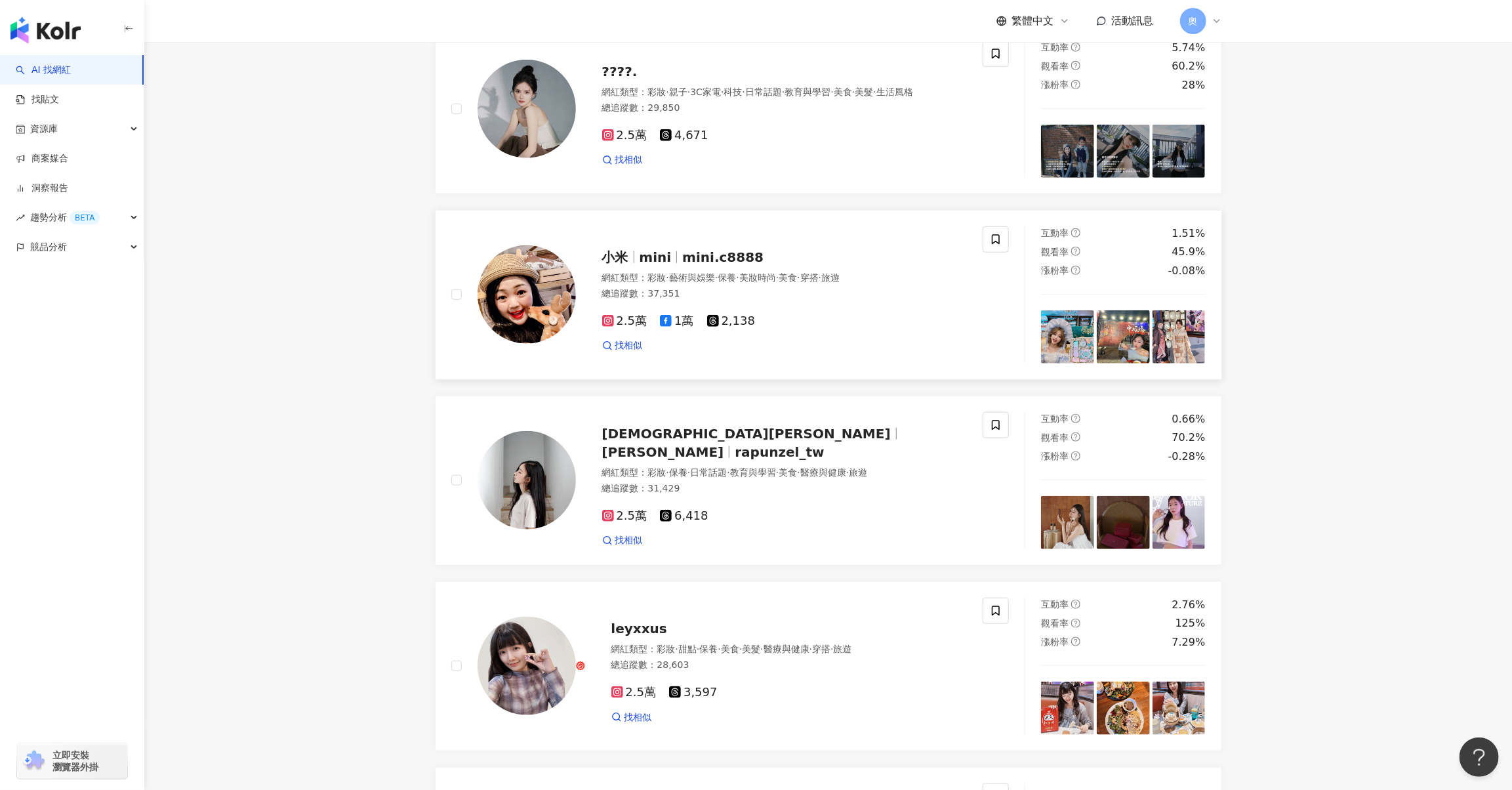
scroll to position [550, 0]
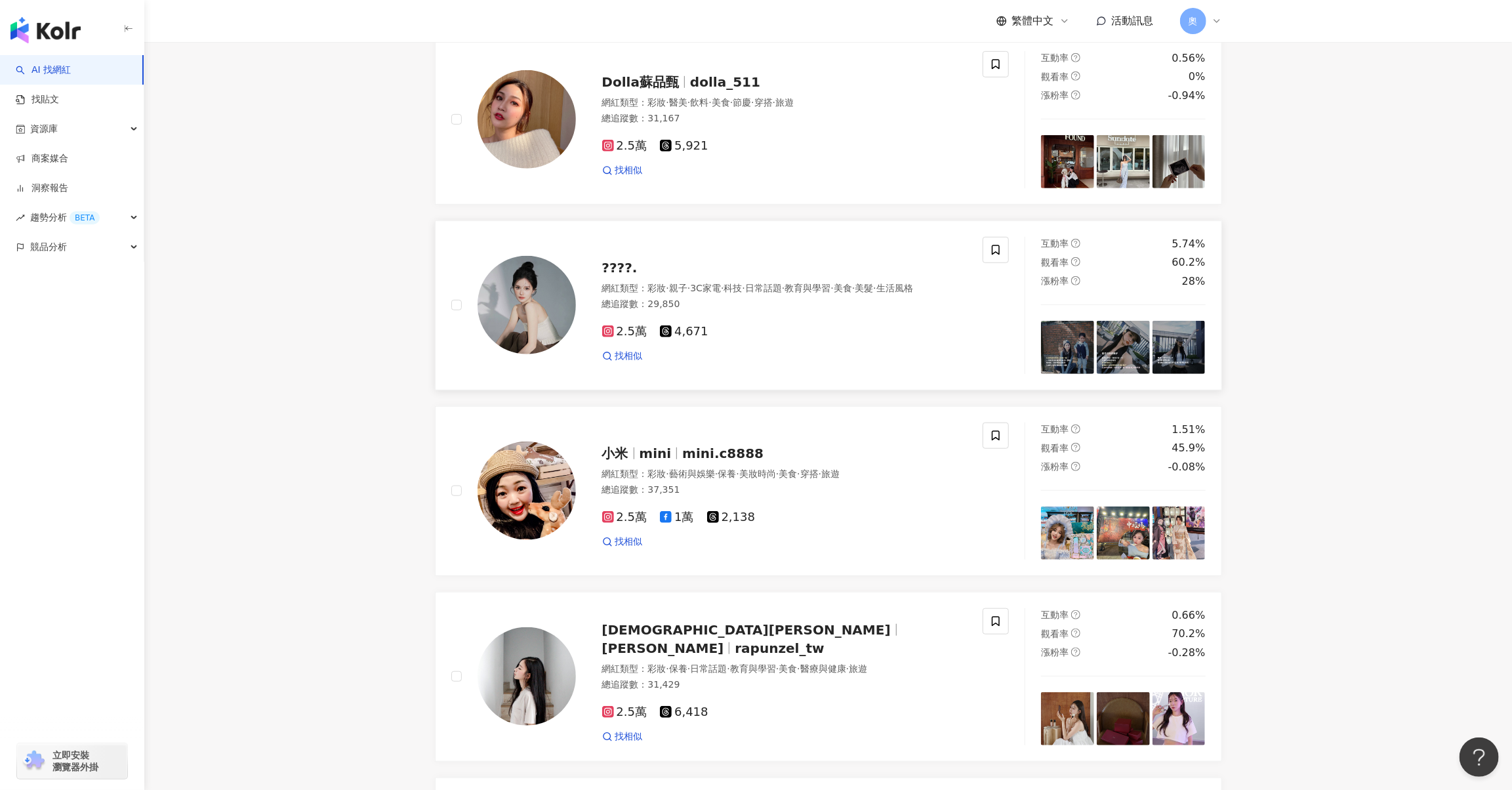
click at [628, 276] on span "????." at bounding box center [620, 267] width 36 height 16
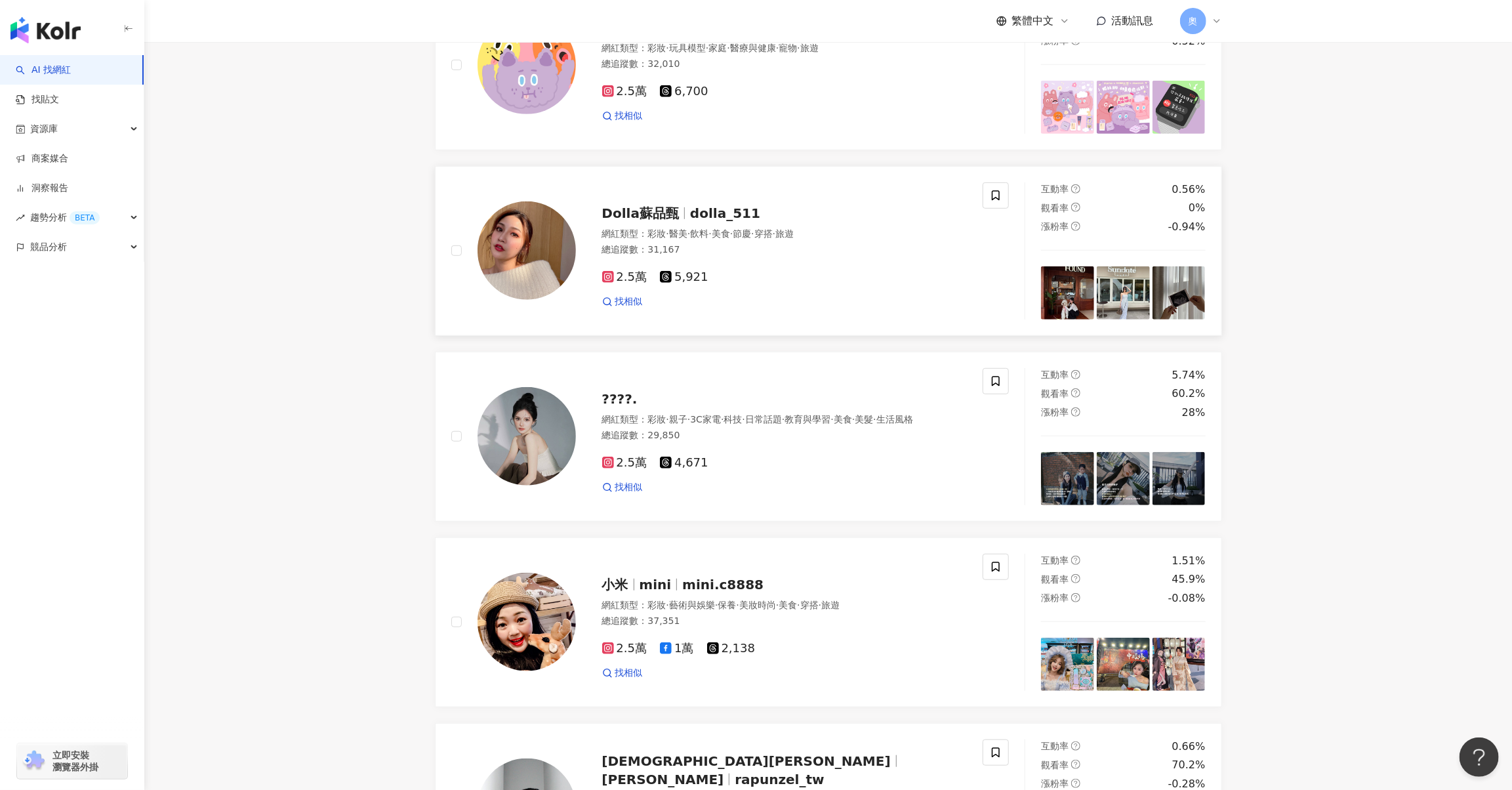
click at [705, 221] on span "dolla_511" at bounding box center [725, 213] width 71 height 16
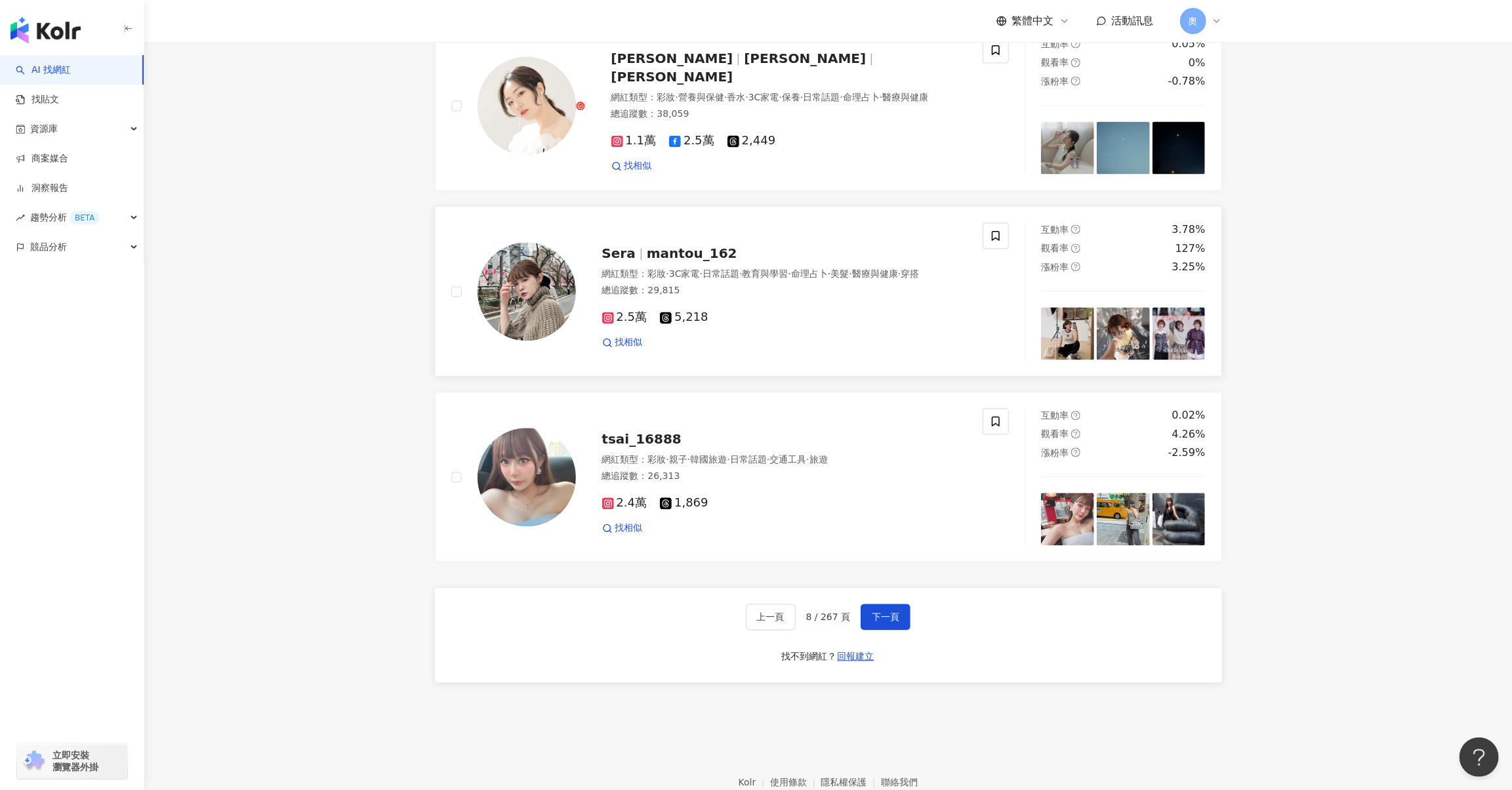
scroll to position [2011, 0]
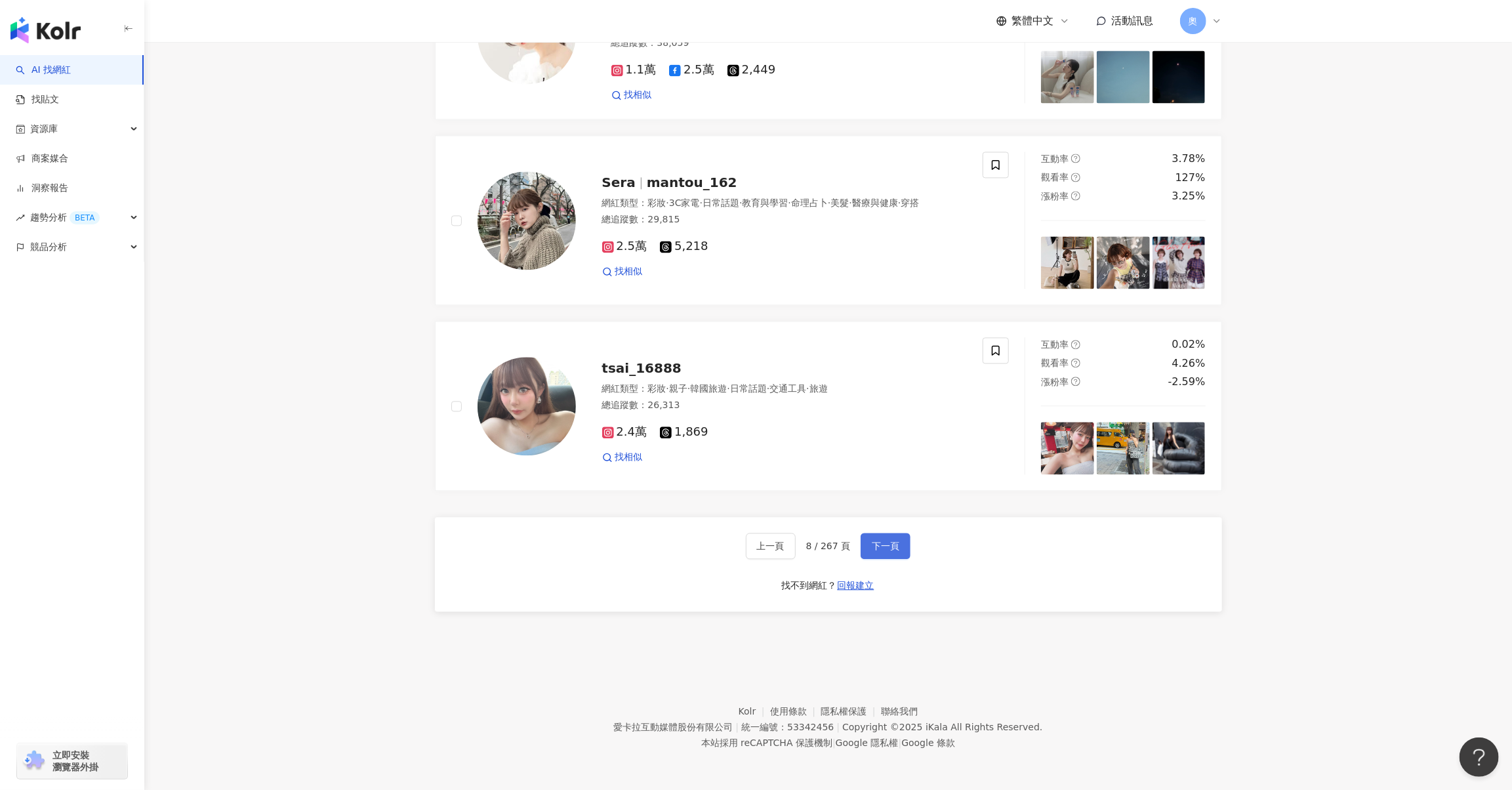
click at [885, 549] on span "下一頁" at bounding box center [886, 546] width 28 height 10
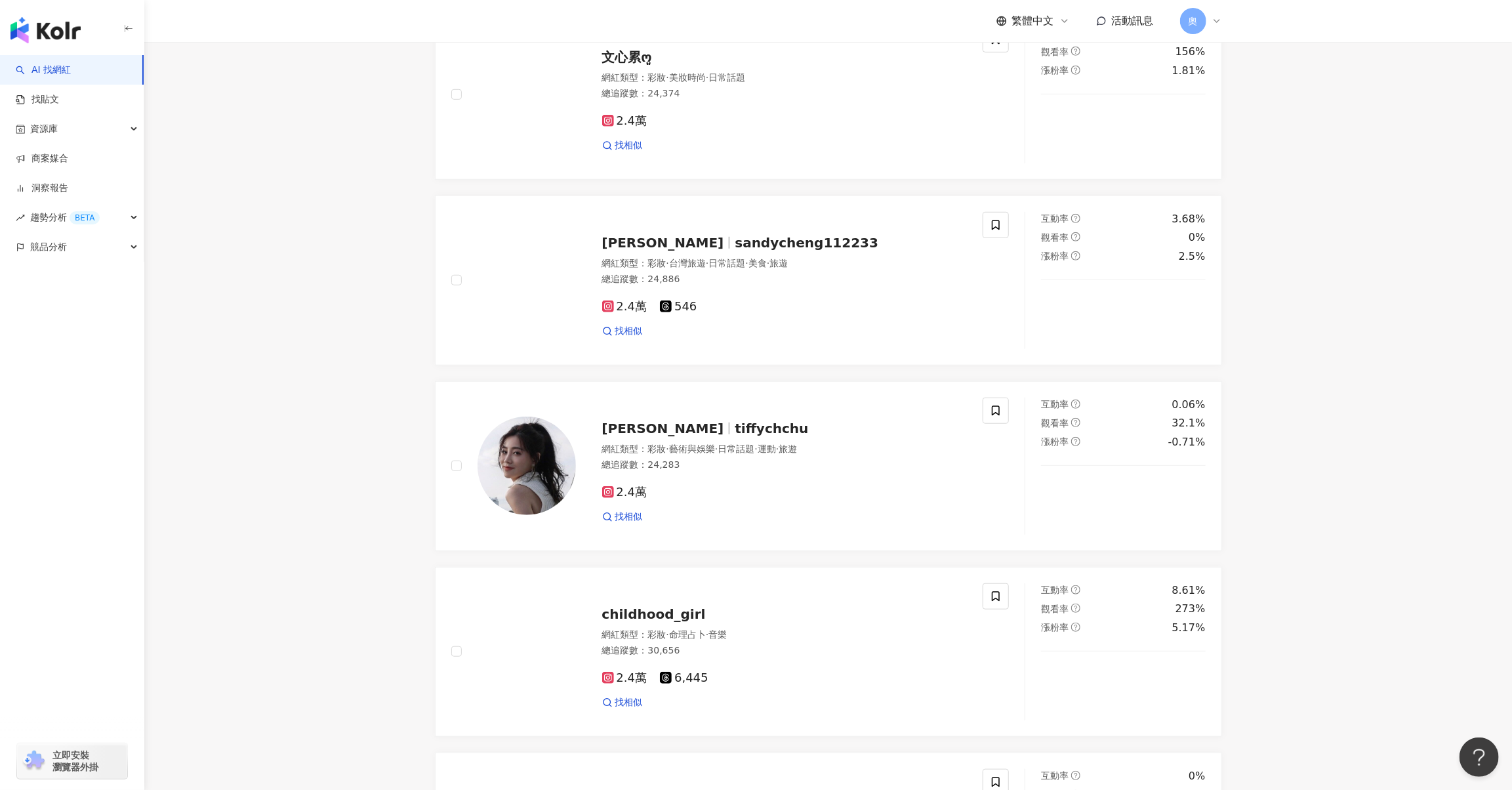
scroll to position [2026, 0]
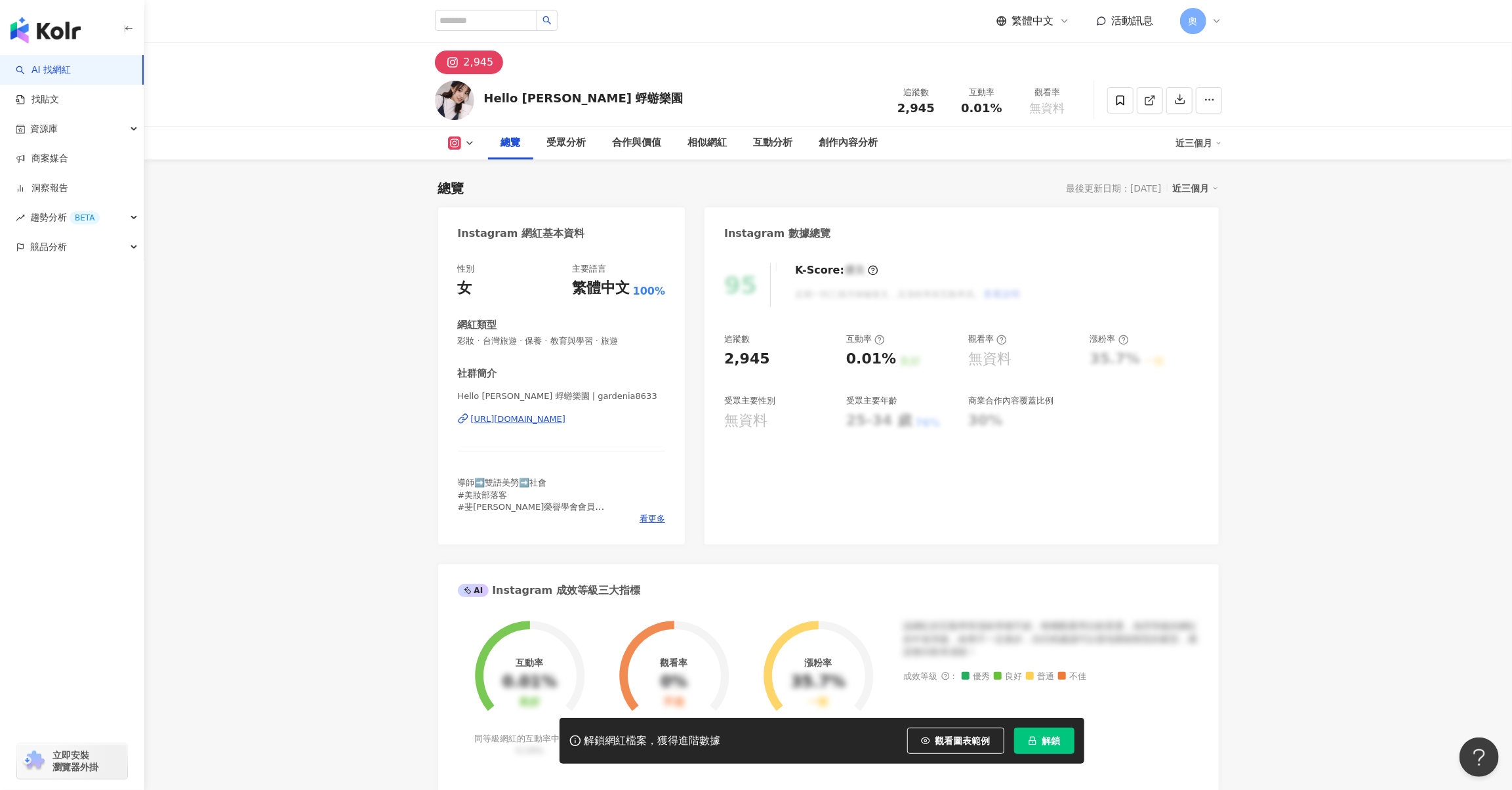
click at [545, 420] on div "https://www.instagram.com/gardenia8633/" at bounding box center [518, 420] width 95 height 12
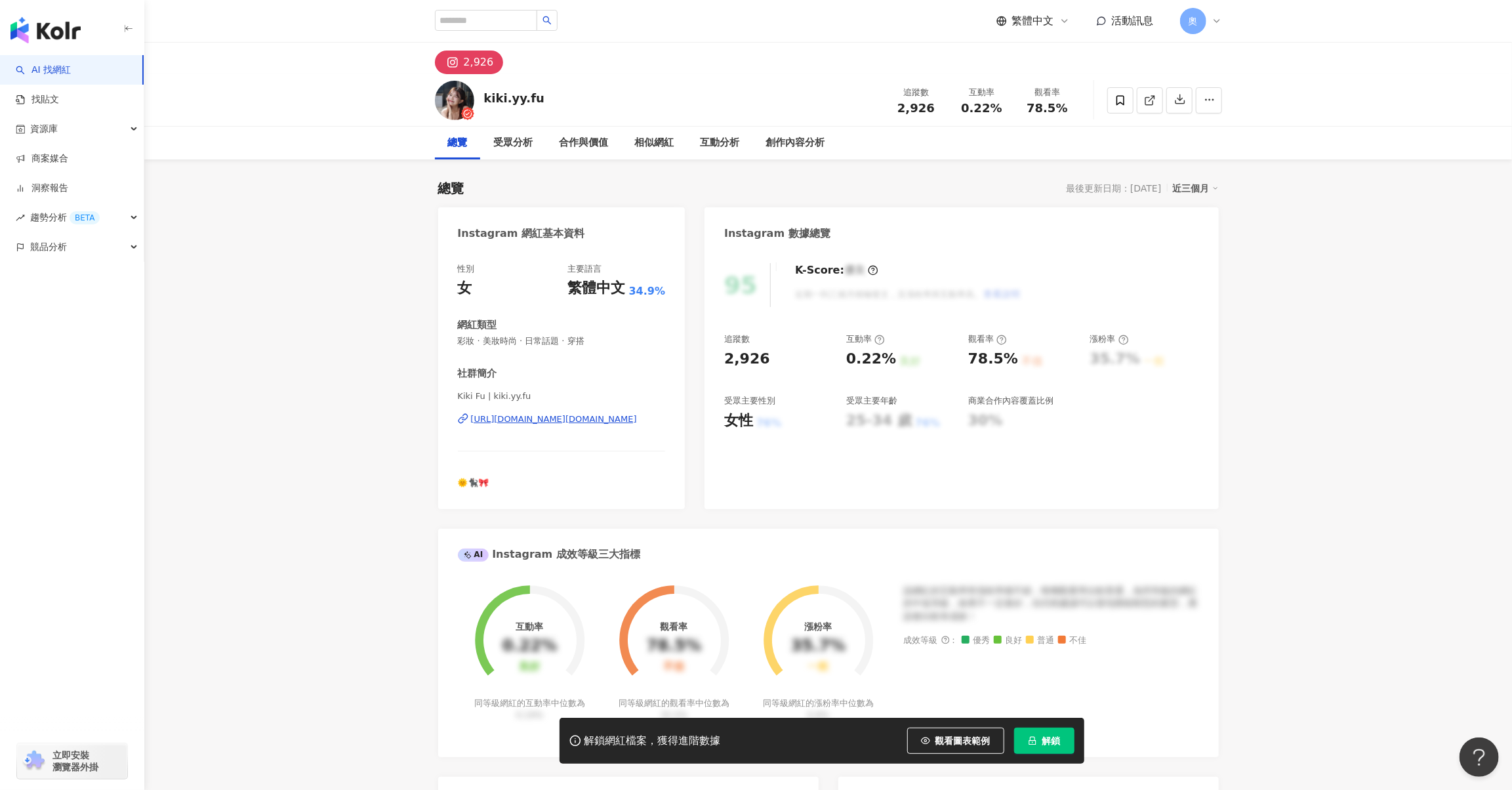
click at [559, 422] on div "https://www.instagram.com/kiki.yy.fu/" at bounding box center [554, 420] width 166 height 12
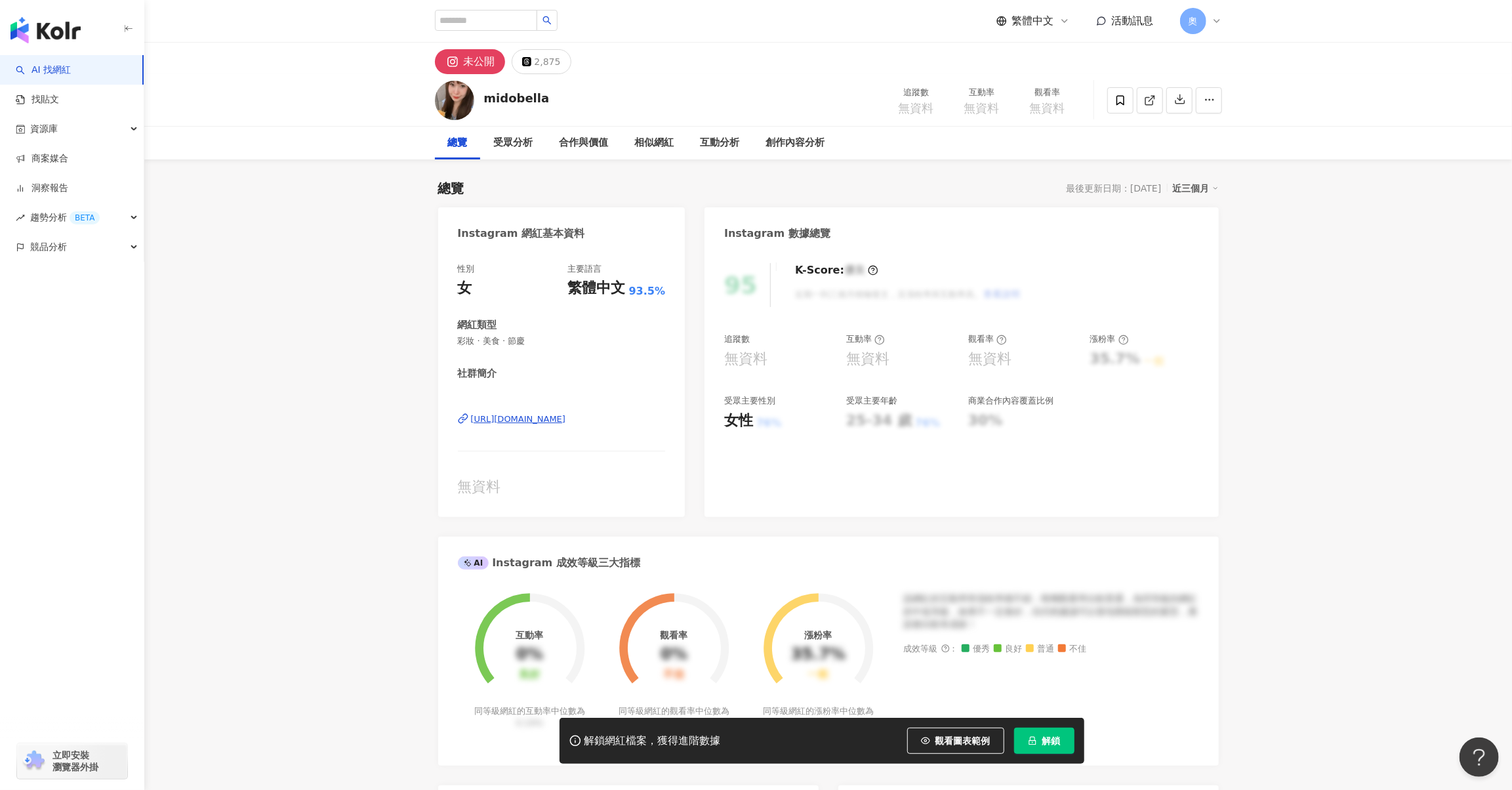
click at [566, 423] on div "https://www.instagram.com/midobella/" at bounding box center [518, 420] width 95 height 12
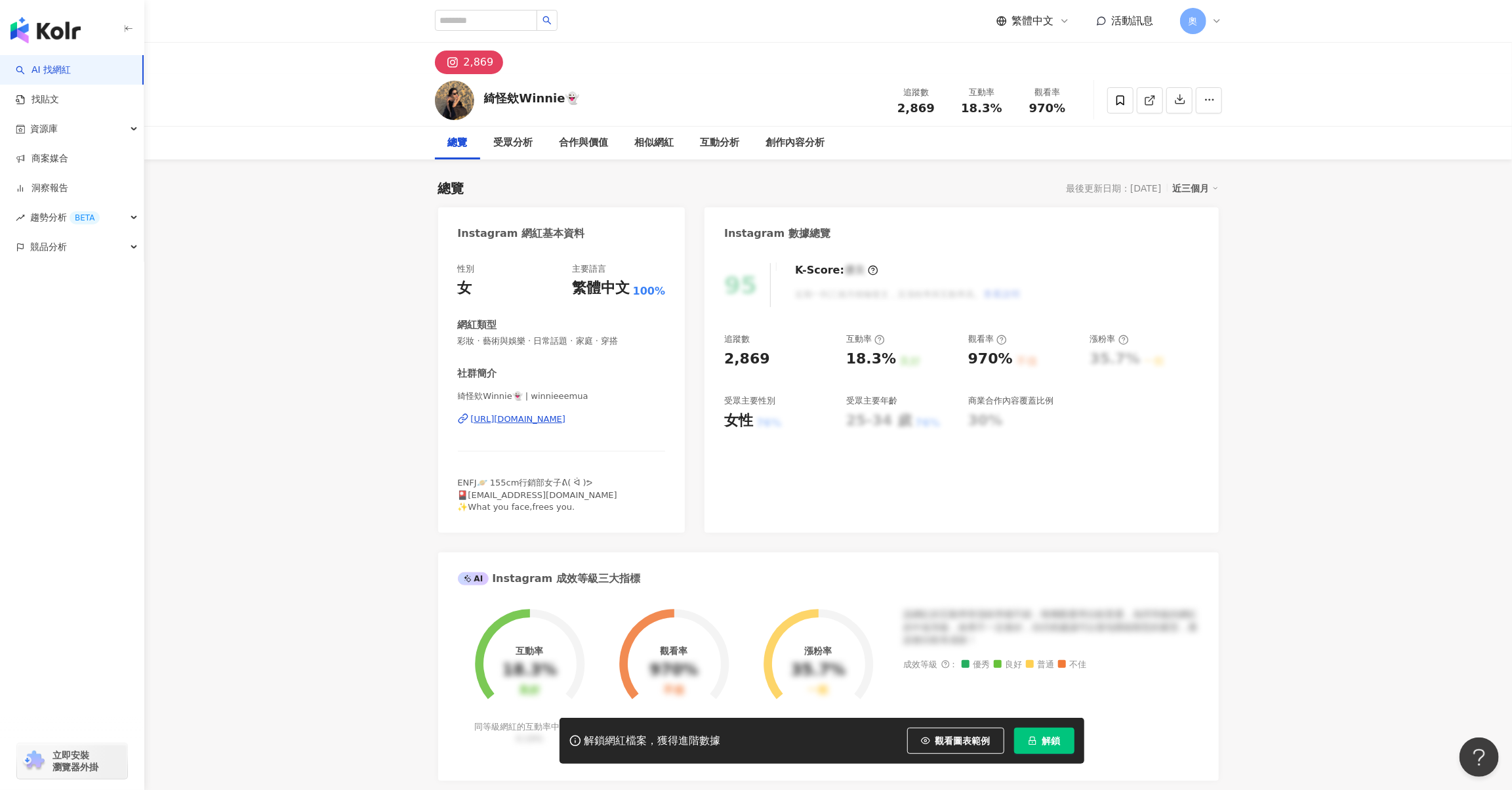
click at [566, 424] on div "https://www.instagram.com/winnieeemua/" at bounding box center [518, 420] width 95 height 12
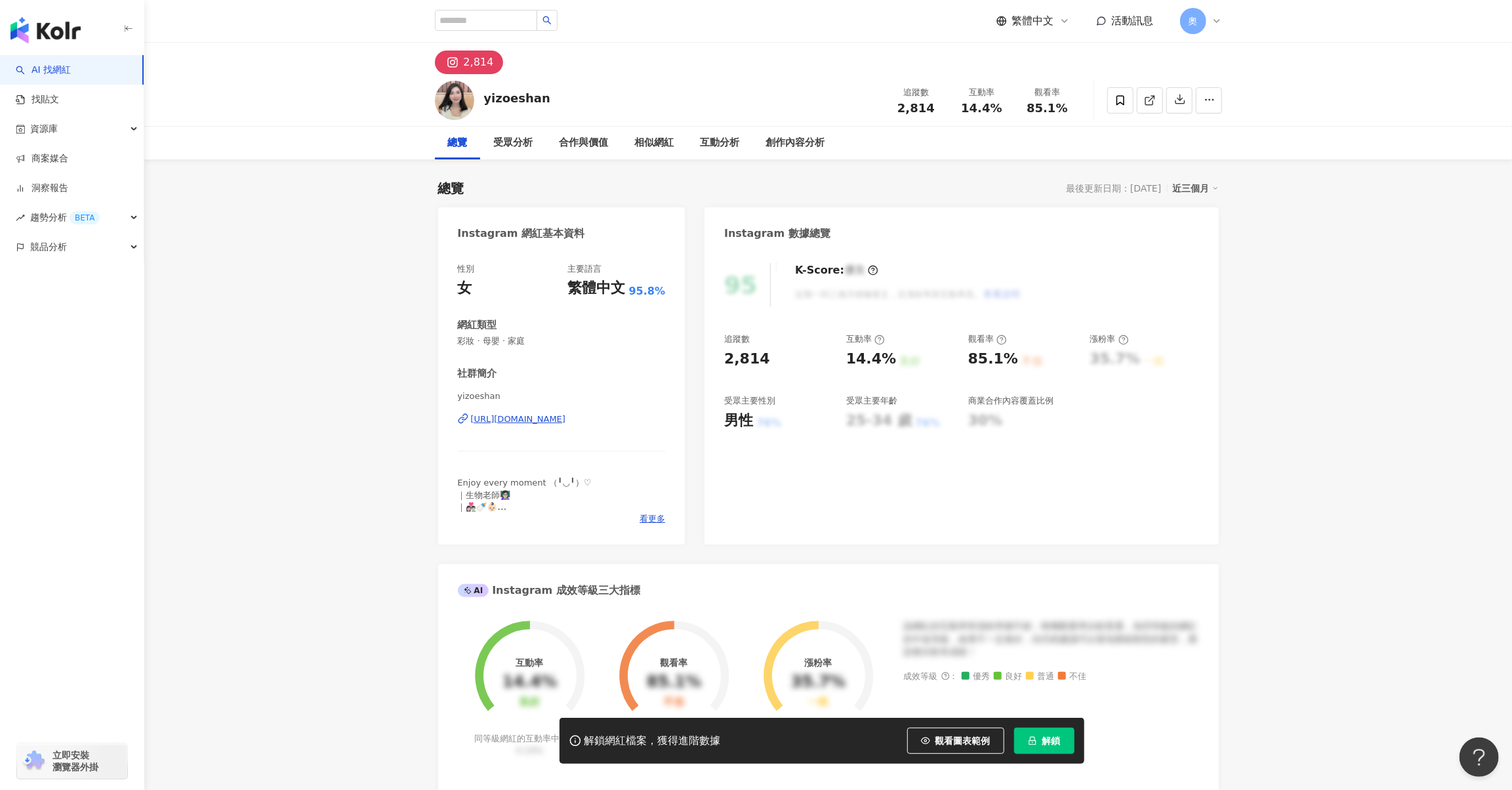
click at [566, 420] on div "https://www.instagram.com/yizoeshan/" at bounding box center [518, 420] width 95 height 12
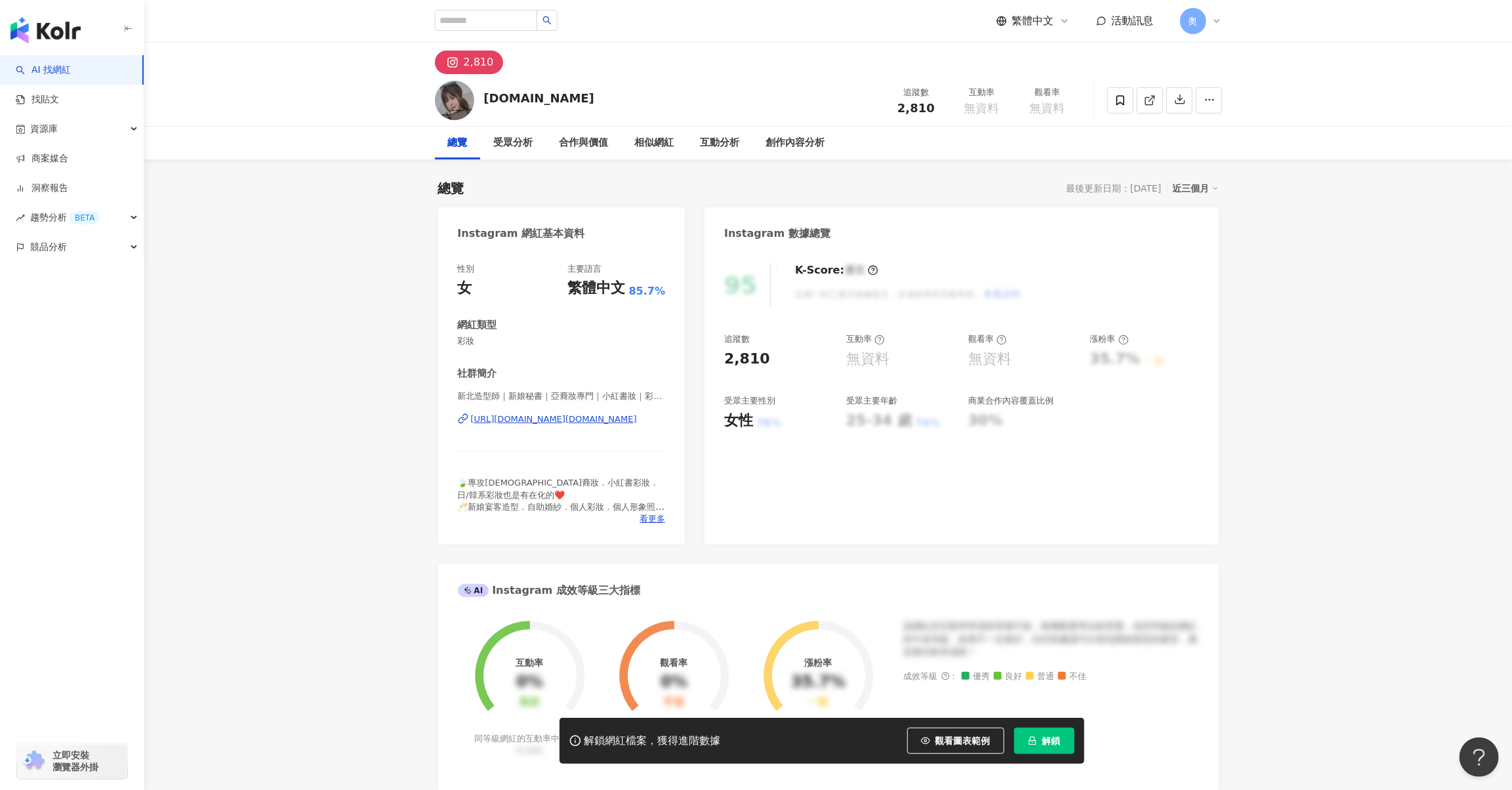
drag, startPoint x: 608, startPoint y: 492, endPoint x: 601, endPoint y: 418, distance: 74.3
click at [601, 418] on div "[URL][DOMAIN_NAME][DOMAIN_NAME]" at bounding box center [554, 420] width 166 height 12
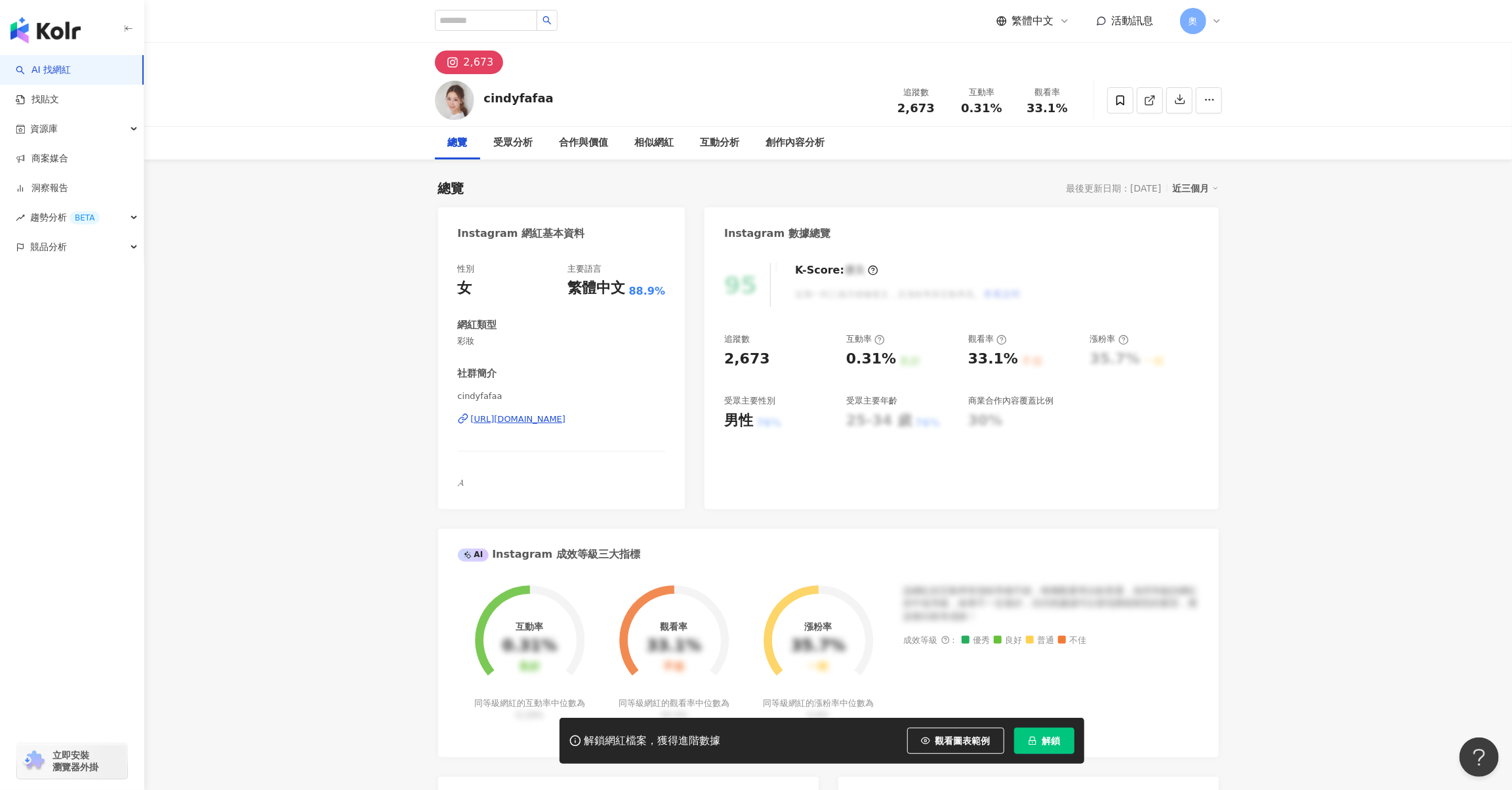
click at [566, 421] on div "[URL][DOMAIN_NAME]" at bounding box center [518, 420] width 95 height 12
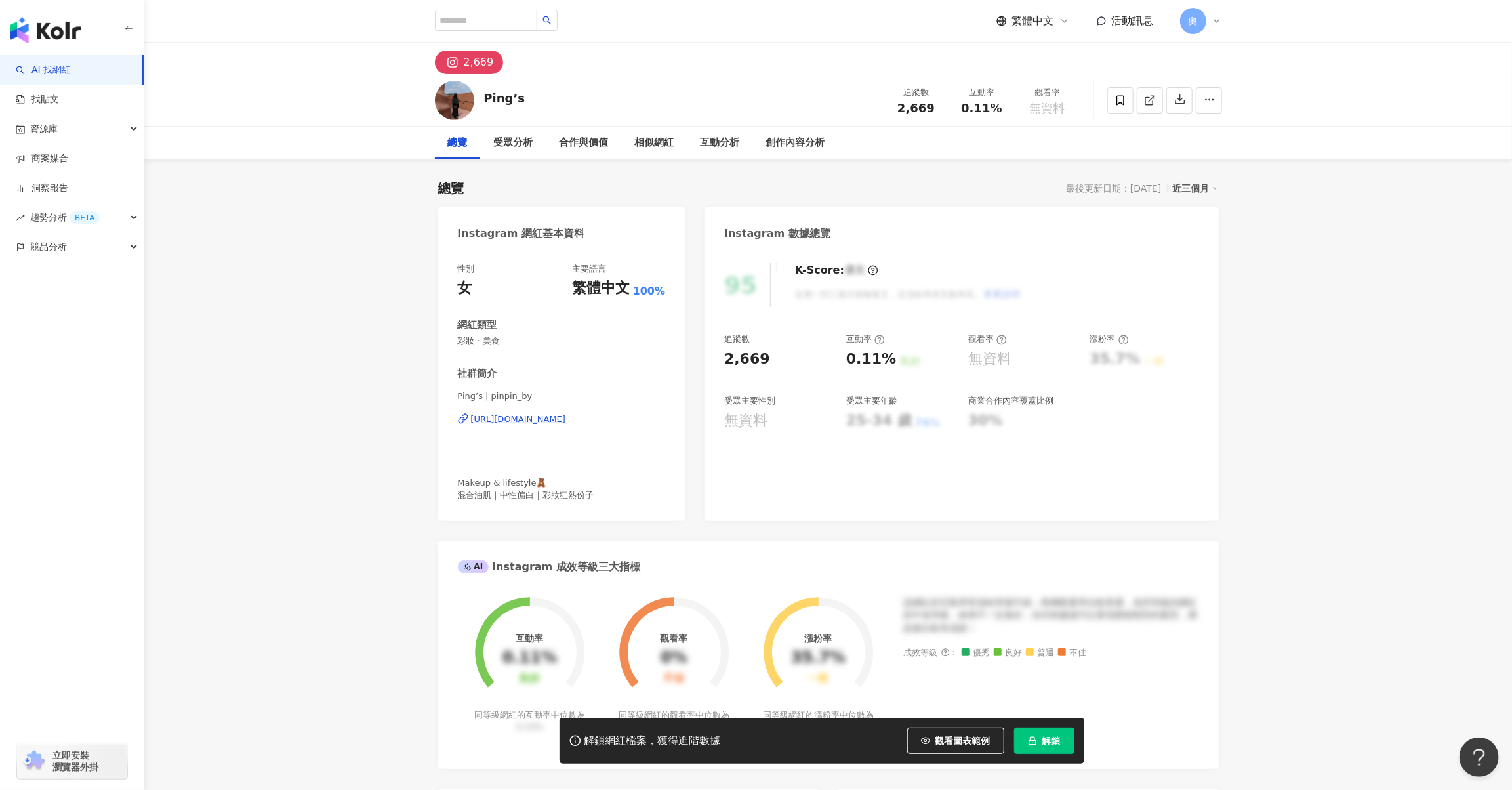
click at [563, 423] on div "[URL][DOMAIN_NAME]" at bounding box center [518, 420] width 95 height 12
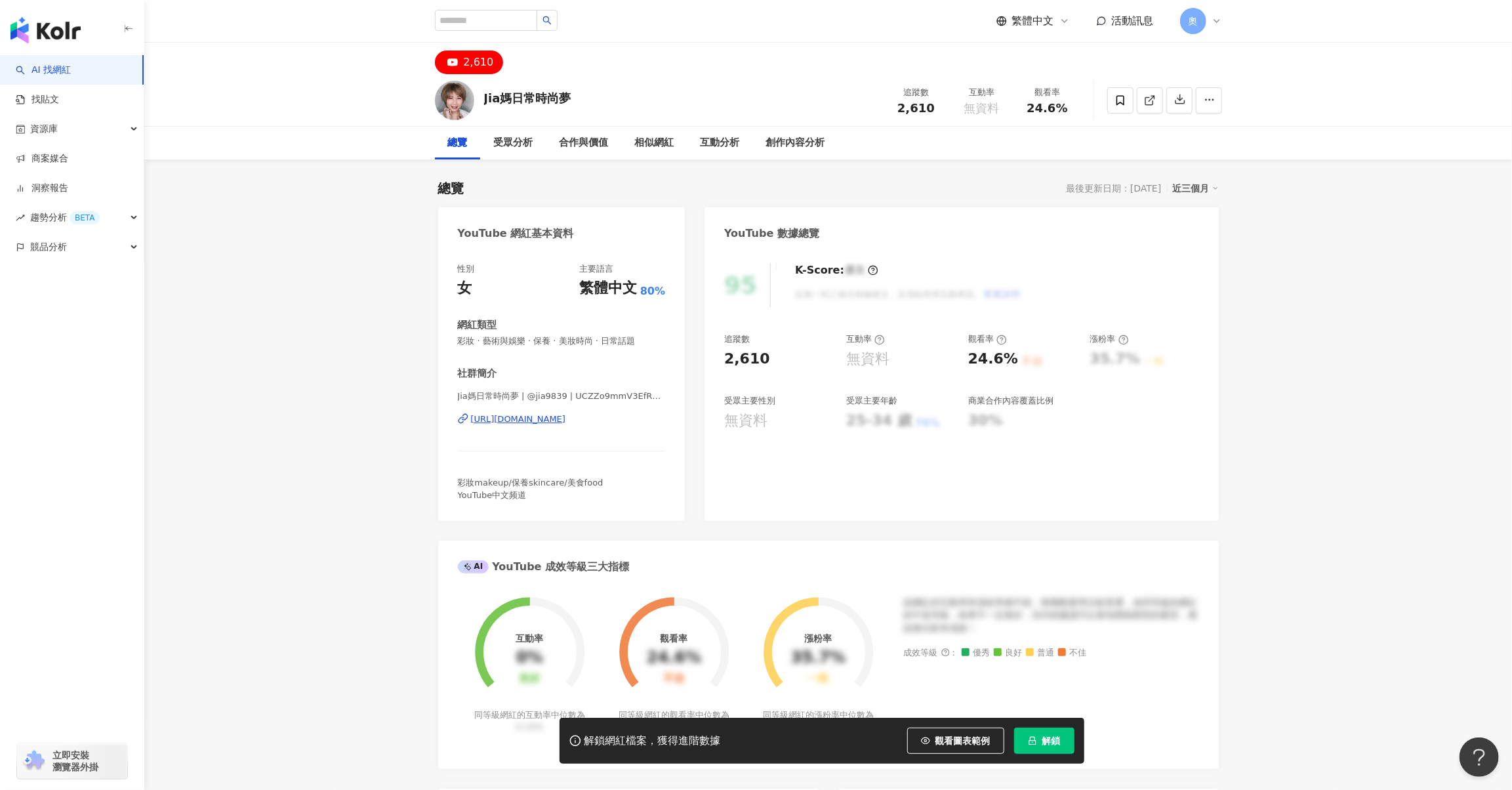
click at [566, 422] on div "[URL][DOMAIN_NAME]" at bounding box center [518, 420] width 95 height 12
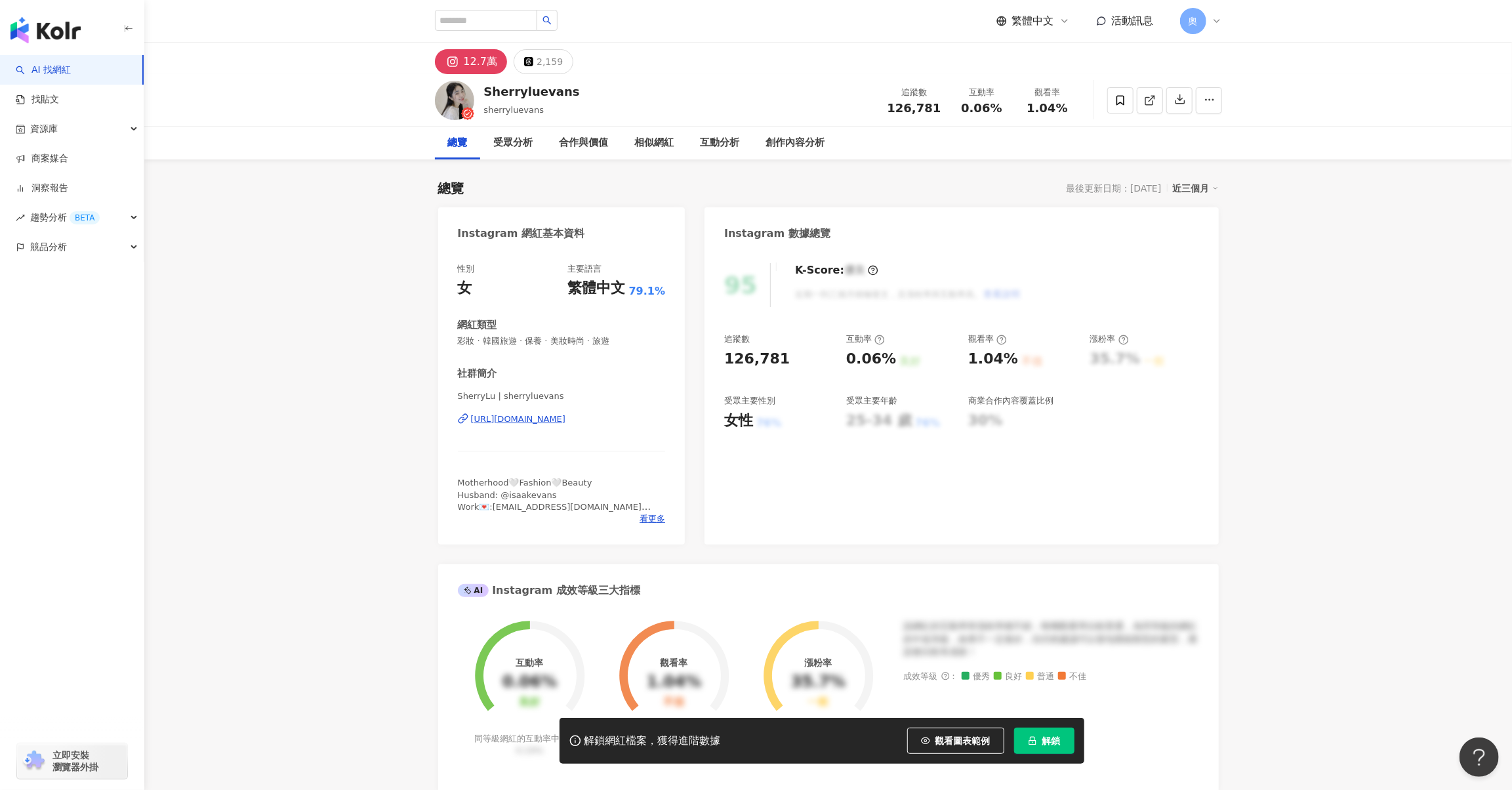
click at [555, 422] on div "https://www.instagram.com/sherryluevans/" at bounding box center [518, 420] width 95 height 12
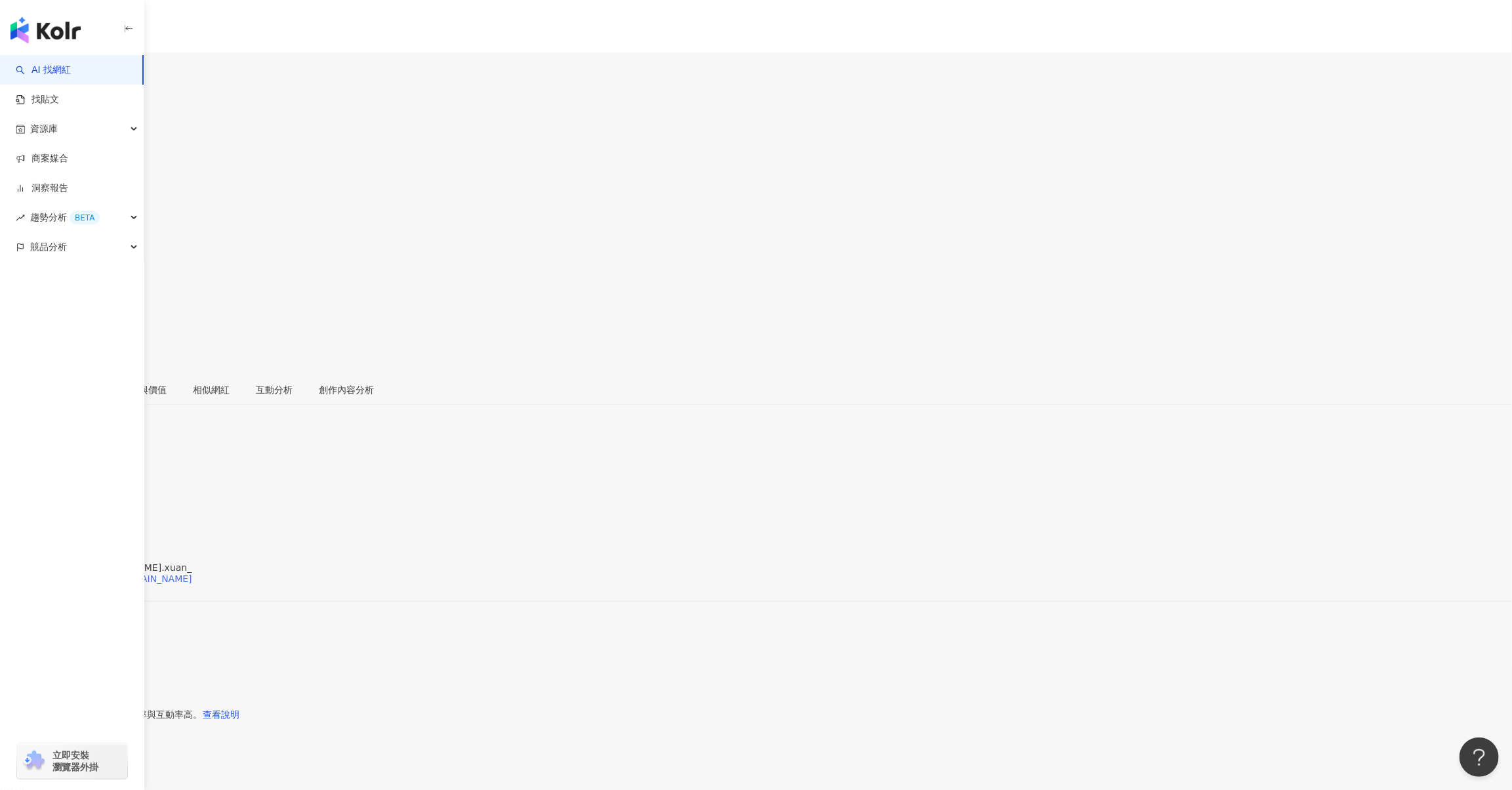
click at [192, 574] on div "https://www.instagram.com/wu.xuan_/" at bounding box center [103, 579] width 179 height 10
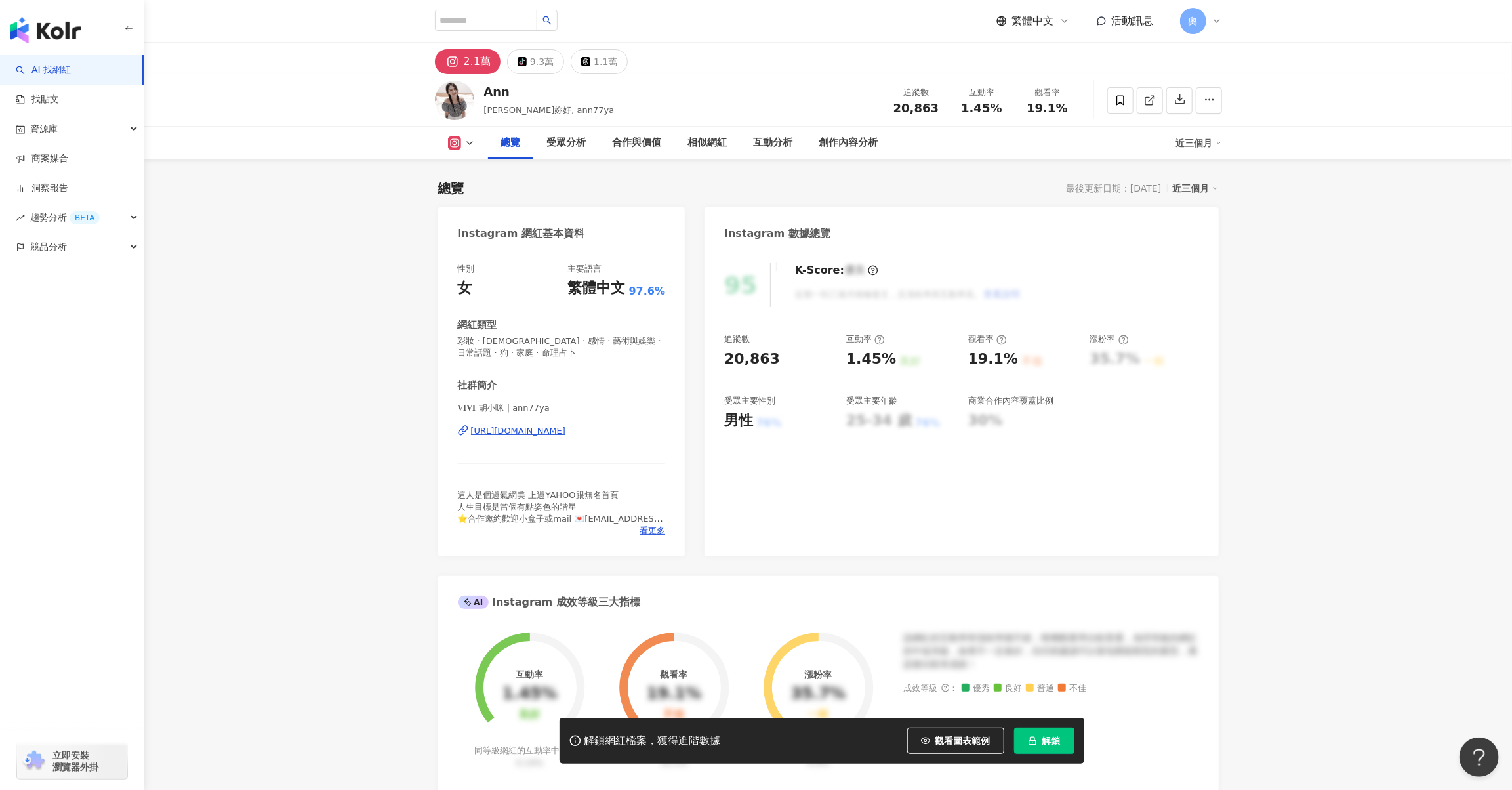
click at [566, 430] on div "[URL][DOMAIN_NAME]" at bounding box center [518, 431] width 95 height 12
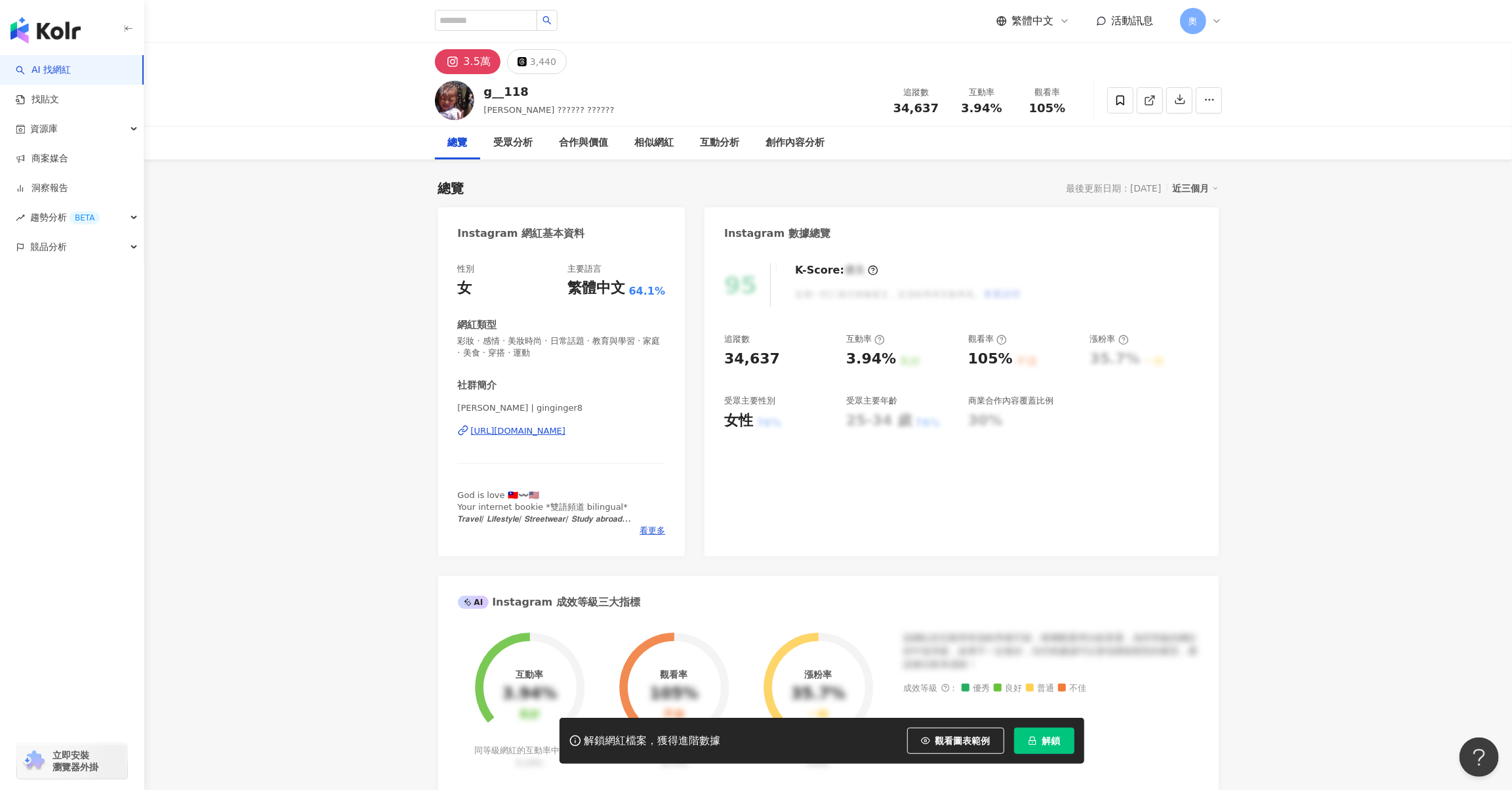
click at [566, 431] on div "[URL][DOMAIN_NAME]" at bounding box center [518, 431] width 95 height 12
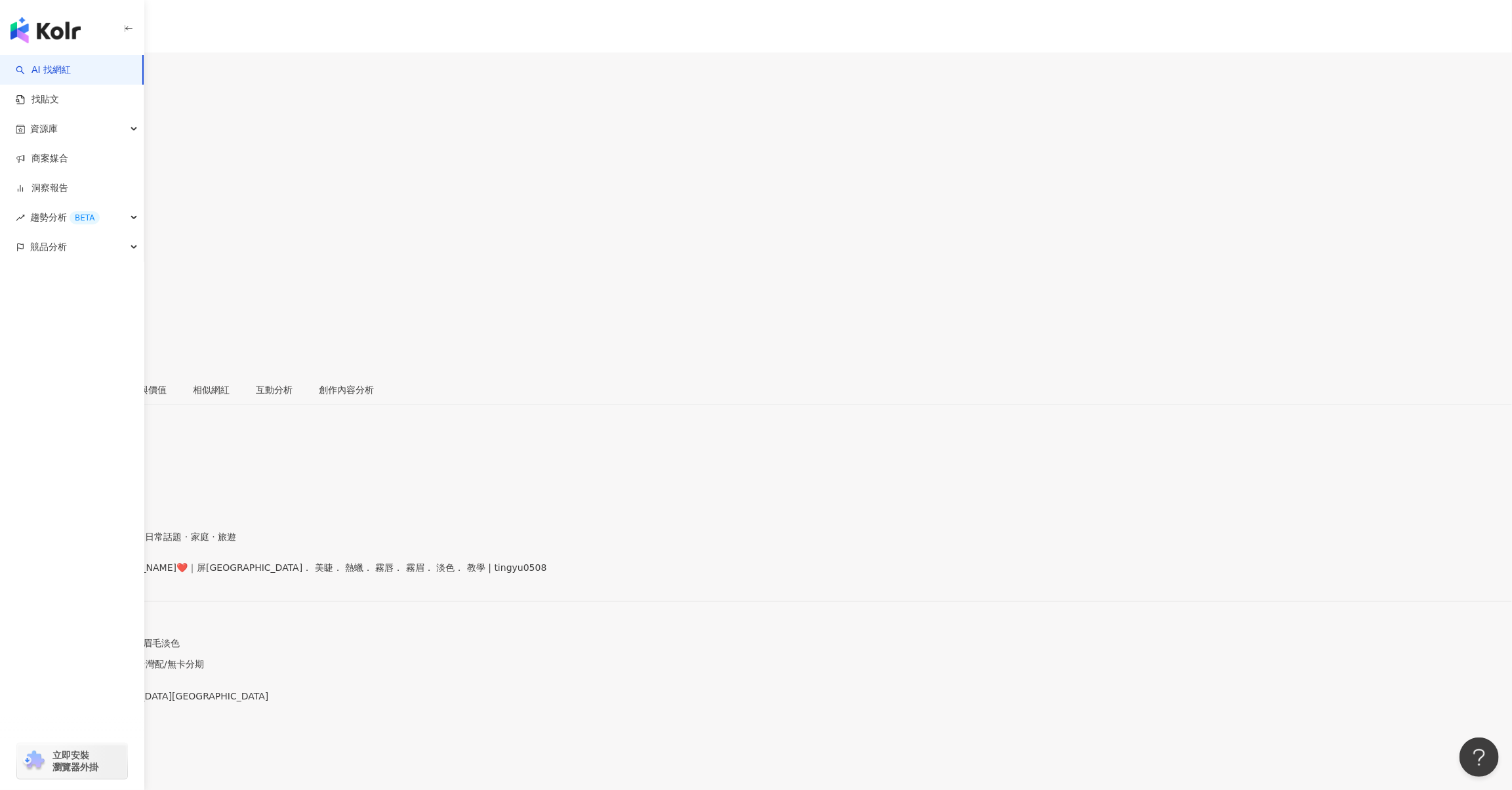
click at [116, 574] on div "https://www.instagram.com/tingyu0508/" at bounding box center [64, 579] width 103 height 10
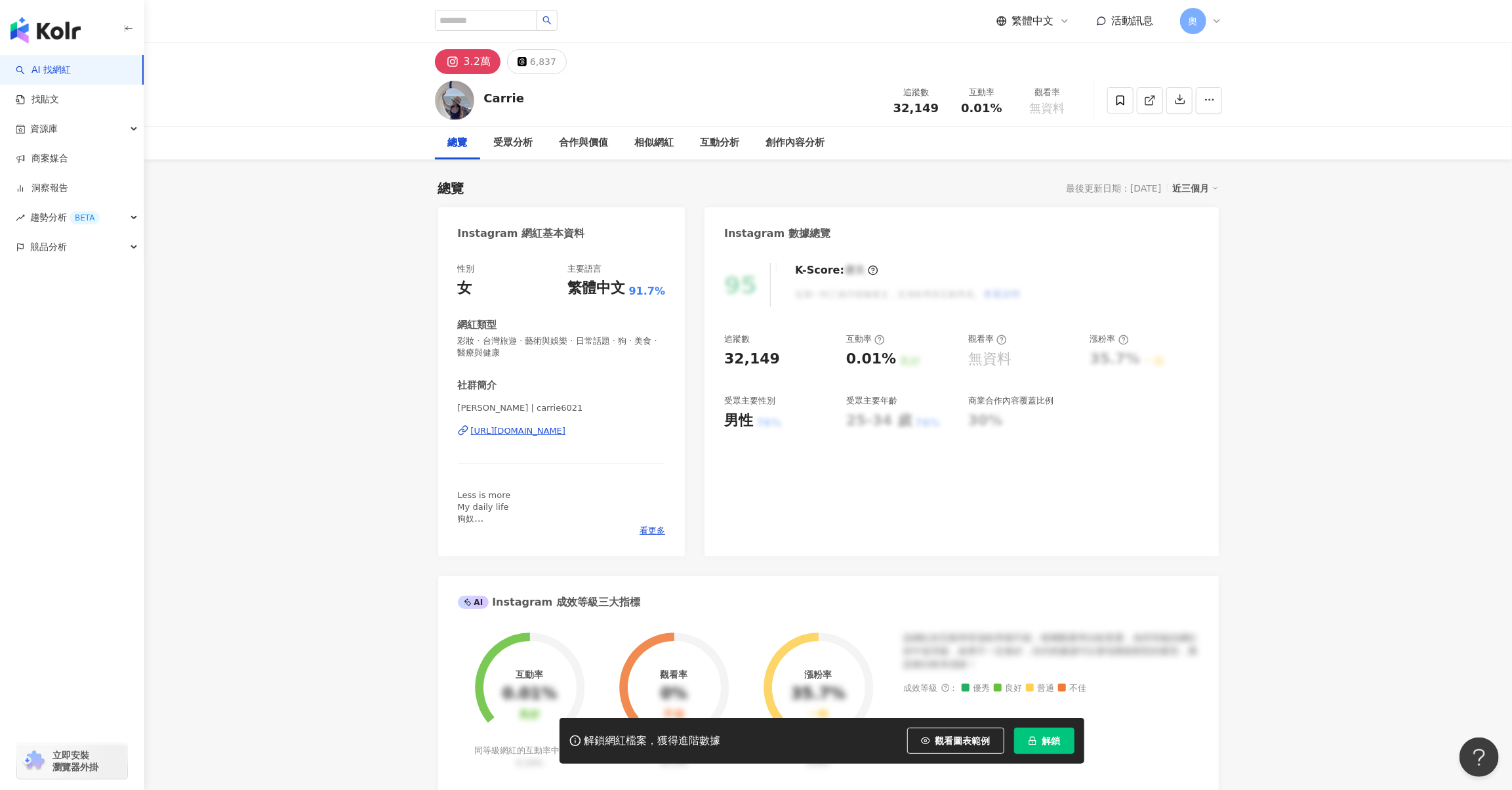
click at [566, 433] on div "[URL][DOMAIN_NAME]" at bounding box center [518, 431] width 95 height 12
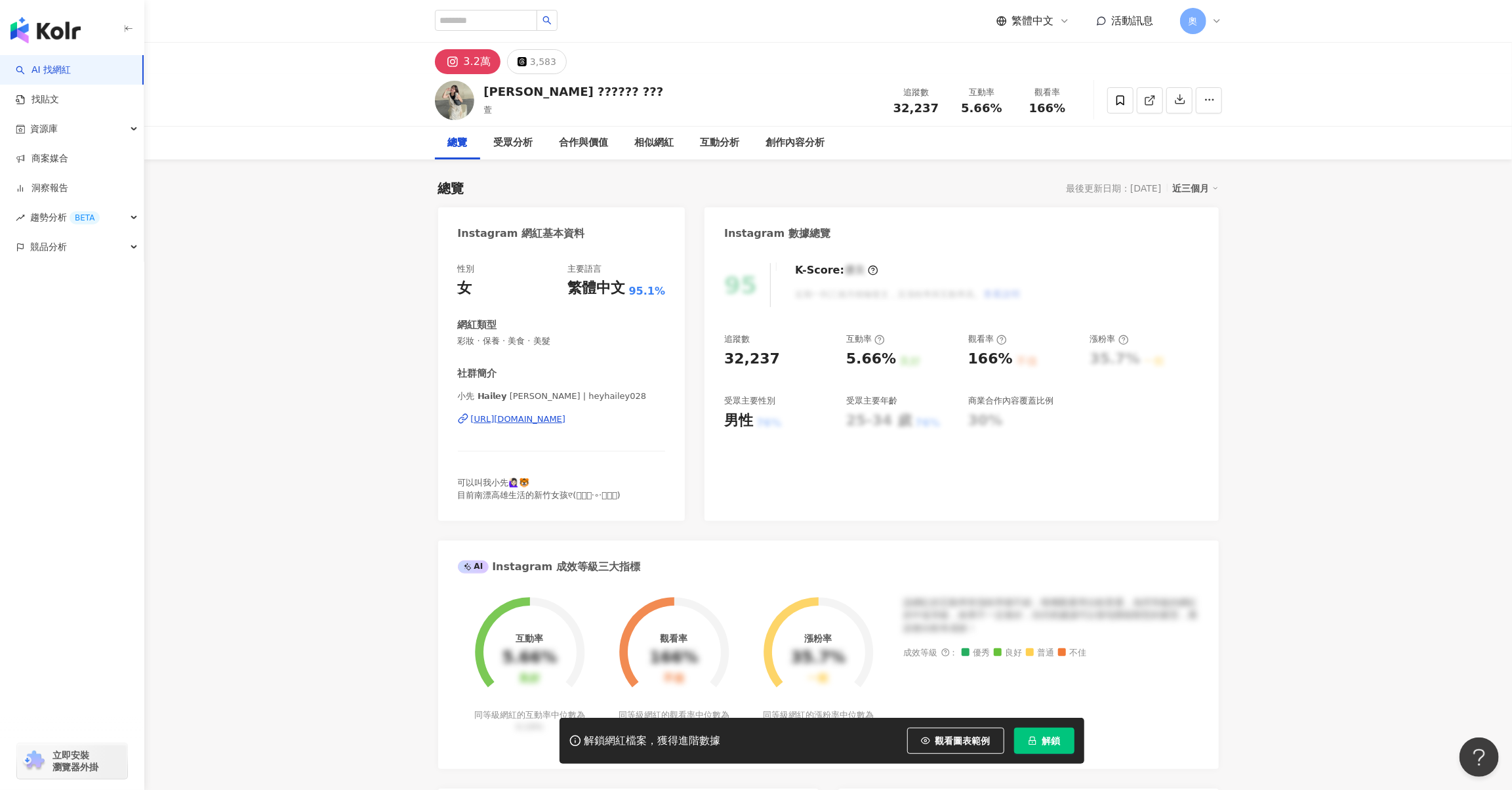
click at [566, 419] on div "https://www.instagram.com/heyhailey028/" at bounding box center [518, 420] width 95 height 12
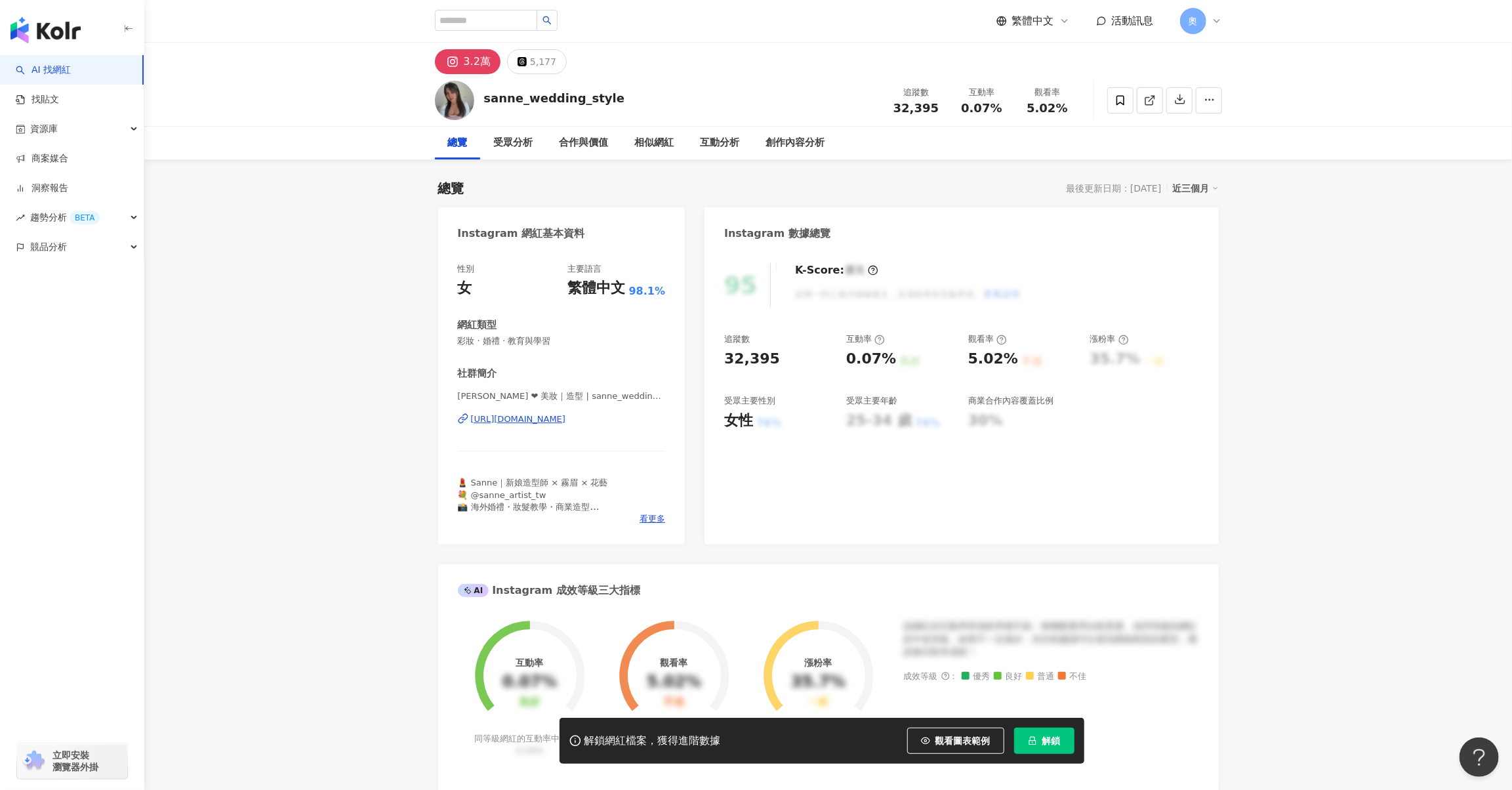
drag, startPoint x: 564, startPoint y: 420, endPoint x: 1102, endPoint y: 5, distance: 679.5
click at [564, 420] on div "[URL][DOMAIN_NAME]" at bounding box center [518, 420] width 95 height 12
click at [566, 419] on div "https://www.instagram.com/zebraaaaa_421/" at bounding box center [518, 420] width 95 height 12
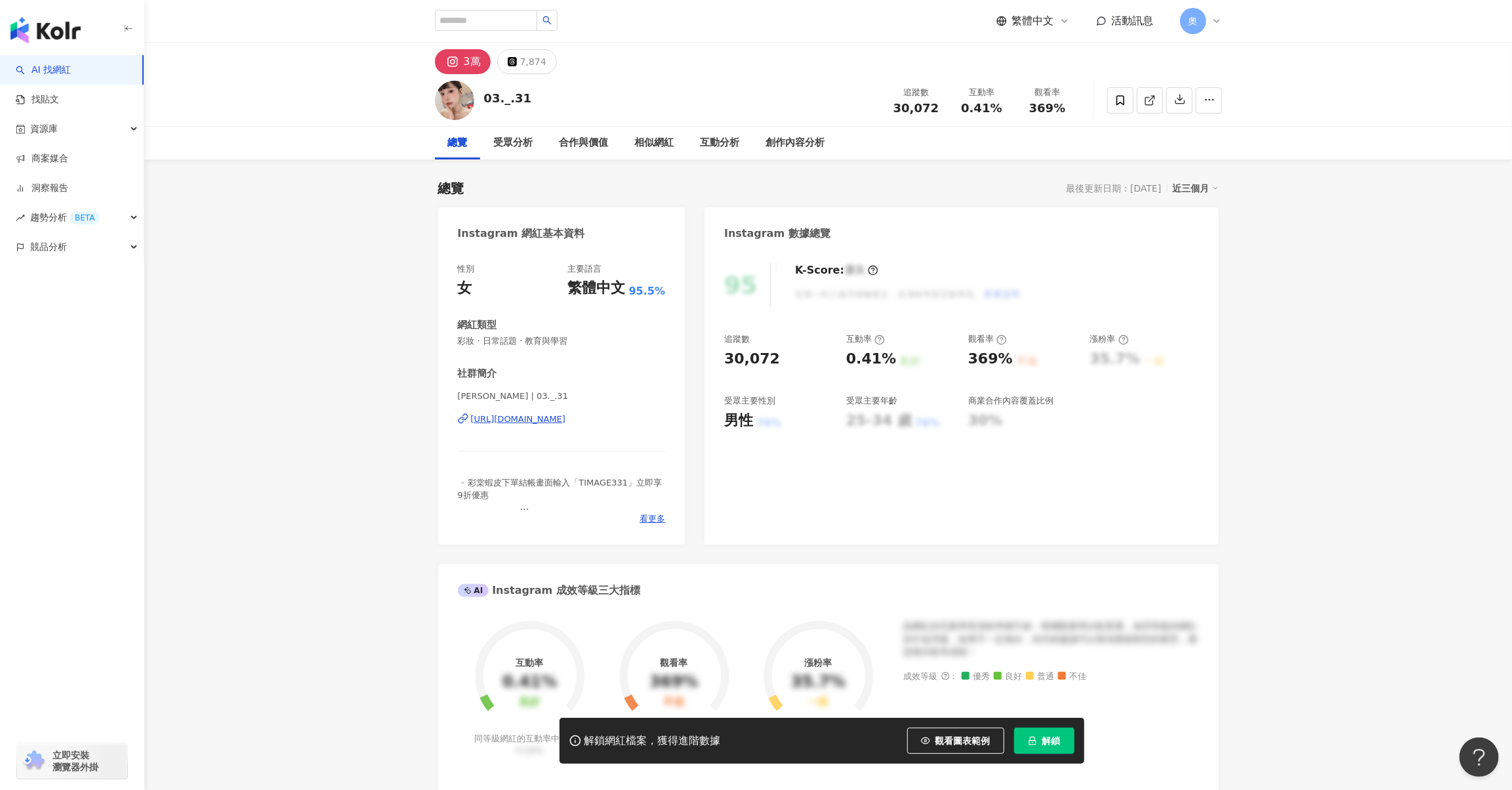
click at [554, 417] on div "https://www.instagram.com/03._.31/" at bounding box center [518, 420] width 95 height 12
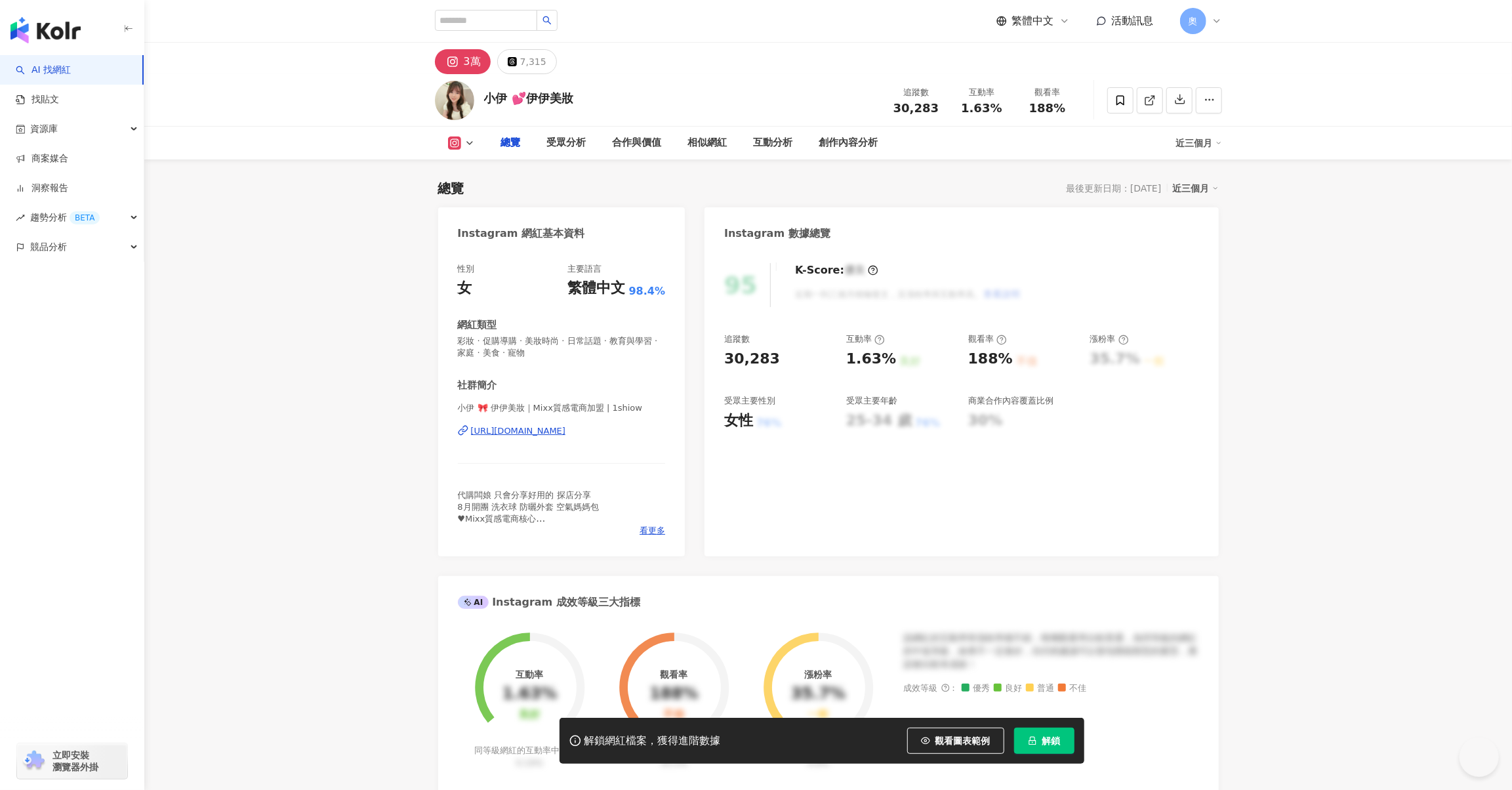
click at [547, 428] on div "[URL][DOMAIN_NAME]" at bounding box center [518, 431] width 95 height 12
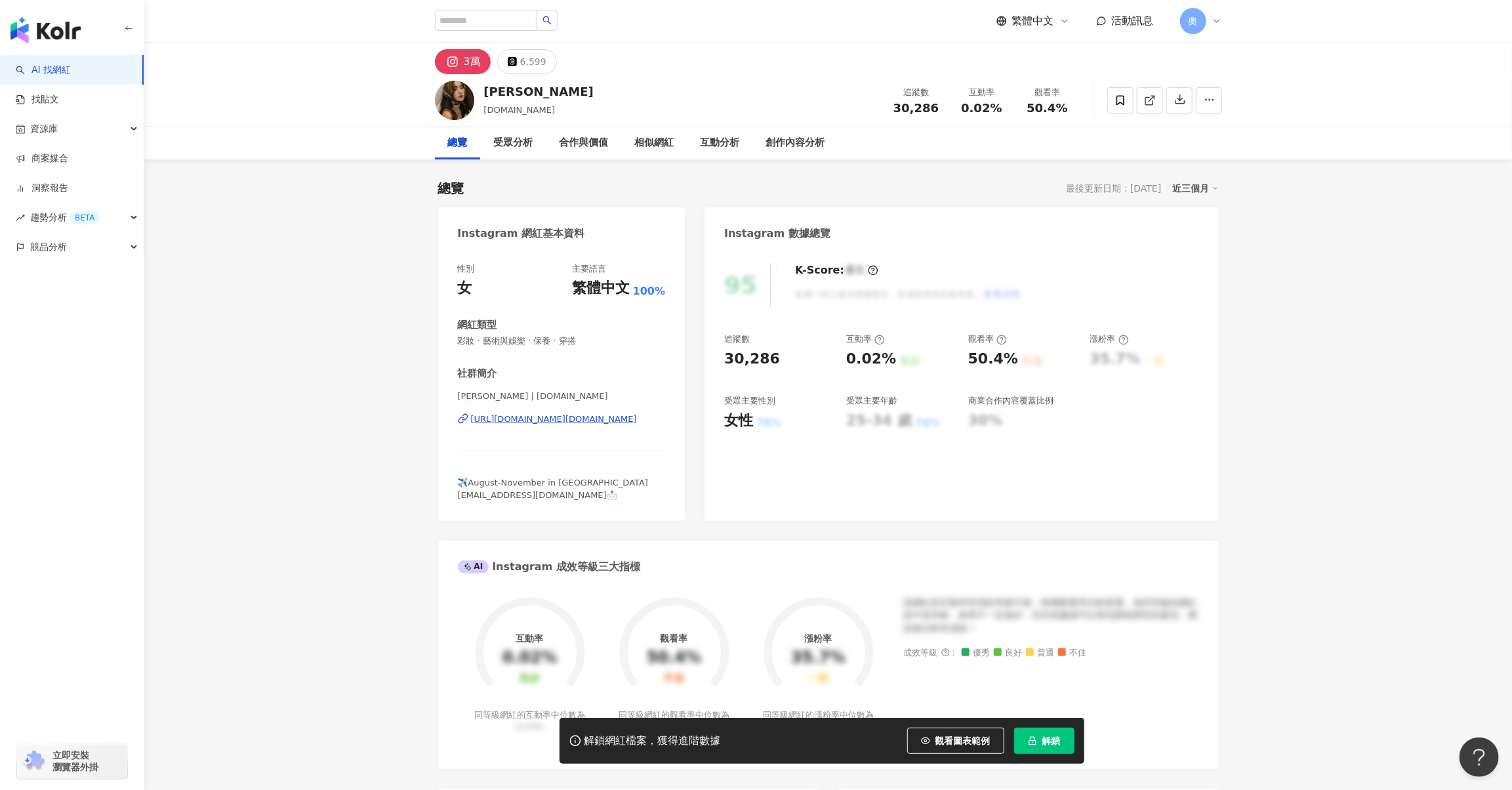
click at [585, 419] on div "https://www.instagram.com/iris.cc/" at bounding box center [554, 420] width 166 height 12
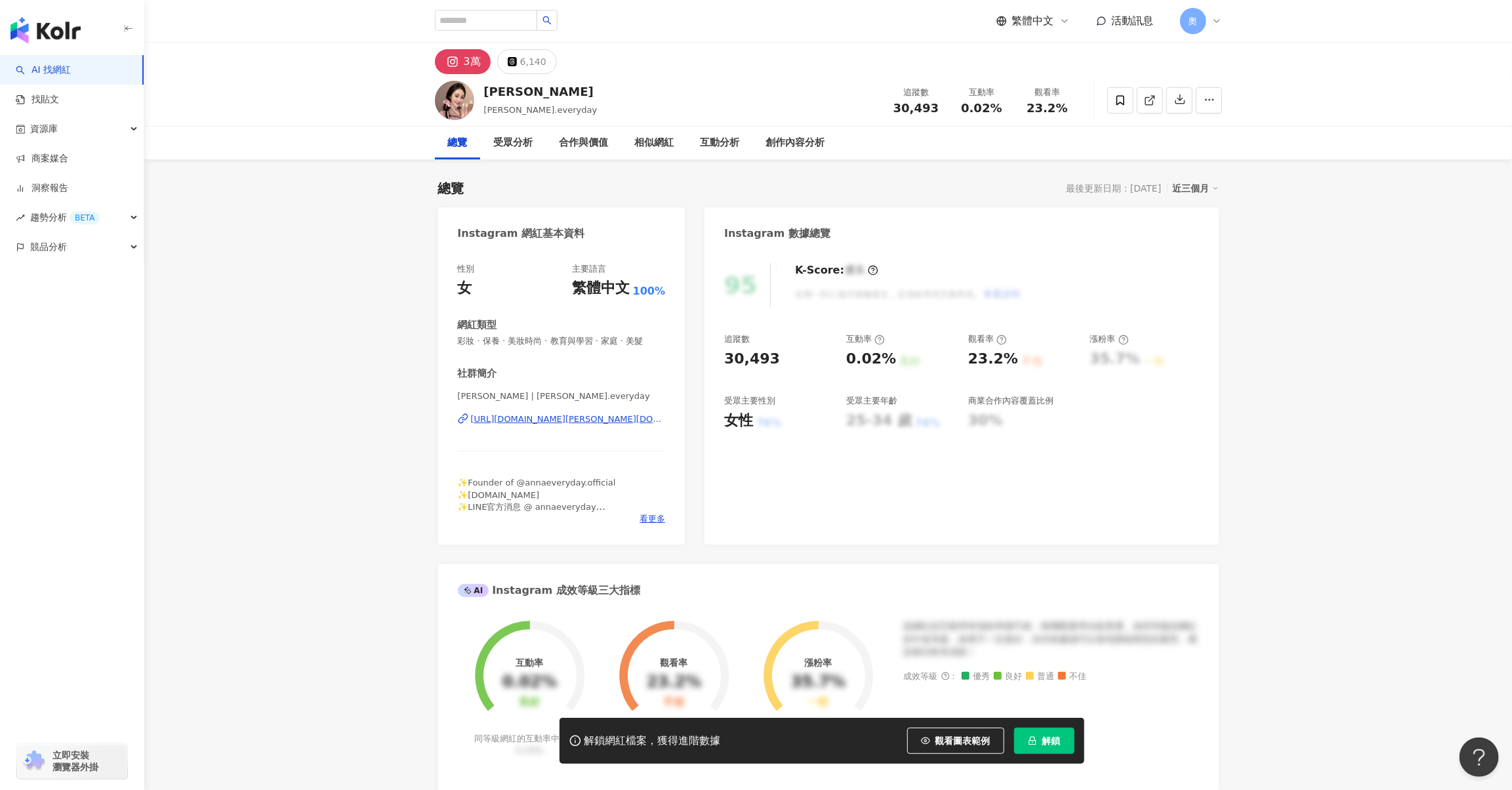
click at [588, 414] on div "https://www.instagram.com/anna.everyday/" at bounding box center [568, 420] width 195 height 12
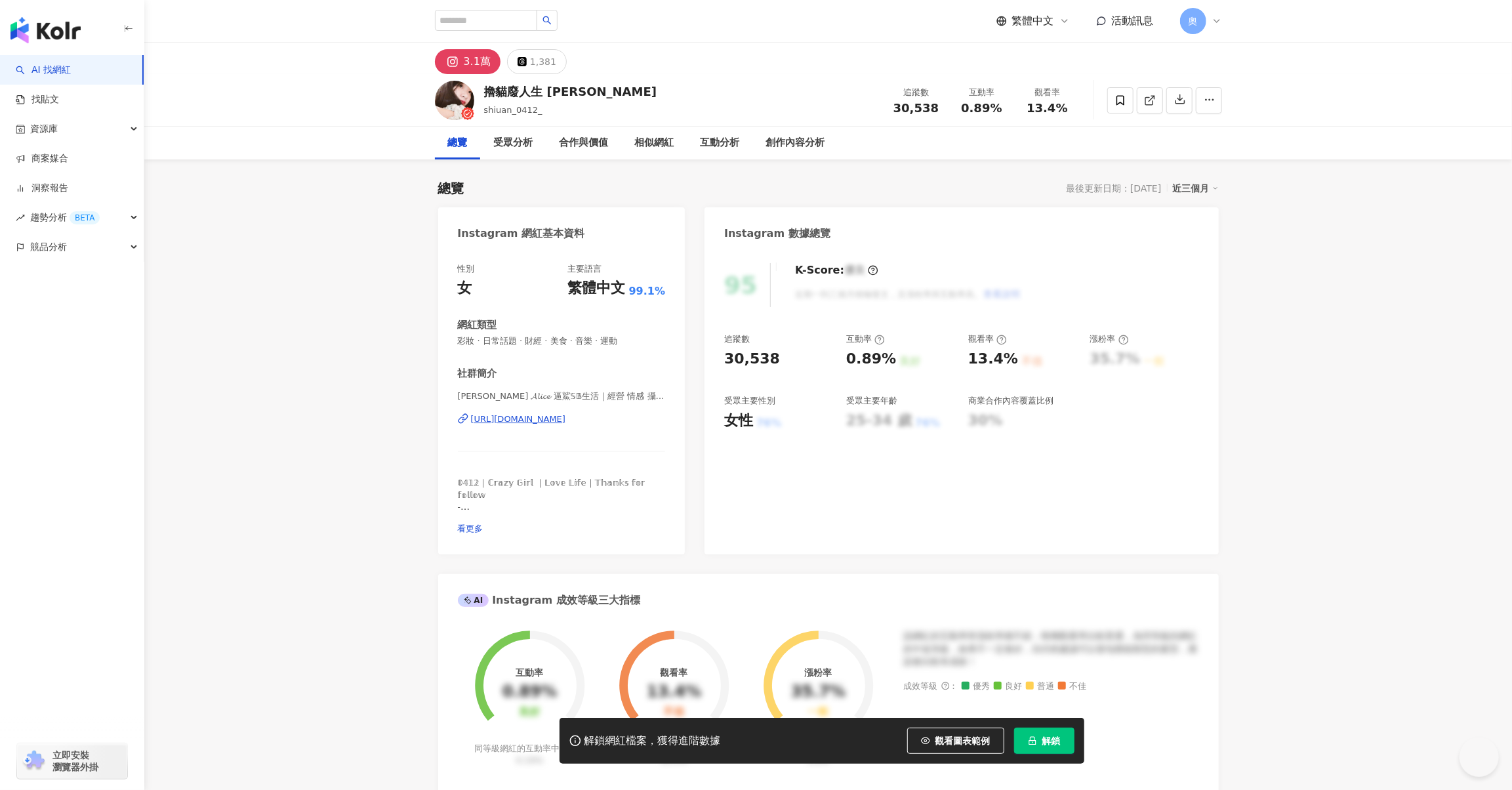
click at [566, 415] on div "https://www.instagram.com/shiuan_0412_/" at bounding box center [518, 420] width 95 height 12
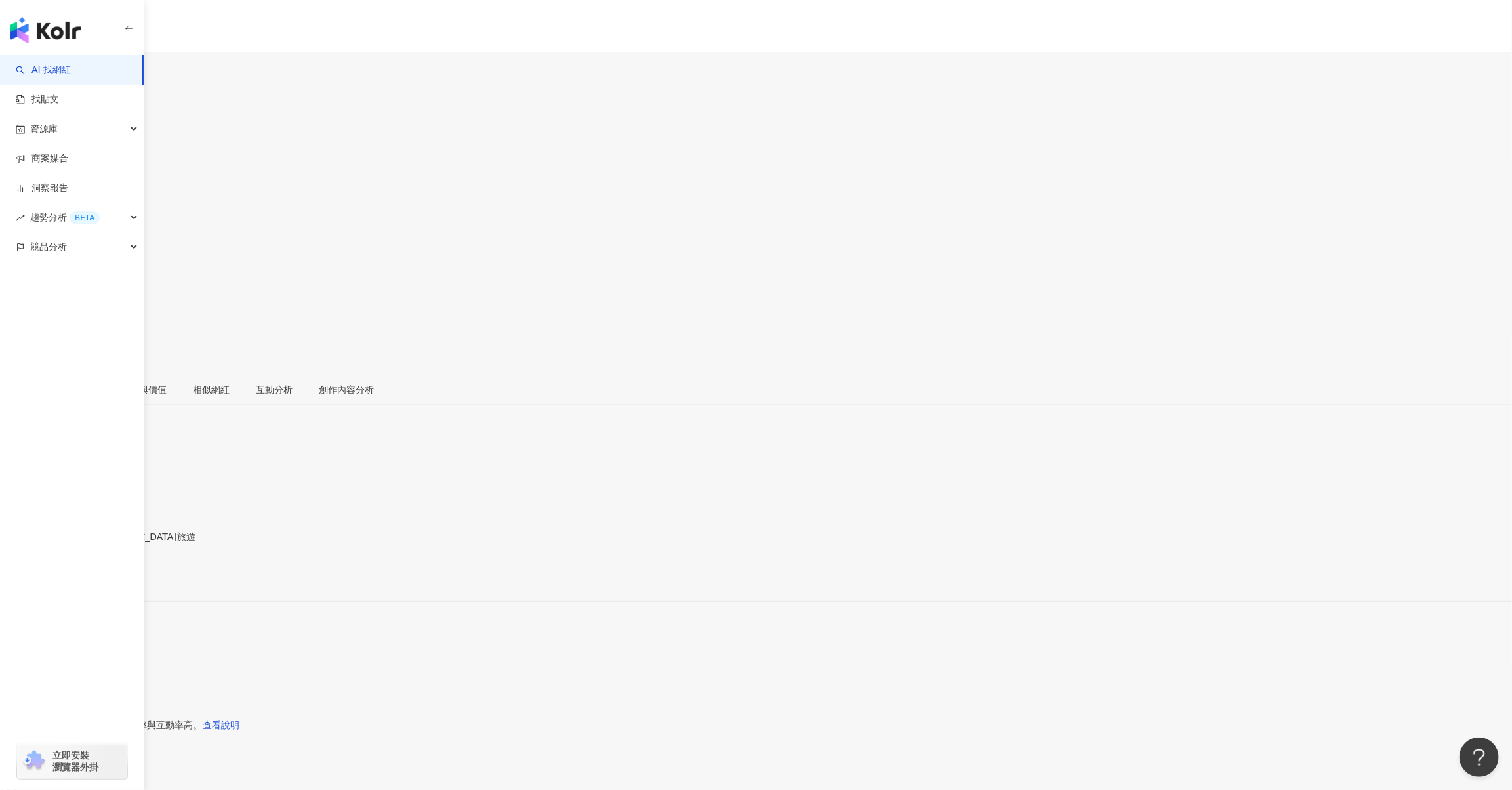
click at [579, 563] on div "兩千 | 2000_riley https://www.instagram.com/2000_riley/" at bounding box center [756, 590] width 1512 height 55
click at [116, 574] on div "https://www.instagram.com/2000_riley/" at bounding box center [64, 579] width 103 height 10
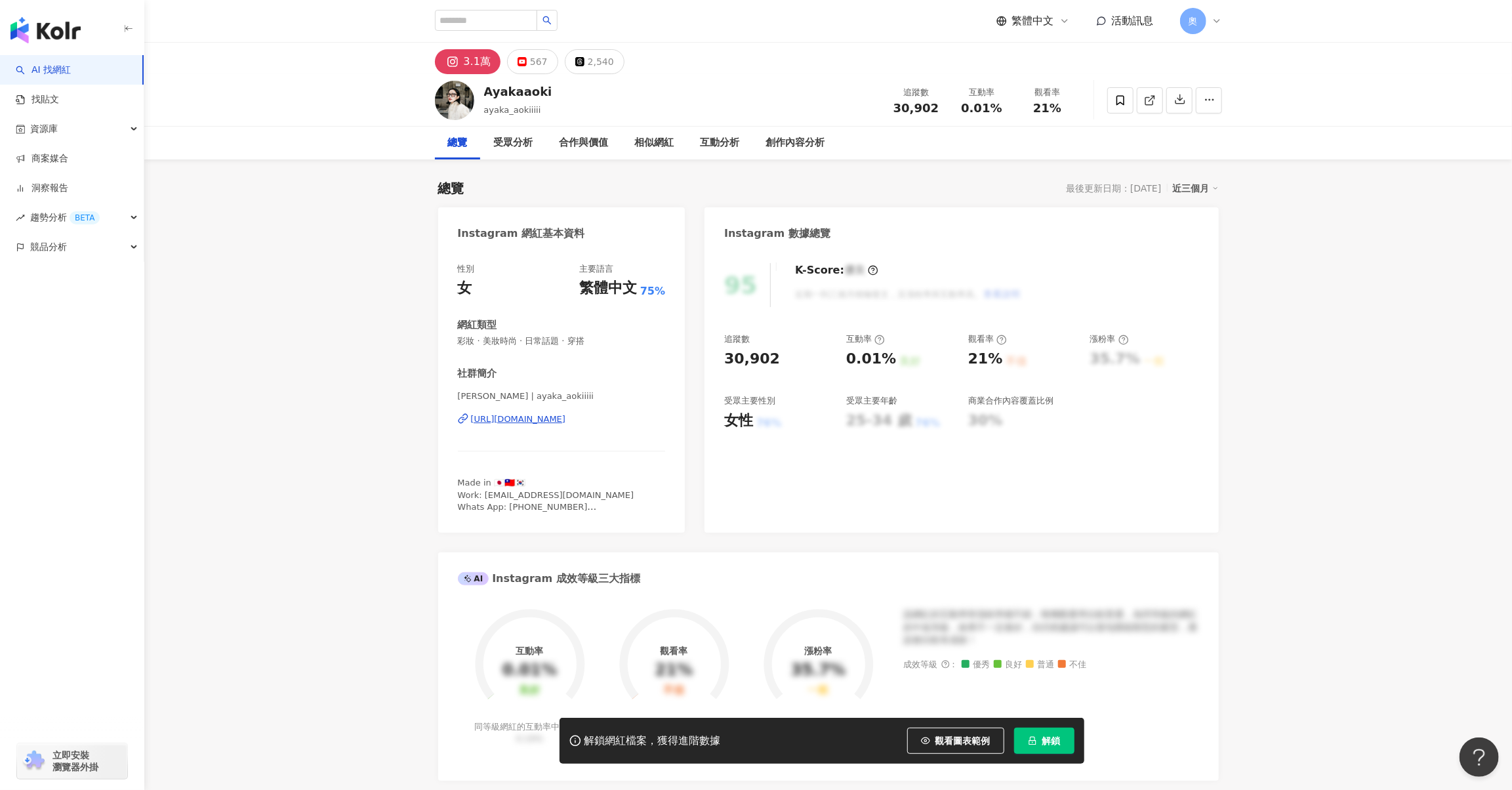
click at [566, 421] on div "[URL][DOMAIN_NAME]" at bounding box center [518, 420] width 95 height 12
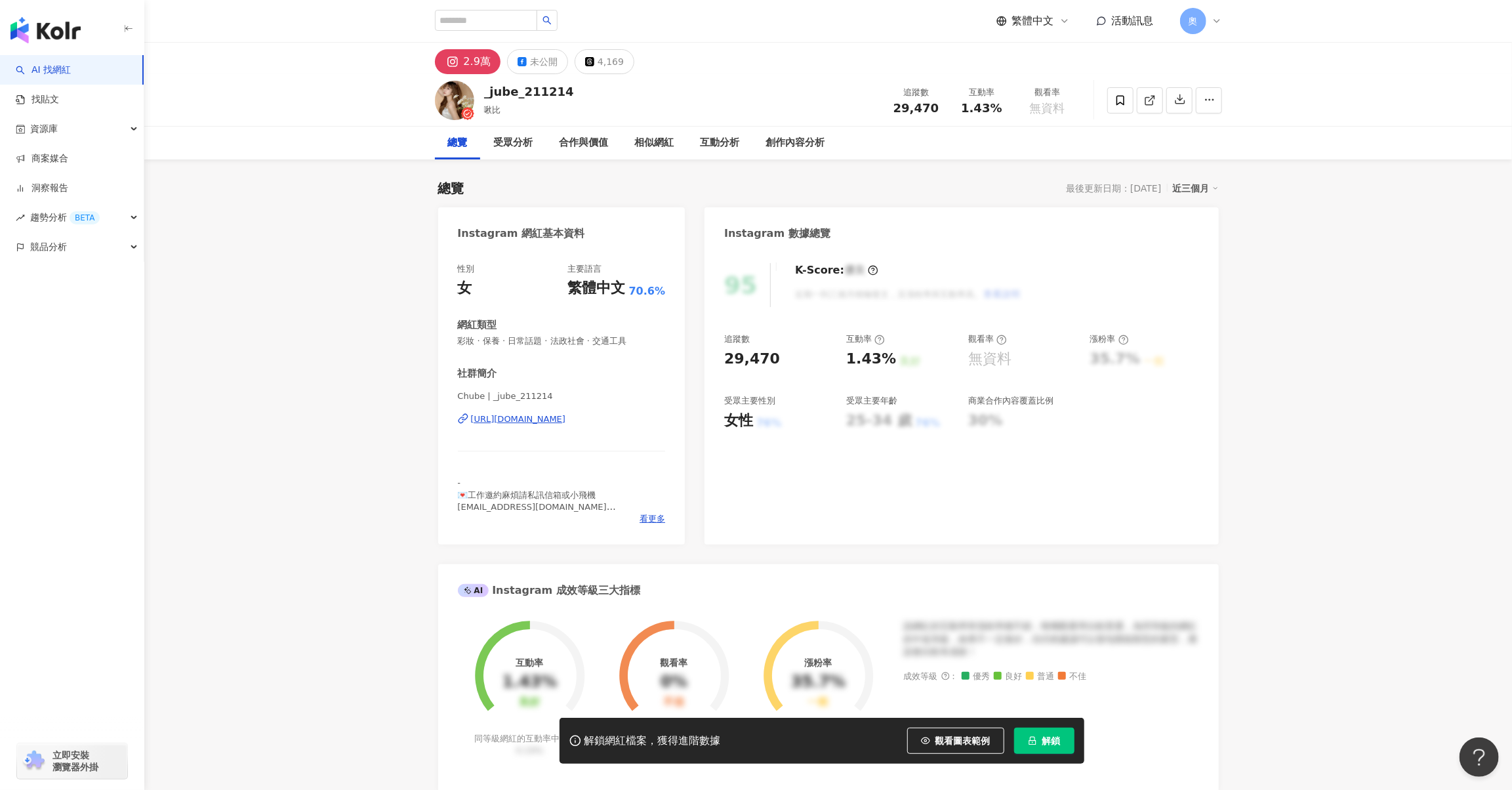
click at [566, 421] on div "https://www.instagram.com/_jube_211214/" at bounding box center [518, 420] width 95 height 12
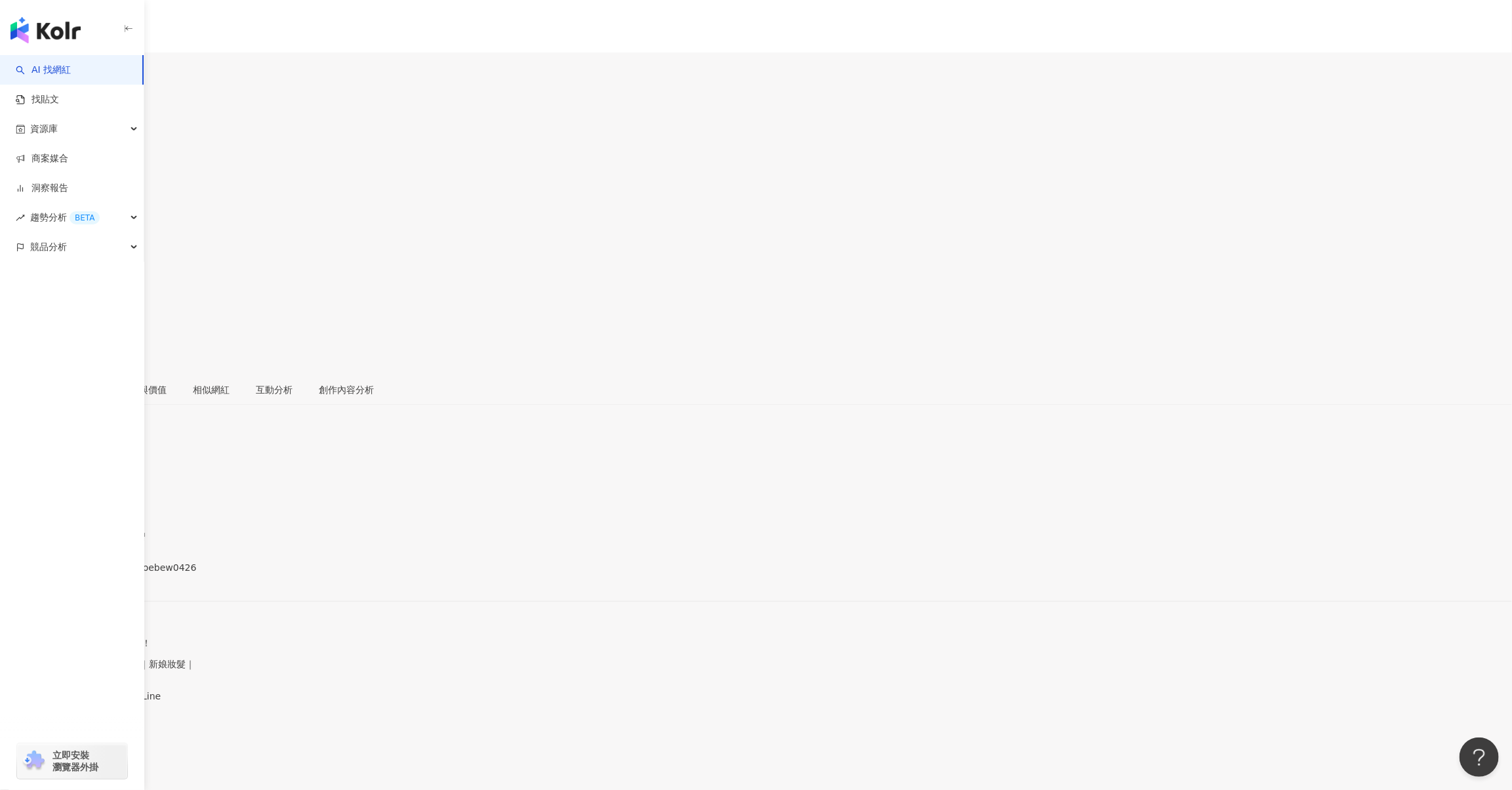
click at [116, 574] on div "https://www.instagram.com/phoebew0426/" at bounding box center [64, 579] width 103 height 10
click at [116, 574] on div "[URL][DOMAIN_NAME]" at bounding box center [64, 579] width 103 height 10
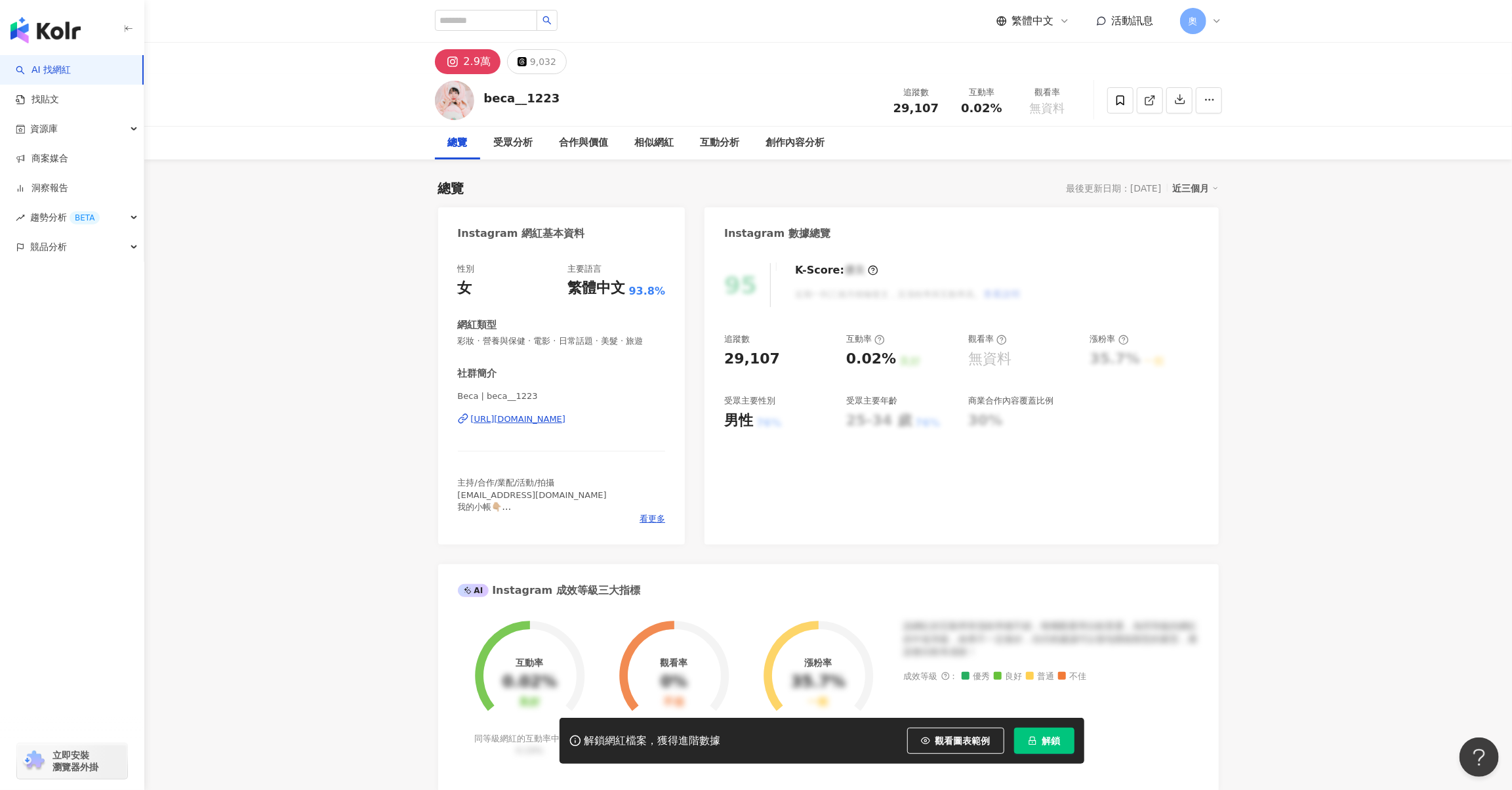
click at [566, 418] on div "https://www.instagram.com/beca__1223/" at bounding box center [518, 420] width 95 height 12
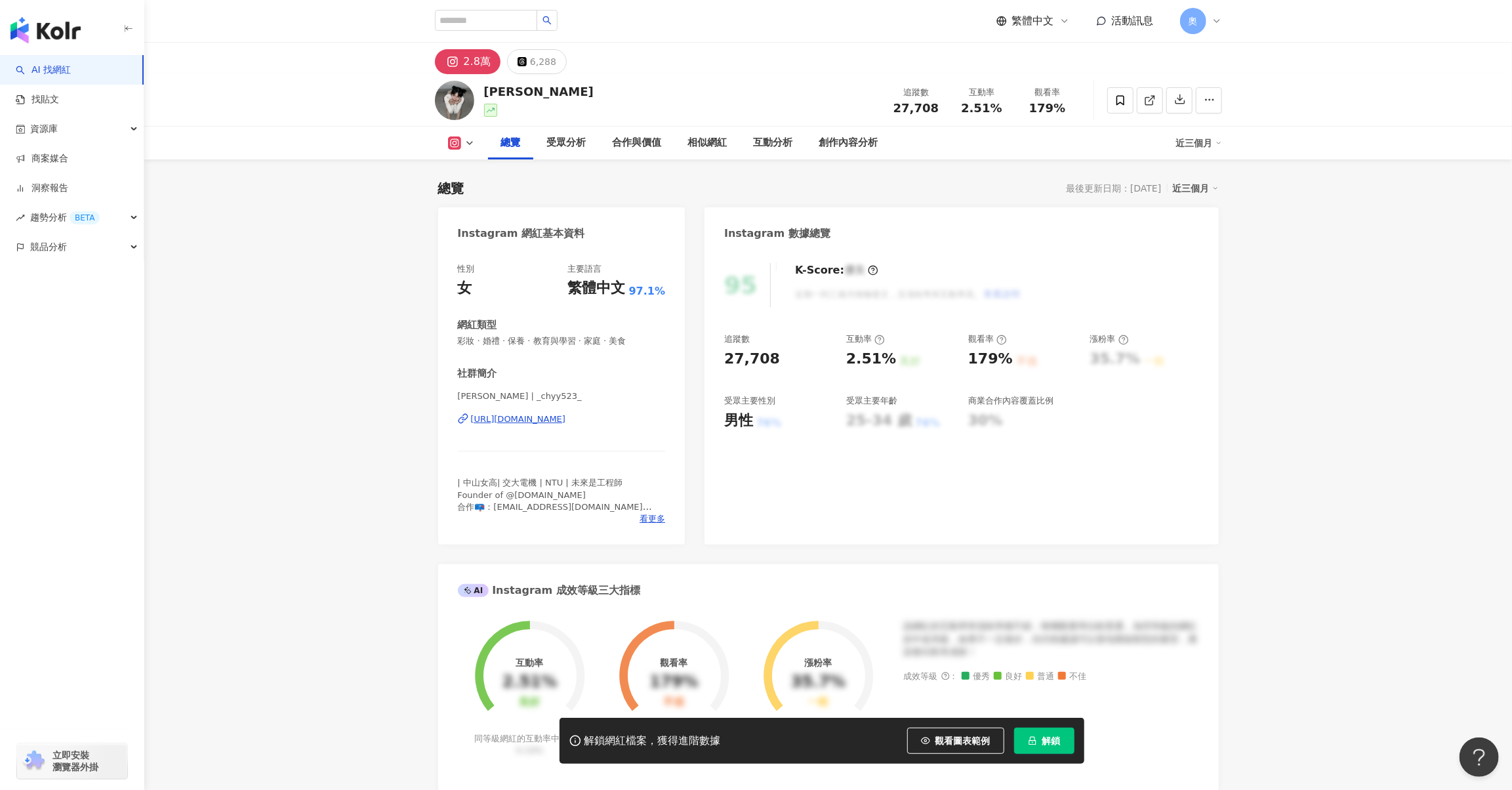
click at [566, 420] on div "[URL][DOMAIN_NAME]" at bounding box center [518, 420] width 95 height 12
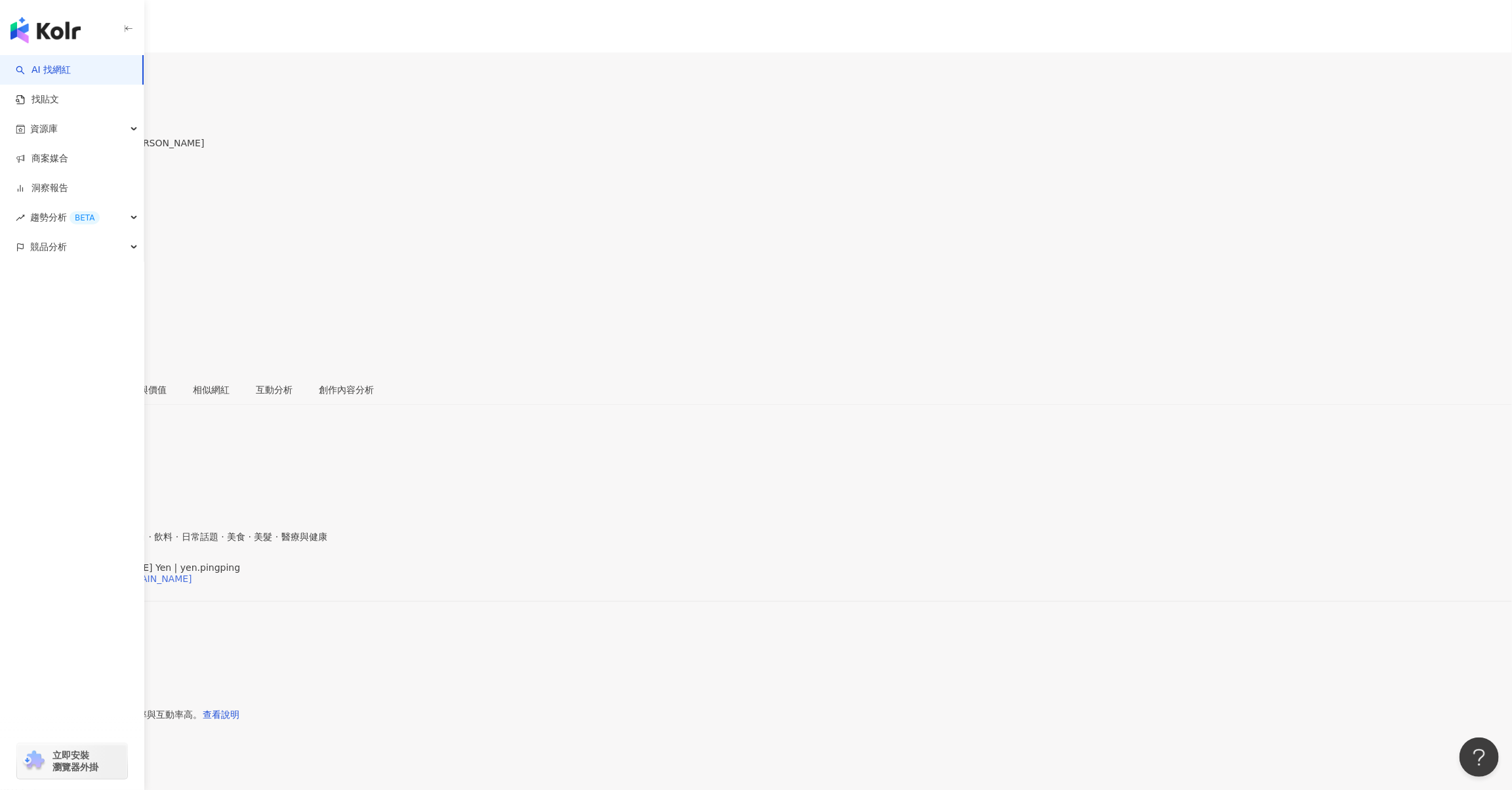
click at [192, 574] on div "https://www.instagram.com/yen.pingping/" at bounding box center [103, 579] width 179 height 10
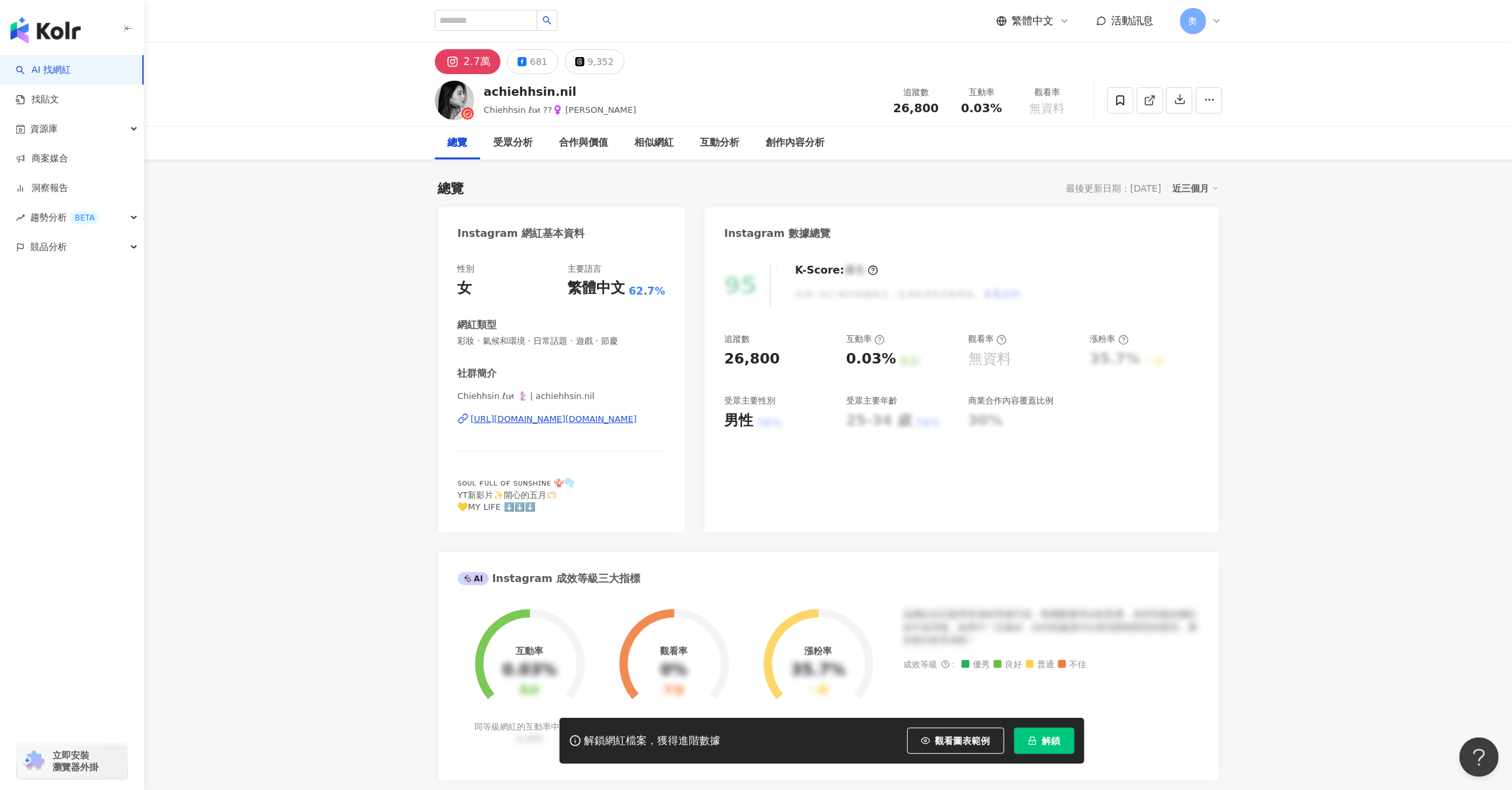
click at [616, 421] on div "https://www.instagram.com/achiehhsin.nil/" at bounding box center [554, 420] width 166 height 12
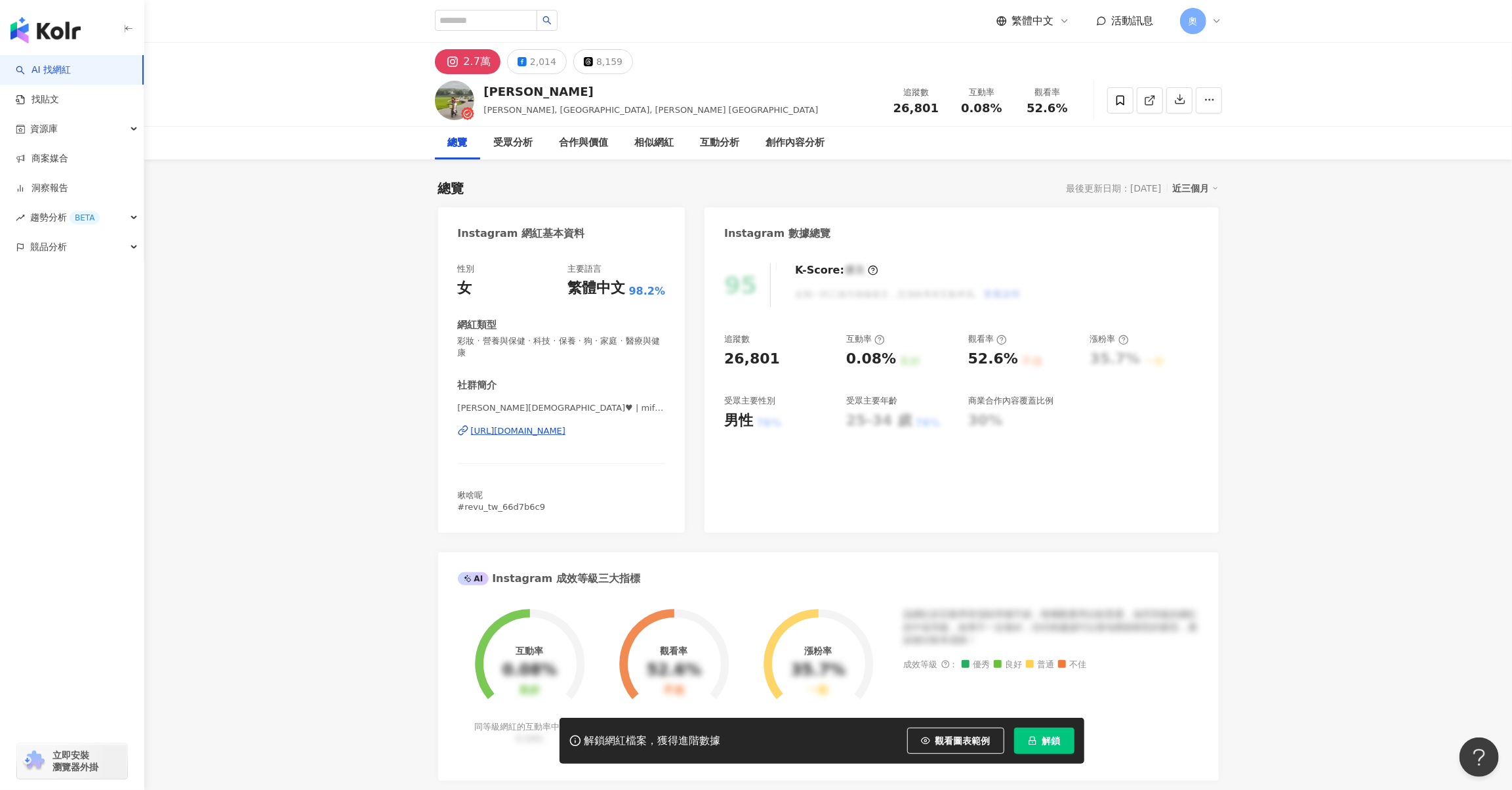
drag, startPoint x: 606, startPoint y: 451, endPoint x: 603, endPoint y: 435, distance: 16.3
click at [566, 435] on div "[URL][DOMAIN_NAME]" at bounding box center [518, 431] width 95 height 12
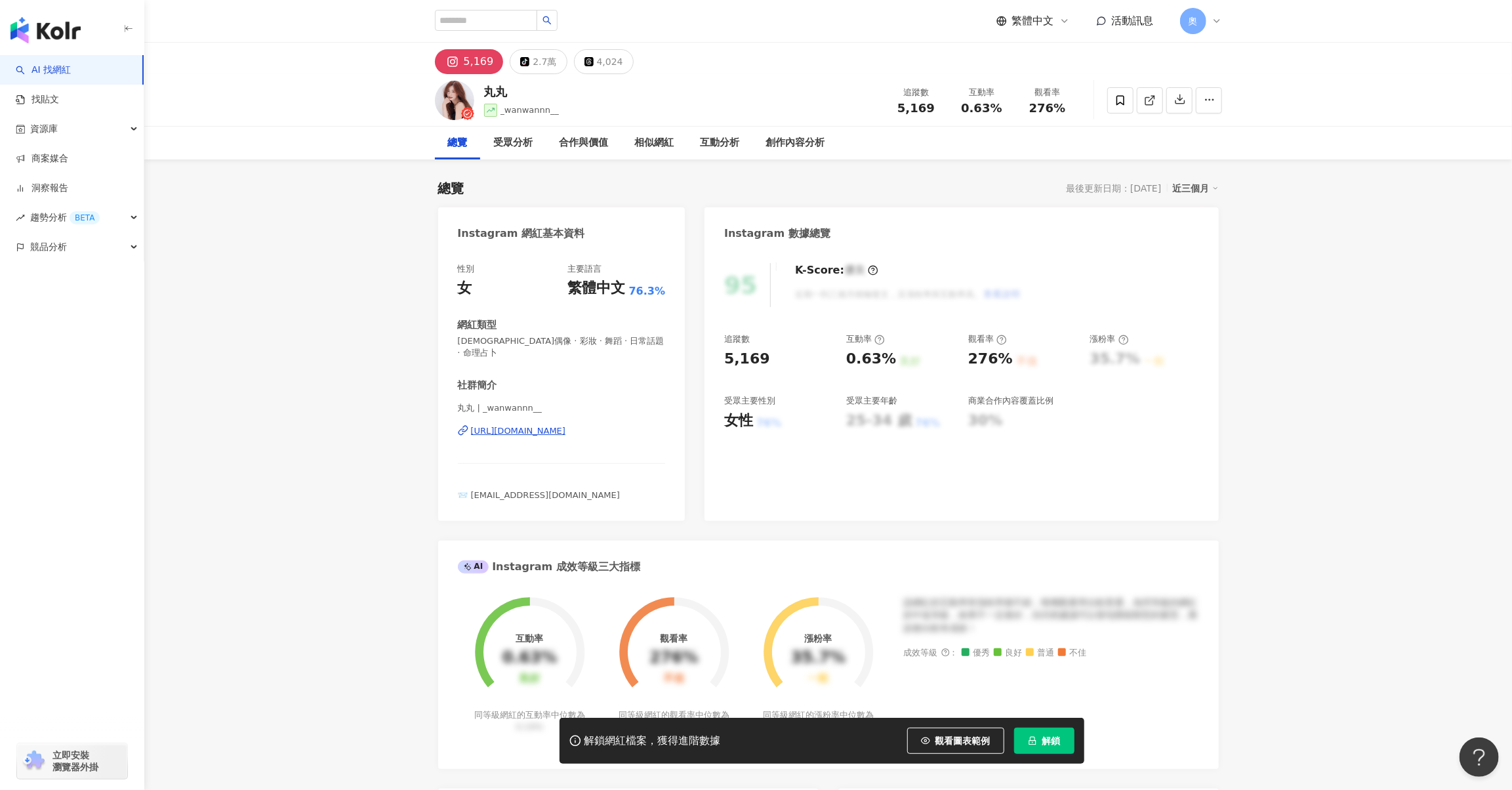
click at [566, 425] on div "https://www.instagram.com/_wanwannn__/" at bounding box center [518, 431] width 95 height 12
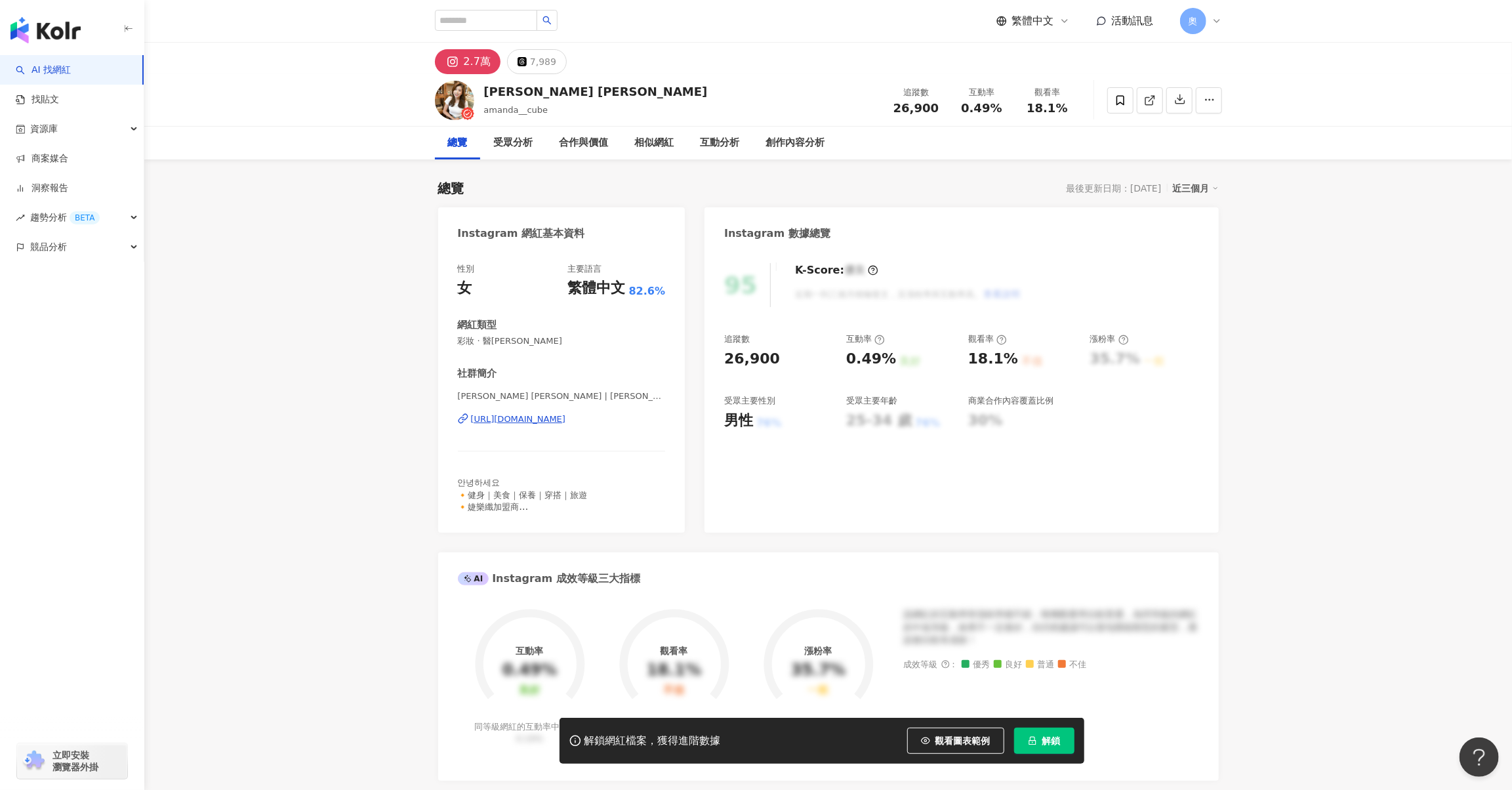
click at [566, 420] on div "https://www.instagram.com/amanda__cube/" at bounding box center [518, 420] width 95 height 12
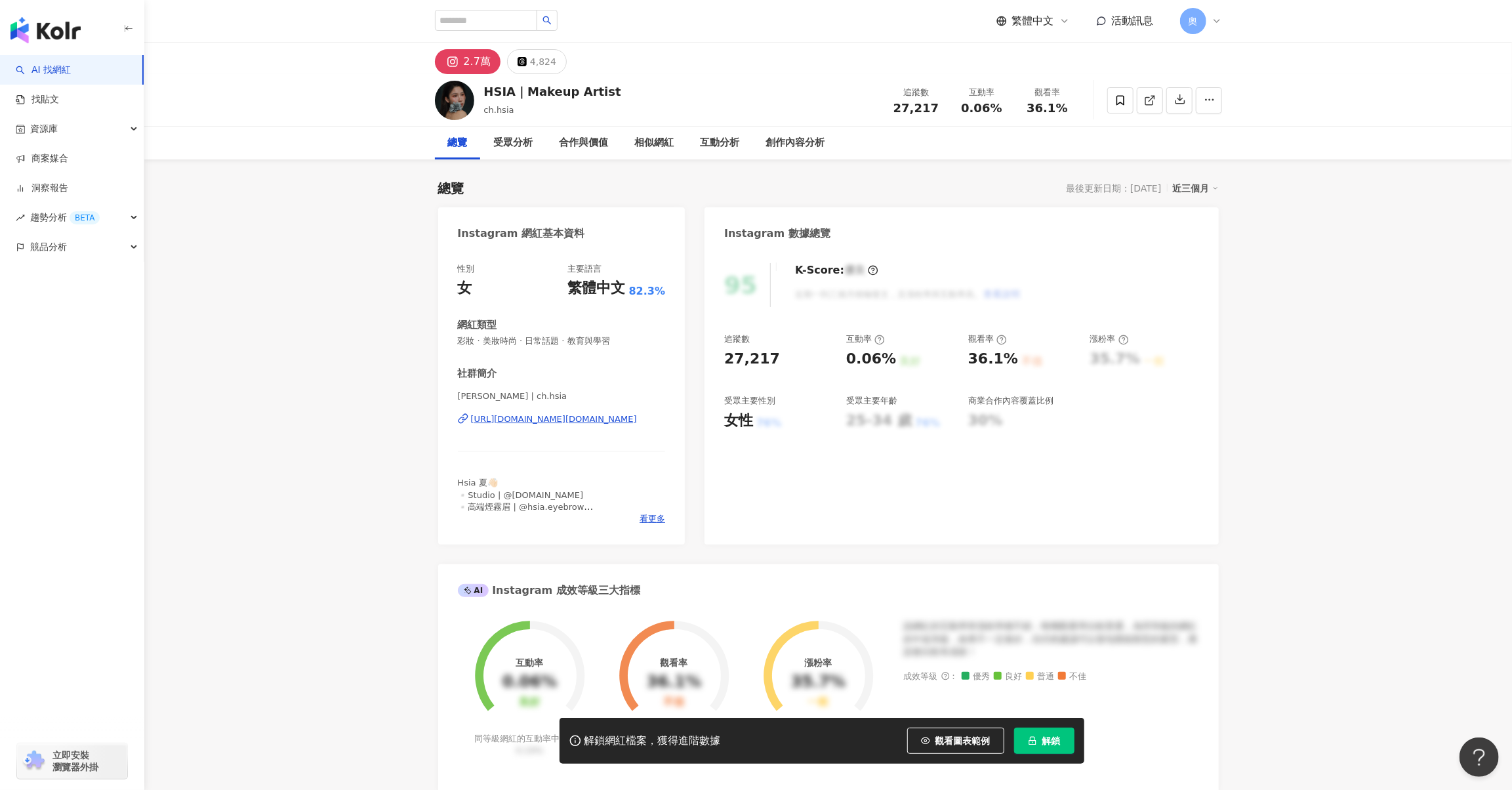
click at [534, 425] on div "Hsia Chen Hsin | ch.hsia https://www.instagram.com/ch.hsia/" at bounding box center [561, 429] width 208 height 77
click at [537, 417] on div "https://www.instagram.com/ch.hsia/" at bounding box center [554, 420] width 166 height 12
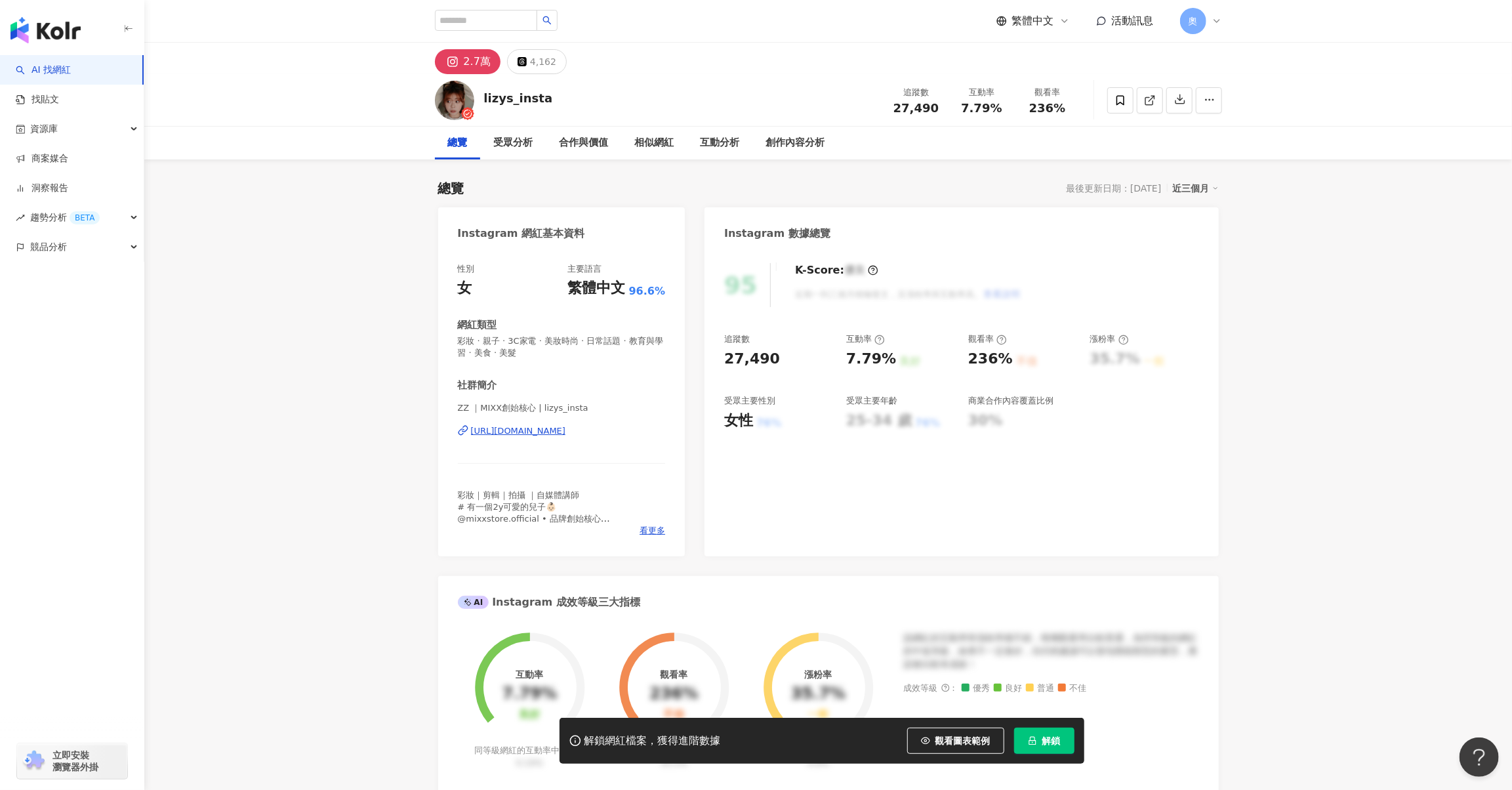
click at [566, 428] on div "[URL][DOMAIN_NAME]" at bounding box center [518, 431] width 95 height 12
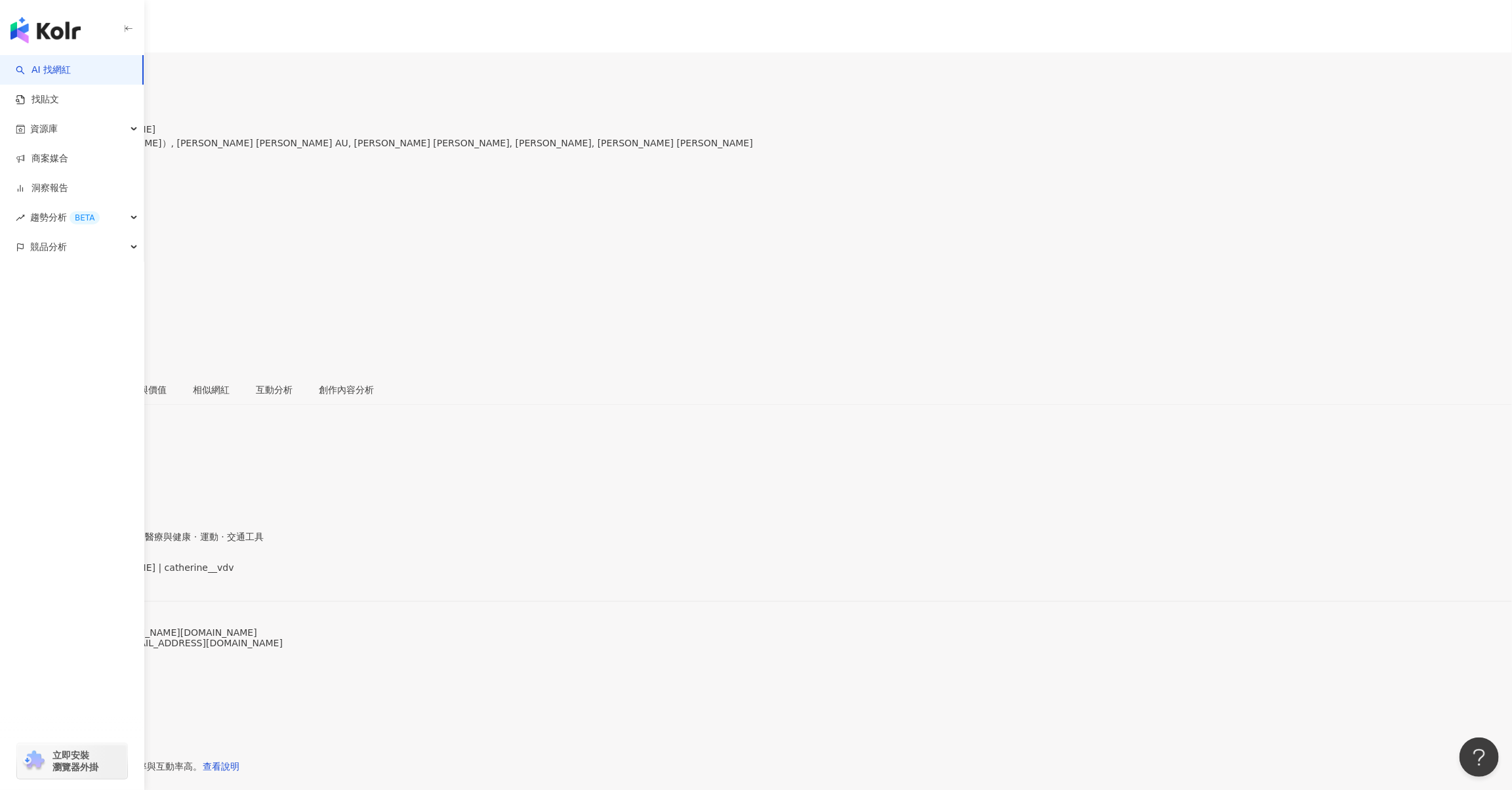
click at [116, 574] on div "https://www.instagram.com/catherine__vdv/" at bounding box center [64, 579] width 103 height 10
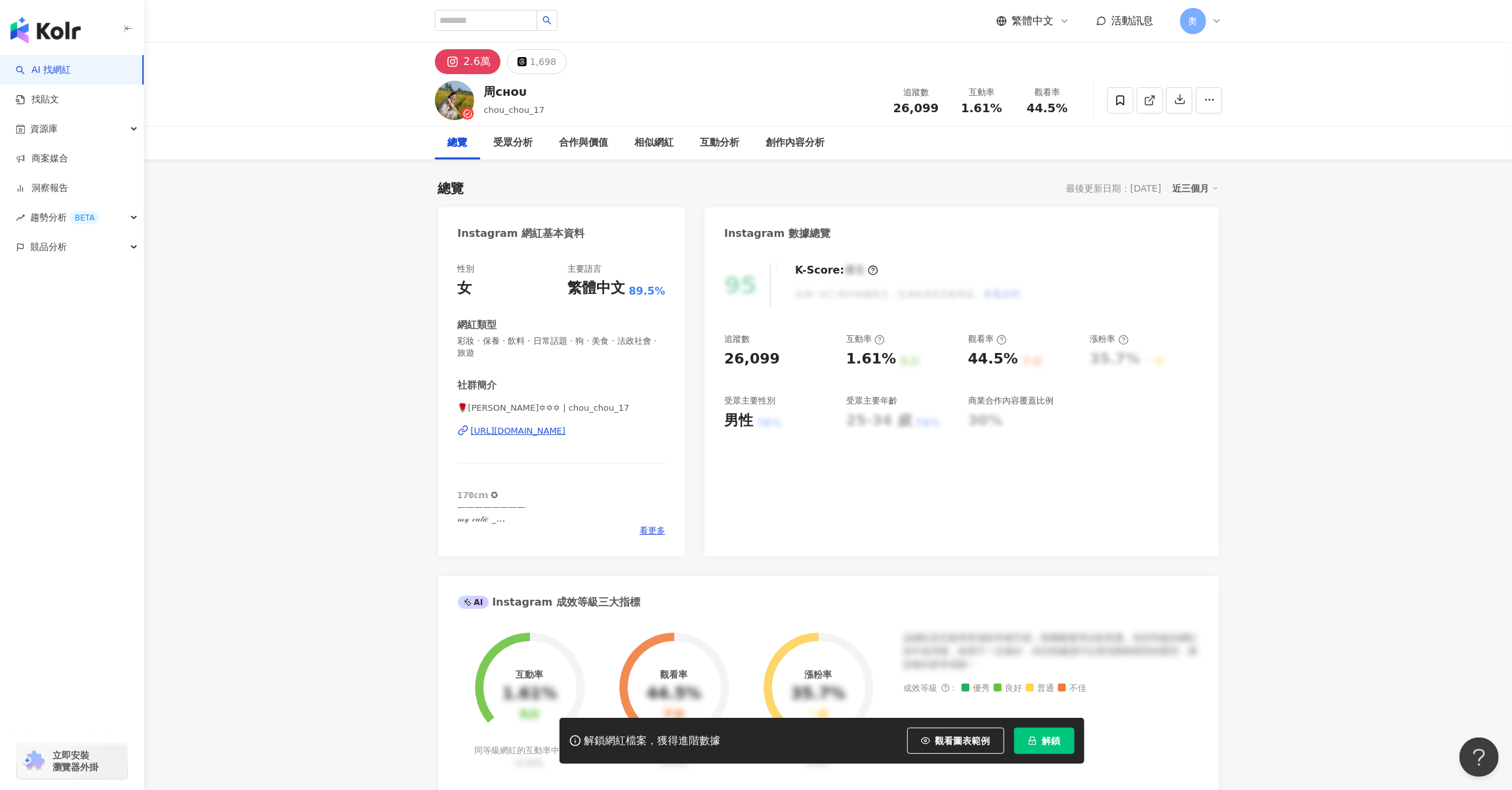
click at [566, 436] on div "https://www.instagram.com/chou_chou_17/" at bounding box center [518, 431] width 95 height 12
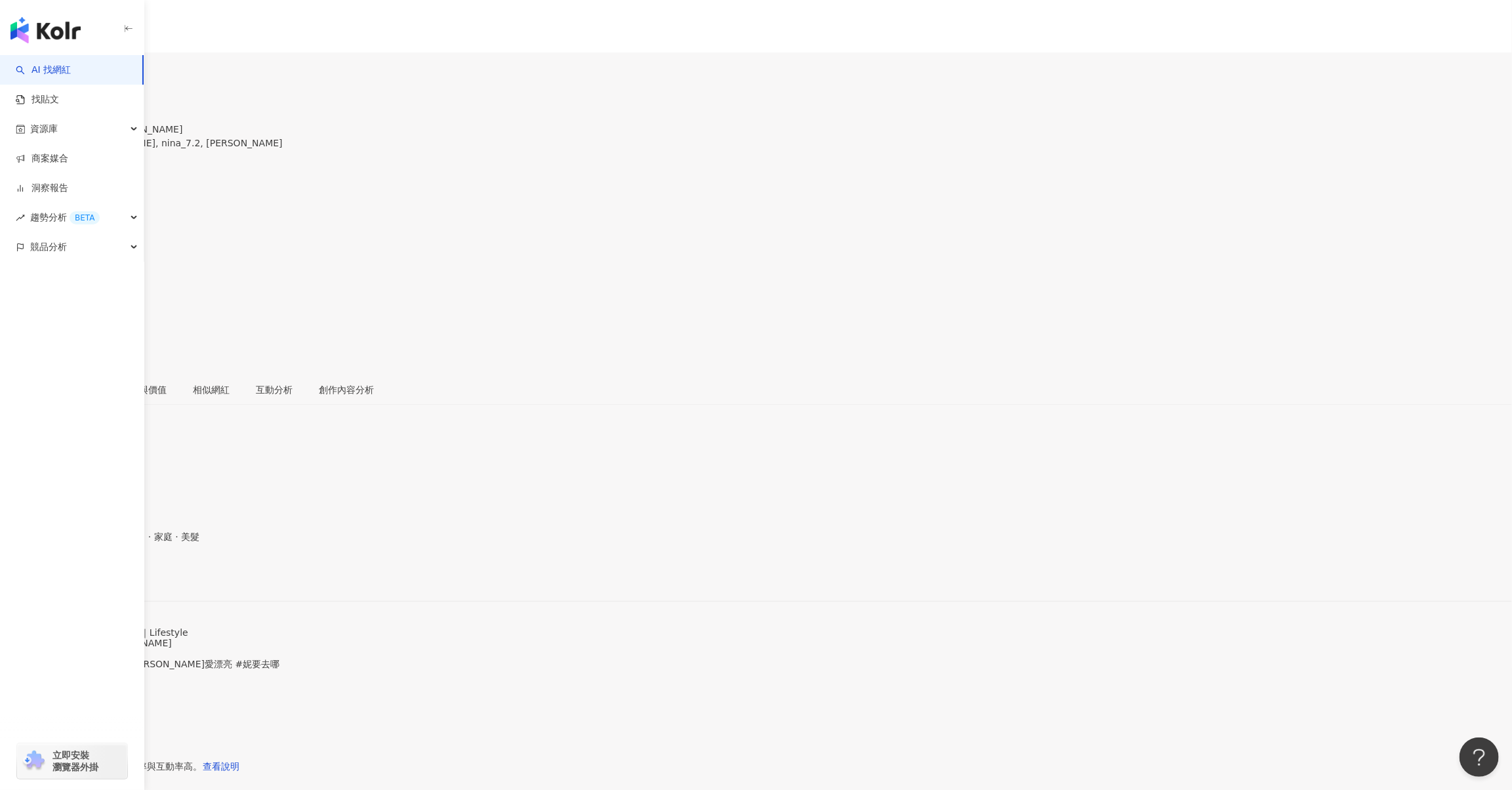
click at [116, 574] on div "https://www.instagram.com/nina_7.2/" at bounding box center [64, 579] width 103 height 10
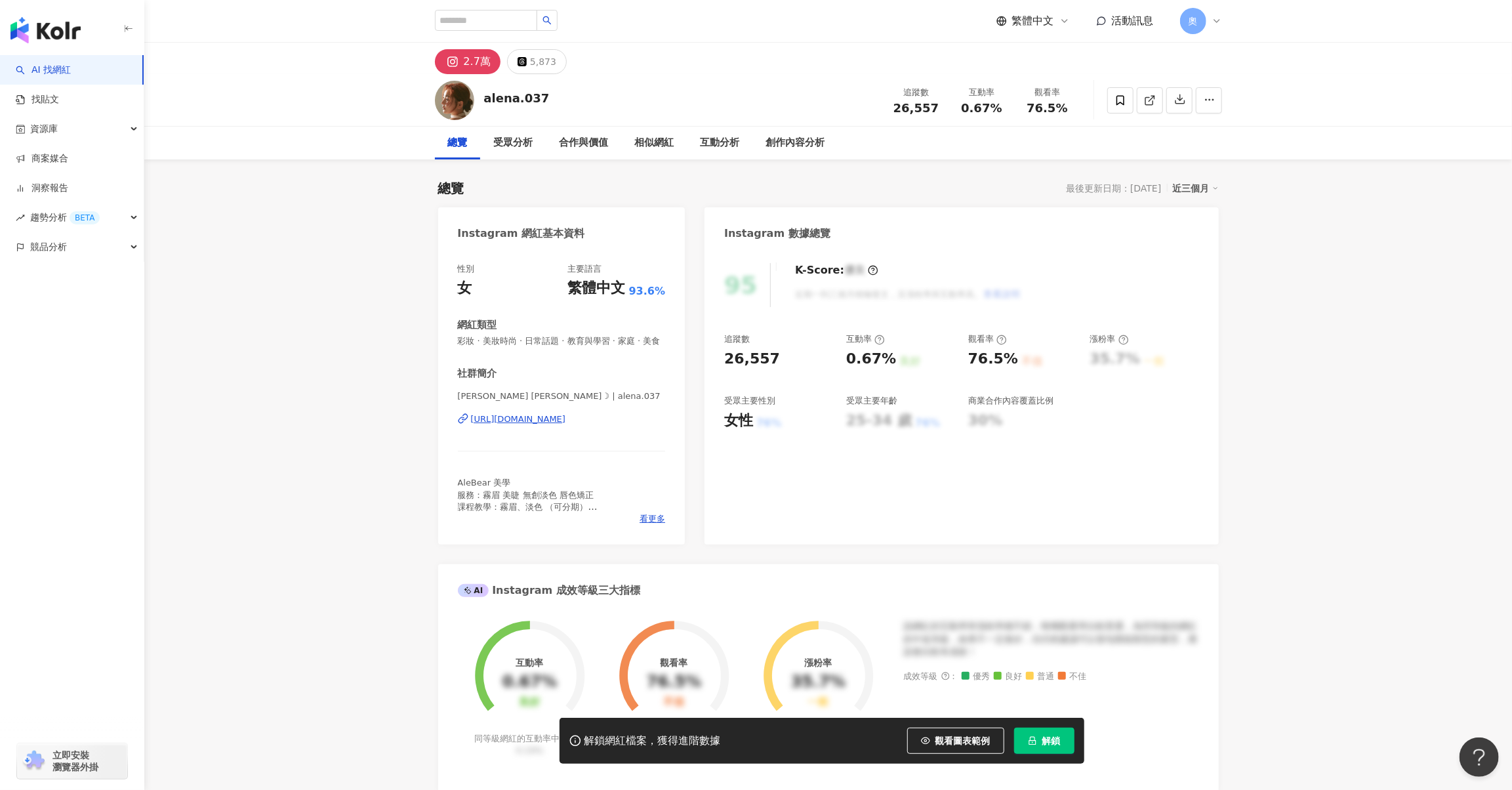
click at [537, 425] on div "https://www.instagram.com/alena.037/" at bounding box center [518, 420] width 95 height 12
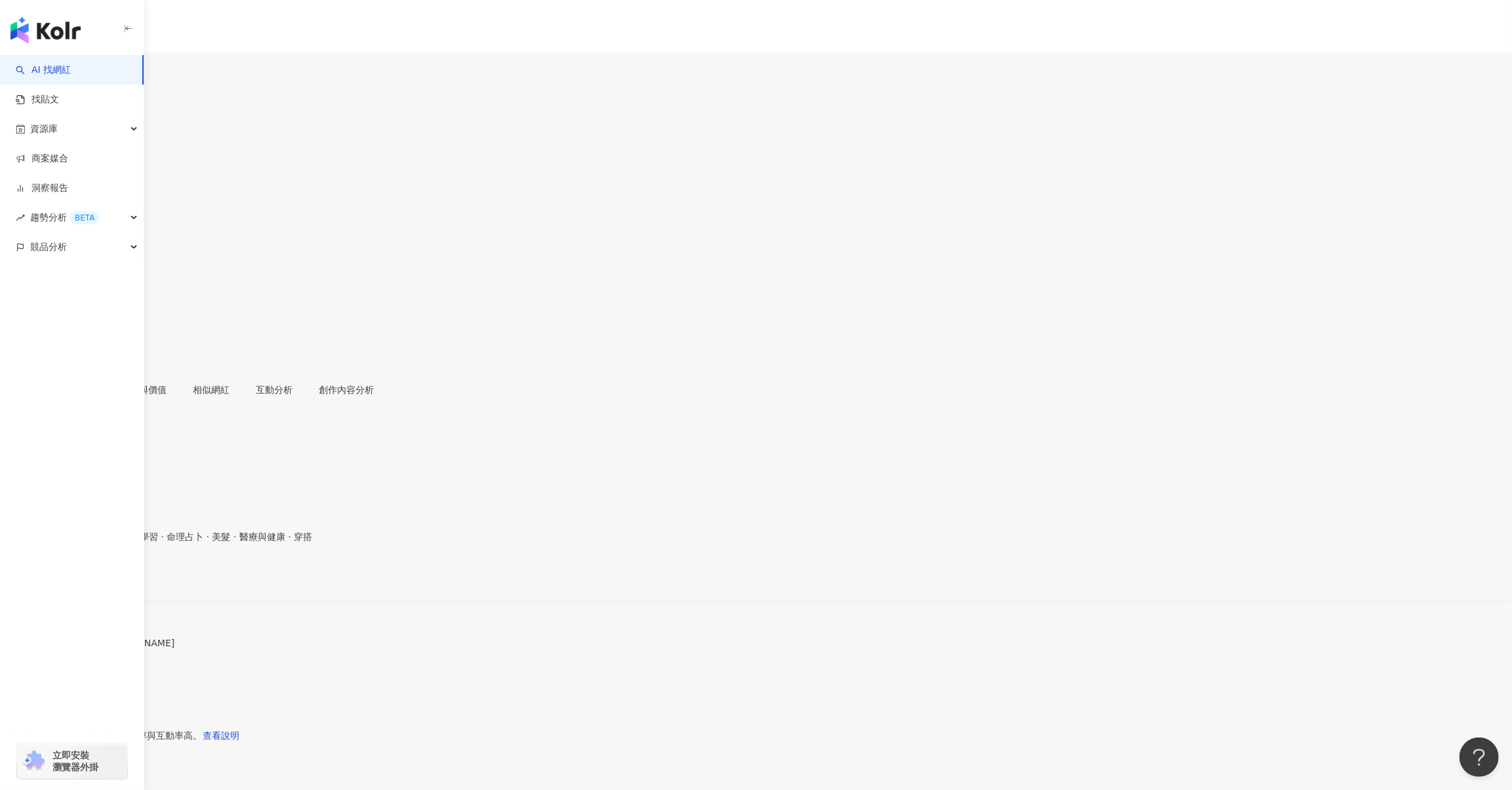
click at [116, 574] on div "https://www.instagram.com/sera_htt/" at bounding box center [64, 579] width 103 height 10
click at [192, 574] on div "https://www.instagram.com/sandra.cyc/" at bounding box center [103, 579] width 179 height 10
click at [116, 564] on div "https://www.instagram.com/lee_01_04/" at bounding box center [64, 569] width 103 height 10
click at [116, 574] on div "[URL][DOMAIN_NAME]" at bounding box center [64, 579] width 103 height 10
click at [116, 564] on div "https://www.instagram.com/leyxxus/" at bounding box center [64, 569] width 103 height 10
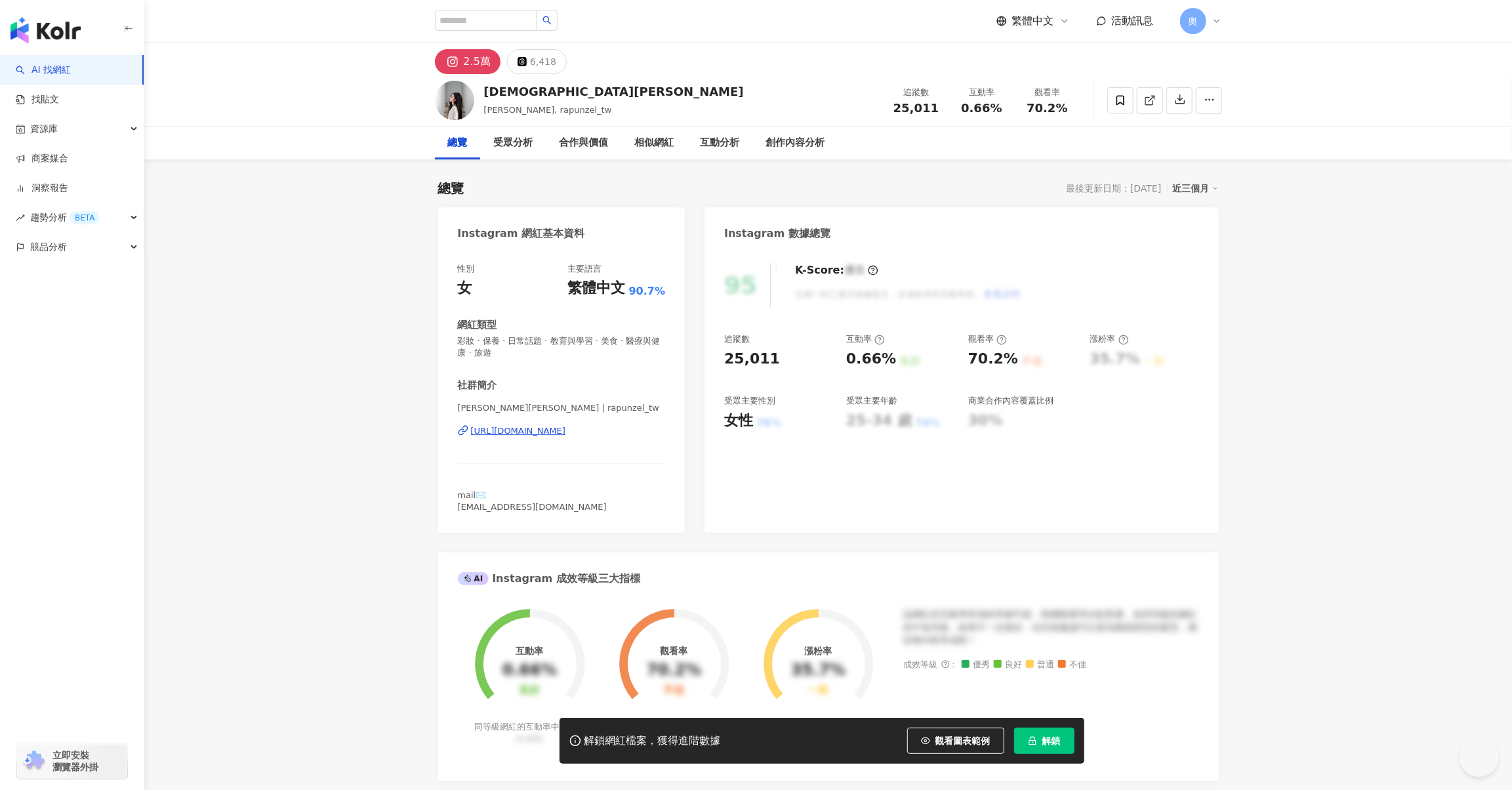
drag, startPoint x: 566, startPoint y: 430, endPoint x: 945, endPoint y: 69, distance: 523.4
click at [566, 430] on div "https://www.instagram.com/rapunzel_tw/" at bounding box center [518, 431] width 95 height 12
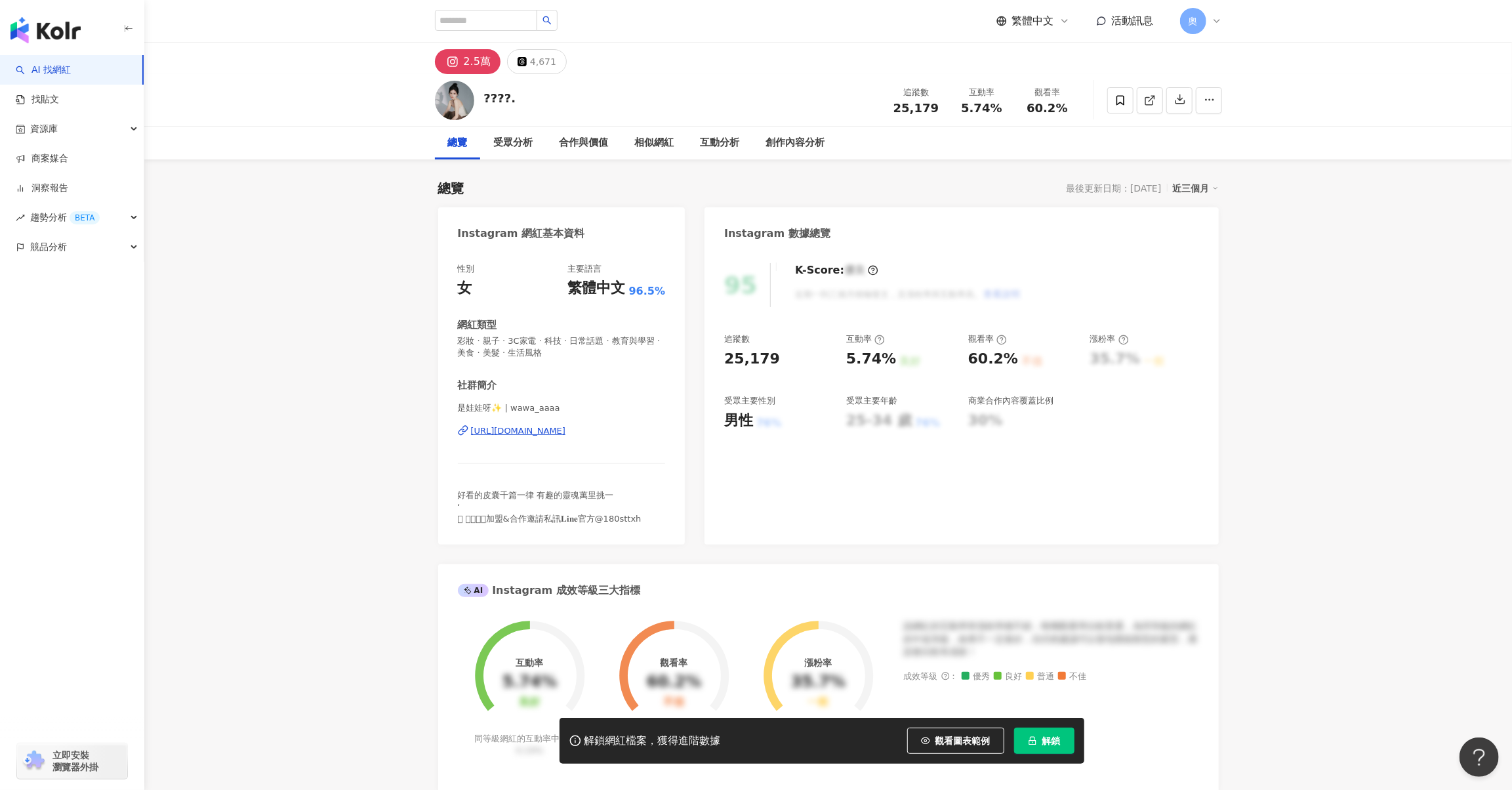
click at [566, 429] on div "https://www.instagram.com/wawa_aaaa/" at bounding box center [518, 431] width 95 height 12
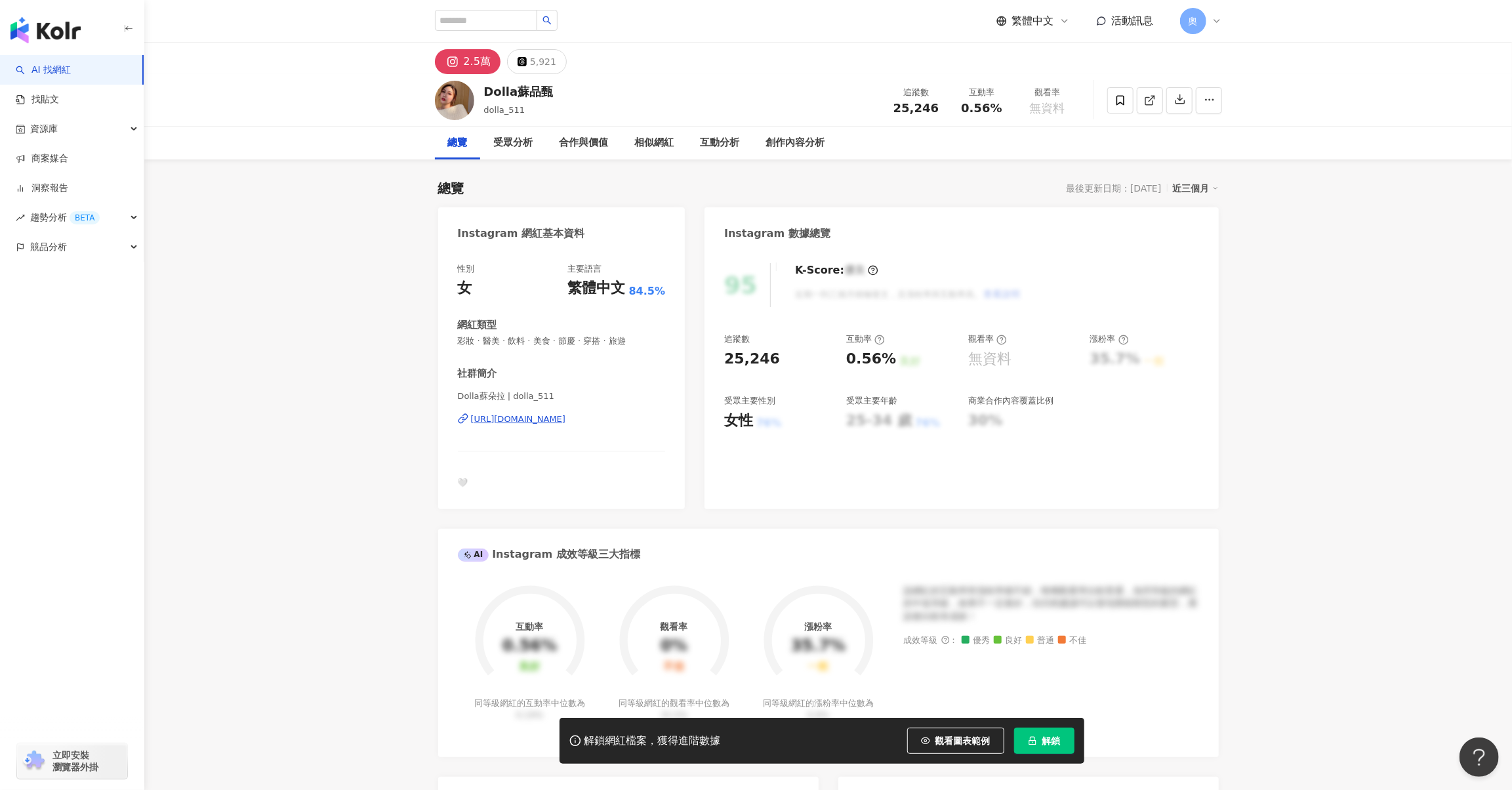
click at [566, 417] on div "https://www.instagram.com/dolla_511/" at bounding box center [518, 420] width 95 height 12
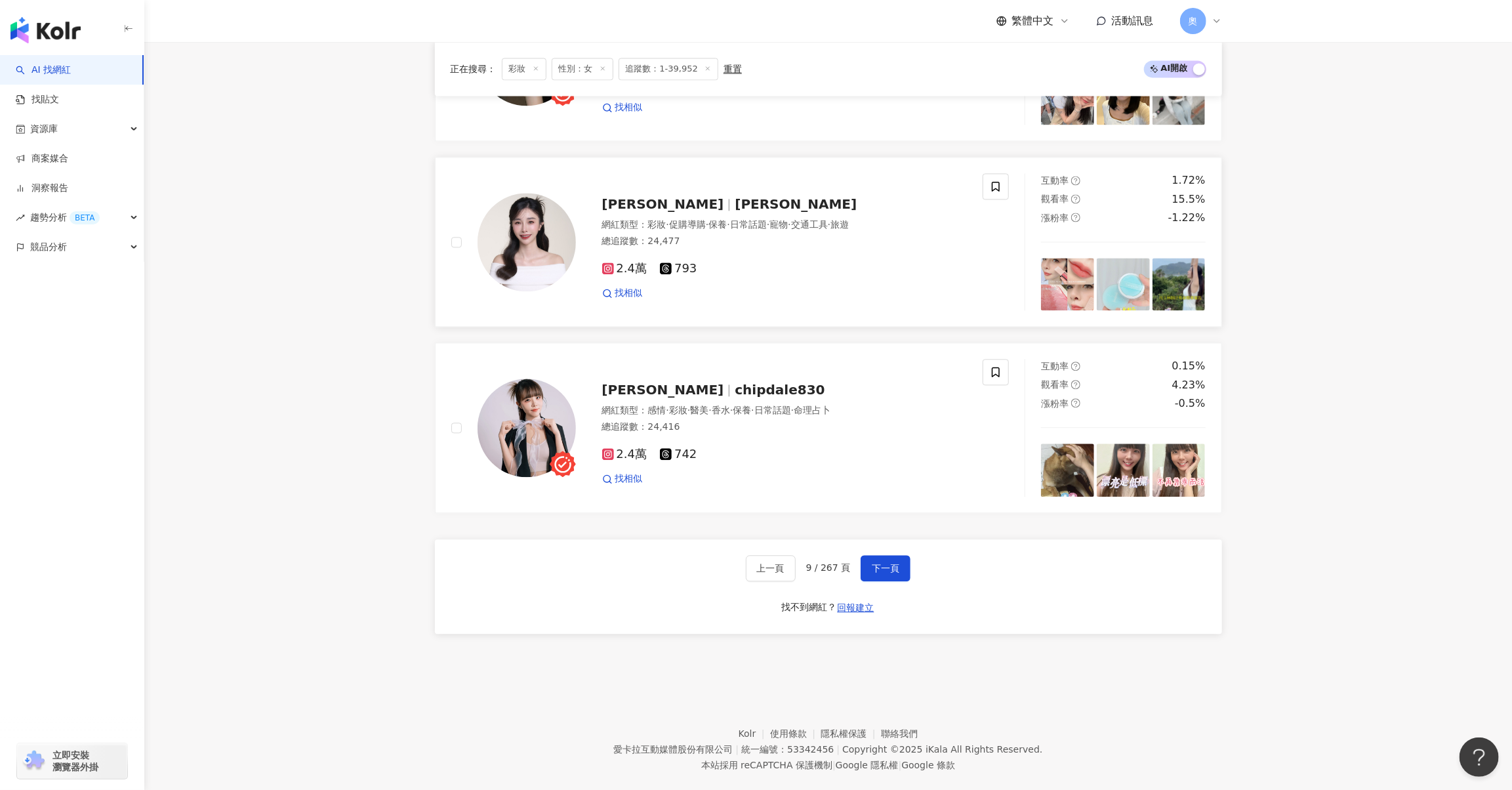
click at [735, 206] on span "[PERSON_NAME]" at bounding box center [796, 204] width 122 height 16
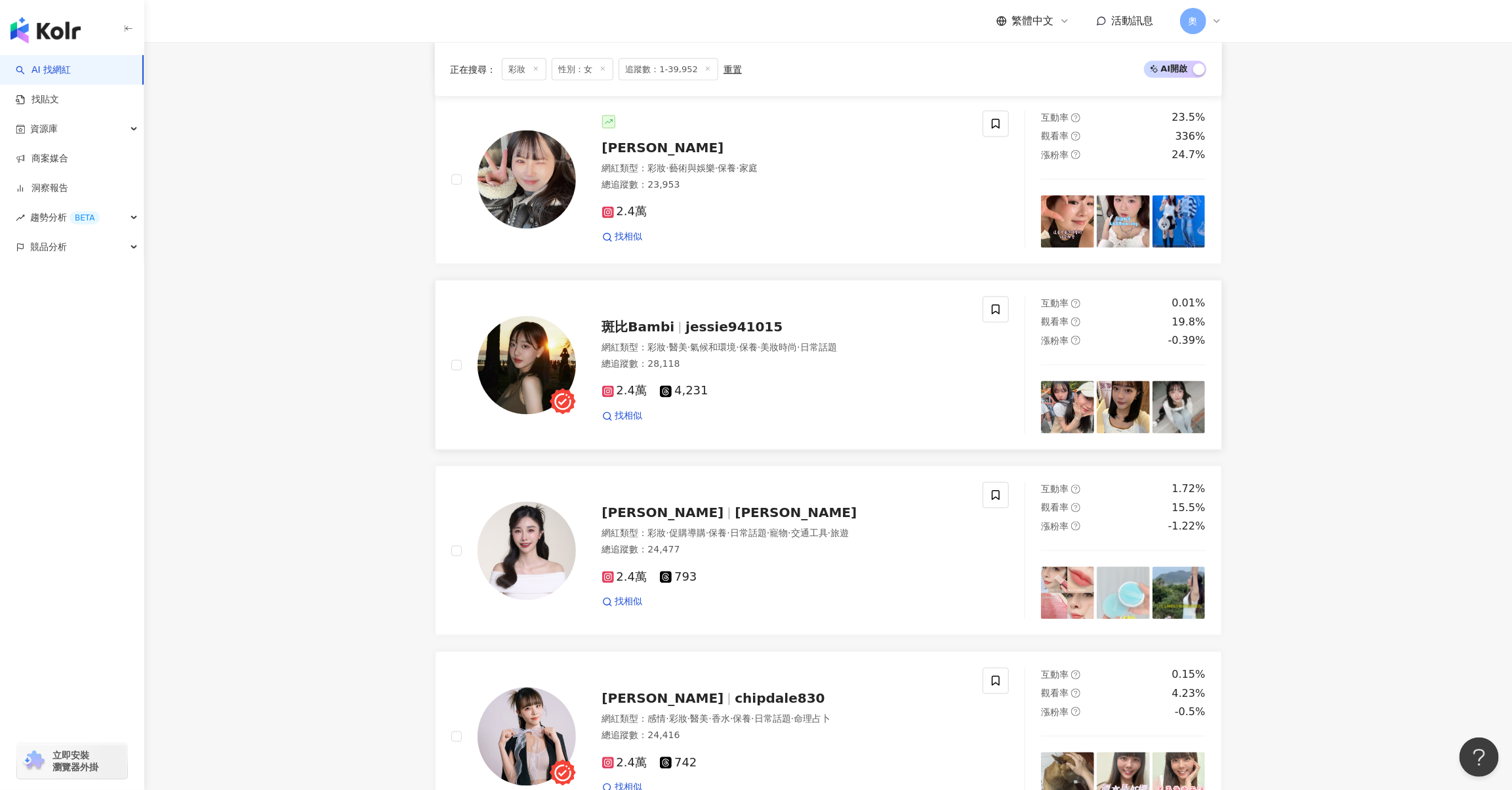
scroll to position [1632, 0]
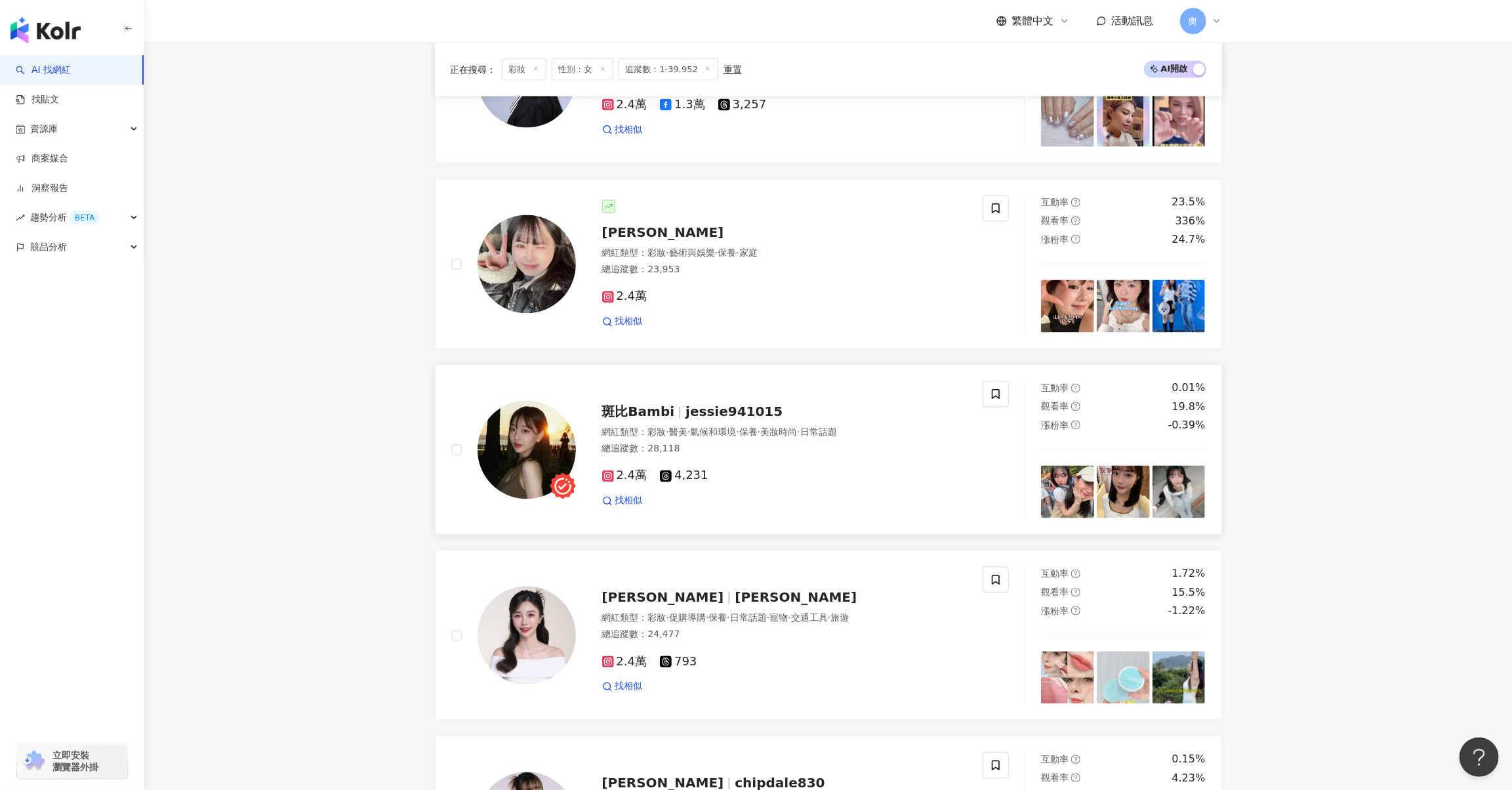
click at [663, 412] on span "斑比Bambi" at bounding box center [639, 412] width 73 height 16
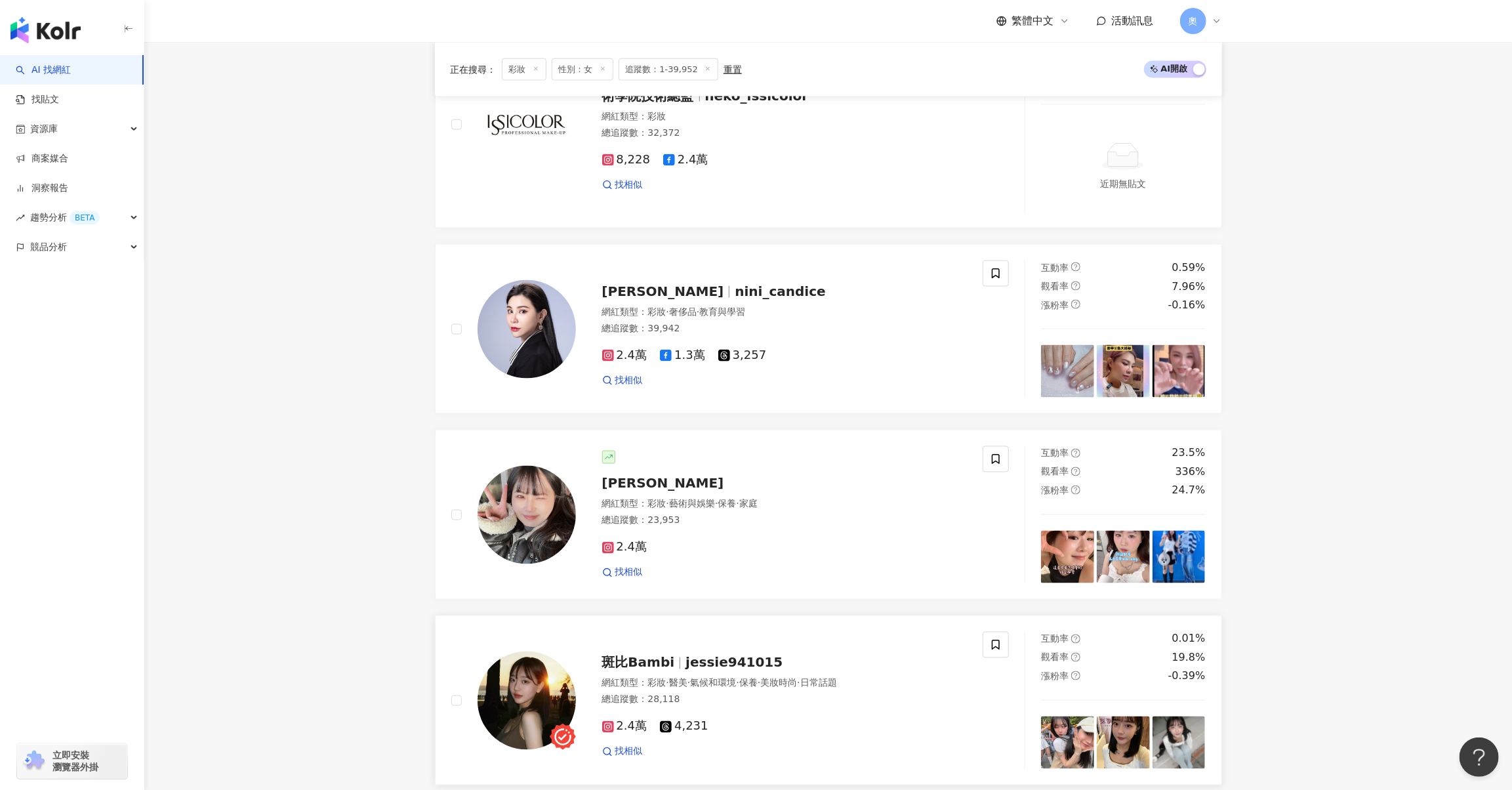
scroll to position [1369, 0]
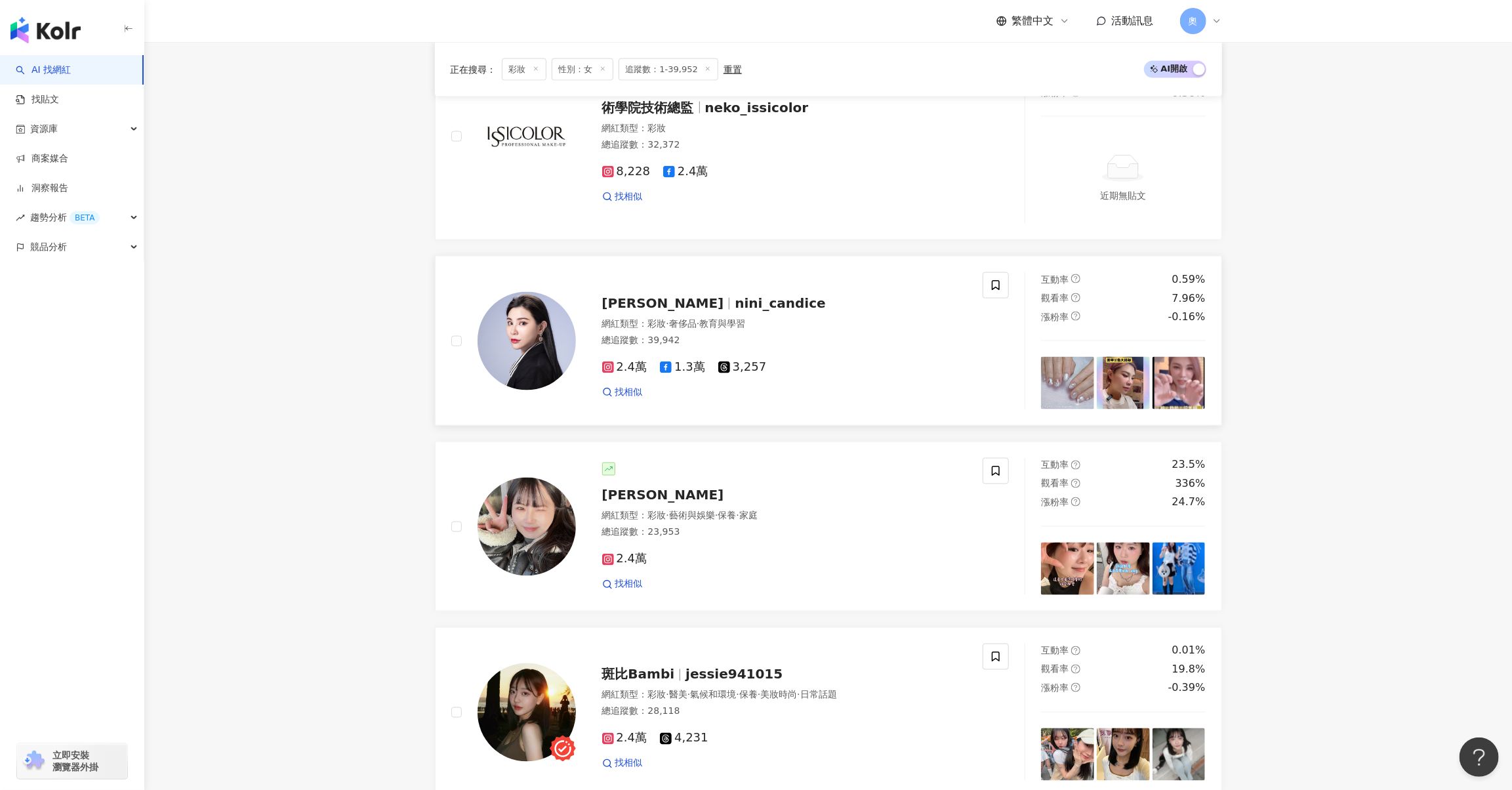
click at [735, 296] on span "nini_candice" at bounding box center [780, 303] width 91 height 16
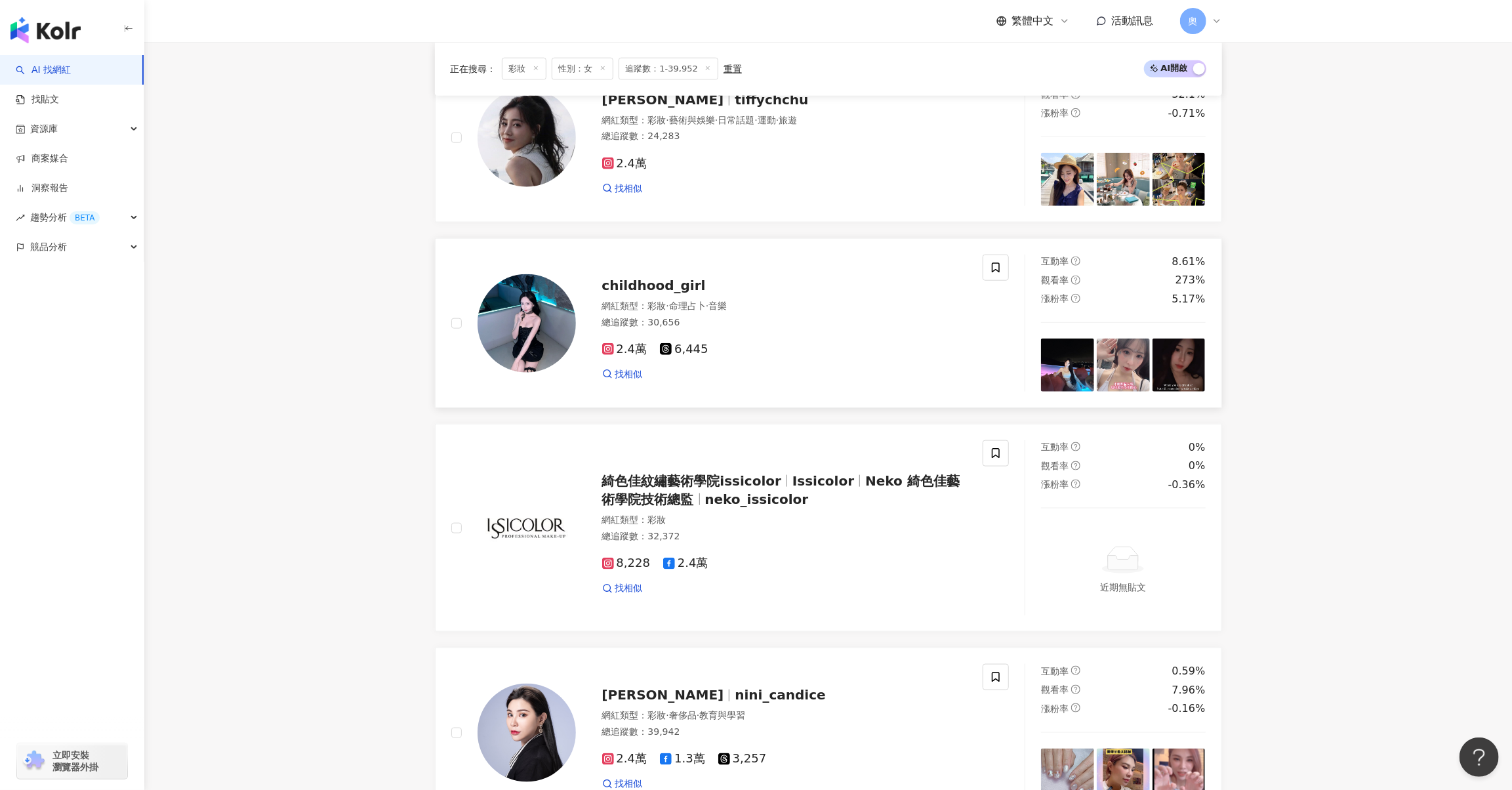
scroll to position [976, 0]
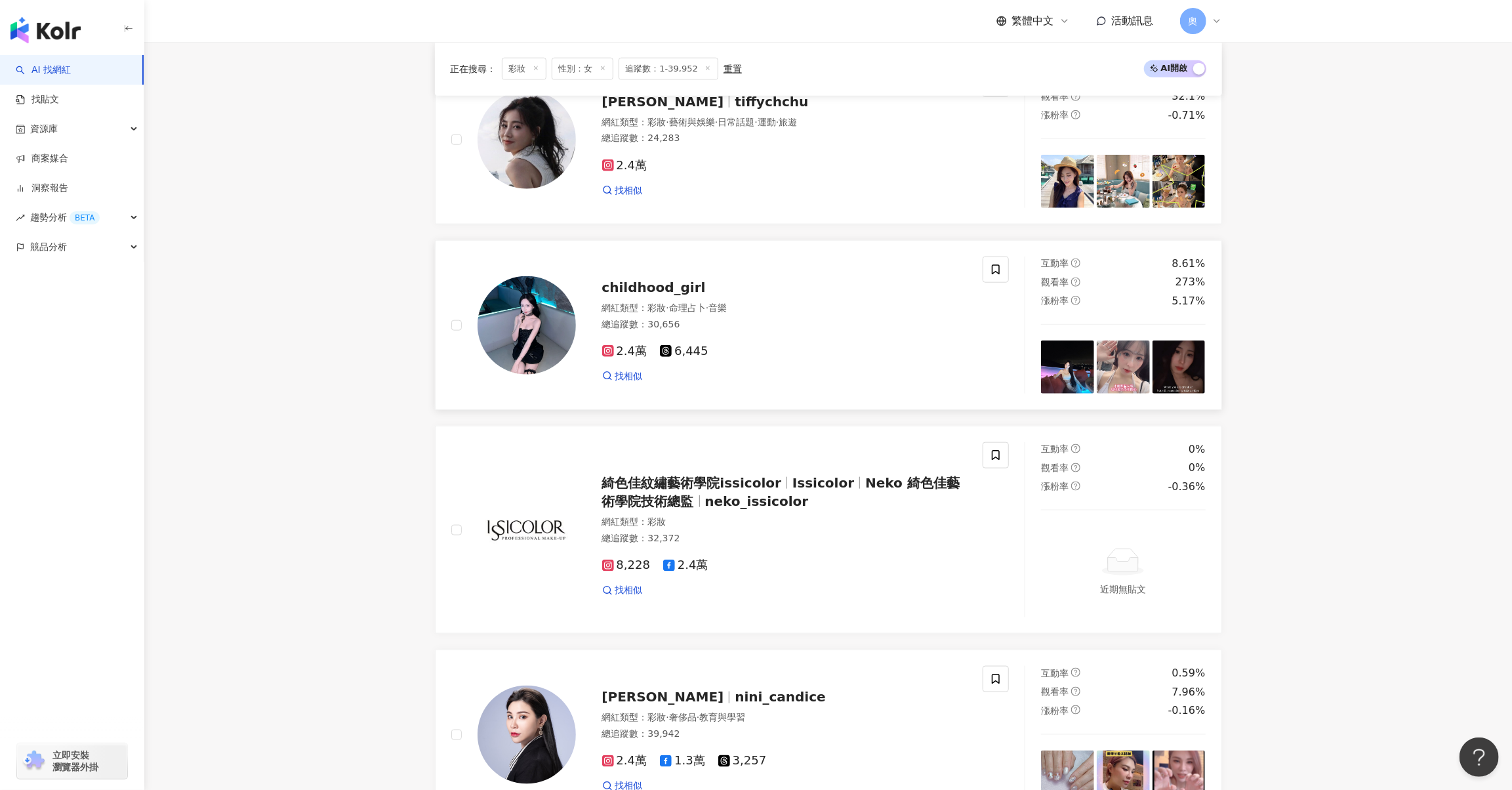
click at [665, 291] on span "childhood_girl" at bounding box center [654, 287] width 104 height 16
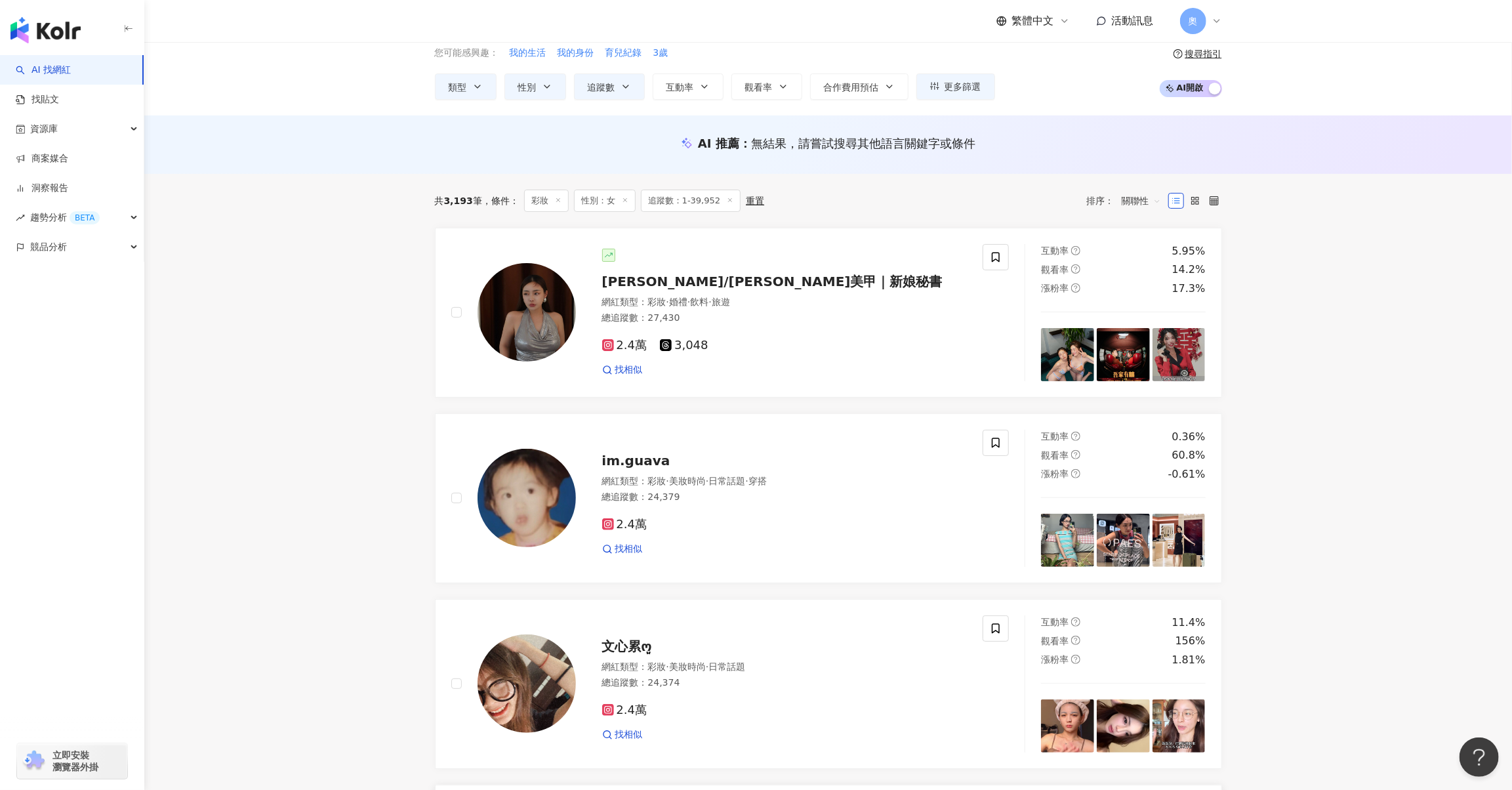
scroll to position [57, 0]
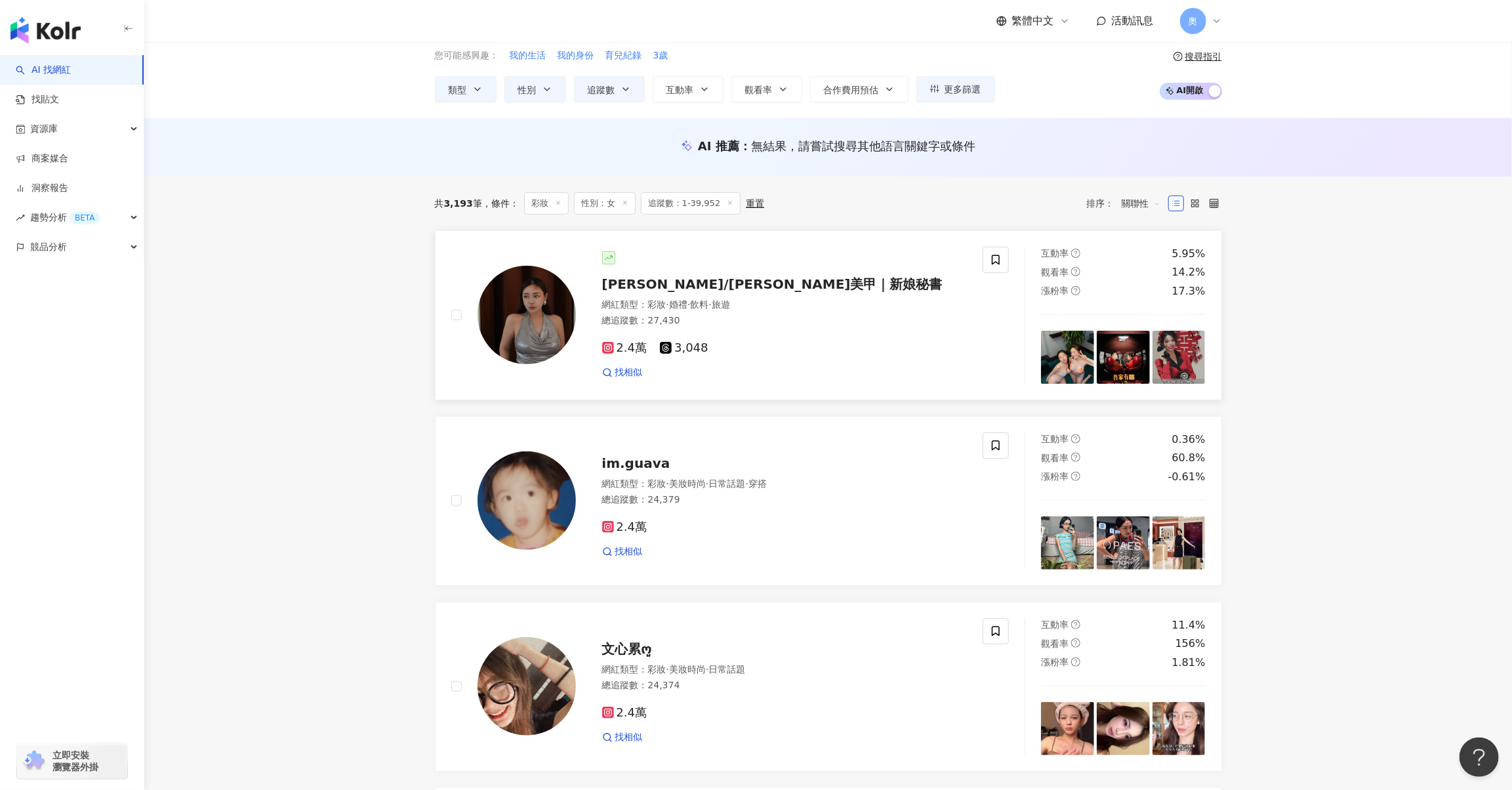
click at [731, 287] on span "[PERSON_NAME]/[PERSON_NAME]美甲｜新娘秘書" at bounding box center [772, 284] width 340 height 16
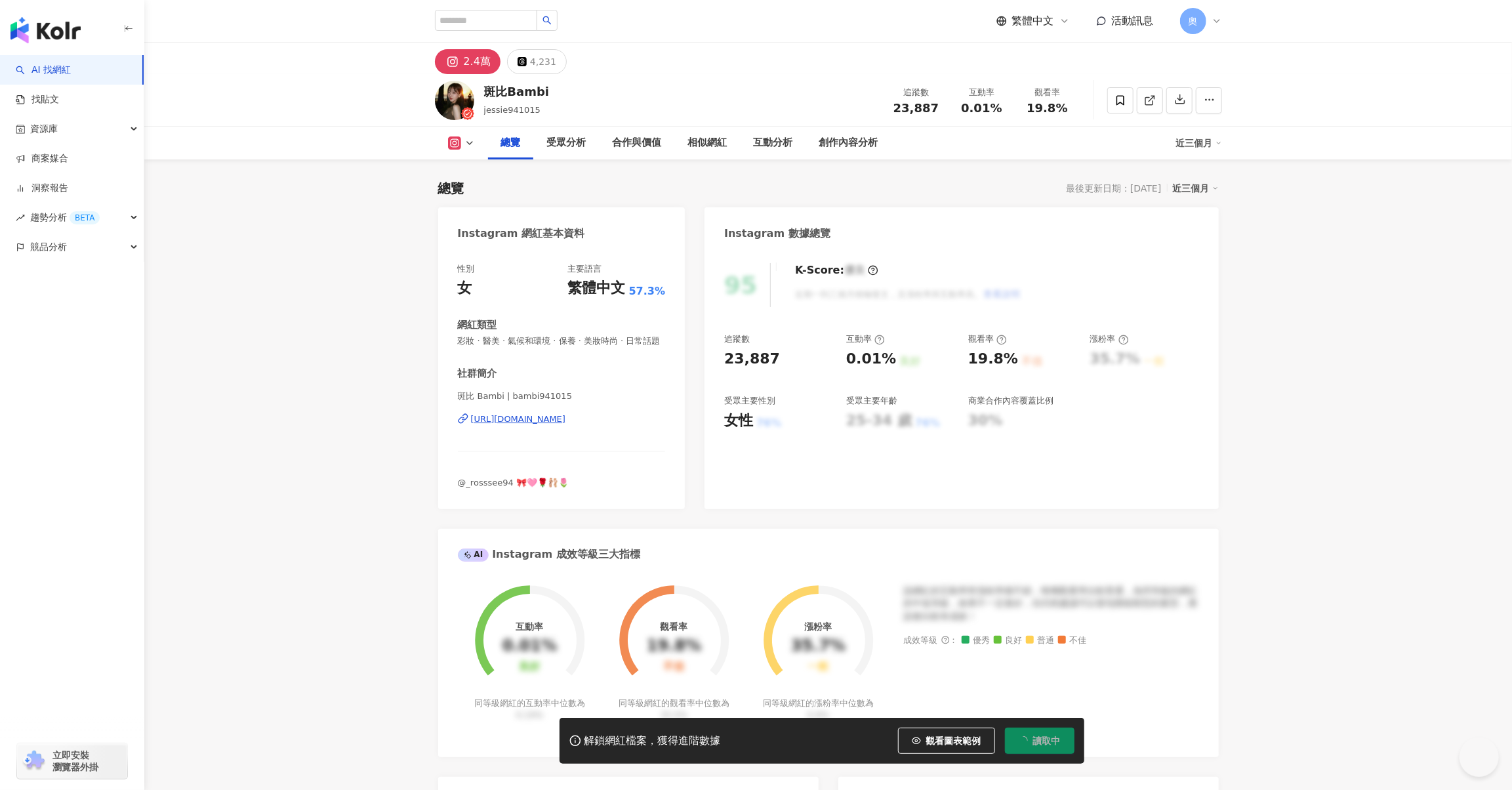
click at [542, 425] on div "https://www.instagram.com/bambi941015/" at bounding box center [518, 420] width 95 height 12
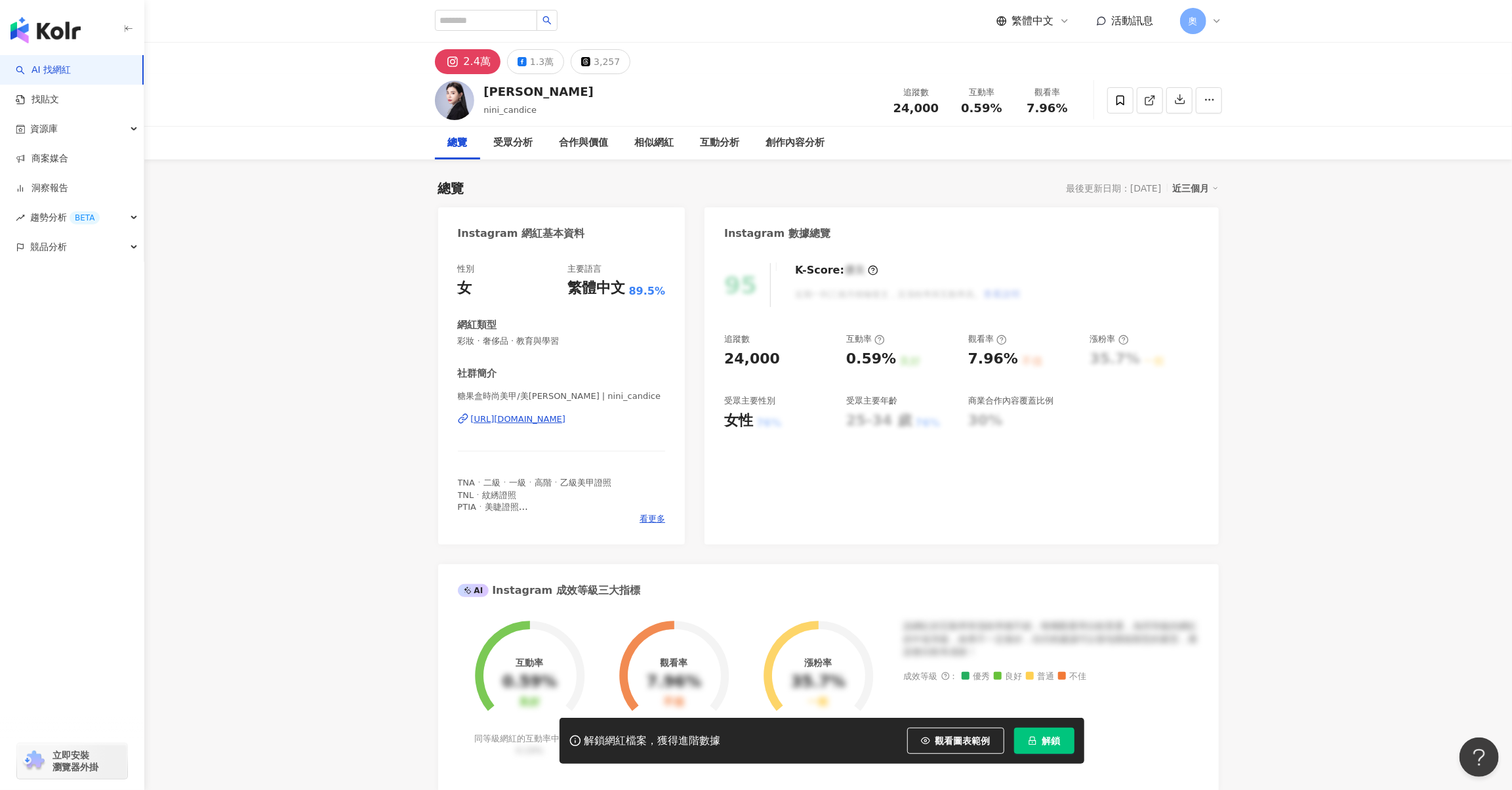
drag, startPoint x: 581, startPoint y: 449, endPoint x: 585, endPoint y: 422, distance: 27.3
click at [566, 422] on div "https://www.instagram.com/nini_candice/" at bounding box center [518, 420] width 95 height 12
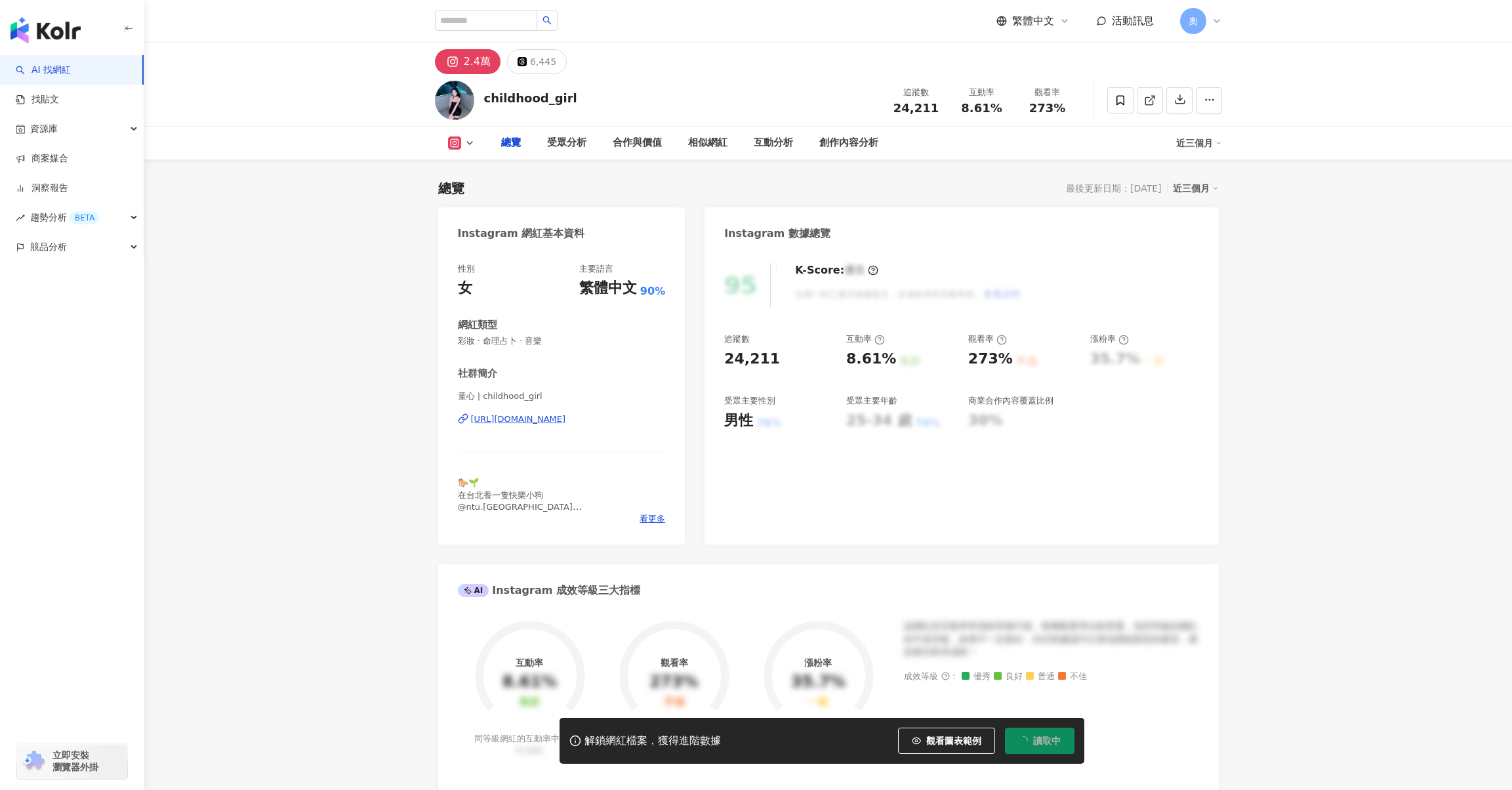
click at [566, 415] on div "[URL][DOMAIN_NAME]" at bounding box center [518, 420] width 95 height 12
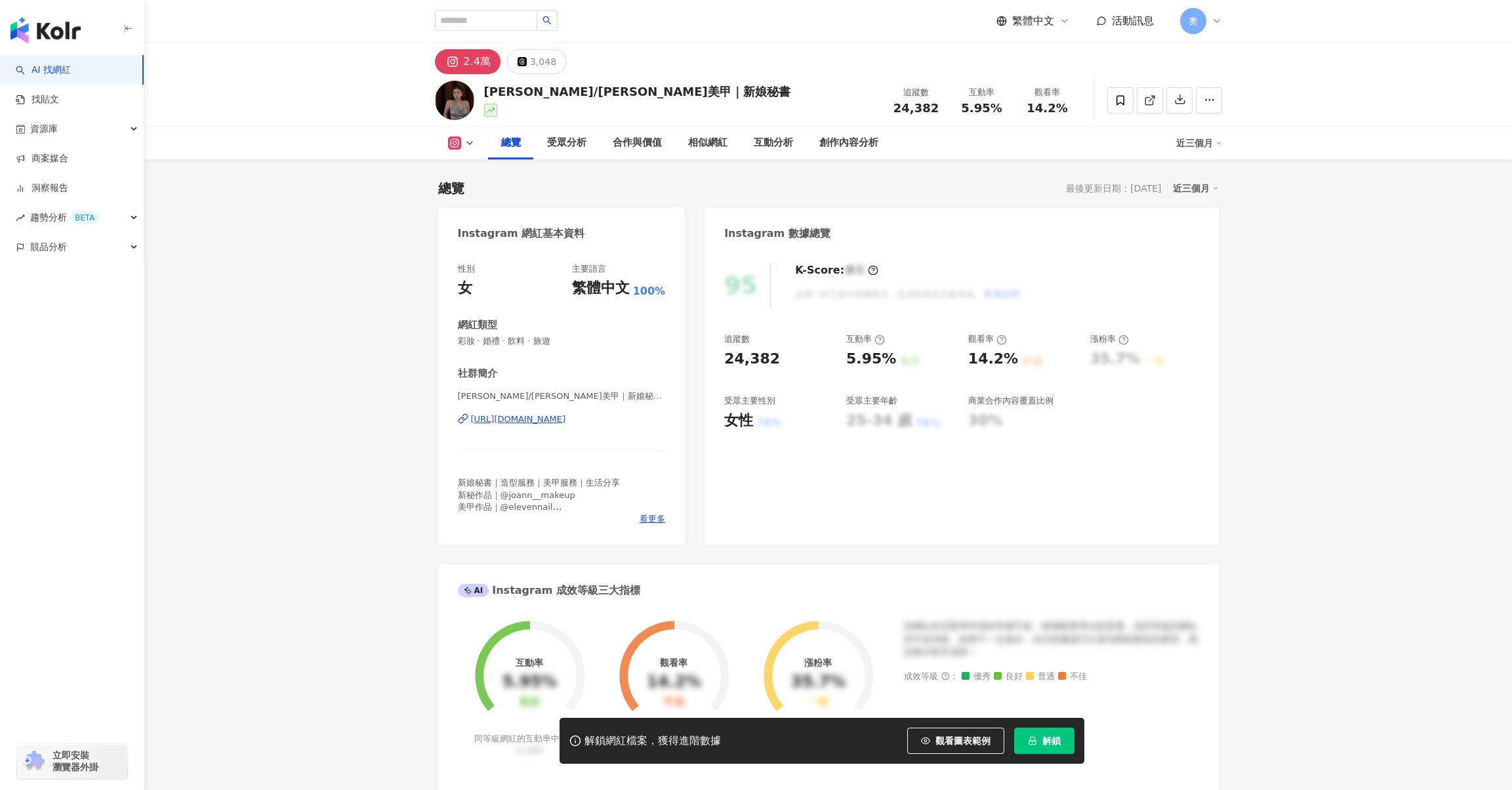
drag, startPoint x: 541, startPoint y: 422, endPoint x: 374, endPoint y: 2, distance: 452.0
click at [541, 423] on div "[URL][DOMAIN_NAME]" at bounding box center [518, 420] width 95 height 12
